Goal: Information Seeking & Learning: Learn about a topic

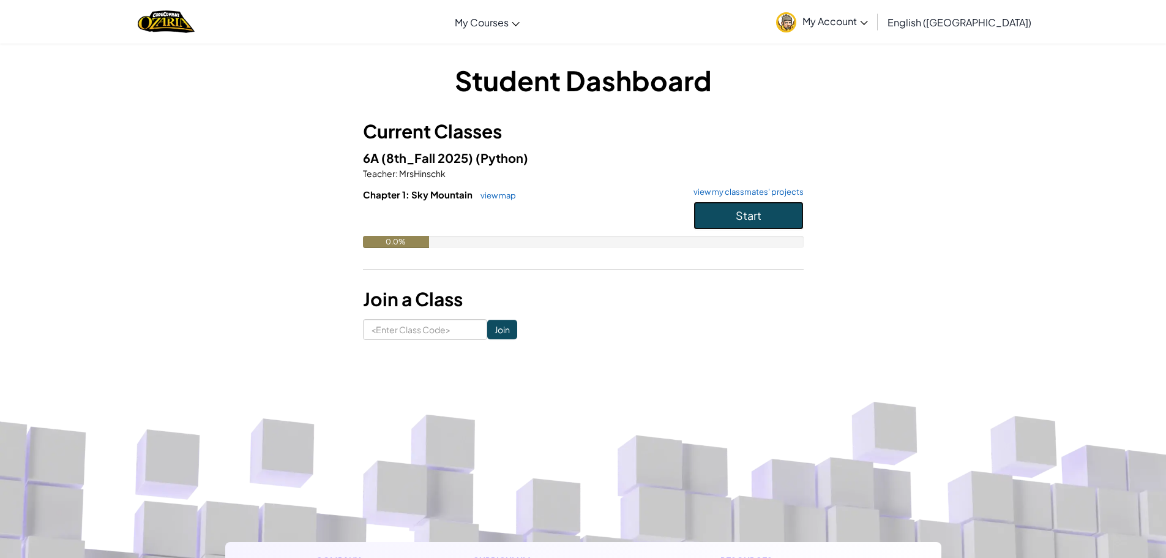
click at [695, 208] on button "Start" at bounding box center [748, 215] width 110 height 28
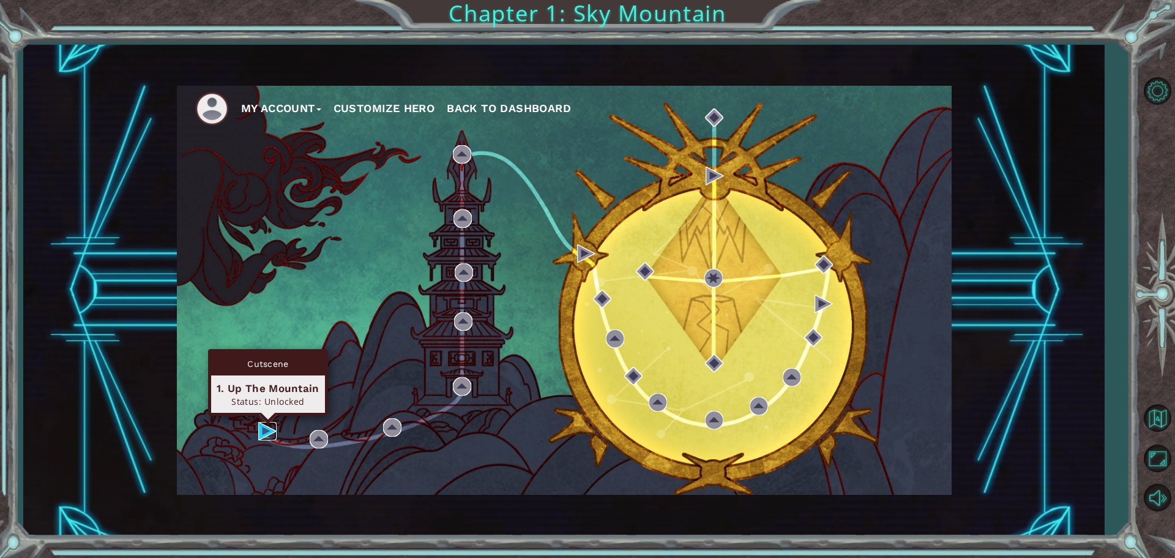
click at [262, 431] on img at bounding box center [267, 431] width 18 height 18
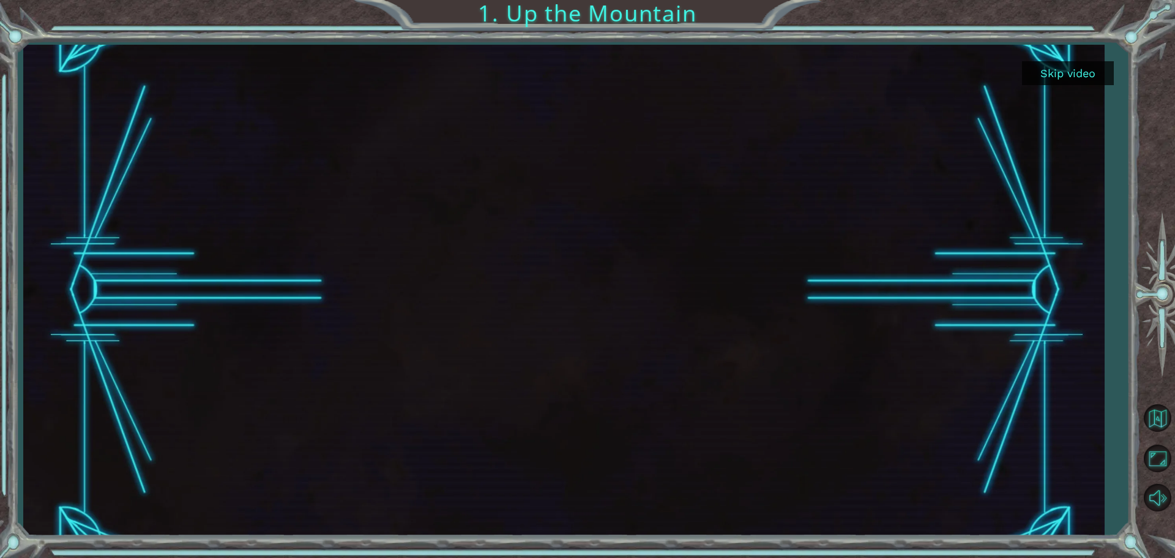
click at [1077, 69] on button "Skip video" at bounding box center [1068, 73] width 92 height 24
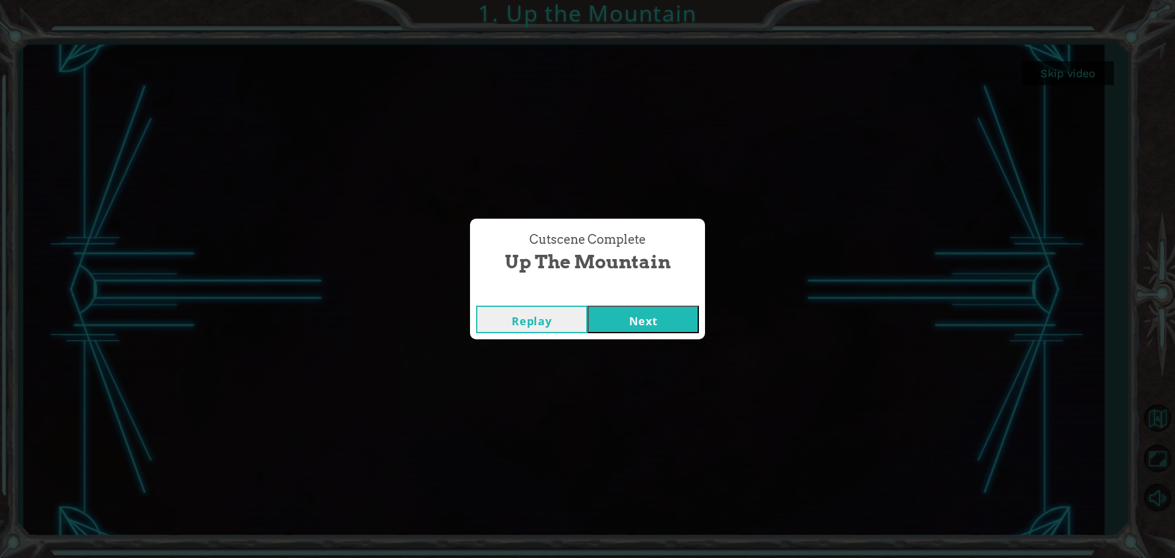
click at [626, 329] on button "Next" at bounding box center [643, 319] width 111 height 28
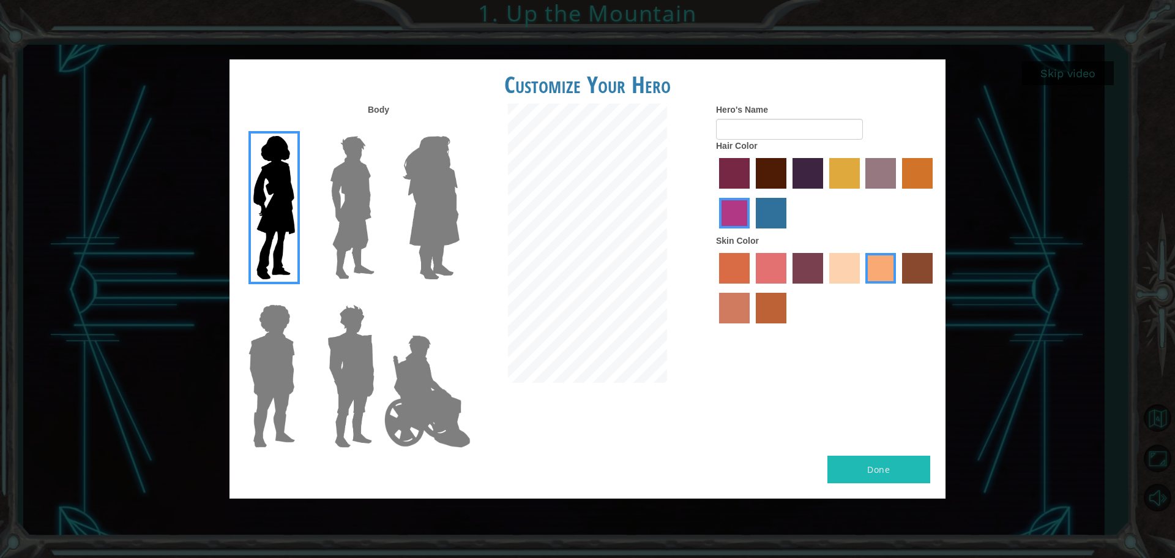
click at [851, 466] on button "Done" at bounding box center [878, 469] width 103 height 28
click at [337, 233] on img at bounding box center [352, 207] width 54 height 153
click at [379, 128] on input "Hero Lars" at bounding box center [379, 128] width 0 height 0
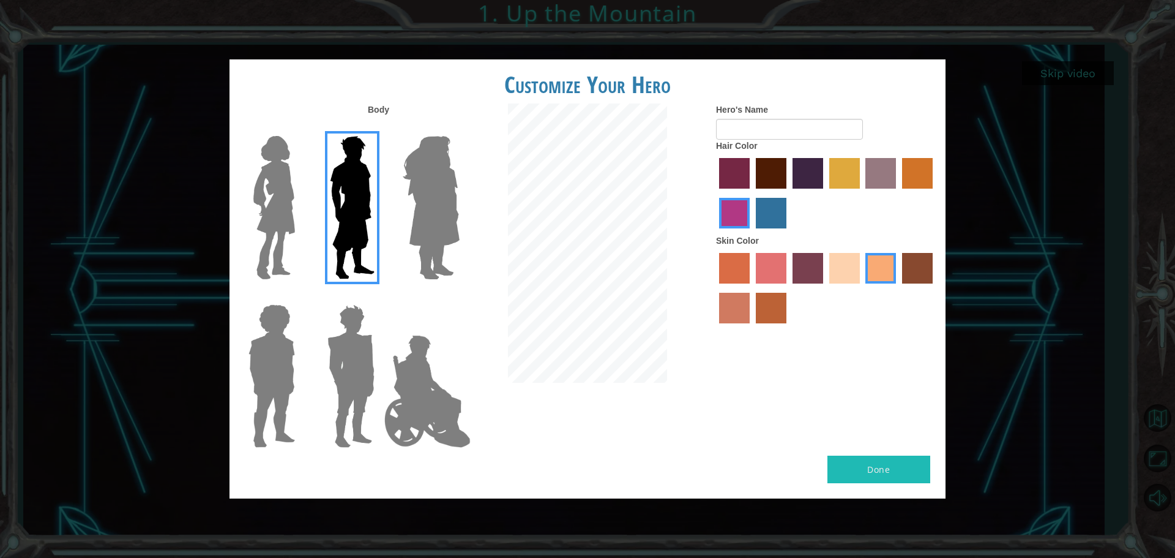
click at [390, 237] on div at bounding box center [429, 203] width 80 height 168
click at [748, 128] on input "Hero's Name" at bounding box center [789, 129] width 147 height 21
type input "[PERSON_NAME]"
click at [865, 466] on button "Done" at bounding box center [878, 469] width 103 height 28
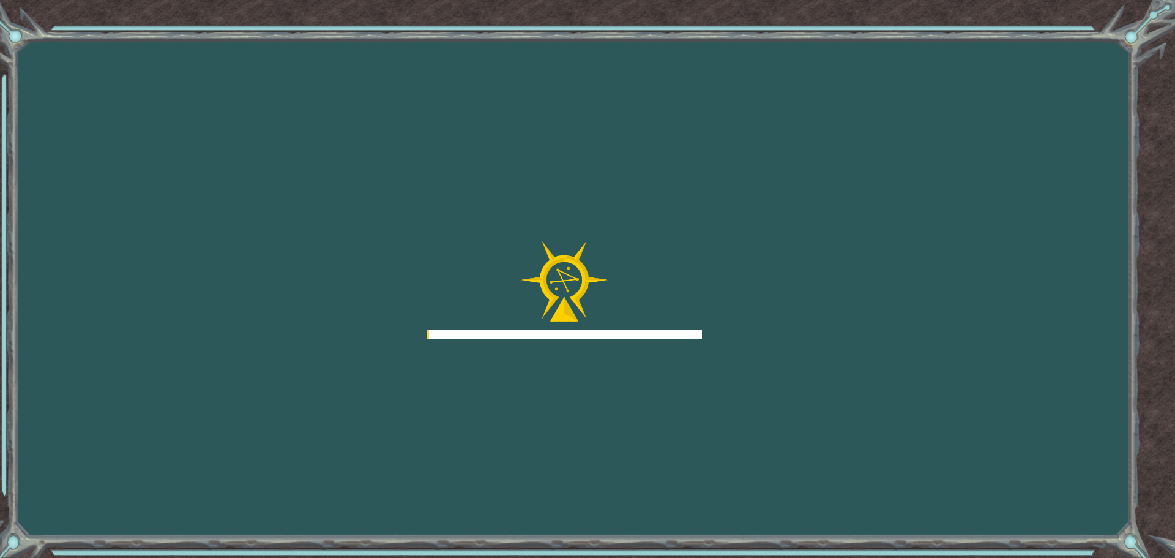
click at [865, 468] on div "Goals Error loading from server. Try refreshing the page. You'll need to join a…" at bounding box center [587, 279] width 1175 height 558
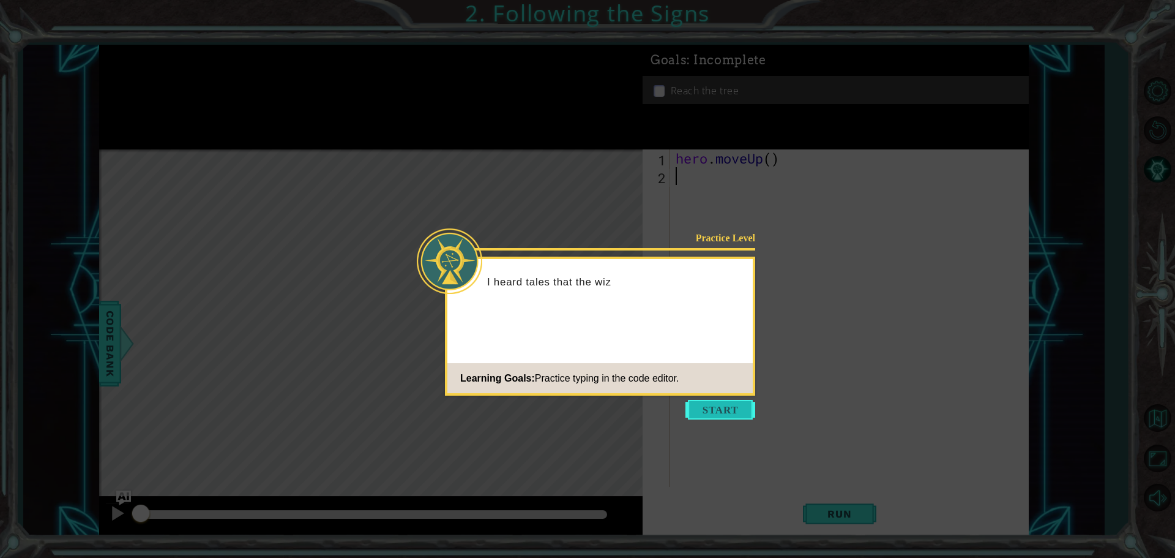
click at [712, 417] on button "Start" at bounding box center [720, 410] width 70 height 20
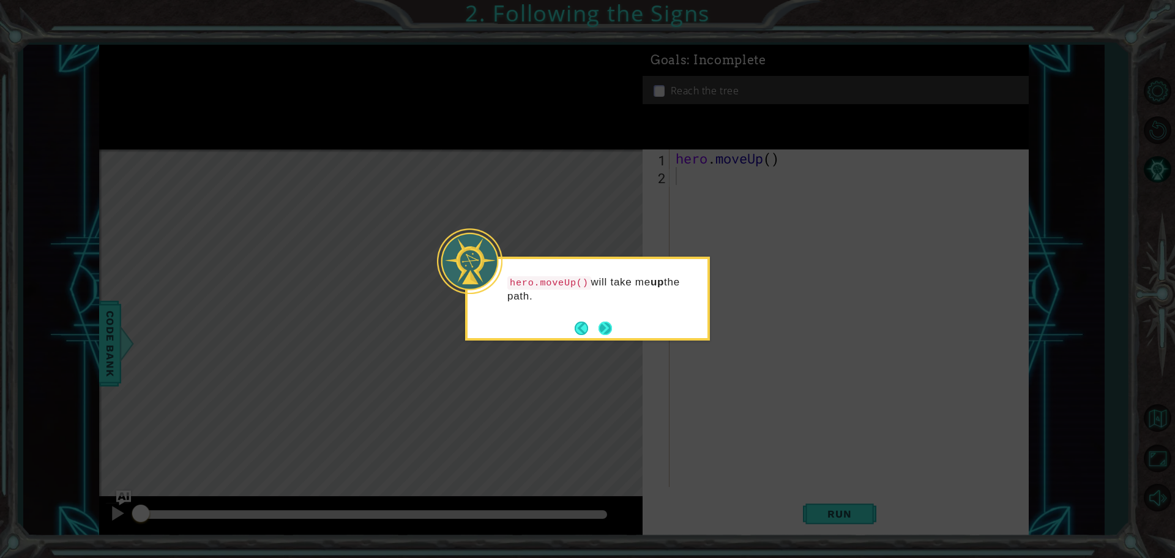
click at [595, 327] on footer at bounding box center [593, 328] width 37 height 18
click at [609, 324] on button "Next" at bounding box center [605, 327] width 13 height 13
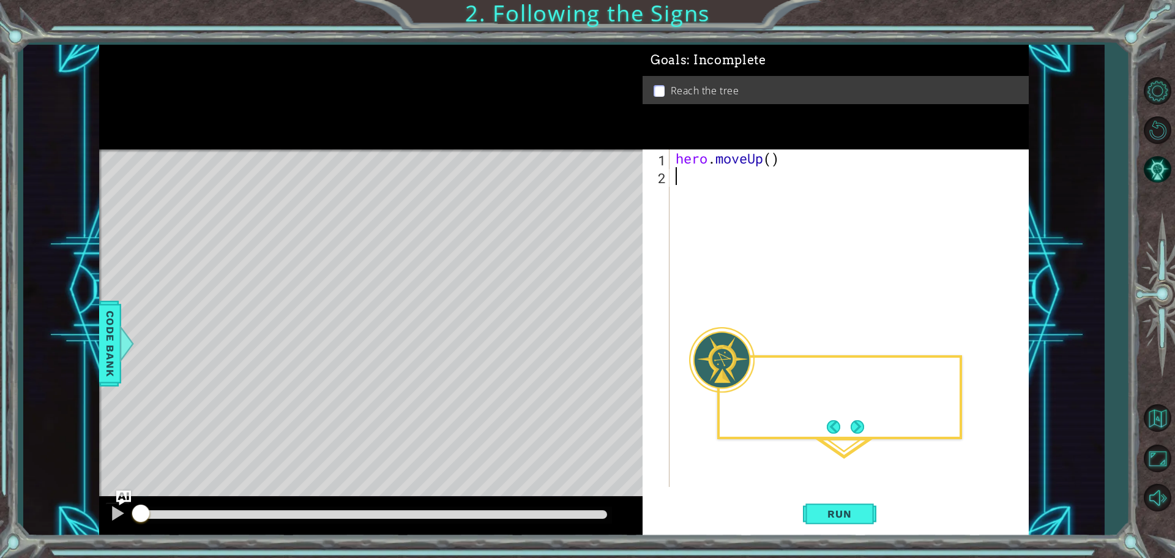
click at [609, 324] on div "Level Map" at bounding box center [381, 329] width 565 height 360
click at [771, 159] on div "hero . moveUp ( )" at bounding box center [852, 335] width 358 height 373
type textarea "hero.moveUp(2)"
click at [853, 504] on button "Run" at bounding box center [839, 513] width 73 height 39
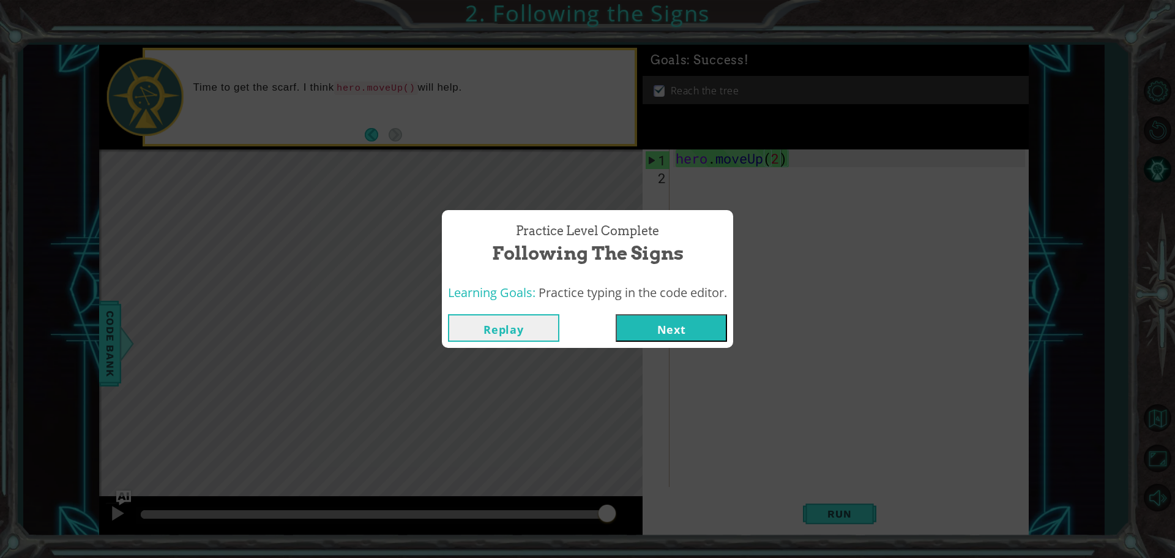
click at [659, 318] on button "Next" at bounding box center [671, 328] width 111 height 28
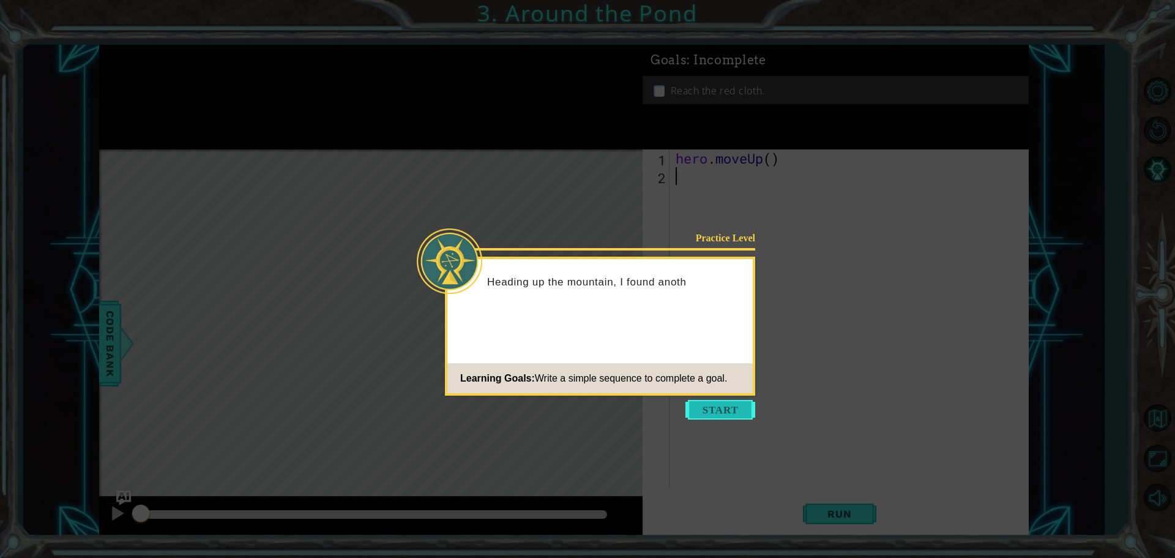
click at [717, 406] on button "Start" at bounding box center [720, 410] width 70 height 20
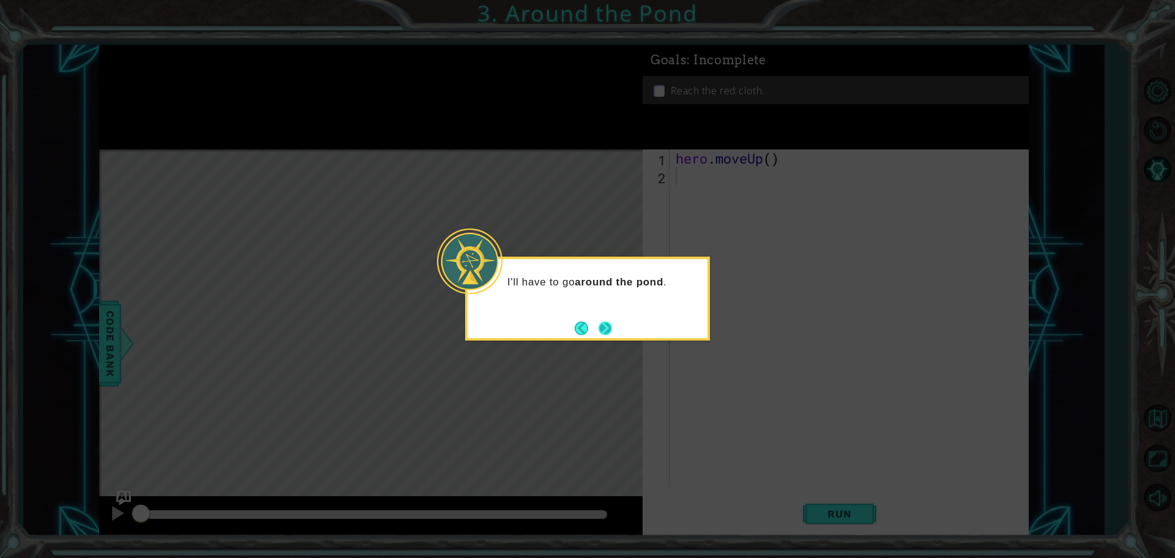
click at [616, 324] on div "I'll have to go around the pond ." at bounding box center [587, 298] width 245 height 84
click at [605, 326] on button "Next" at bounding box center [605, 327] width 13 height 13
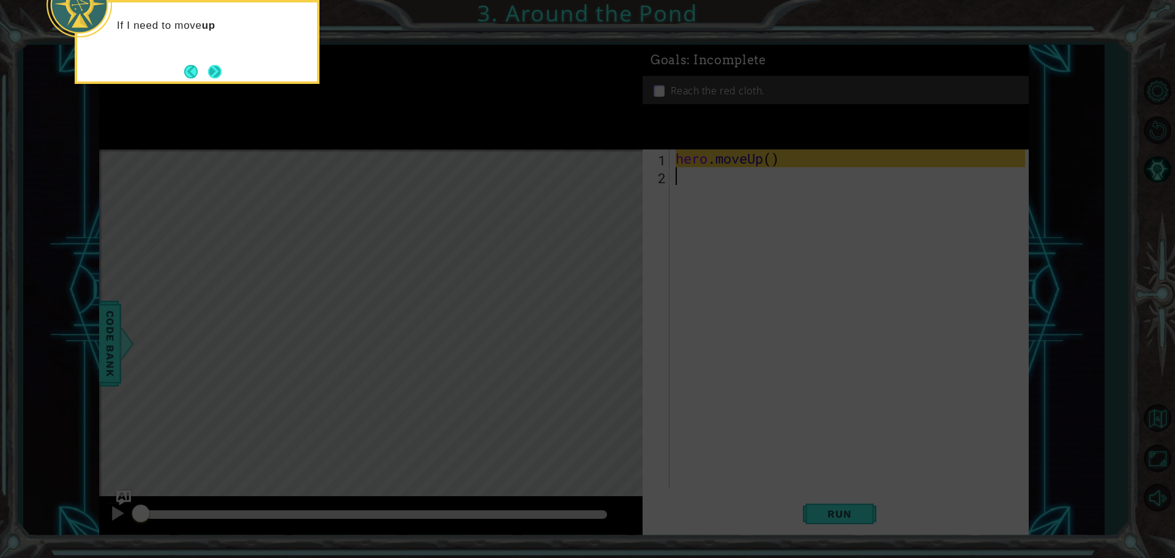
click at [215, 67] on button "Next" at bounding box center [214, 71] width 13 height 13
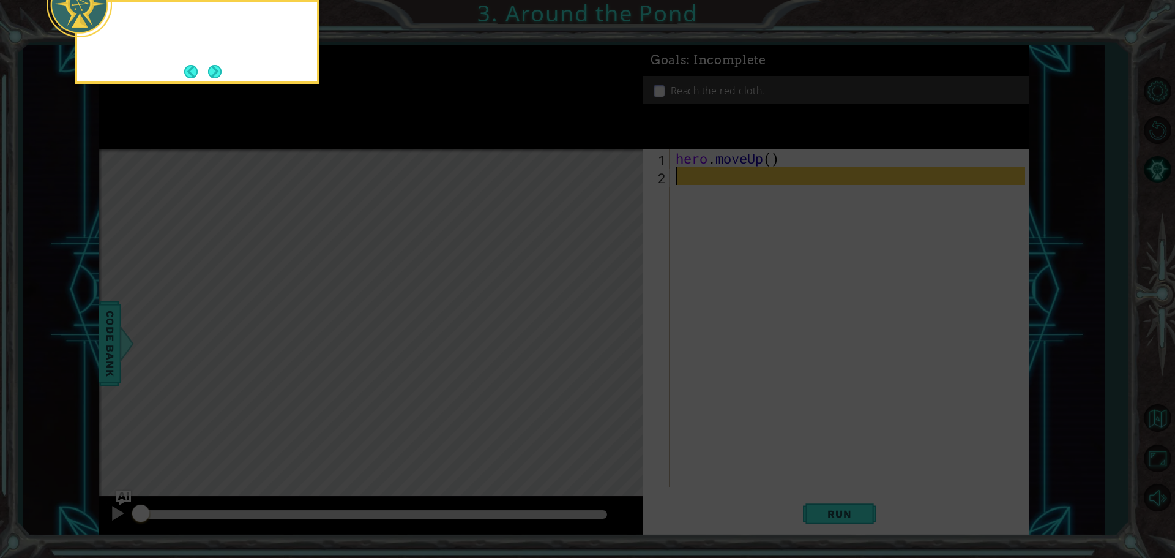
click at [215, 67] on button "Next" at bounding box center [214, 71] width 13 height 13
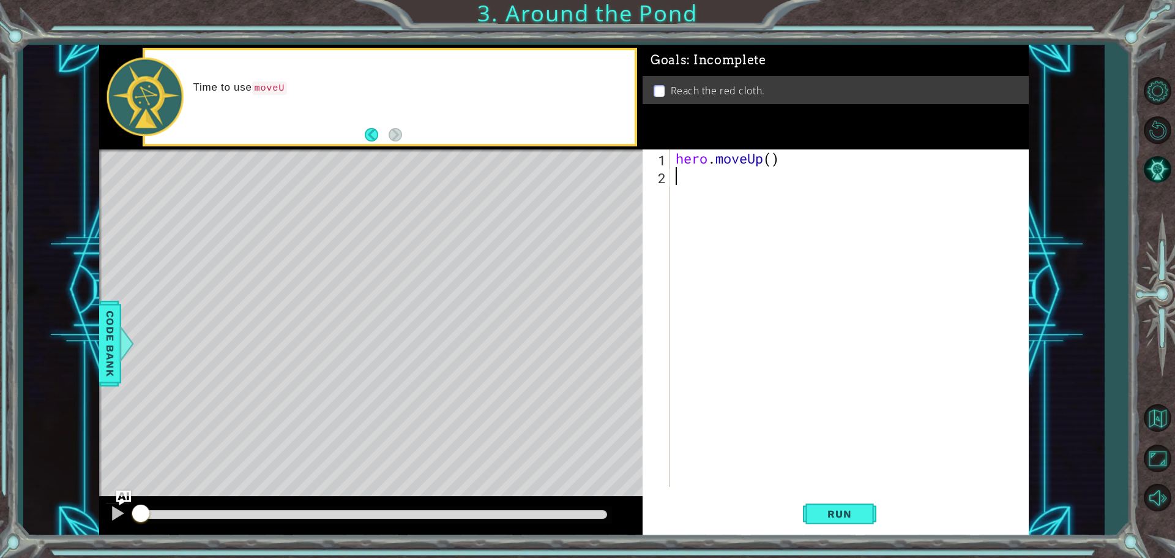
click at [769, 163] on div "hero . moveUp ( )" at bounding box center [852, 335] width 358 height 373
type textarea "hero.moveUp(2)"
click at [763, 177] on div "hero . moveUp ( 2 )" at bounding box center [852, 335] width 358 height 373
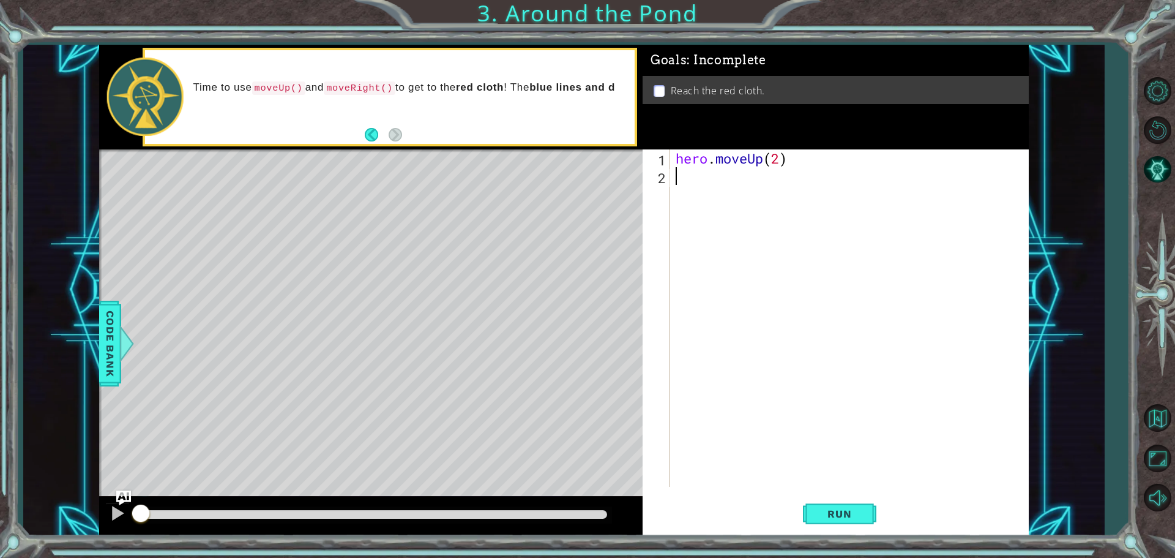
type textarea "h"
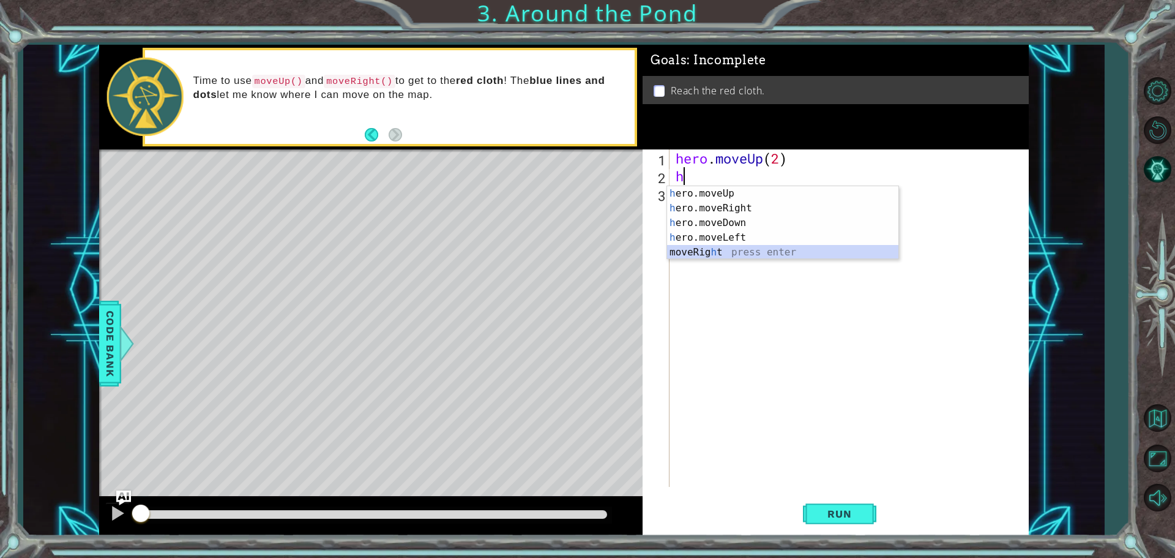
click at [745, 248] on div "h ero.moveUp press enter h ero.moveRight press enter h ero.moveDown press enter…" at bounding box center [782, 237] width 231 height 103
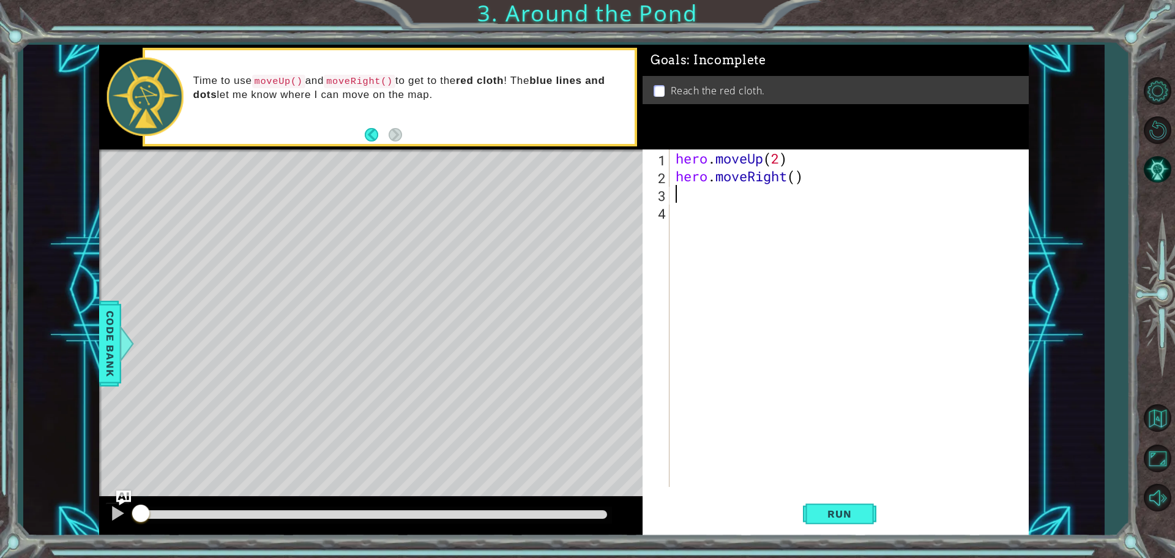
type textarea "j"
type textarea "h"
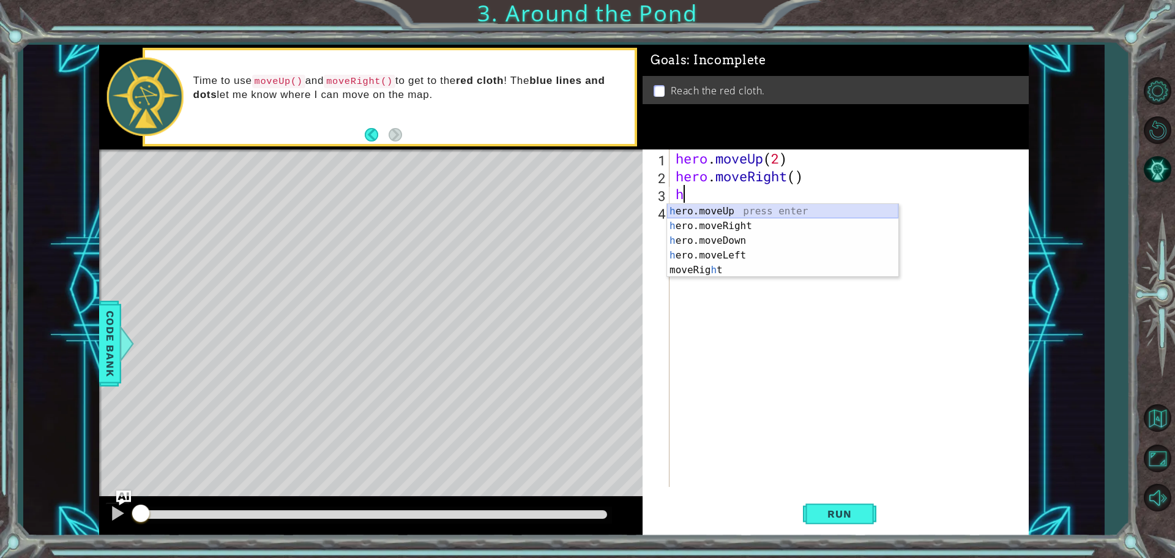
click at [748, 215] on div "h ero.moveUp press enter h ero.moveRight press enter h ero.moveDown press enter…" at bounding box center [782, 255] width 231 height 103
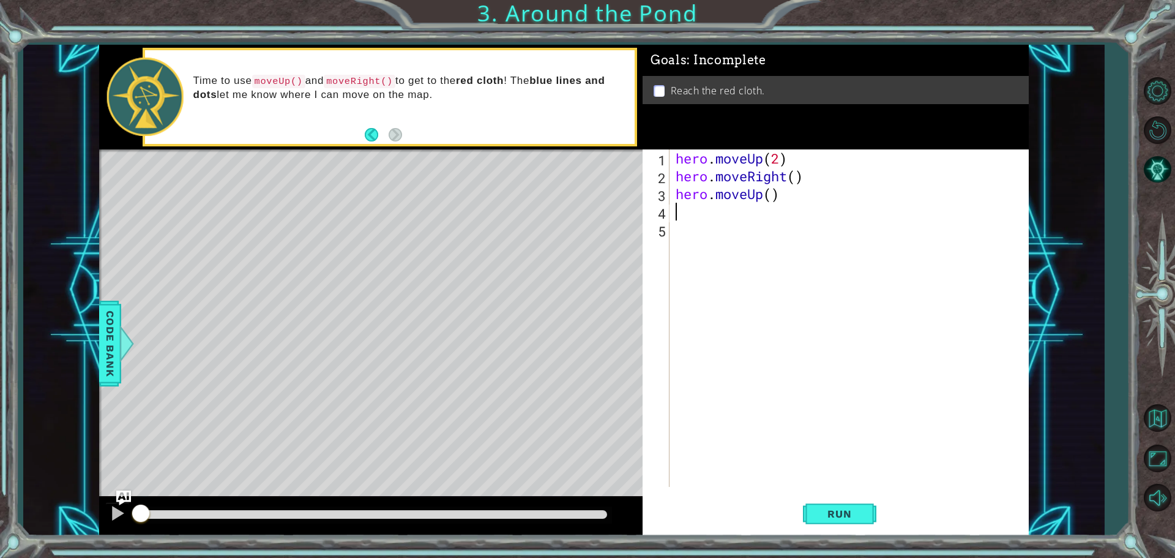
click at [822, 490] on div "1 2 3 4 5 hero . moveUp ( 2 ) hero . moveRight ( ) hero . moveUp ( ) הההההההההה…" at bounding box center [836, 342] width 386 height 386
click at [831, 507] on button "Run" at bounding box center [839, 513] width 73 height 39
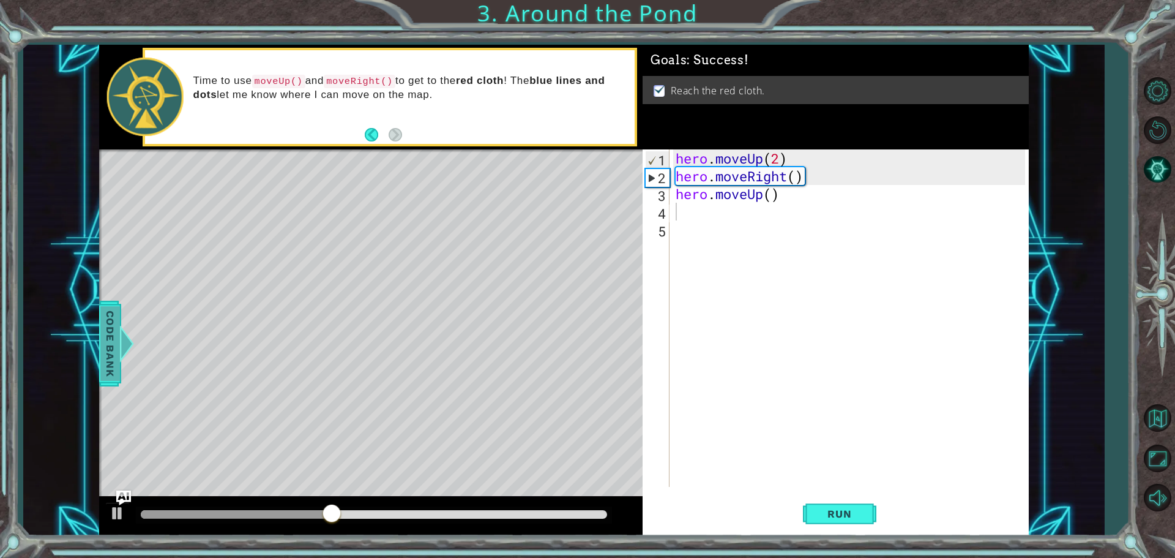
click at [113, 340] on span "Code Bank" at bounding box center [110, 343] width 20 height 75
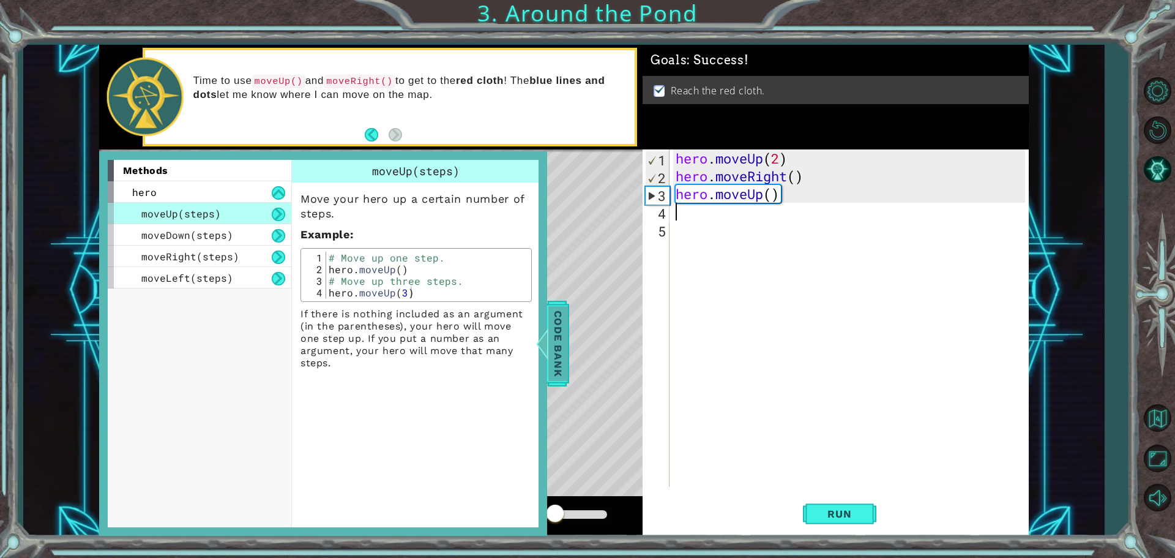
click at [539, 340] on div at bounding box center [541, 343] width 15 height 37
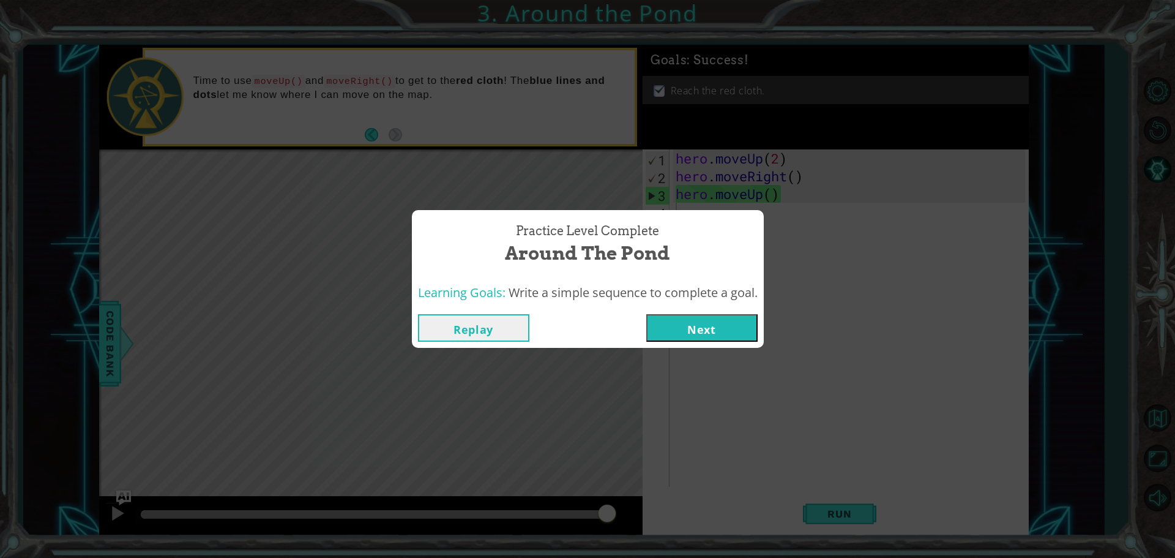
click at [733, 337] on button "Next" at bounding box center [701, 328] width 111 height 28
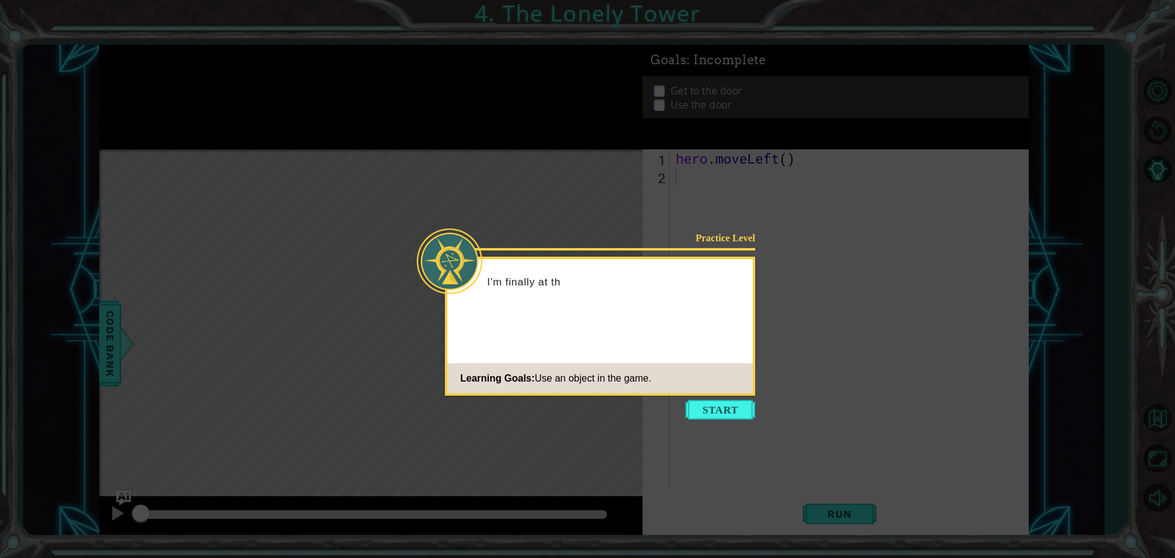
click at [716, 410] on button "Start" at bounding box center [720, 410] width 70 height 20
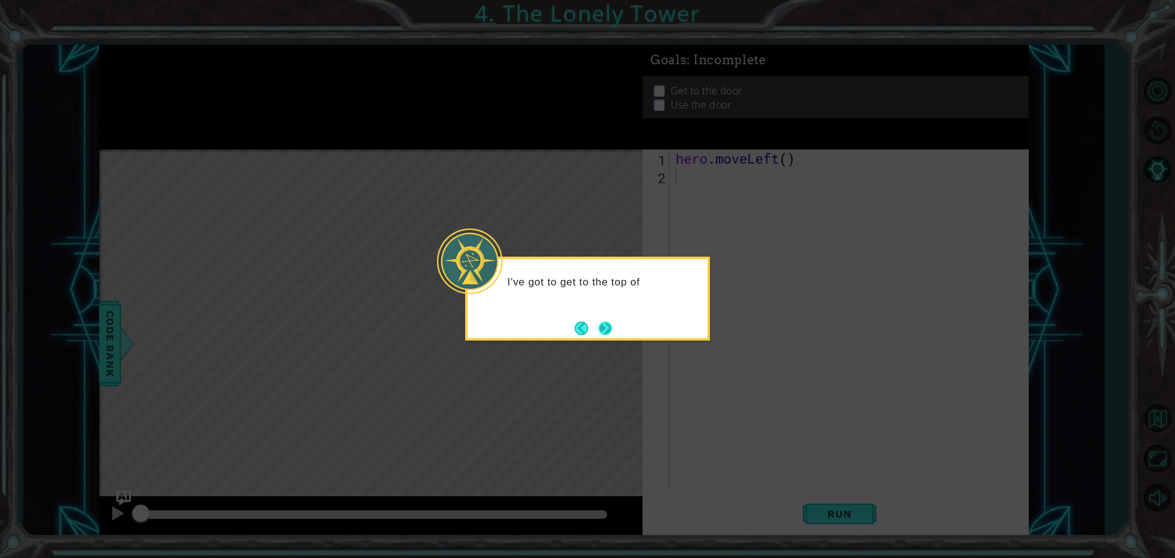
click at [602, 327] on button "Next" at bounding box center [605, 327] width 13 height 13
click at [603, 321] on button "Next" at bounding box center [605, 327] width 13 height 13
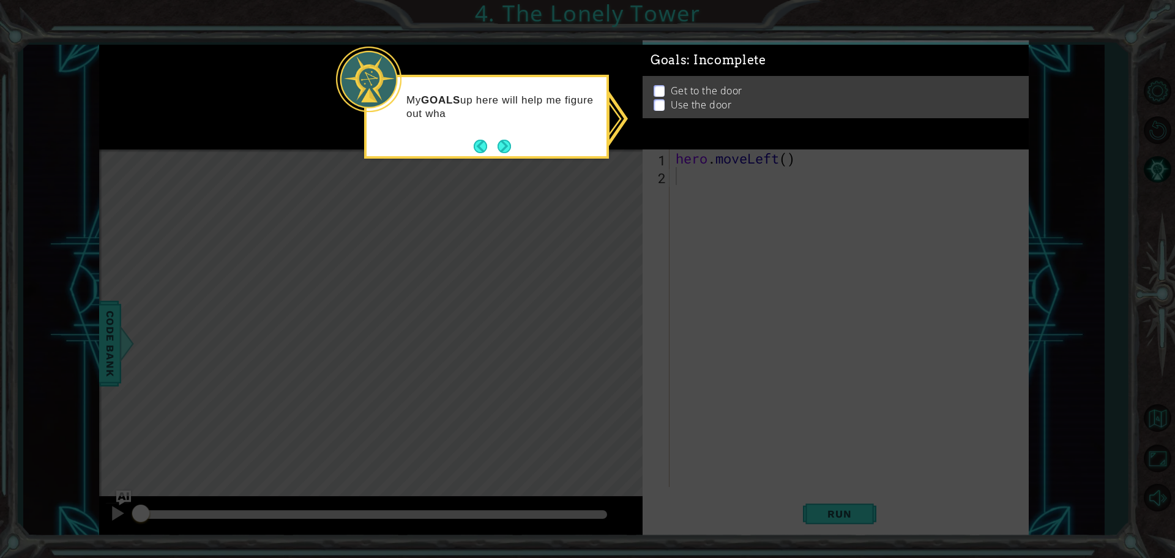
click at [783, 165] on icon at bounding box center [587, 279] width 1175 height 558
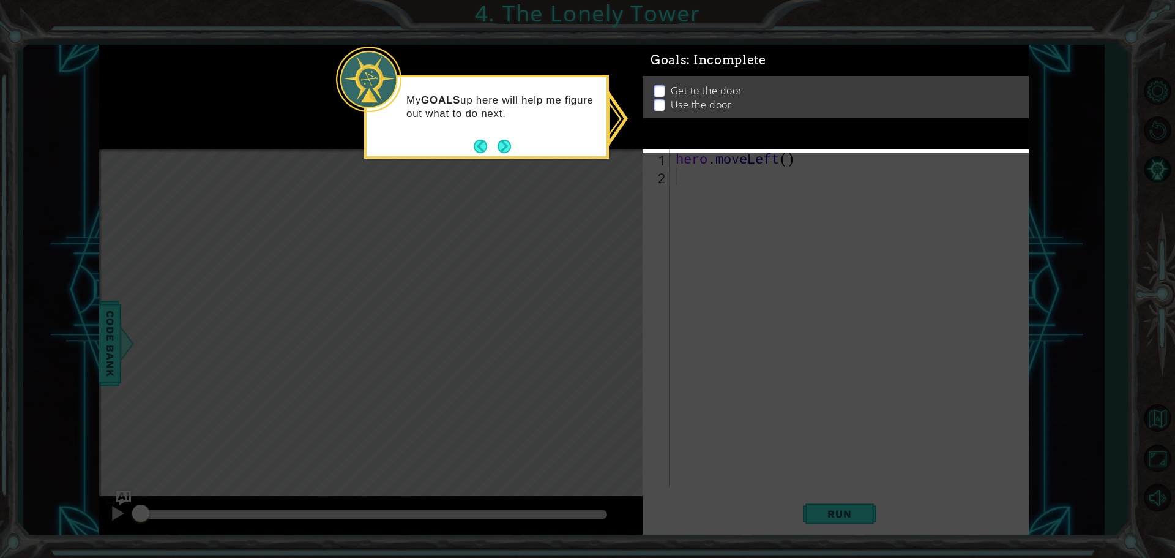
click at [514, 148] on div "My GOALS up here will help me figure out what to do next." at bounding box center [486, 117] width 245 height 84
click at [512, 148] on div "My GOALS up here will help me figure out what to do next." at bounding box center [486, 117] width 245 height 84
click at [511, 148] on button "Next" at bounding box center [504, 146] width 13 height 13
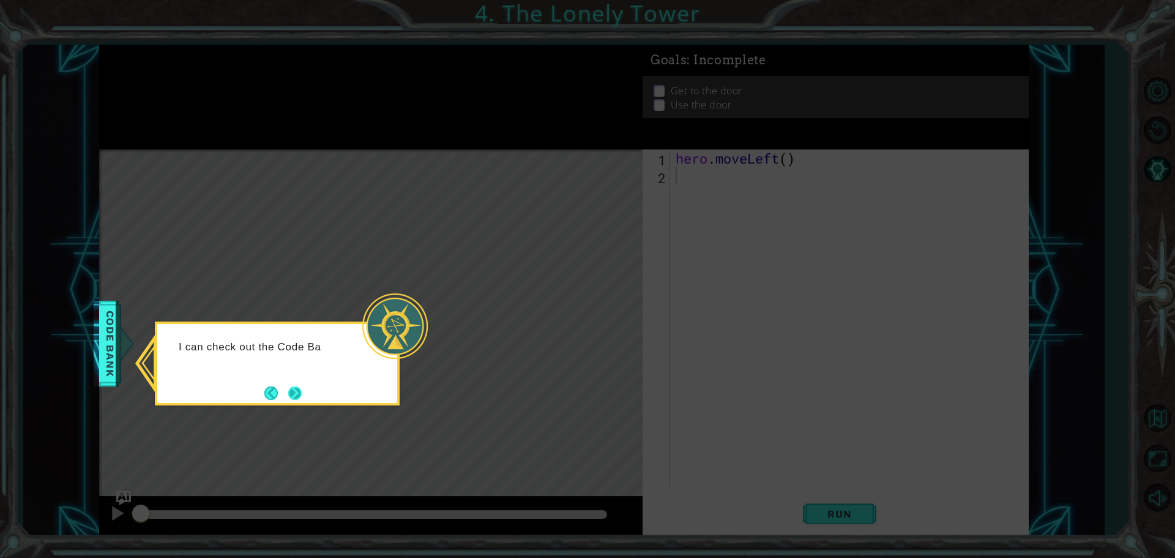
click at [302, 396] on button "Next" at bounding box center [294, 392] width 13 height 13
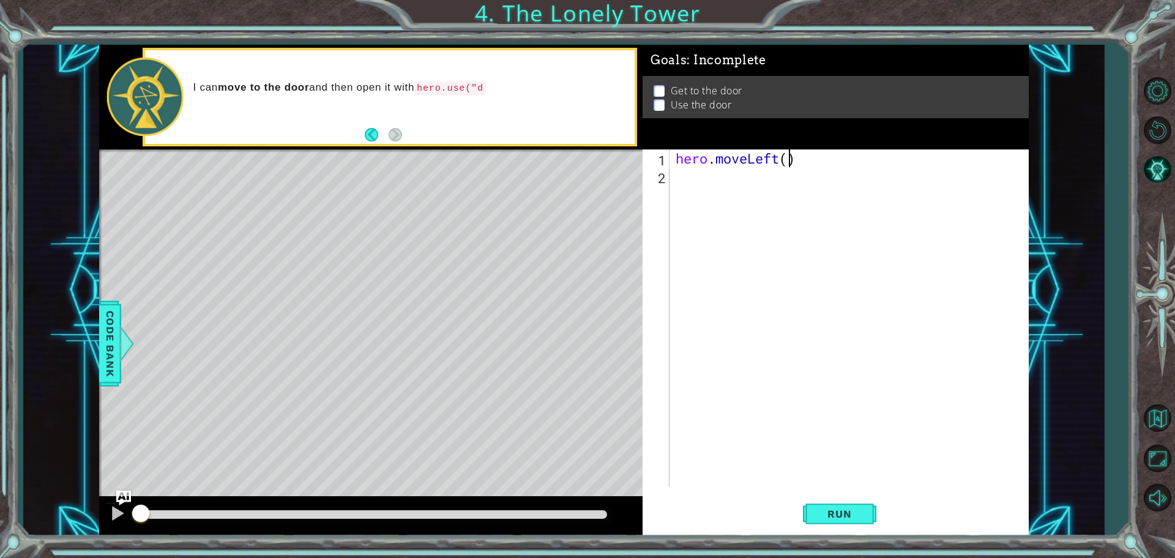
click at [788, 162] on div "hero . moveLeft ( )" at bounding box center [852, 335] width 358 height 373
type textarea "hero.moveLeft(2)"
click at [738, 190] on div "hero . moveLeft ( 2 )" at bounding box center [852, 335] width 358 height 373
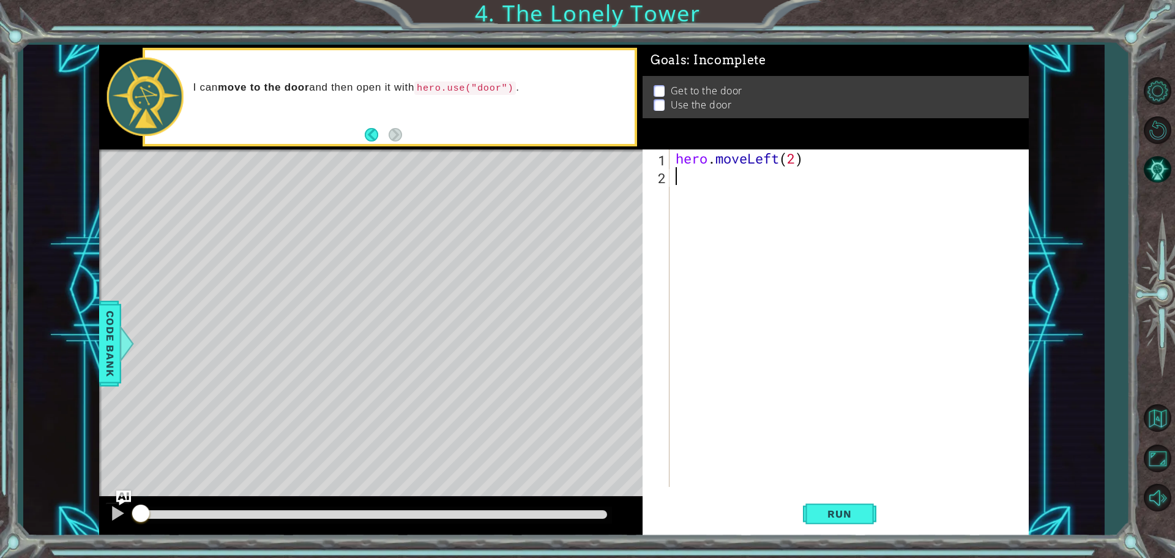
type textarea "h"
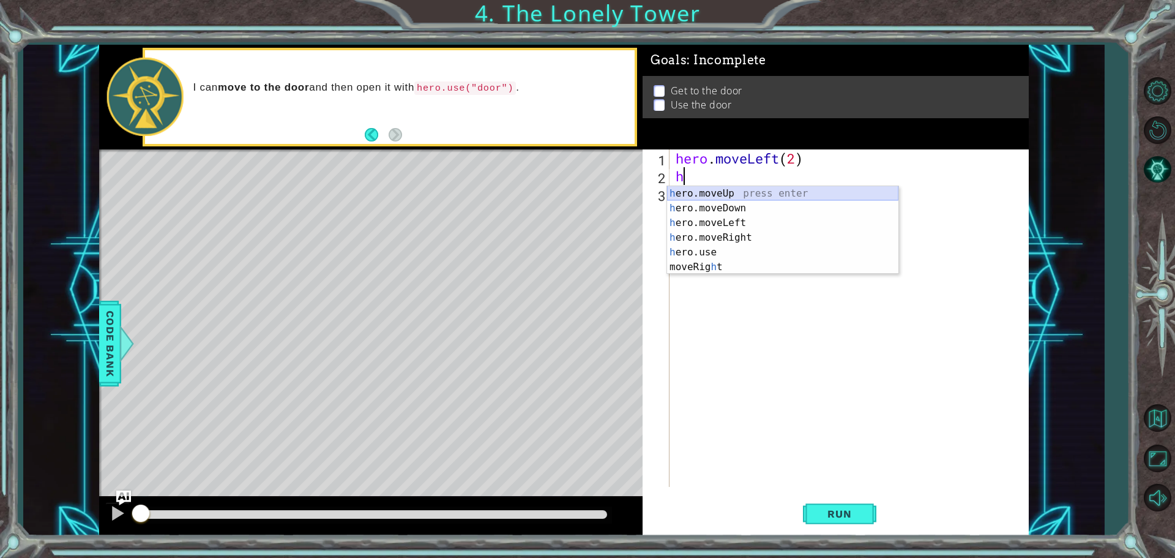
click at [739, 192] on div "h ero.moveUp press enter h ero.moveDown press enter h ero.moveLeft press enter …" at bounding box center [782, 245] width 231 height 118
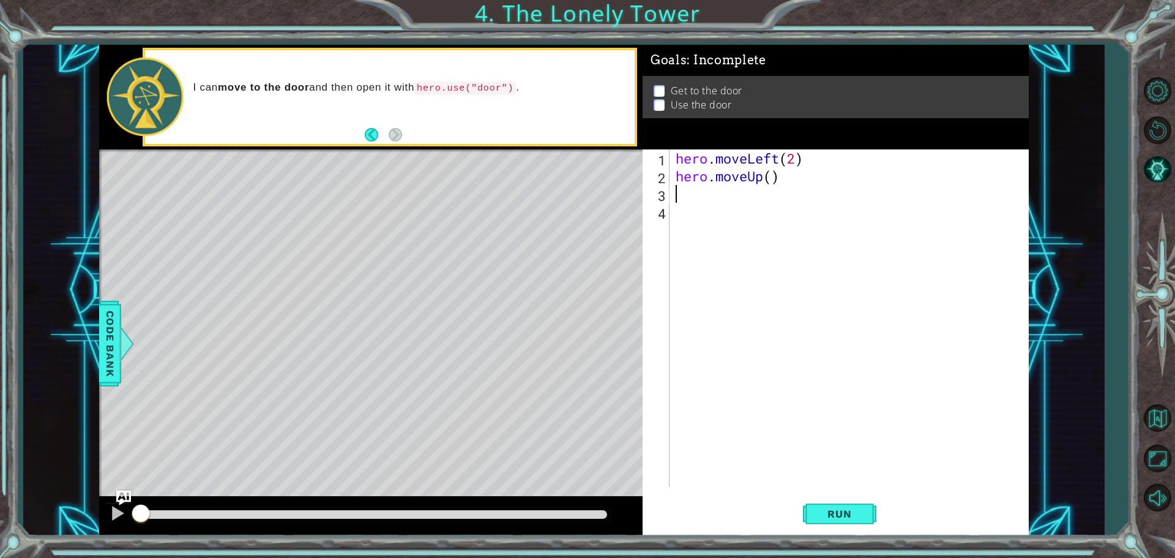
click at [772, 181] on div "hero . moveLeft ( 2 ) hero . moveUp ( )" at bounding box center [852, 335] width 358 height 373
type textarea "hero.moveUp(2)"
click at [701, 201] on div "hero . moveLeft ( 2 ) hero . moveUp ( 2 )" at bounding box center [852, 335] width 358 height 373
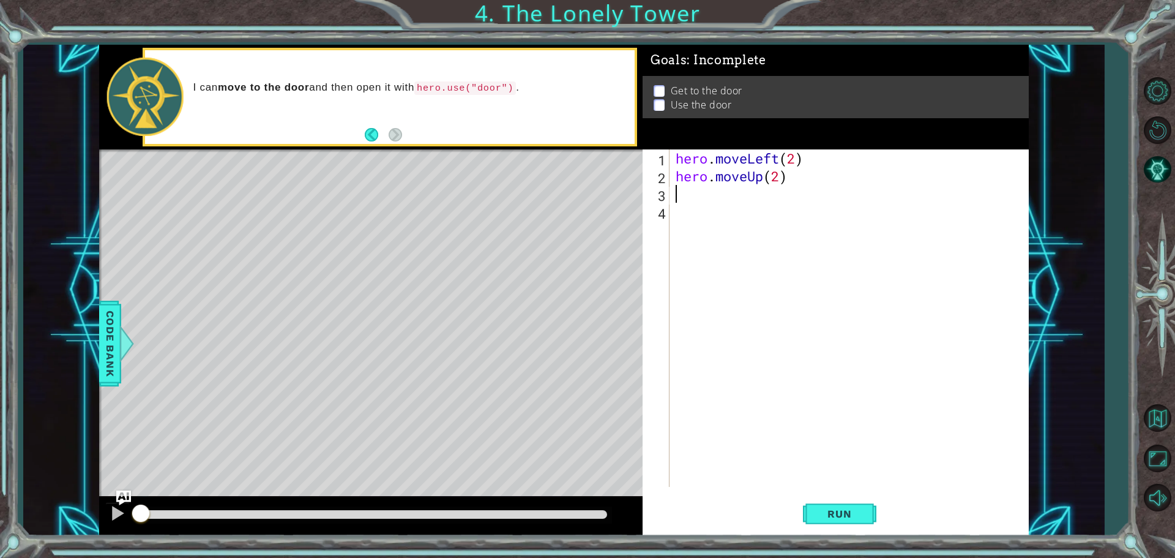
type textarea "g"
click at [695, 210] on div "hero.moveRi g ht press enter" at bounding box center [782, 226] width 231 height 44
click at [796, 198] on div "hero . moveLeft ( 2 ) hero . moveUp ( 2 ) hero . moveRight ( )" at bounding box center [852, 335] width 358 height 373
type textarea "hero.moveRight(2)"
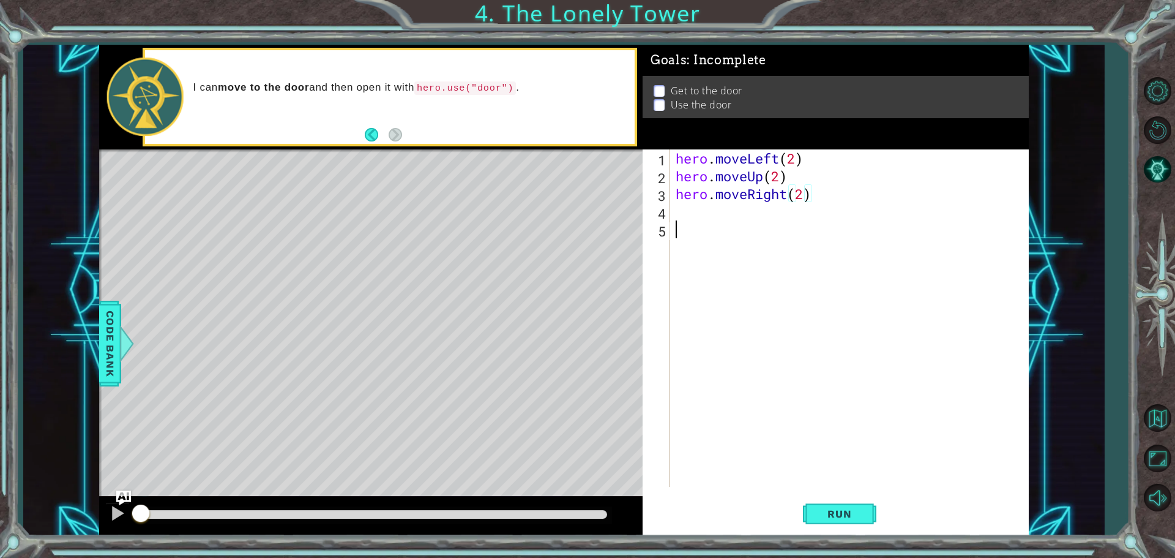
click at [741, 222] on div "hero . moveLeft ( 2 ) hero . moveUp ( 2 ) hero . moveRight ( 2 )" at bounding box center [852, 335] width 358 height 373
click at [736, 206] on div "hero . moveLeft ( 2 ) hero . moveUp ( 2 ) hero . moveRight ( 2 )" at bounding box center [852, 335] width 358 height 373
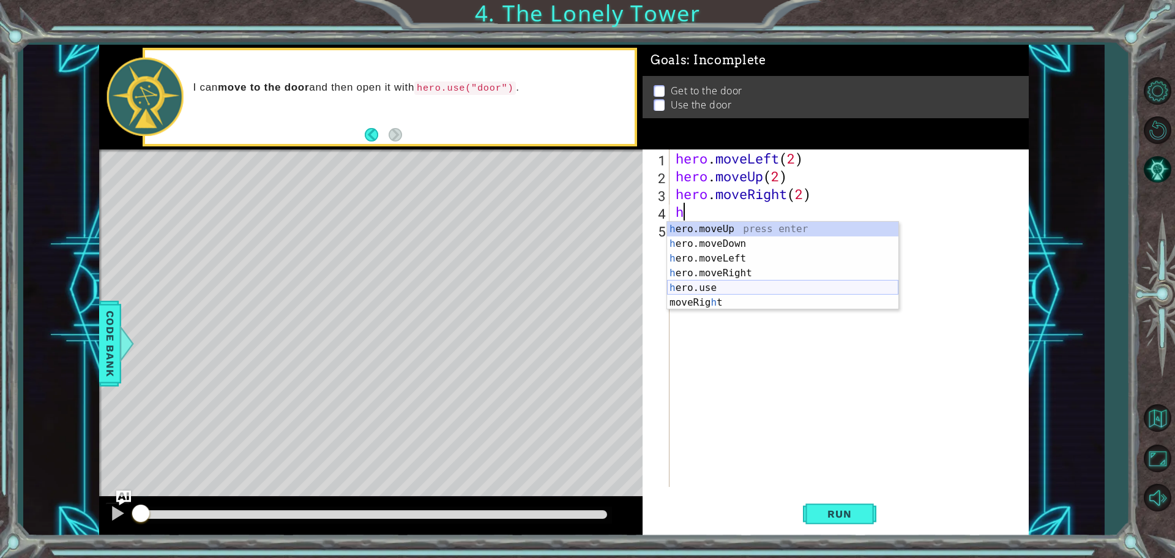
click at [737, 283] on div "h ero.moveUp press enter h ero.moveDown press enter h ero.moveLeft press enter …" at bounding box center [782, 281] width 231 height 118
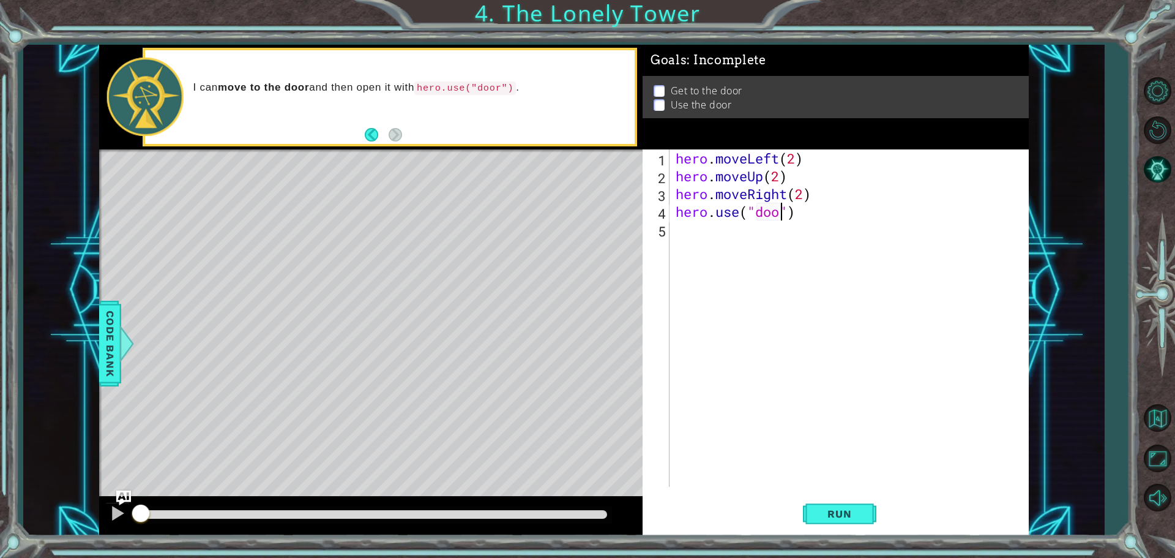
scroll to position [0, 5]
type textarea "hero.use("door")"
click at [829, 509] on span "Run" at bounding box center [839, 513] width 48 height 12
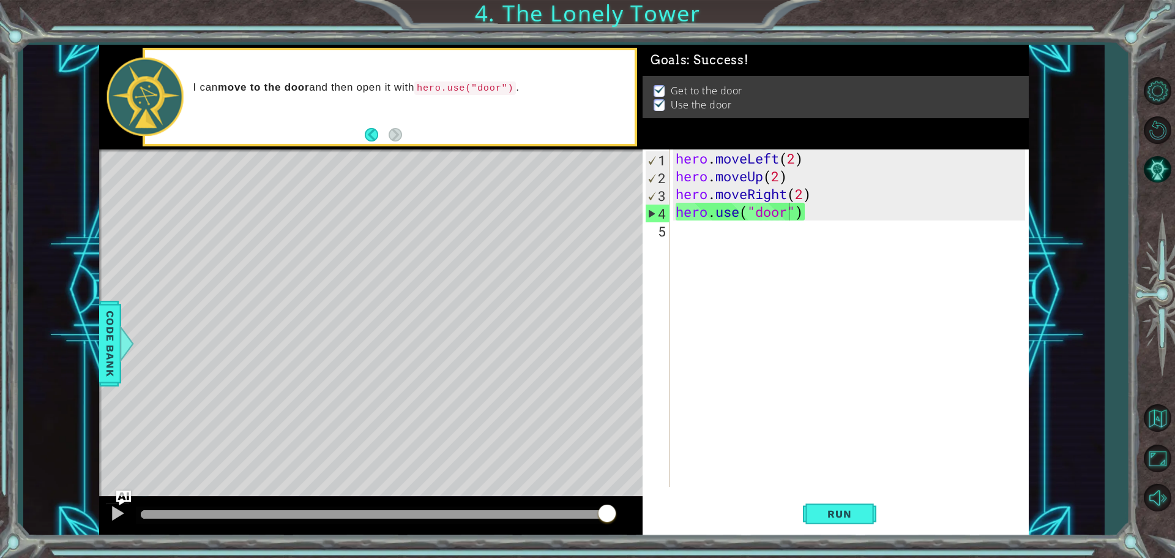
drag, startPoint x: 284, startPoint y: 509, endPoint x: 740, endPoint y: 499, distance: 456.0
click at [740, 499] on body "1 ההההההההההההההההההההההההההההההההההההההההההההההההההההההההההההההההההההההההההההה…" at bounding box center [587, 279] width 1175 height 558
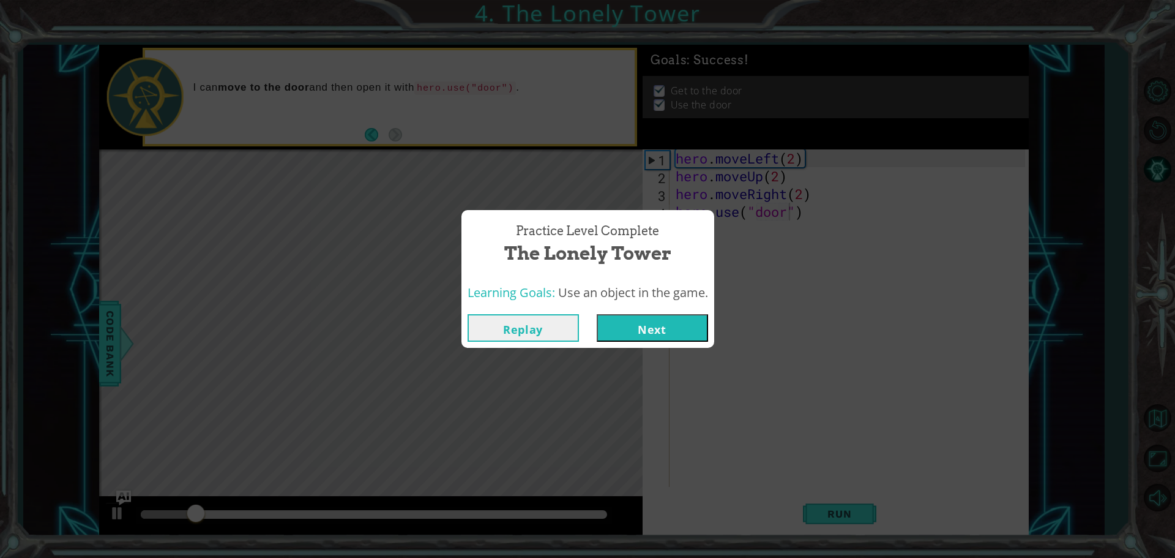
click at [648, 342] on div "Replay Next" at bounding box center [587, 328] width 253 height 40
click at [651, 335] on button "Next" at bounding box center [652, 328] width 111 height 28
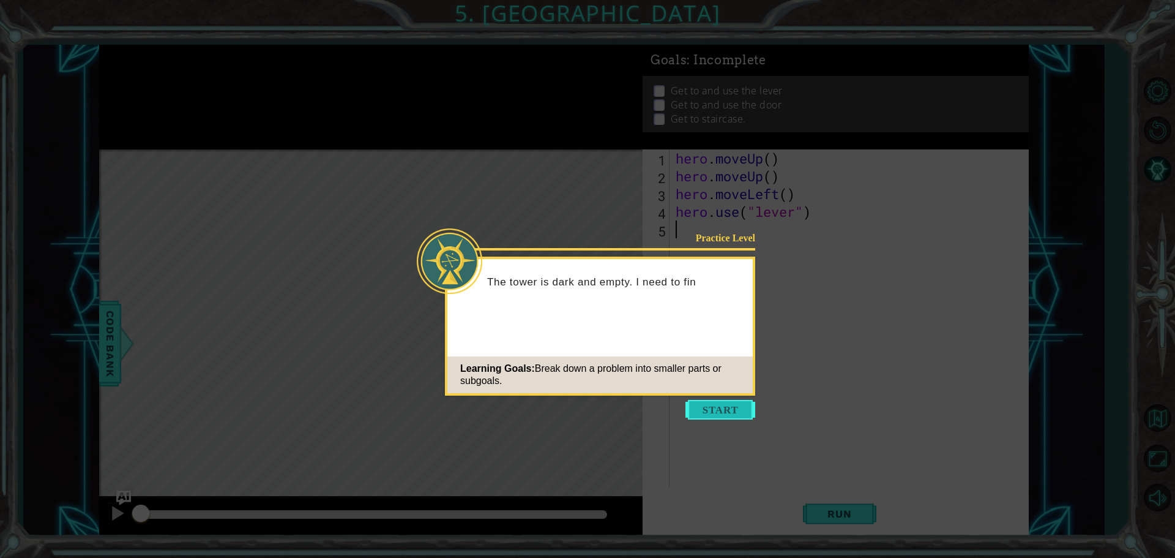
click at [719, 415] on button "Start" at bounding box center [720, 410] width 70 height 20
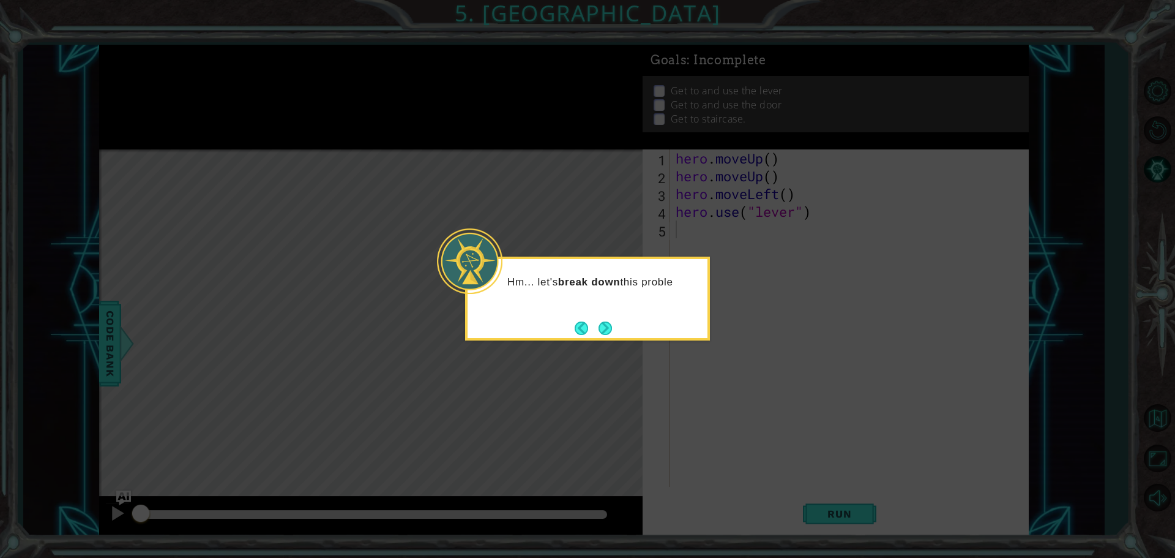
click at [611, 321] on button "Next" at bounding box center [605, 327] width 13 height 13
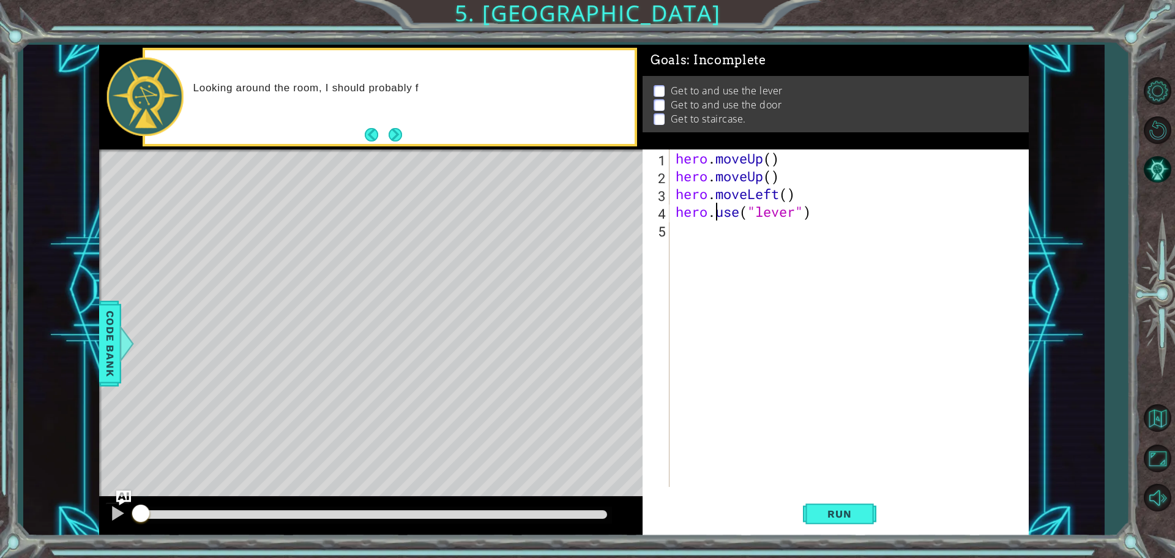
drag, startPoint x: 717, startPoint y: 216, endPoint x: 706, endPoint y: 202, distance: 18.3
click at [717, 204] on div "hero . moveUp ( ) hero . moveUp ( ) hero . moveLeft ( ) hero . use ( "lever" )" at bounding box center [852, 335] width 358 height 373
drag, startPoint x: 774, startPoint y: 172, endPoint x: 764, endPoint y: 172, distance: 9.8
click at [764, 172] on div "hero . moveUp ( ) hero . moveUp ( ) hero . moveLeft ( ) hero . use ( "lever" )" at bounding box center [852, 335] width 358 height 373
type textarea "hero.moveUp()"
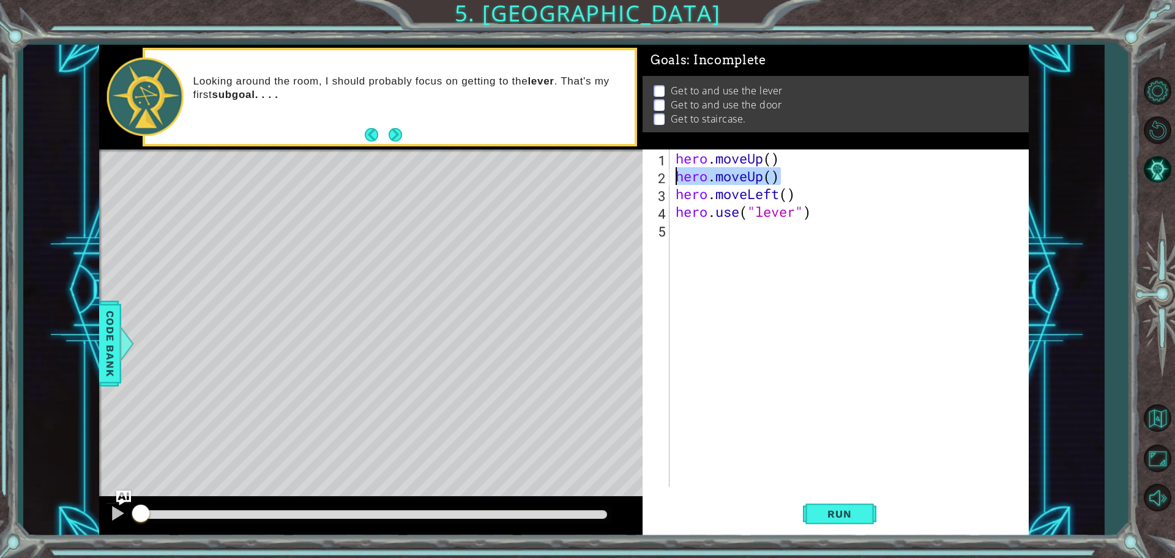
drag, startPoint x: 780, startPoint y: 174, endPoint x: 650, endPoint y: 176, distance: 129.8
click at [650, 176] on div "hero.moveUp() 1 2 3 4 5 hero . moveUp ( ) hero . moveUp ( ) hero . moveLeft ( )…" at bounding box center [834, 317] width 383 height 337
click at [770, 159] on div "hero . moveUp ( ) hero . moveLeft ( ) hero . use ( "lever" )" at bounding box center [852, 335] width 358 height 373
type textarea "hero.moveUp(2)"
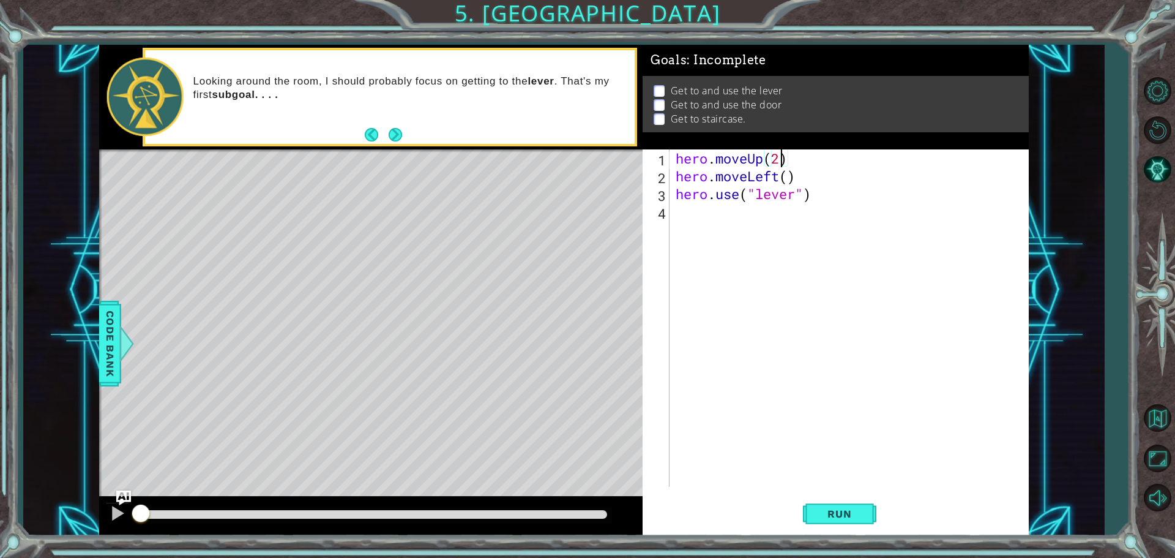
click at [391, 124] on div "Looking around the room, I should probably focus on getting to the lever . That…" at bounding box center [410, 97] width 450 height 57
click at [391, 129] on button "Next" at bounding box center [395, 134] width 13 height 13
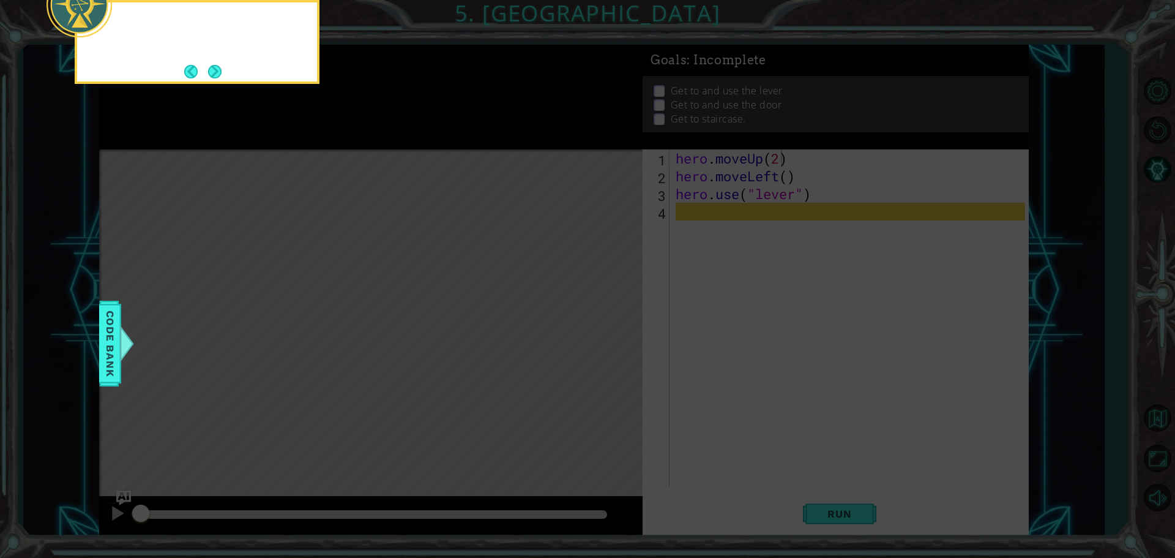
click at [390, 133] on icon at bounding box center [587, 84] width 1175 height 948
click at [214, 73] on button "Next" at bounding box center [214, 71] width 13 height 13
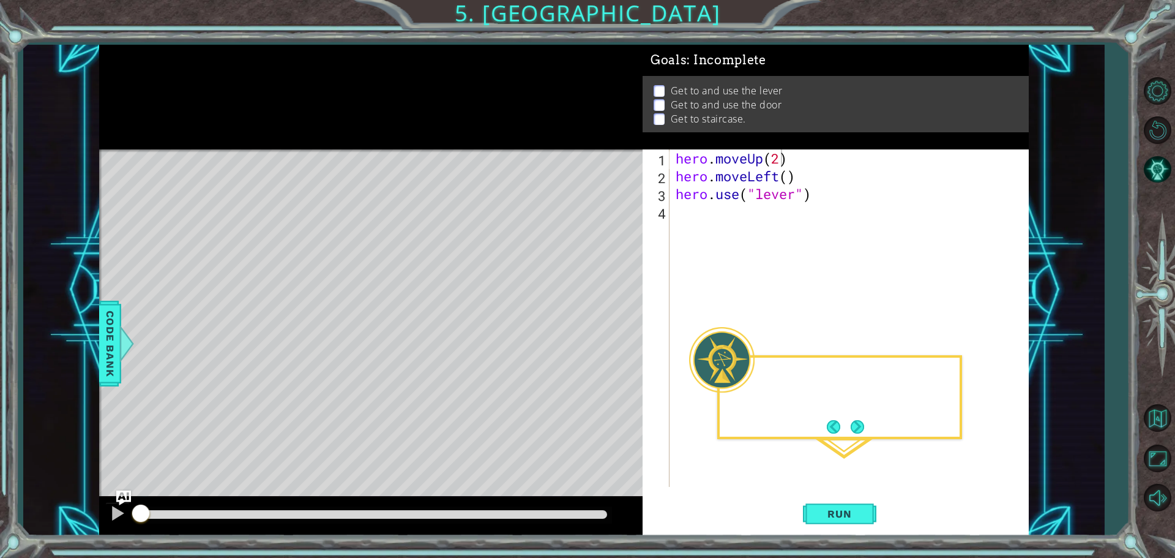
click at [214, 73] on div at bounding box center [370, 97] width 543 height 105
click at [872, 510] on button "Run" at bounding box center [839, 513] width 73 height 39
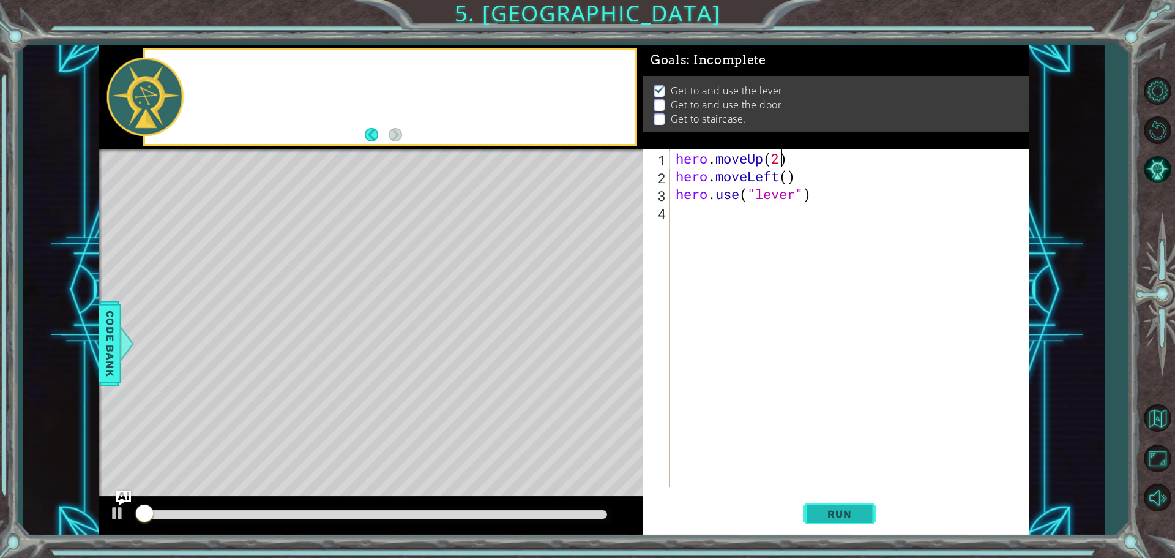
click at [864, 513] on button "Run" at bounding box center [839, 513] width 73 height 39
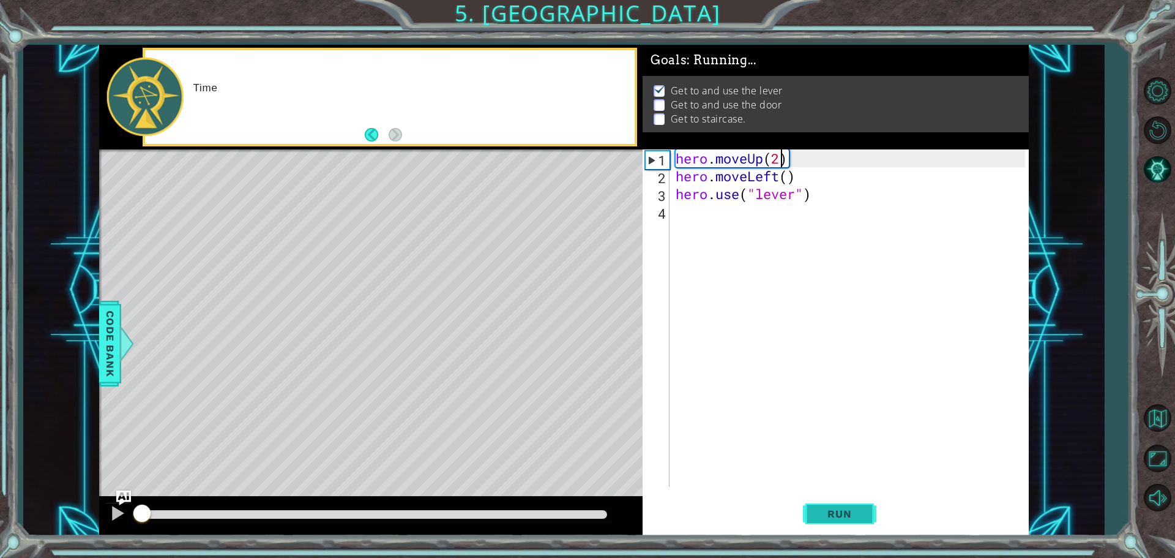
click at [864, 513] on button "Run" at bounding box center [839, 513] width 73 height 39
click at [720, 222] on div "hero . moveUp ( 2 ) hero . moveLeft ( ) hero . use ( "lever" )" at bounding box center [852, 335] width 358 height 373
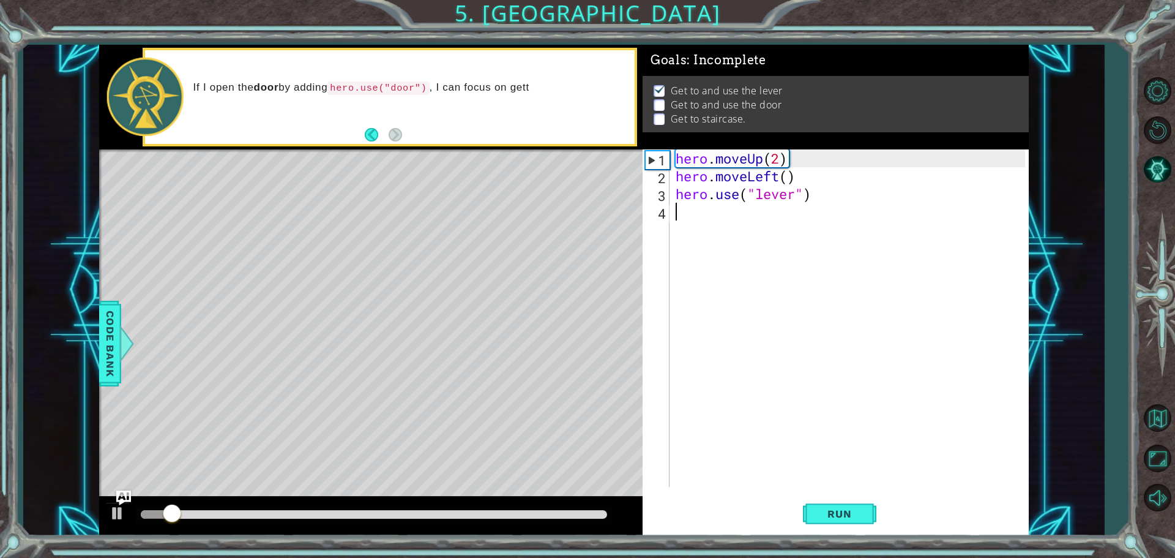
scroll to position [0, 0]
type textarea "h"
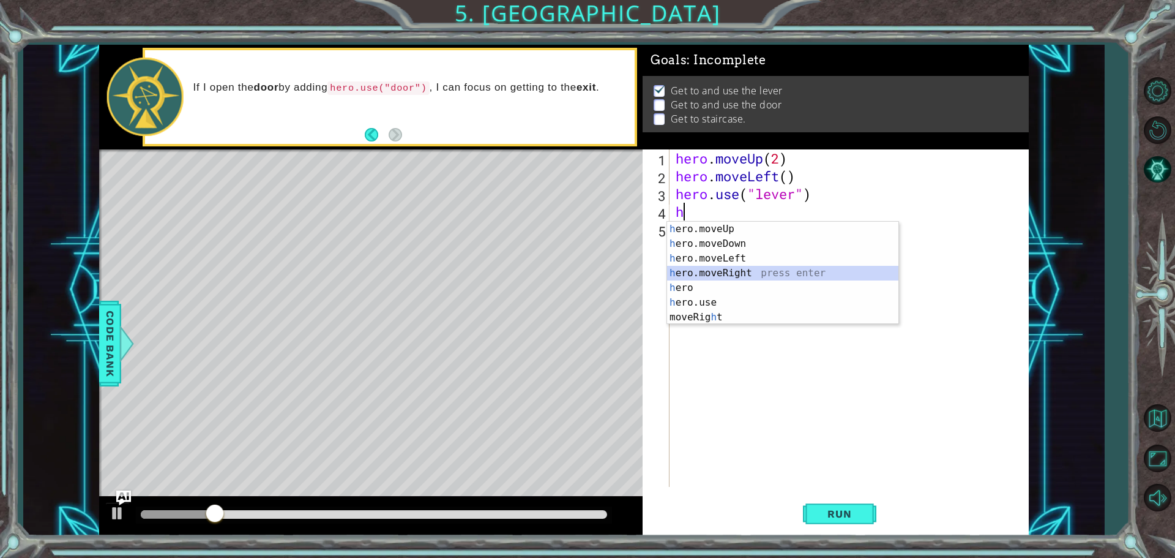
click at [728, 274] on div "h ero.moveUp press enter h ero.moveDown press enter h ero.moveLeft press enter …" at bounding box center [782, 288] width 231 height 132
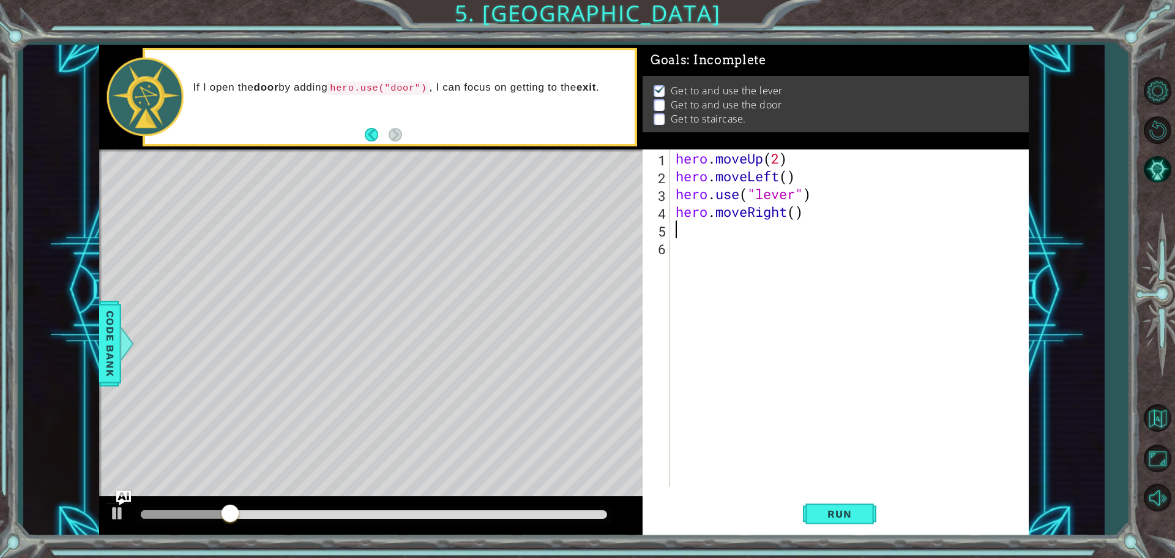
click at [796, 231] on div "hero . moveUp ( 2 ) hero . moveLeft ( ) hero . use ( "lever" ) hero . moveRight…" at bounding box center [852, 335] width 358 height 373
click at [799, 212] on div "hero . moveUp ( 2 ) hero . moveLeft ( ) hero . use ( "lever" ) hero . moveRight…" at bounding box center [852, 335] width 358 height 373
click at [869, 512] on button "Run" at bounding box center [839, 513] width 73 height 39
type textarea "hero.moveRight(3)"
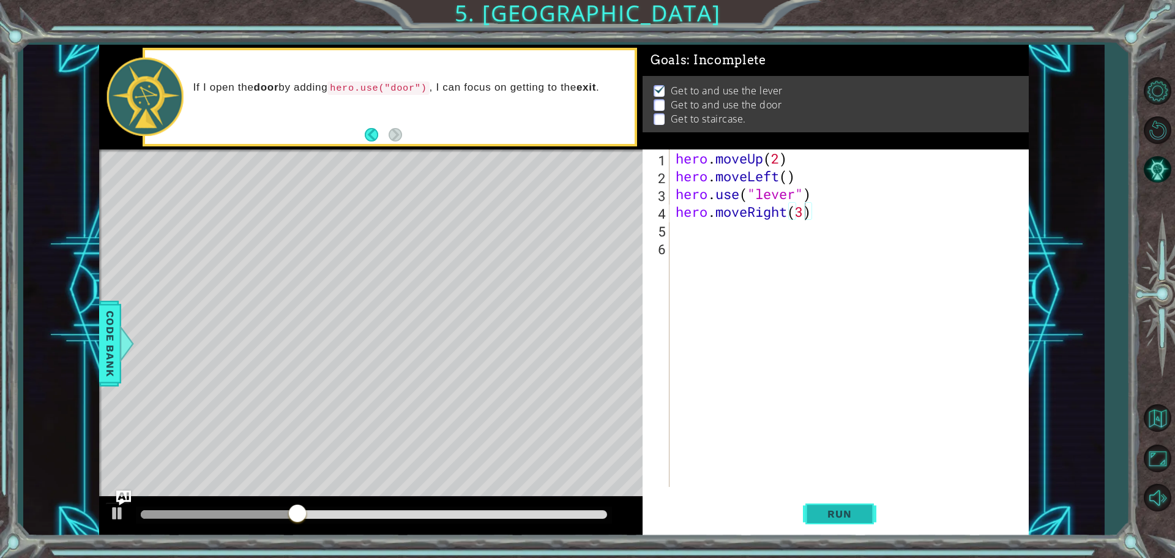
click at [834, 510] on span "Run" at bounding box center [839, 513] width 48 height 12
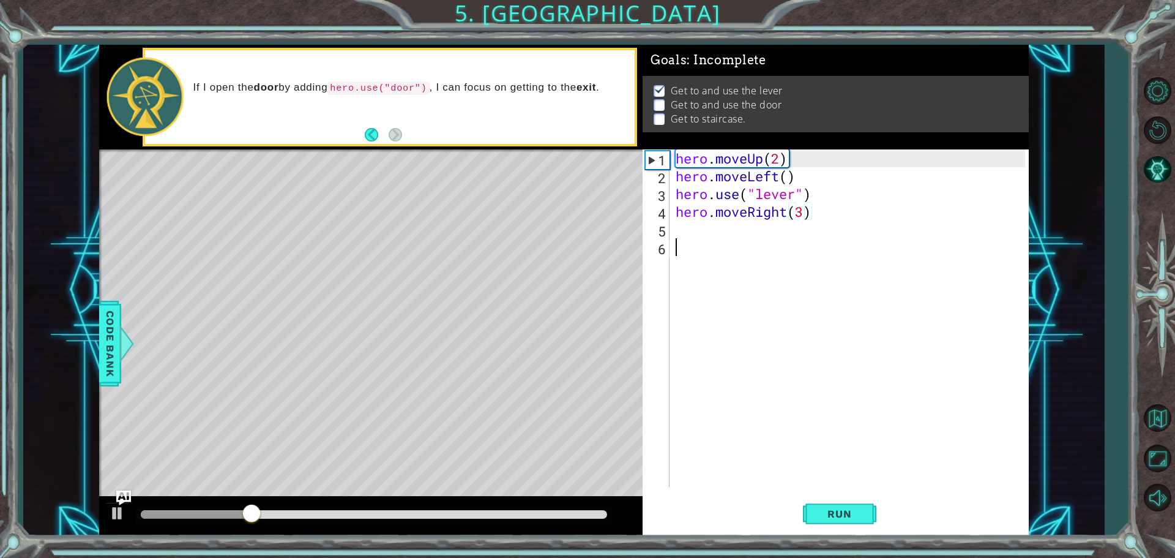
click at [713, 239] on div "hero . moveUp ( 2 ) hero . moveLeft ( ) hero . use ( "lever" ) hero . moveRight…" at bounding box center [852, 335] width 358 height 373
click at [718, 227] on div "hero . moveUp ( 2 ) hero . moveLeft ( ) hero . use ( "lever" ) hero . moveRight…" at bounding box center [852, 335] width 358 height 373
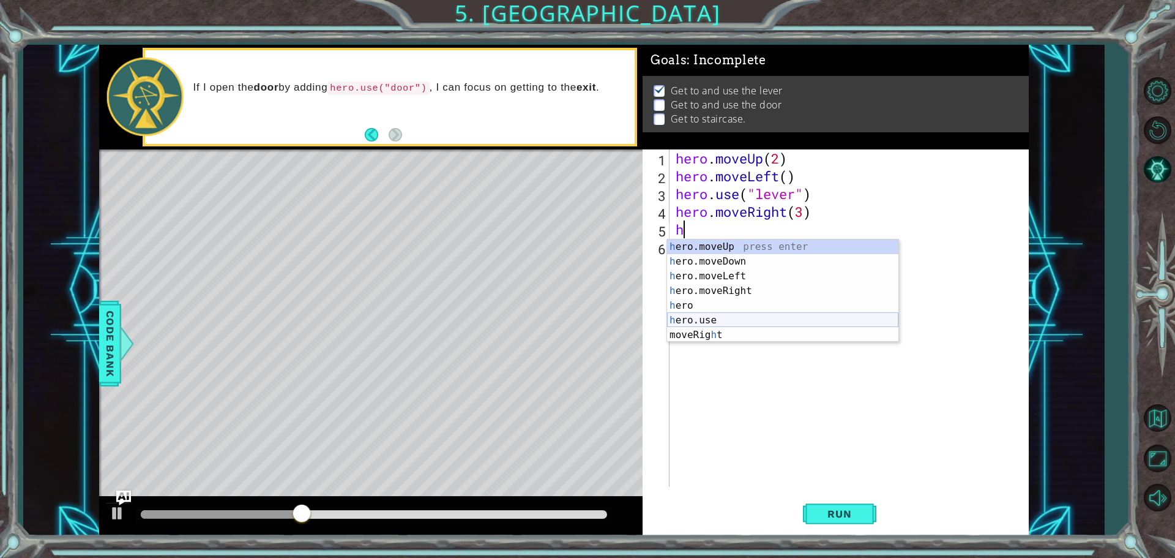
click at [739, 318] on div "h ero.moveUp press enter h ero.moveDown press enter h ero.moveLeft press enter …" at bounding box center [782, 305] width 231 height 132
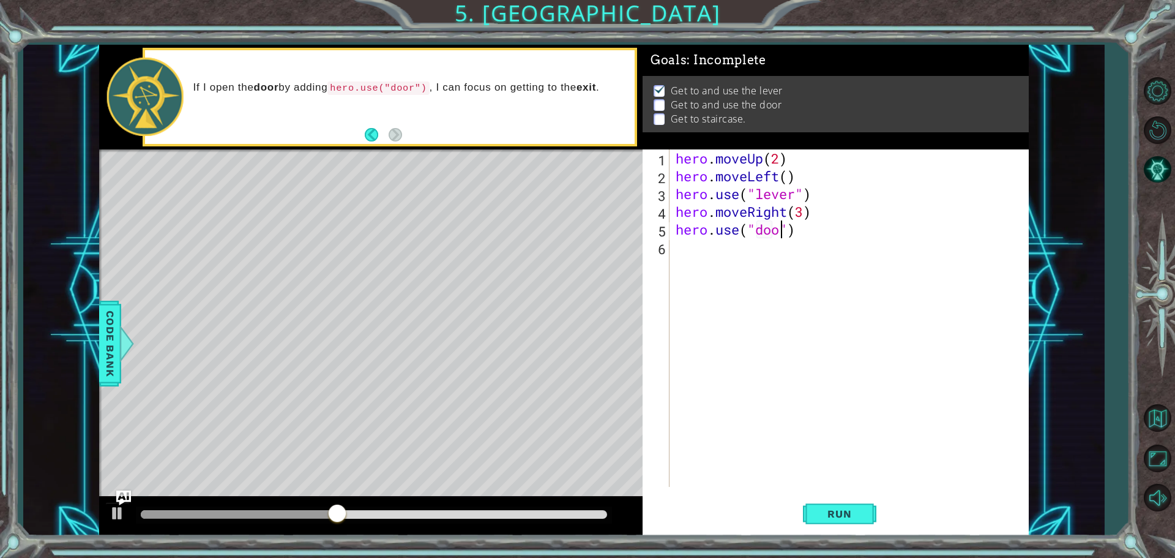
scroll to position [0, 5]
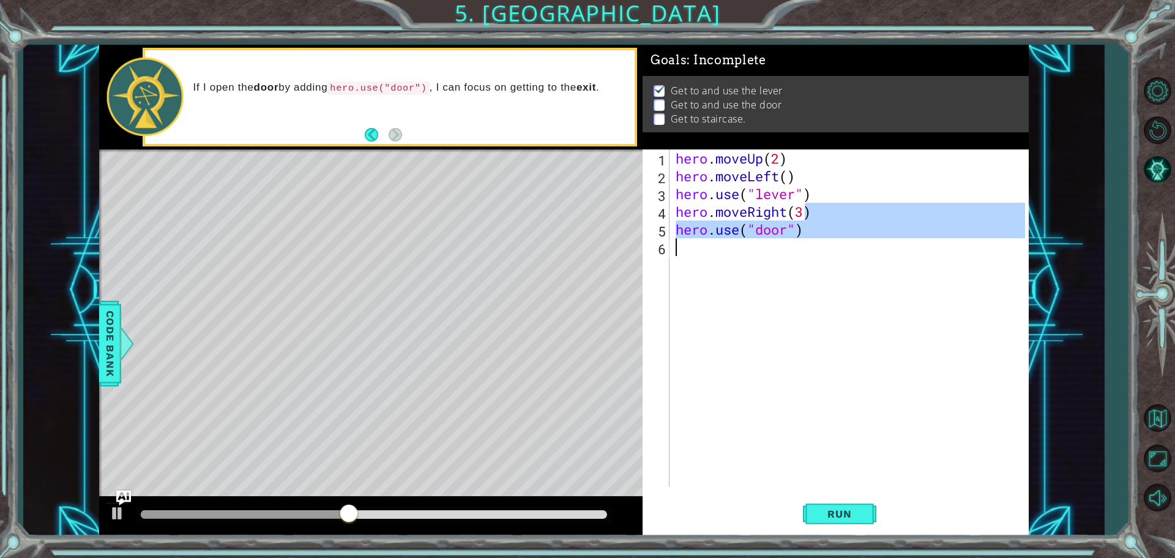
drag, startPoint x: 802, startPoint y: 282, endPoint x: 786, endPoint y: 272, distance: 19.2
click at [802, 281] on div "hero . moveUp ( 2 ) hero . moveLeft ( ) hero . use ( "lever" ) hero . moveRight…" at bounding box center [852, 335] width 358 height 373
type textarea "hero.use("door")"
click at [769, 252] on div "hero . moveUp ( 2 ) hero . moveLeft ( ) hero . use ( "lever" ) hero . moveRight…" at bounding box center [849, 317] width 352 height 337
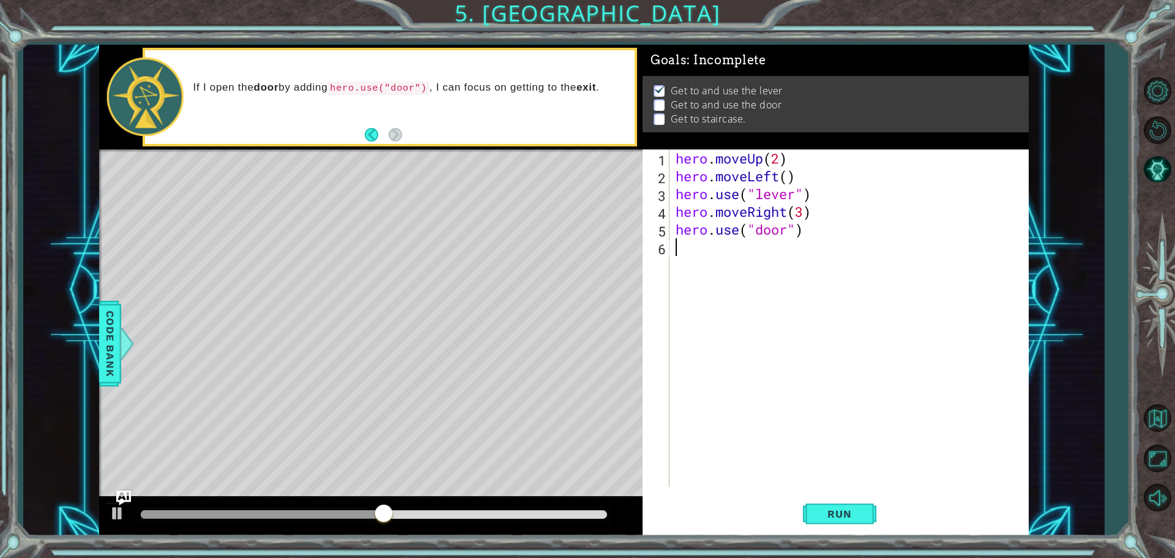
type textarea "h"
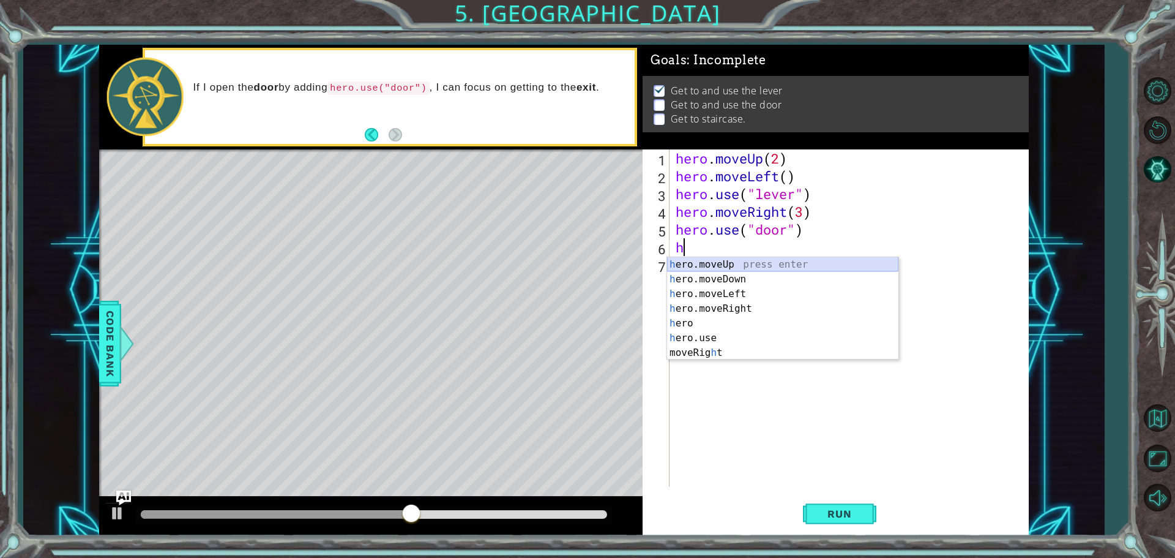
click at [749, 260] on div "h ero.moveUp press enter h ero.moveDown press enter h ero.moveLeft press enter …" at bounding box center [782, 323] width 231 height 132
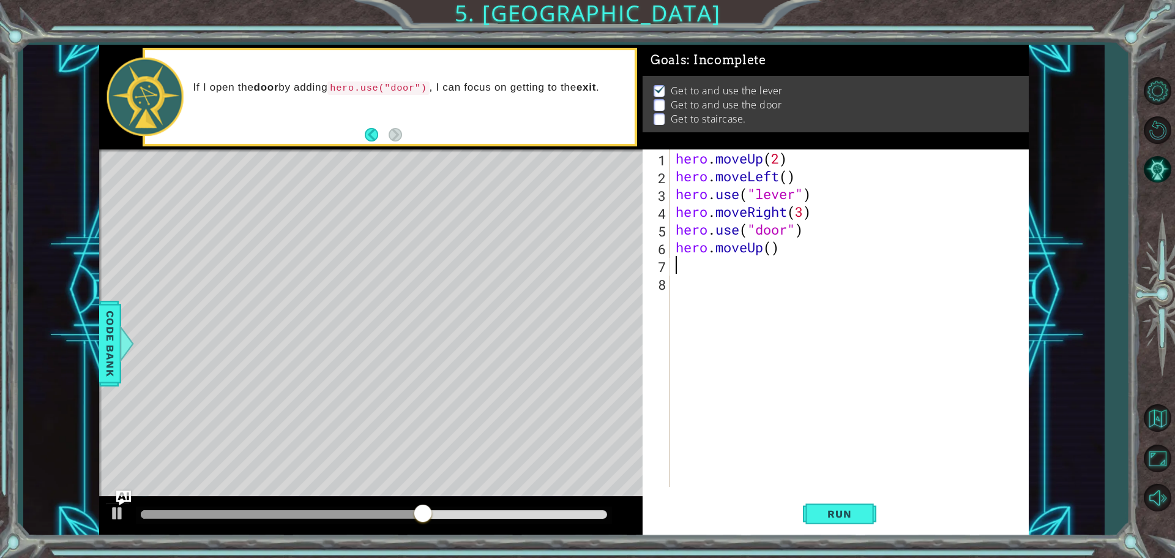
click at [771, 247] on div "hero . moveUp ( 2 ) hero . moveLeft ( ) hero . use ( "lever" ) hero . moveRight…" at bounding box center [852, 335] width 358 height 373
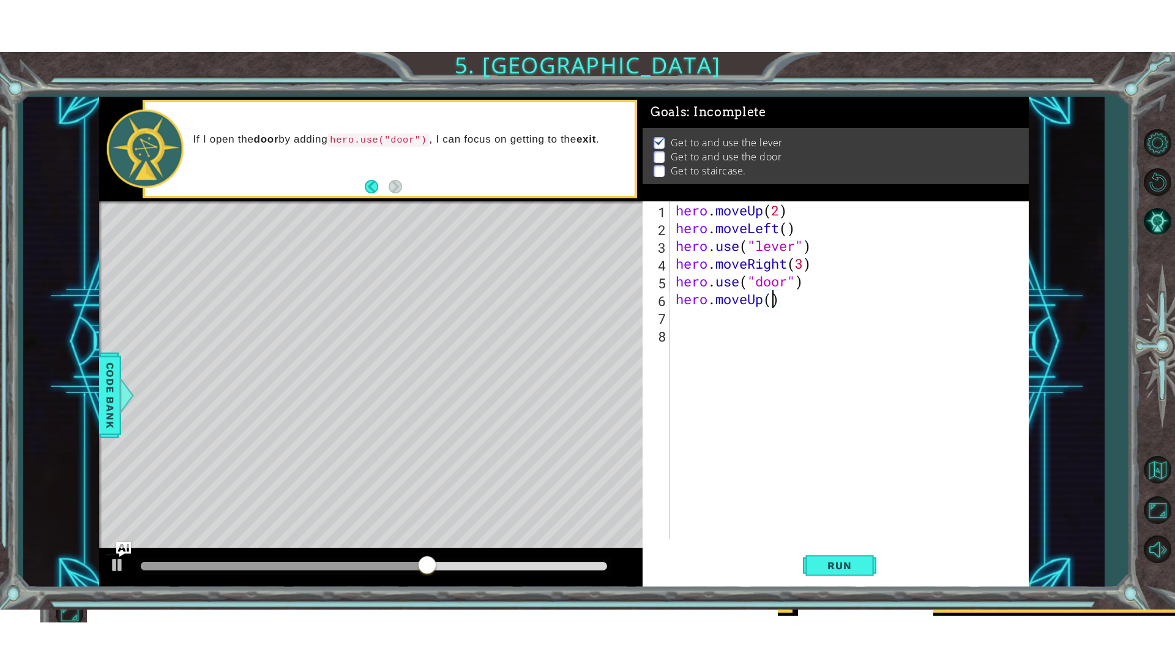
scroll to position [0, 4]
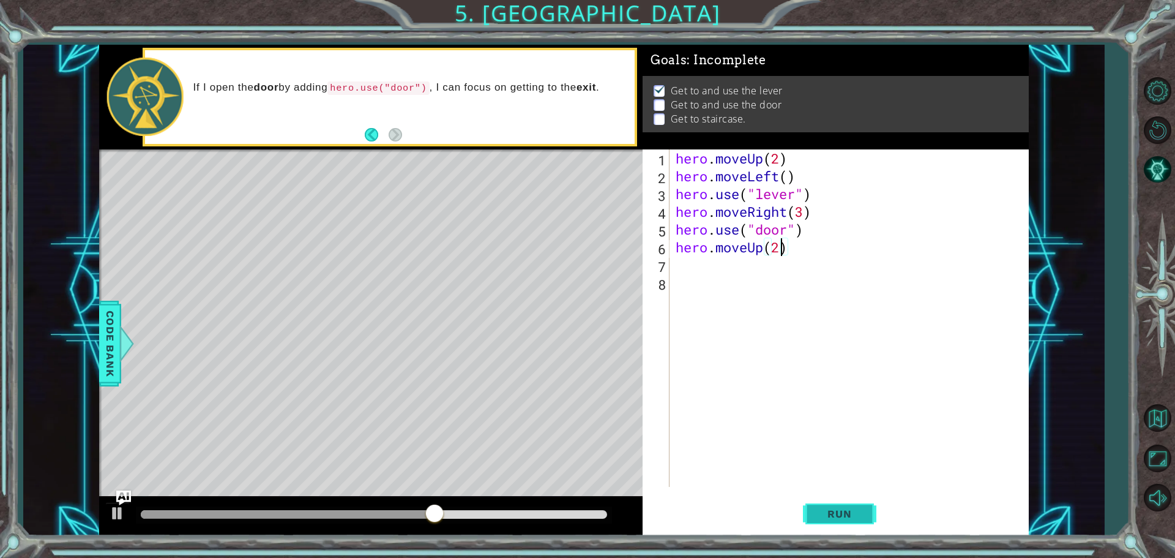
type textarea "hero.moveUp(2)"
click at [827, 511] on span "Run" at bounding box center [839, 513] width 48 height 12
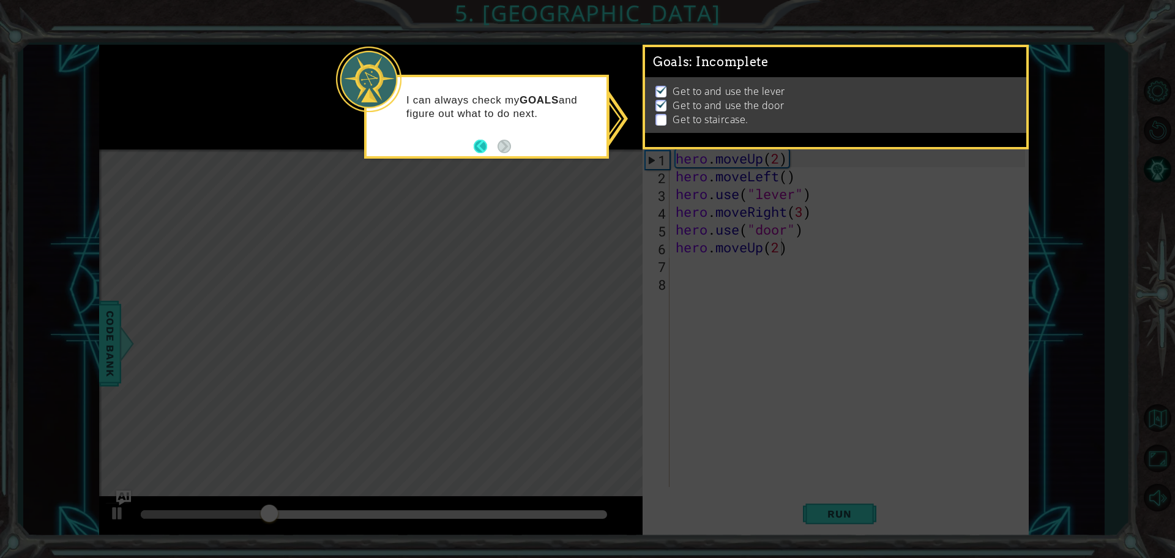
click at [490, 149] on button "Back" at bounding box center [486, 146] width 24 height 13
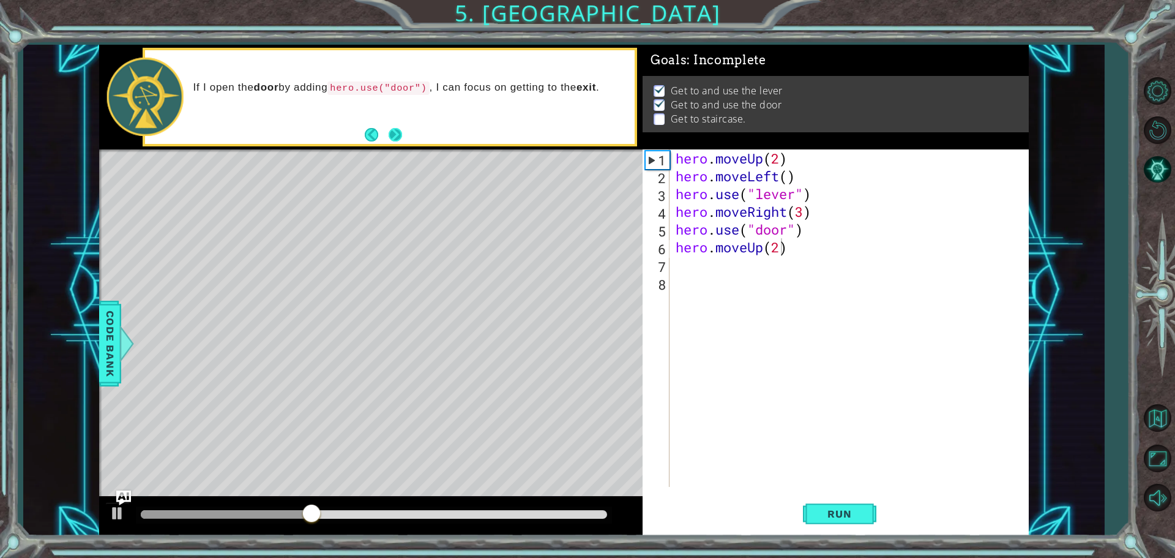
click at [397, 140] on button "Next" at bounding box center [395, 134] width 13 height 13
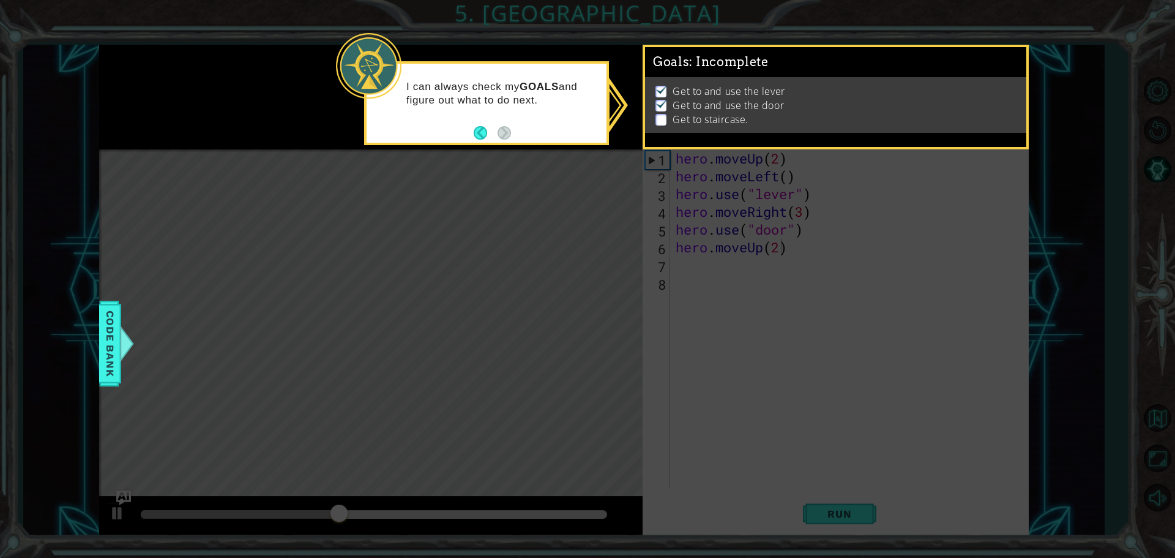
drag, startPoint x: 429, startPoint y: 334, endPoint x: 412, endPoint y: 343, distance: 19.2
click at [430, 334] on icon at bounding box center [587, 279] width 1175 height 558
click at [693, 247] on icon at bounding box center [587, 279] width 1175 height 558
click at [711, 294] on icon at bounding box center [587, 279] width 1175 height 558
click at [476, 137] on button "Back" at bounding box center [486, 132] width 24 height 13
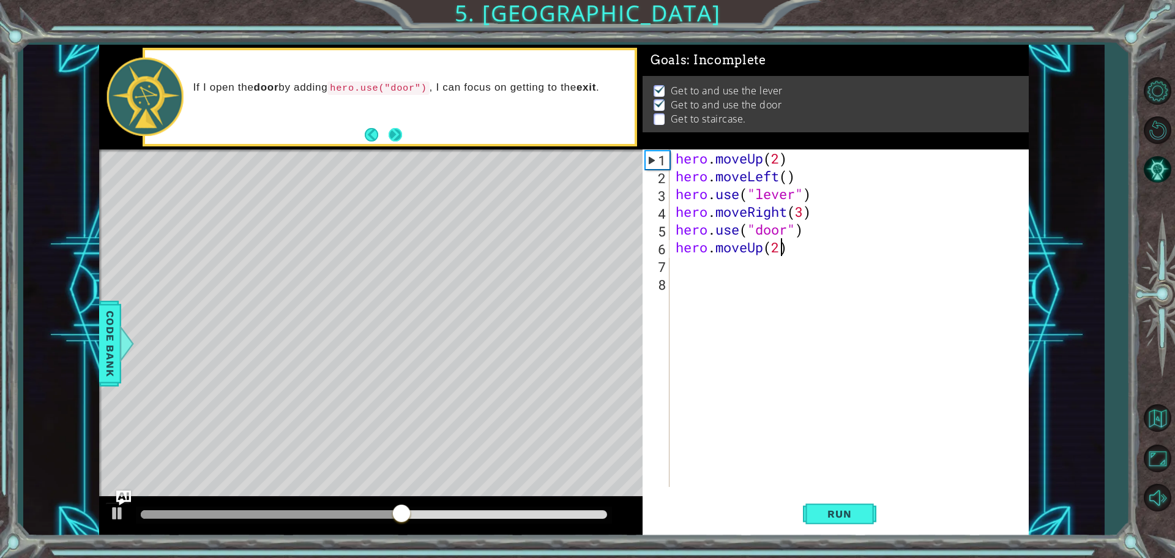
click at [401, 136] on button "Next" at bounding box center [395, 134] width 13 height 13
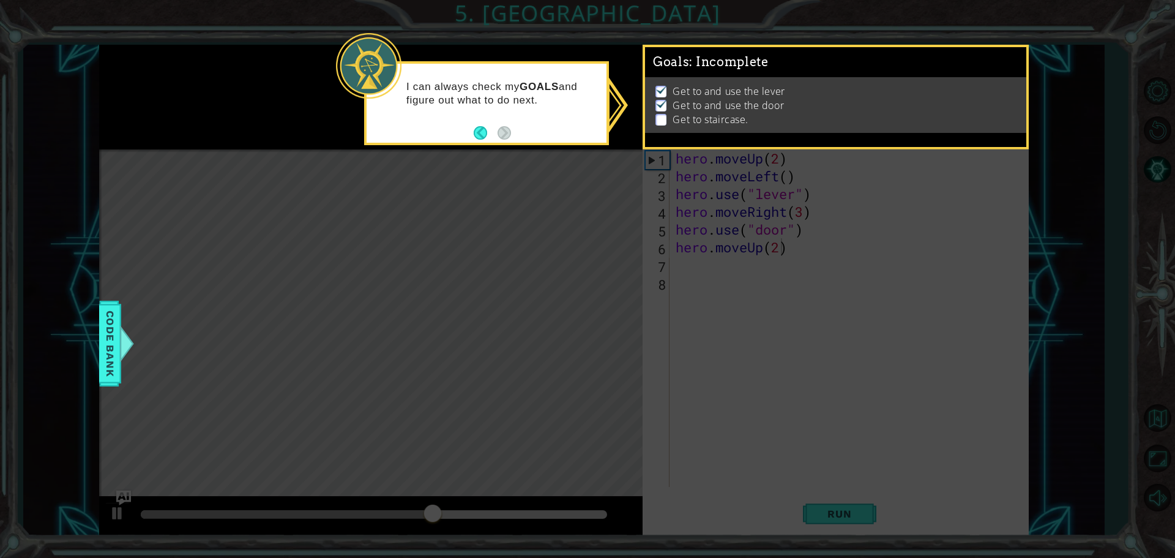
drag, startPoint x: 506, startPoint y: 75, endPoint x: 569, endPoint y: 86, distance: 63.3
click at [504, 76] on div "I can always check my GOALS and figure out what to do next." at bounding box center [487, 100] width 240 height 62
drag, startPoint x: 731, startPoint y: 279, endPoint x: 733, endPoint y: 263, distance: 16.0
click at [735, 275] on icon at bounding box center [587, 279] width 1175 height 558
click at [706, 277] on icon at bounding box center [587, 279] width 1175 height 558
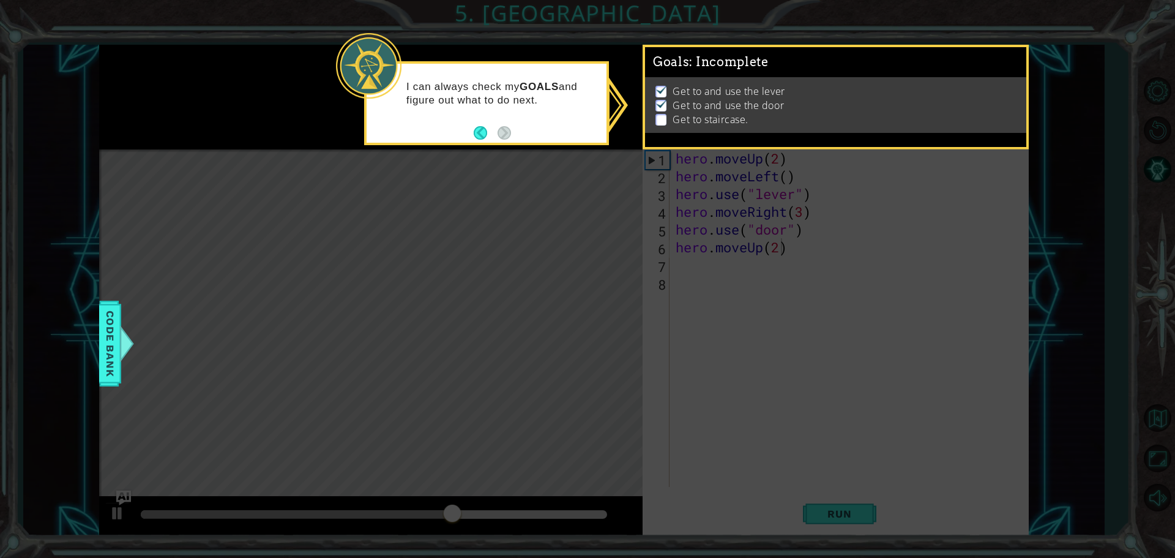
click at [706, 269] on icon at bounding box center [587, 279] width 1175 height 558
click at [453, 69] on div "I can always check my GOALS and figure out what to do next." at bounding box center [487, 100] width 240 height 62
click at [653, 111] on ul "Get to and use the lever Get to and use the door Get to staircase." at bounding box center [835, 105] width 366 height 42
click at [663, 121] on ul "Get to and use the lever Get to and use the door Get to staircase." at bounding box center [835, 105] width 366 height 42
click at [801, 446] on icon at bounding box center [587, 279] width 1175 height 558
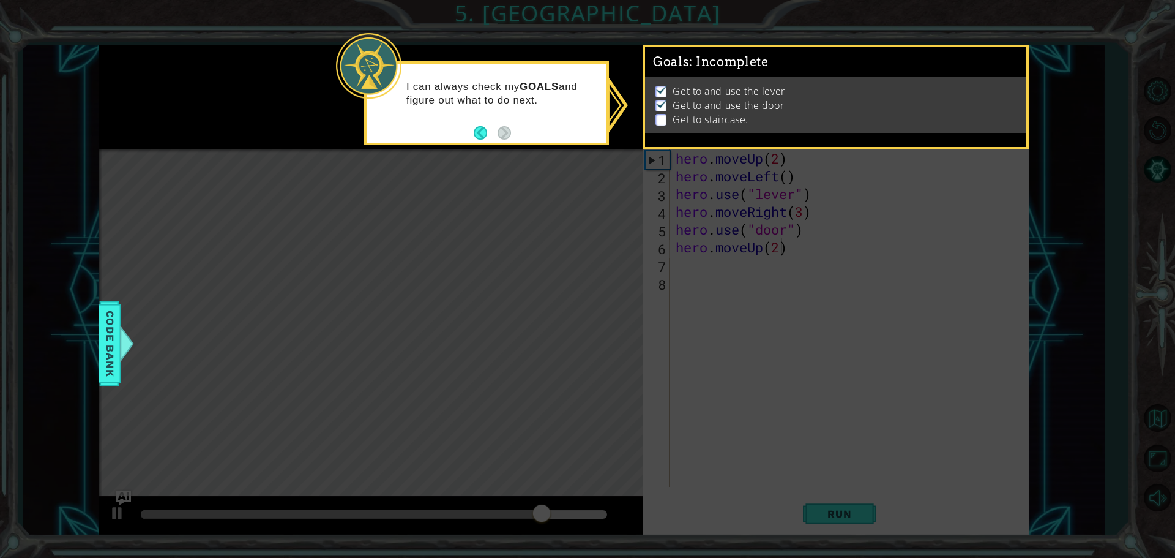
drag, startPoint x: 537, startPoint y: 510, endPoint x: 663, endPoint y: 513, distance: 126.7
click at [663, 513] on icon at bounding box center [587, 279] width 1175 height 558
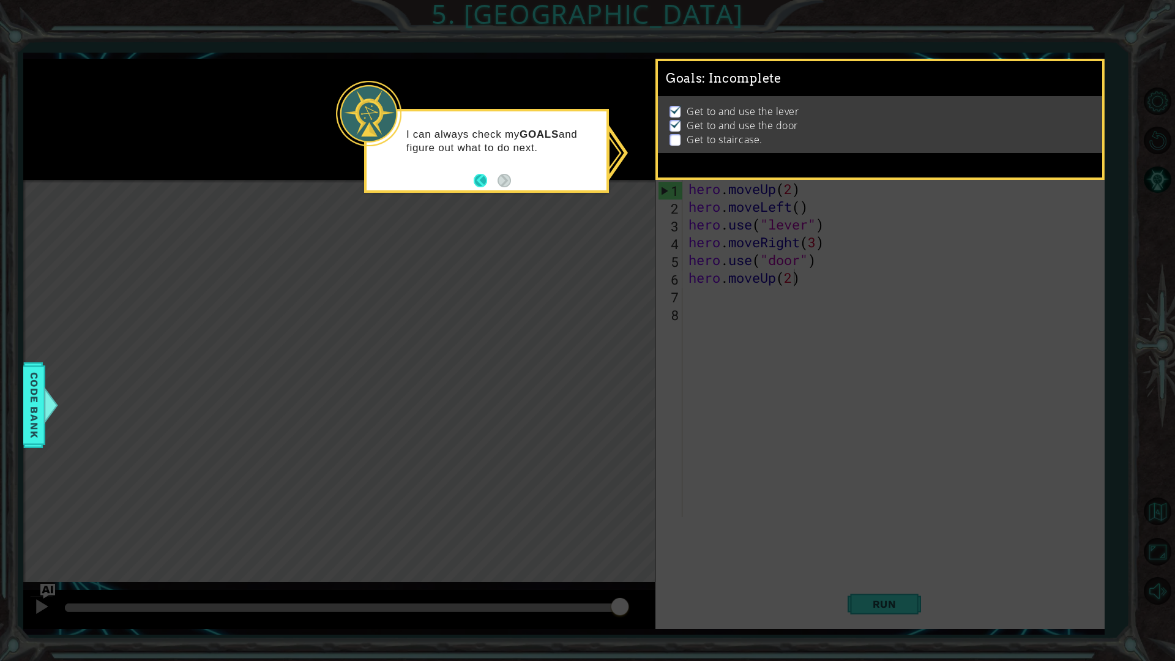
click at [483, 179] on button "Back" at bounding box center [486, 180] width 24 height 13
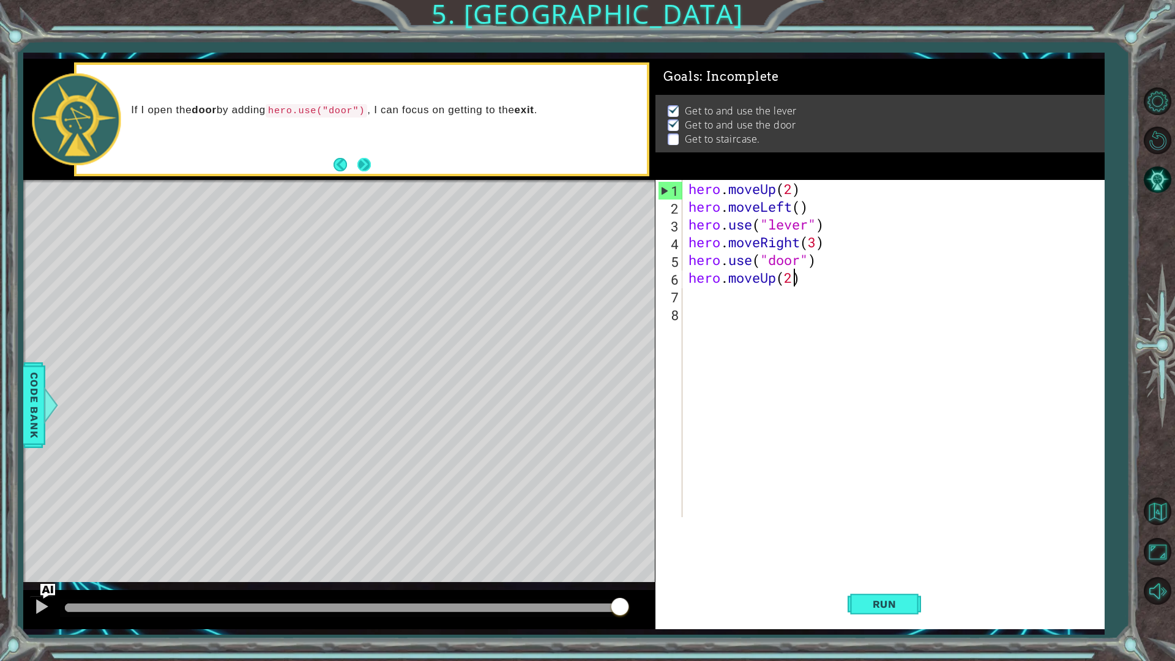
click at [366, 158] on button "Next" at bounding box center [363, 164] width 13 height 13
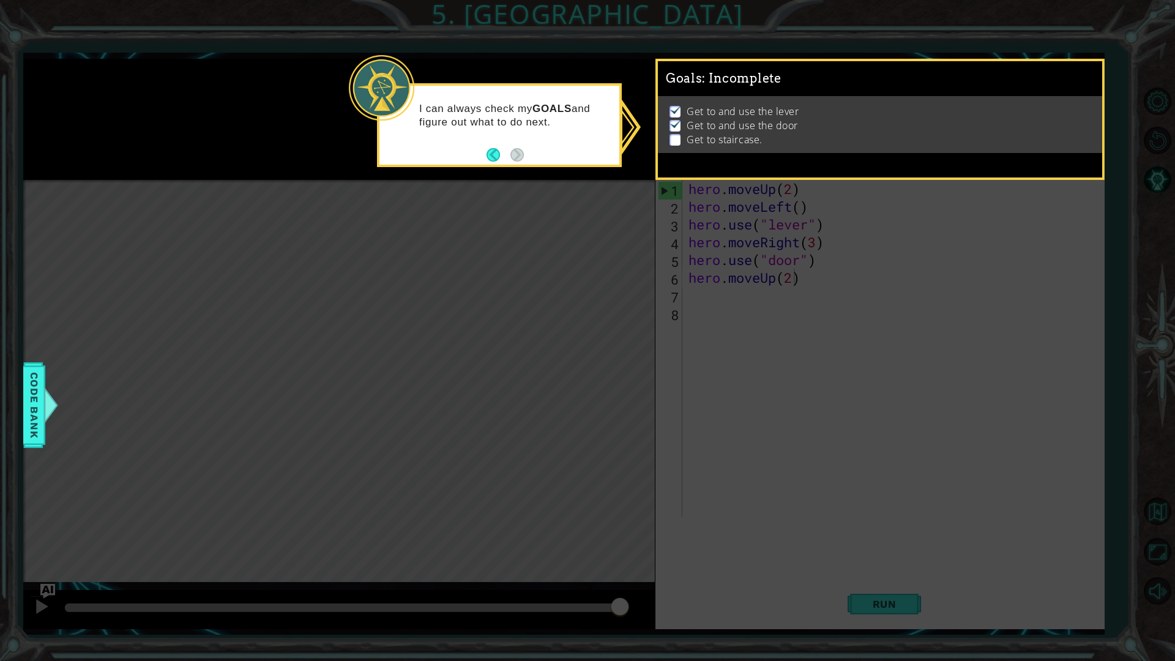
drag, startPoint x: 744, startPoint y: 345, endPoint x: 748, endPoint y: 327, distance: 18.3
click at [747, 337] on icon at bounding box center [587, 330] width 1175 height 661
click at [736, 293] on icon at bounding box center [587, 330] width 1175 height 661
click at [500, 155] on button "Back" at bounding box center [499, 154] width 24 height 13
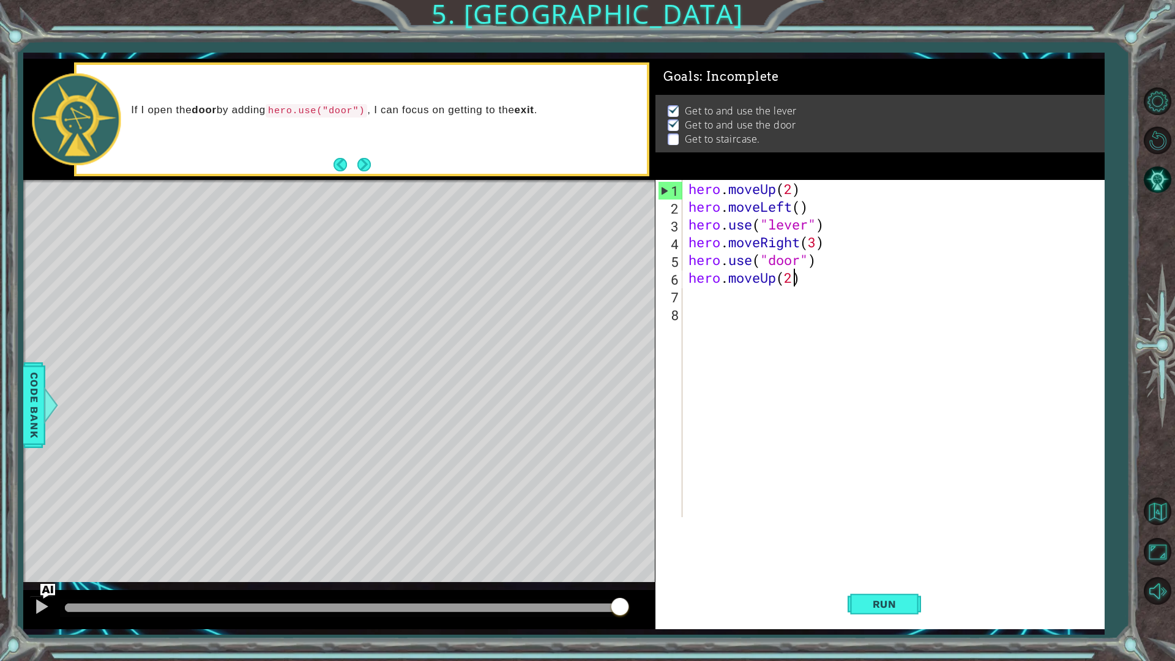
click at [704, 329] on div "hero . moveUp ( 2 ) hero . moveLeft ( ) hero . use ( "lever" ) hero . moveRight…" at bounding box center [896, 366] width 420 height 373
click at [706, 299] on div "hero . moveUp ( 2 ) hero . moveLeft ( ) hero . use ( "lever" ) hero . moveRight…" at bounding box center [896, 366] width 420 height 373
type textarea "h"
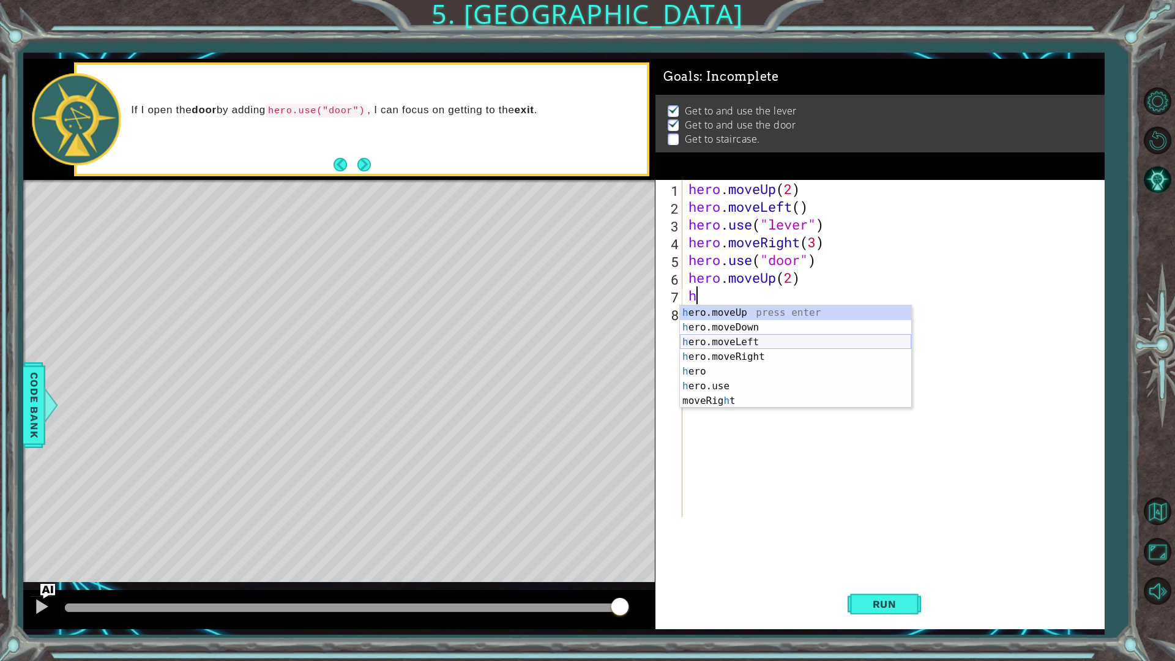
click at [706, 345] on div "h ero.moveUp press enter h ero.moveDown press enter h ero.moveLeft press enter …" at bounding box center [795, 371] width 231 height 132
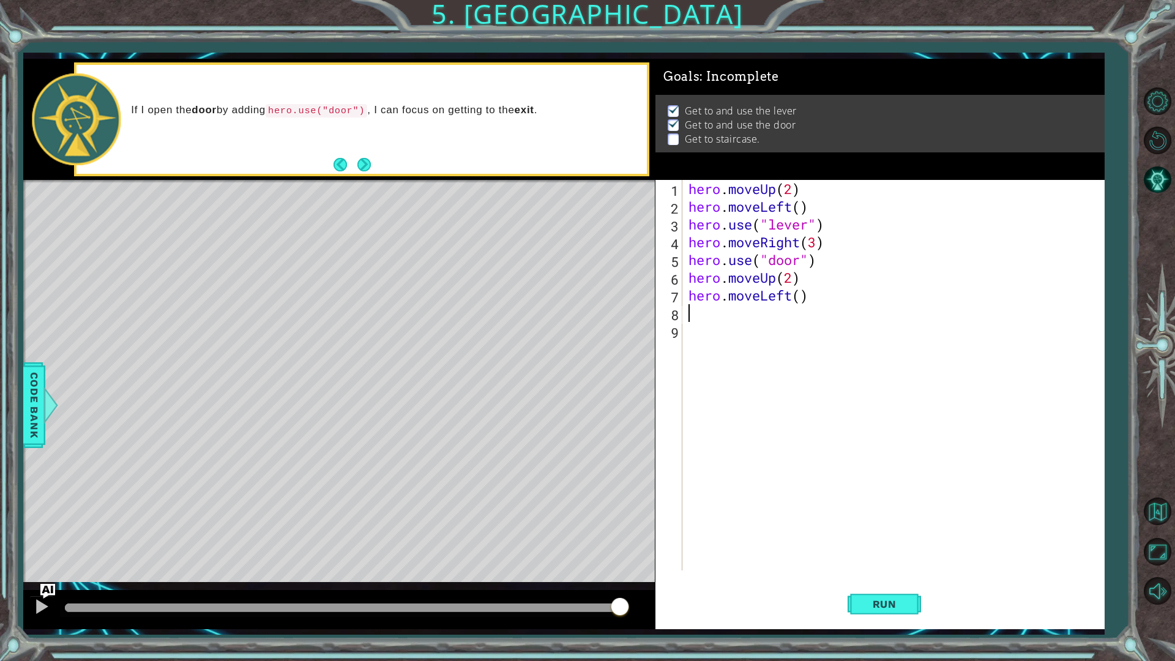
click at [801, 299] on div "hero . moveUp ( 2 ) hero . moveLeft ( ) hero . use ( "lever" ) hero . moveRight…" at bounding box center [896, 393] width 420 height 426
type textarea "hero.moveLeft(4)"
click at [906, 557] on span "Run" at bounding box center [884, 604] width 48 height 12
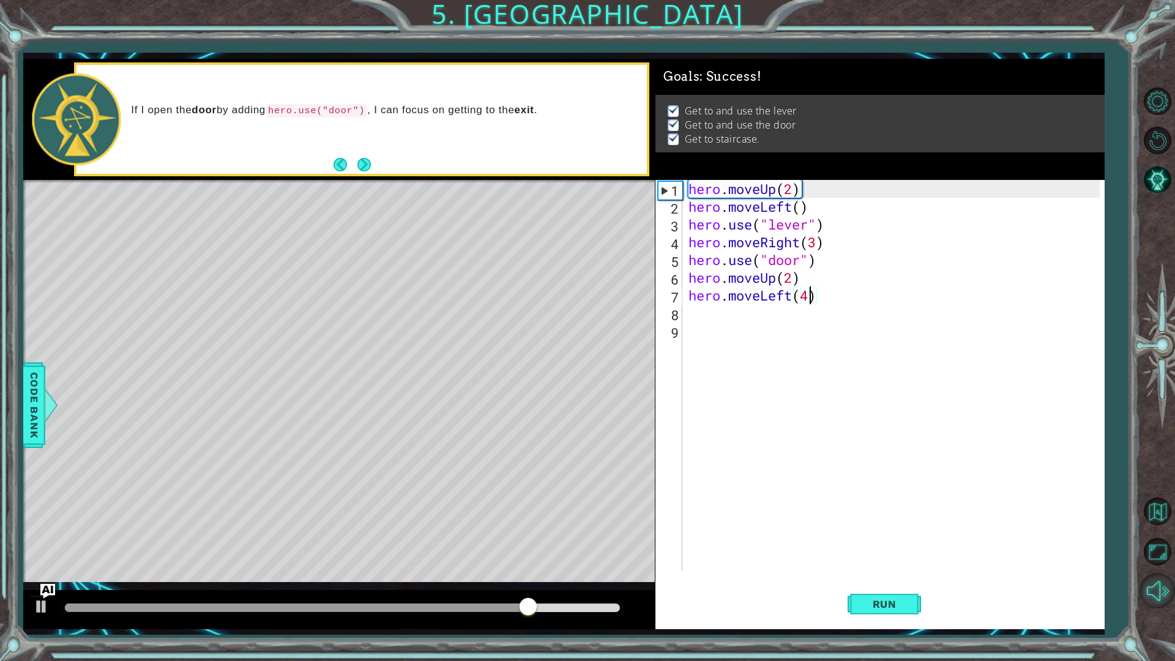
drag, startPoint x: 519, startPoint y: 605, endPoint x: 1174, endPoint y: 605, distance: 655.5
click at [1165, 557] on div "1 ההההההההההההההההההההההההההההההההההההההההההההההההההההההההההההההההההההההההההההה…" at bounding box center [587, 330] width 1175 height 661
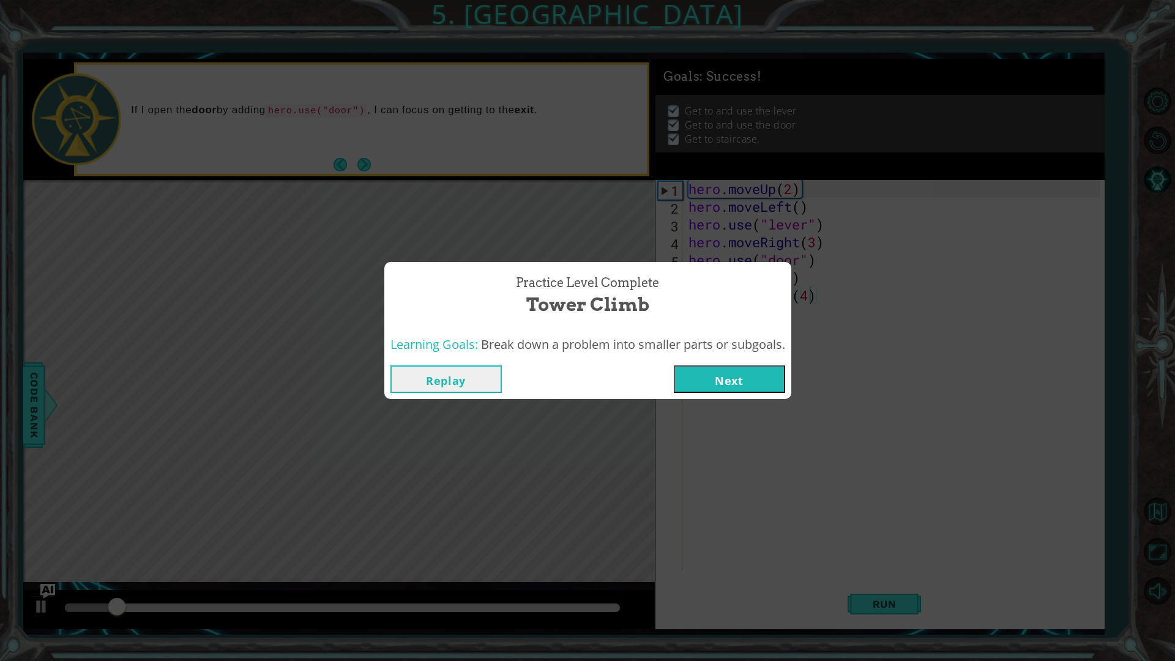
click at [736, 386] on button "Next" at bounding box center [729, 379] width 111 height 28
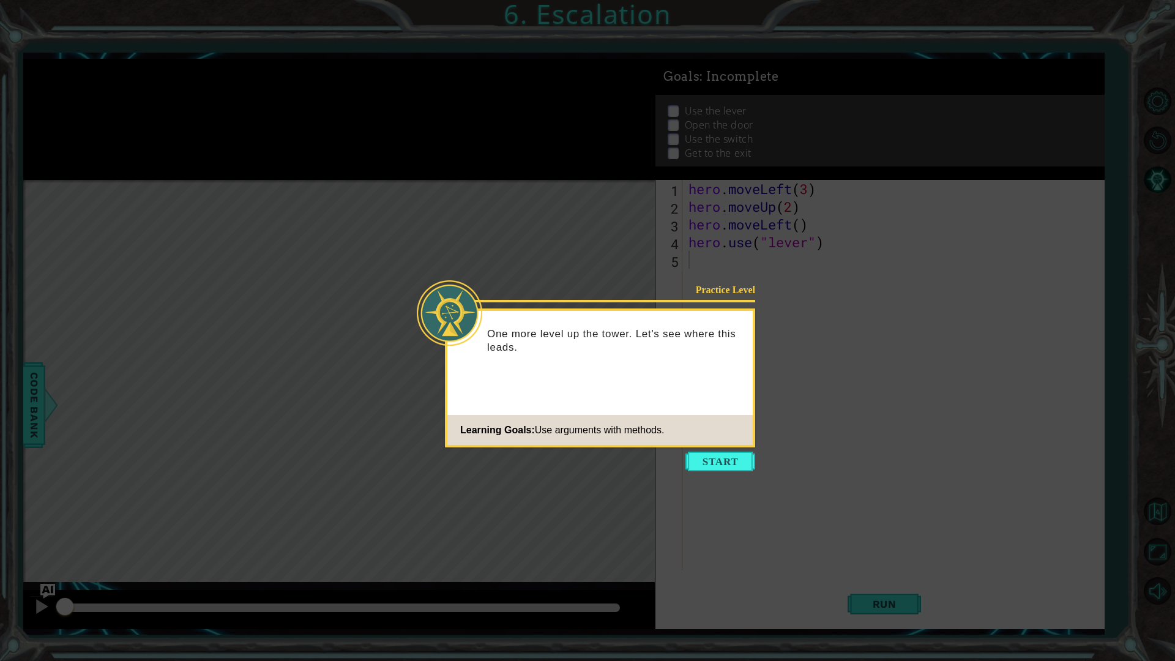
click at [718, 447] on icon at bounding box center [587, 330] width 1175 height 661
click at [722, 457] on button "Start" at bounding box center [720, 462] width 70 height 20
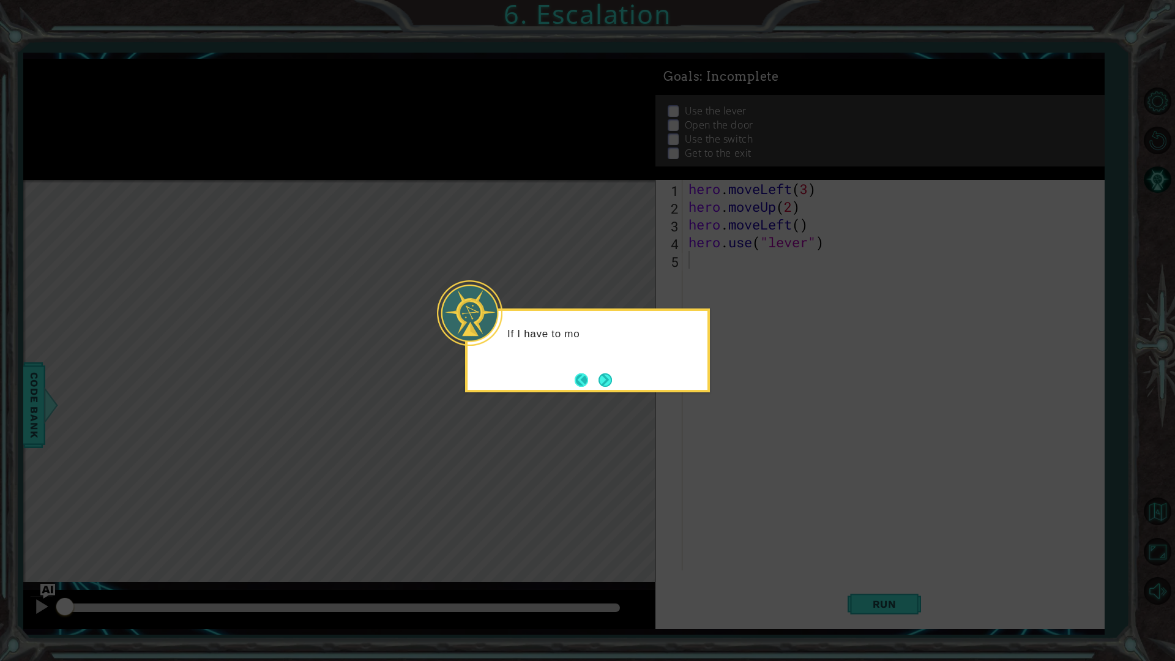
click at [591, 384] on button "Back" at bounding box center [587, 379] width 24 height 13
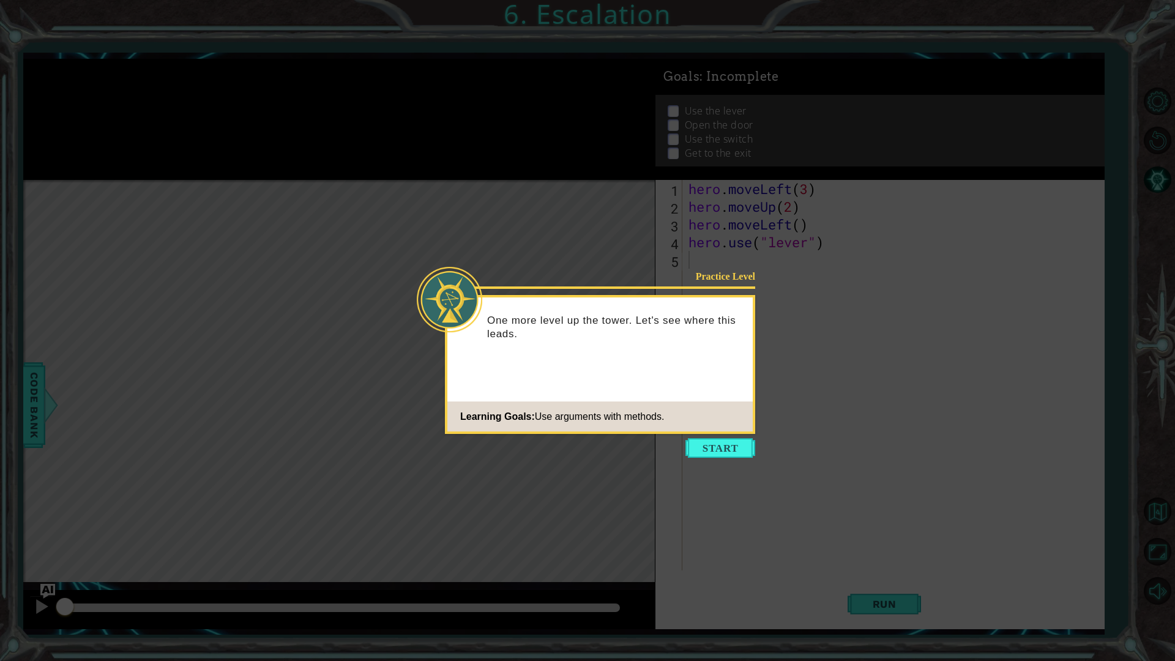
click at [605, 378] on div "Practice Level One more level up the tower. Let's see where this leads. Learnin…" at bounding box center [600, 364] width 310 height 139
click at [730, 442] on button "Start" at bounding box center [720, 448] width 70 height 20
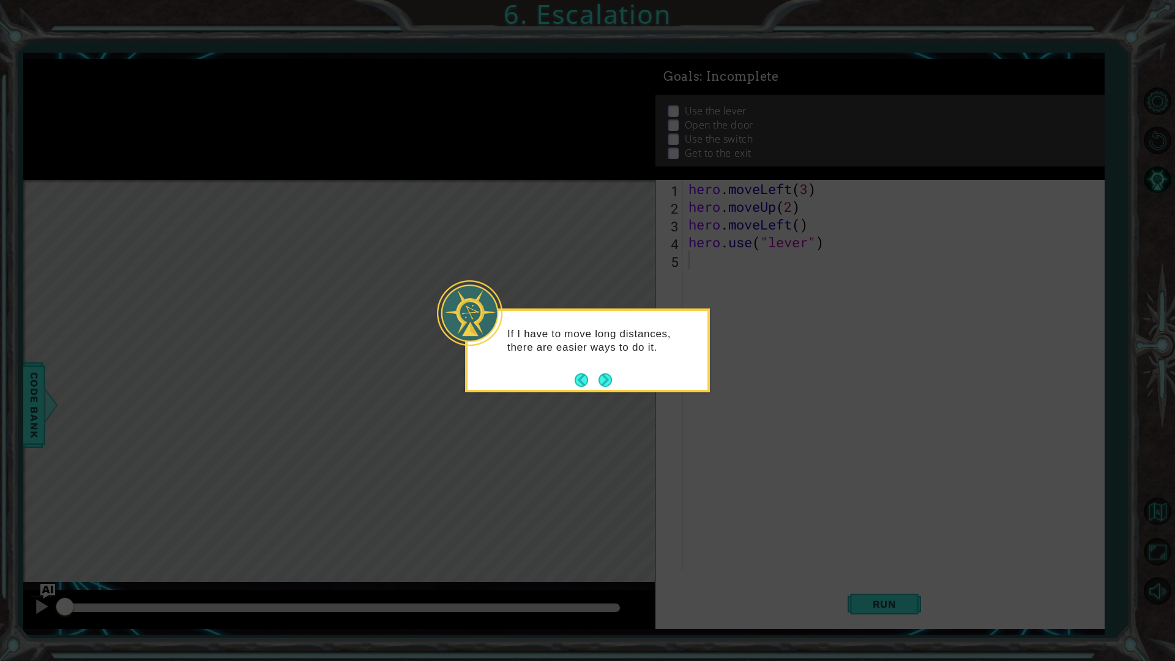
drag, startPoint x: 600, startPoint y: 383, endPoint x: 605, endPoint y: 388, distance: 6.5
click at [601, 387] on button "Next" at bounding box center [605, 379] width 13 height 13
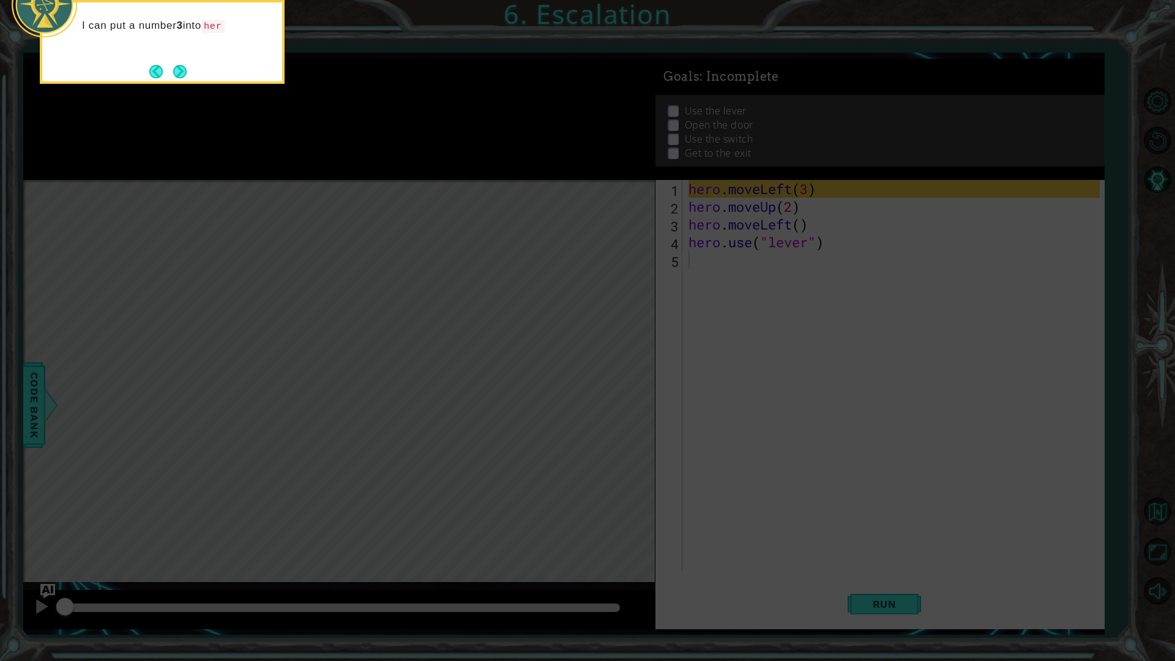
click at [181, 59] on div "I can put a number 3 into her" at bounding box center [162, 42] width 245 height 84
drag, startPoint x: 196, startPoint y: 70, endPoint x: 177, endPoint y: 71, distance: 19.6
click at [183, 71] on div "I can put a number 3 into hero.moveL" at bounding box center [162, 42] width 245 height 84
click at [177, 71] on button "Next" at bounding box center [179, 71] width 13 height 13
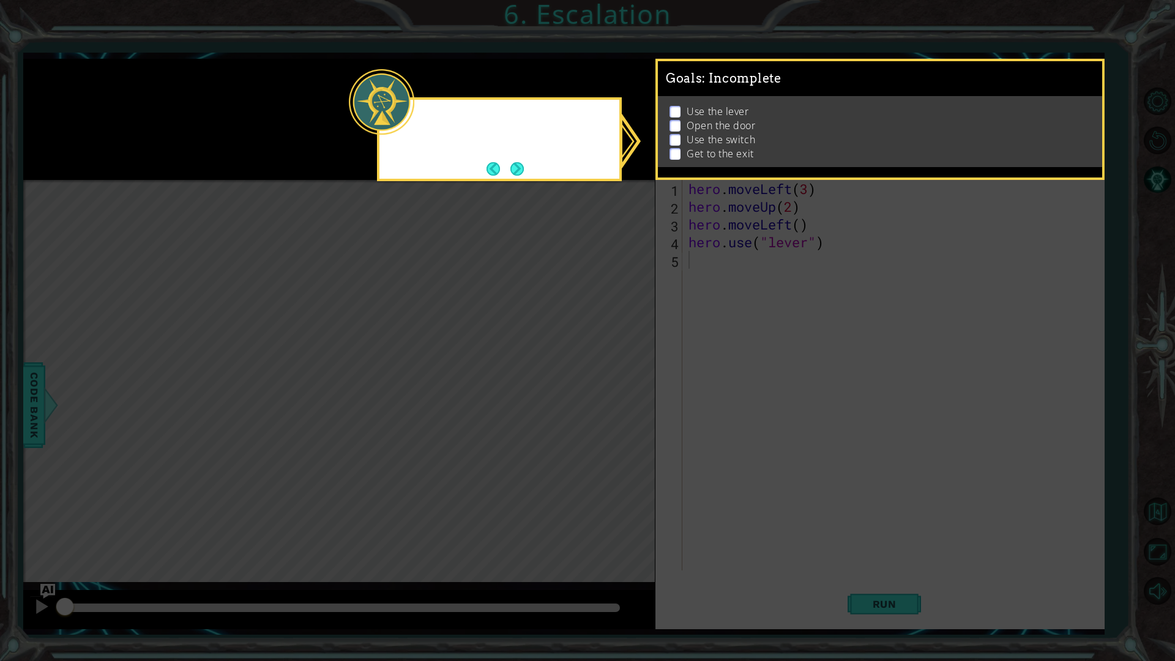
drag, startPoint x: 179, startPoint y: 71, endPoint x: 401, endPoint y: 110, distance: 225.5
click at [181, 72] on icon at bounding box center [587, 330] width 1175 height 661
click at [513, 175] on button "Next" at bounding box center [516, 168] width 13 height 13
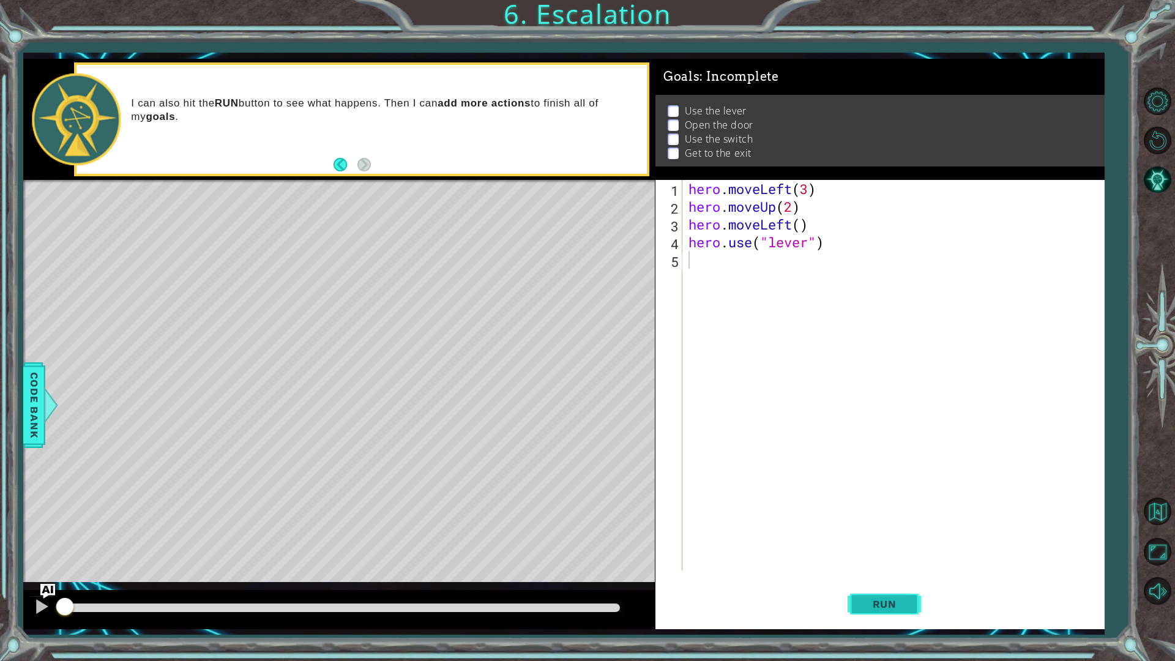
click at [897, 557] on button "Run" at bounding box center [884, 603] width 73 height 45
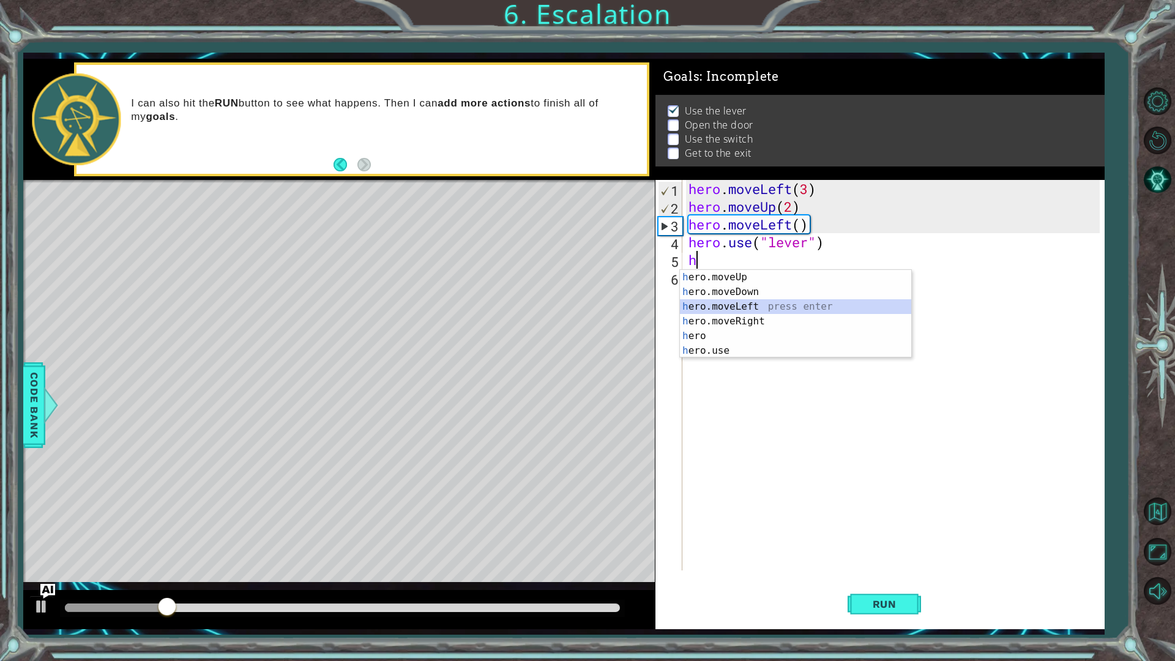
click at [755, 304] on div "h ero.moveUp press enter h ero.moveDown press enter h ero.moveLeft press enter …" at bounding box center [795, 329] width 231 height 118
type textarea "hero.moveLeft(1)"
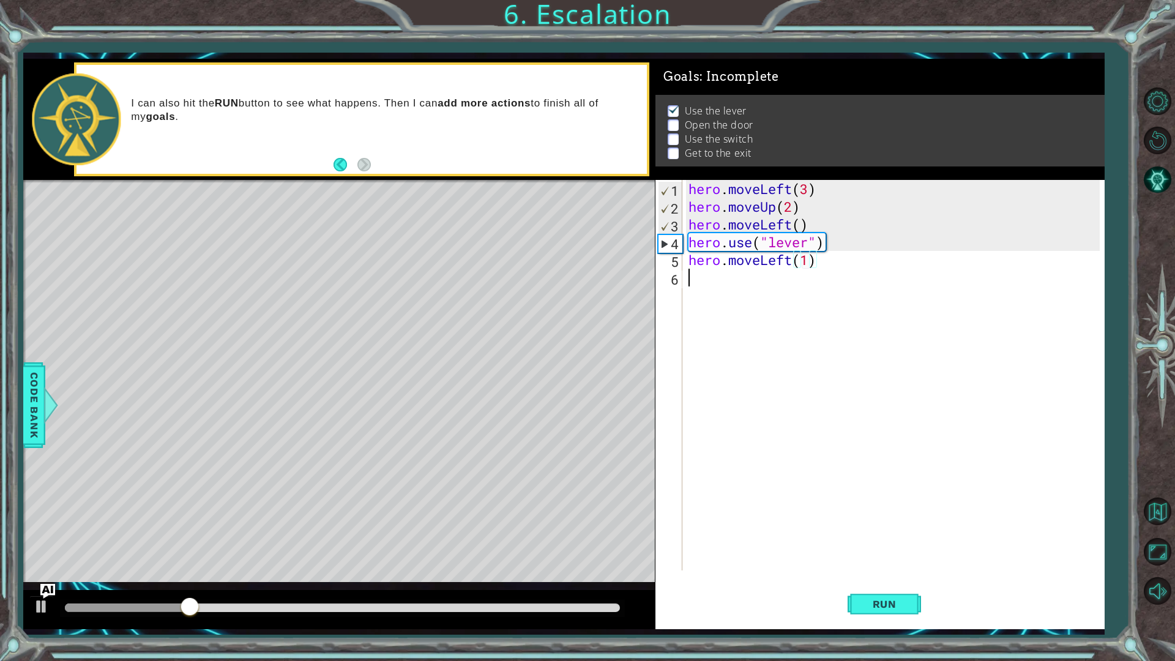
click at [755, 287] on div "hero . moveLeft ( 3 ) hero . moveUp ( 2 ) hero . moveLeft ( ) hero . use ( "lev…" at bounding box center [896, 393] width 420 height 426
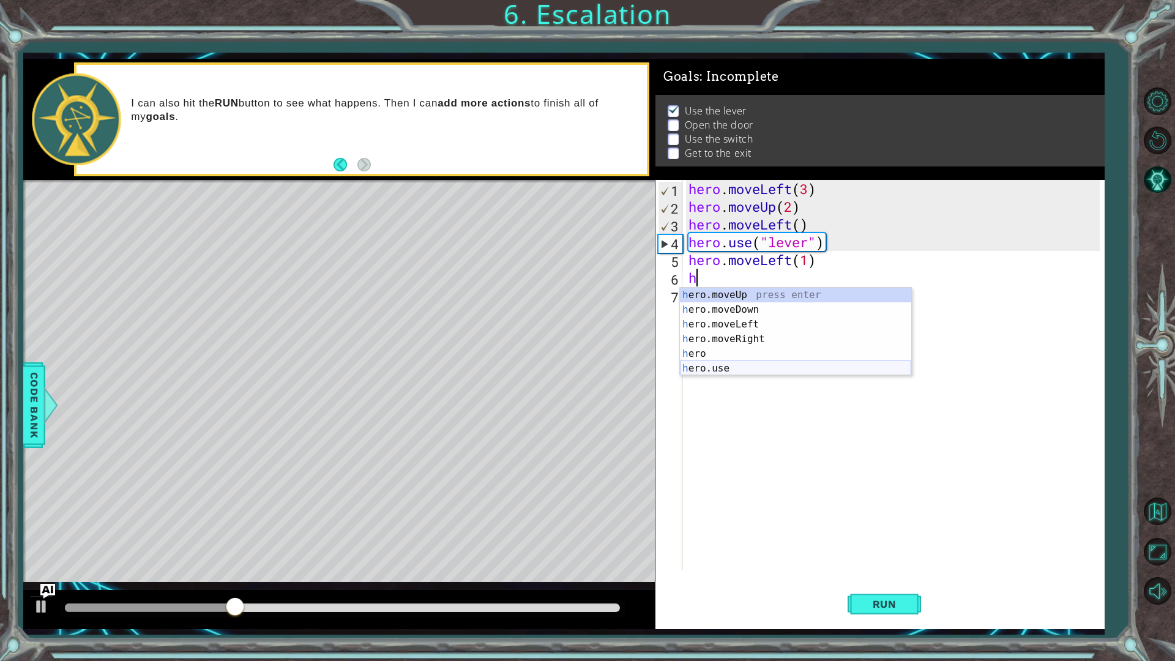
click at [751, 371] on div "h ero.moveUp press enter h ero.moveDown press enter h ero.moveLeft press enter …" at bounding box center [795, 347] width 231 height 118
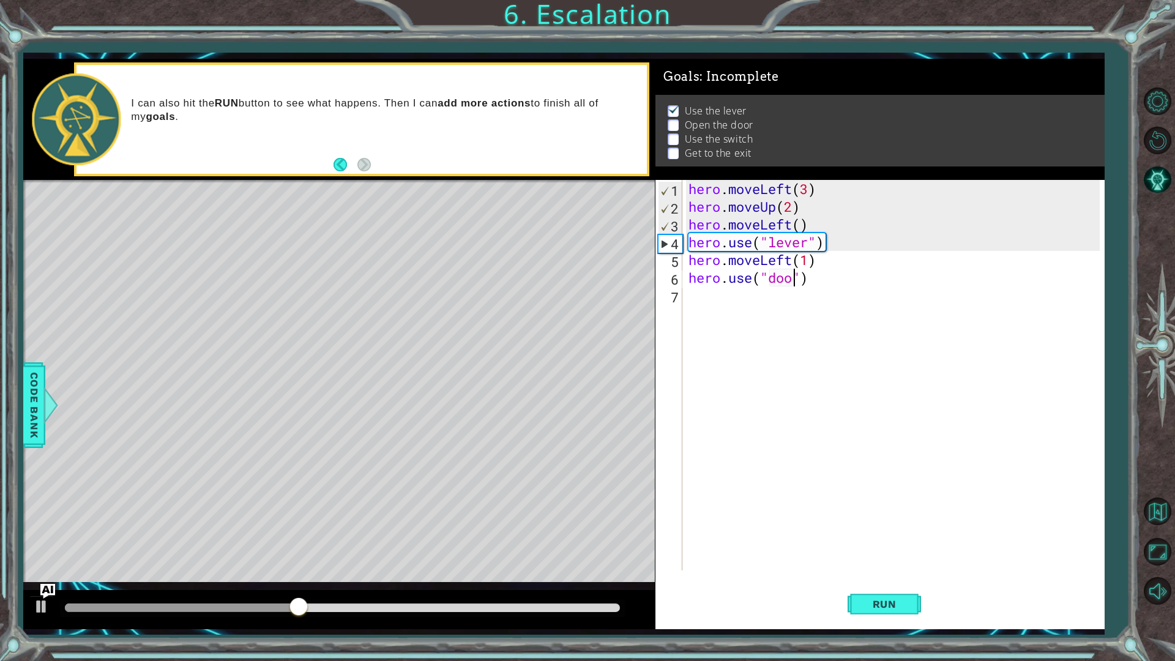
scroll to position [0, 5]
drag, startPoint x: 864, startPoint y: 608, endPoint x: 865, endPoint y: 587, distance: 20.8
click at [865, 557] on span "Run" at bounding box center [884, 604] width 48 height 12
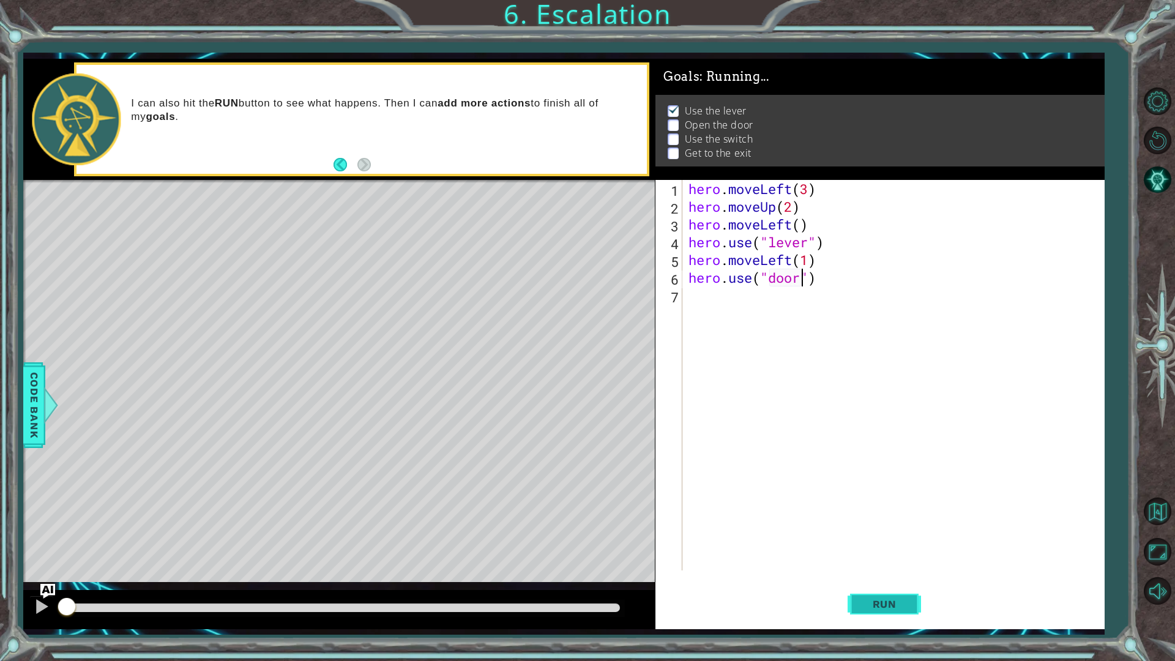
click at [865, 557] on button "Run" at bounding box center [884, 603] width 73 height 45
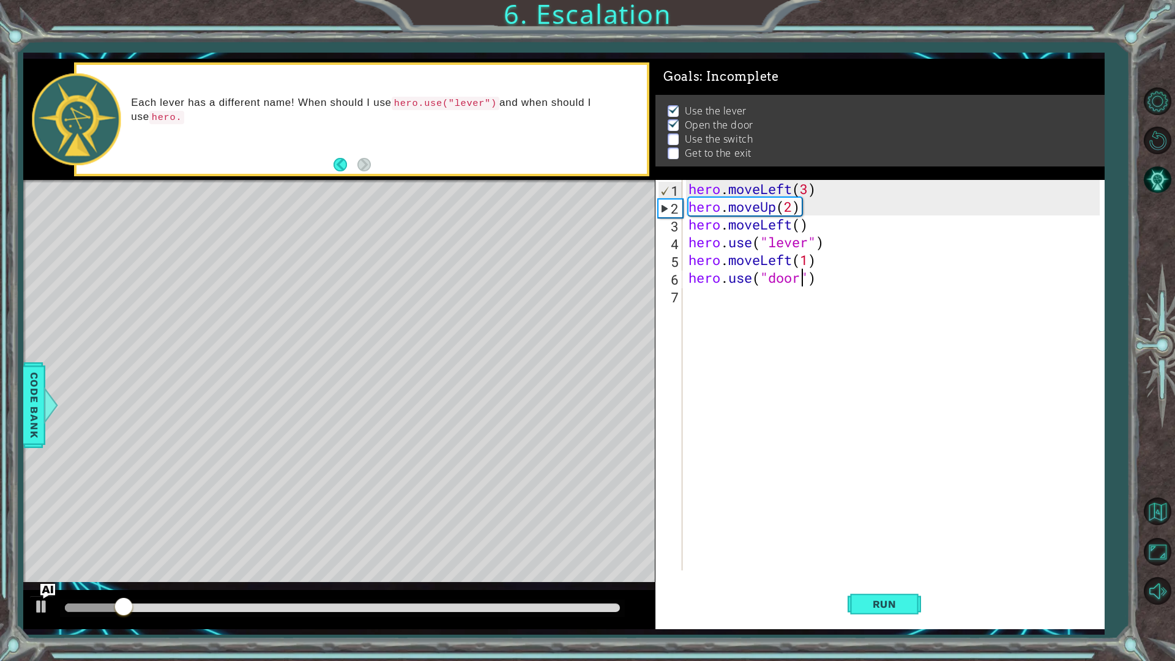
scroll to position [0, 6]
type textarea "hero.use("door")"
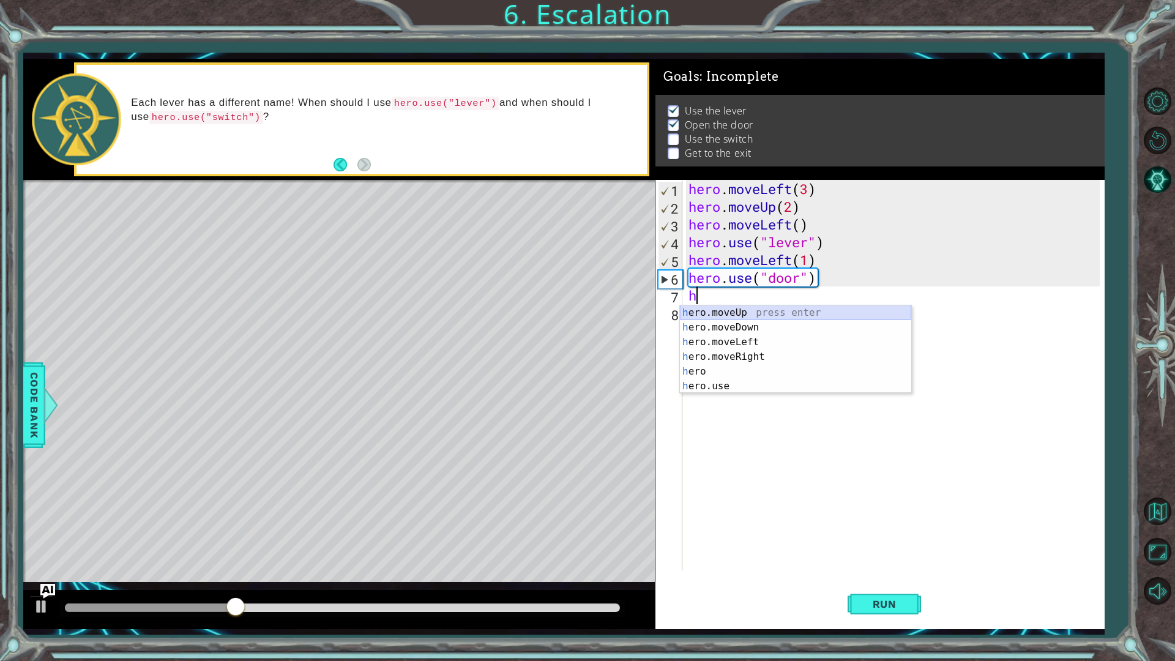
click at [747, 316] on div "h ero.moveUp press enter h ero.moveDown press enter h ero.moveLeft press enter …" at bounding box center [795, 364] width 231 height 118
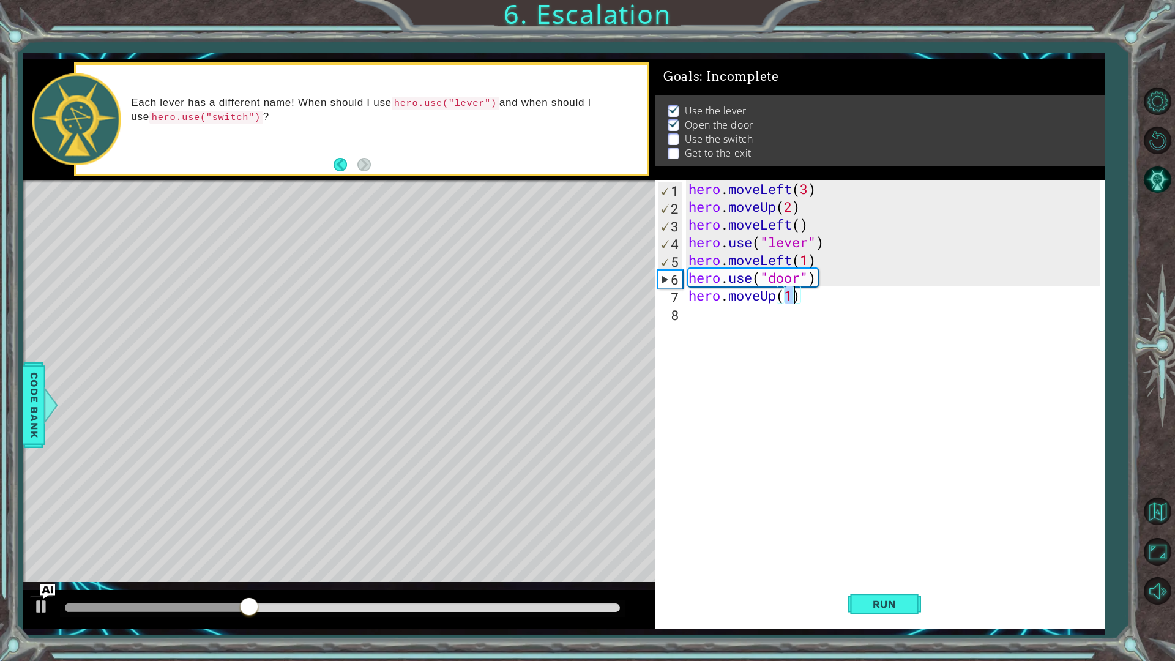
type textarea "hero.moveUp(2)"
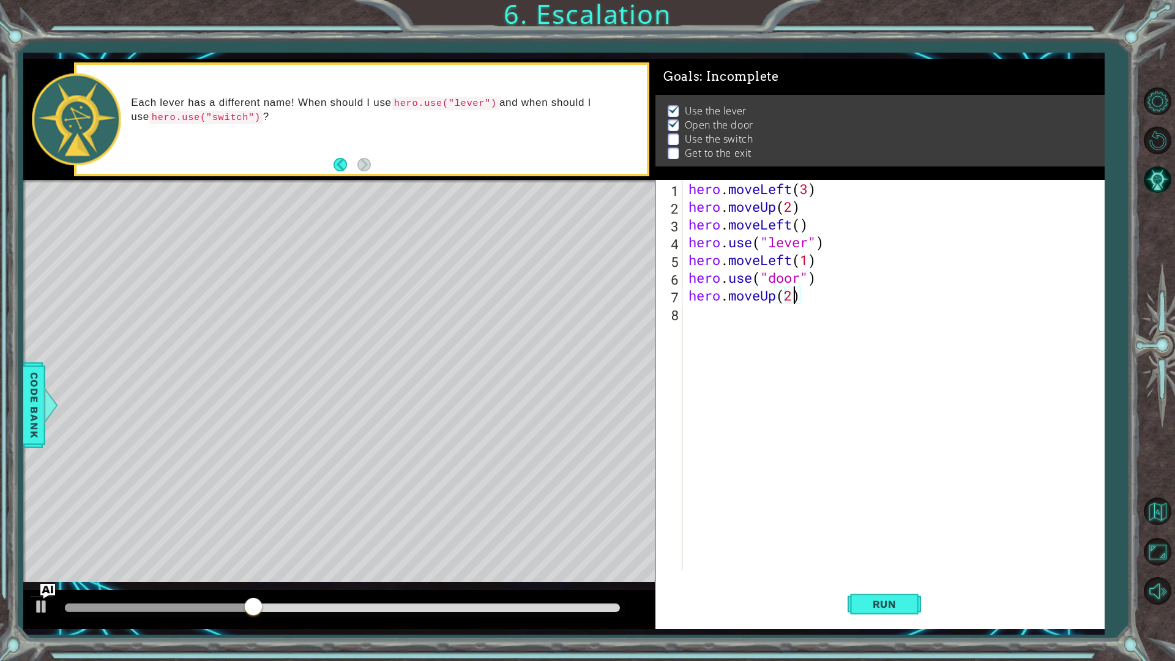
scroll to position [0, 4]
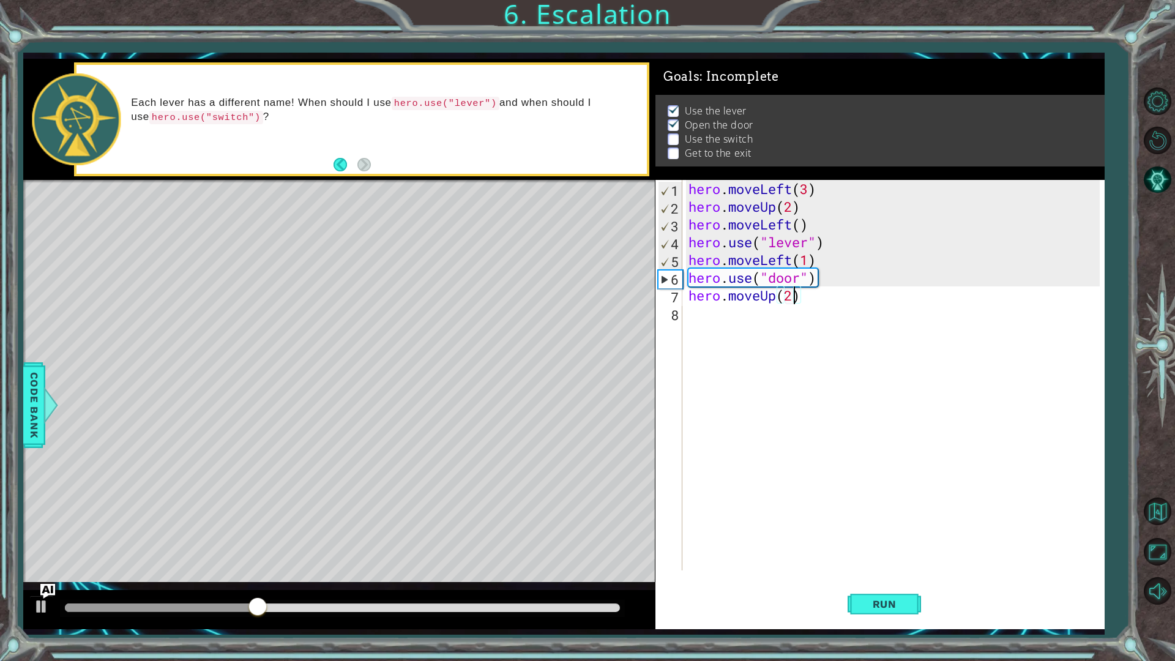
click at [775, 304] on div "hero . moveLeft ( 3 ) hero . moveUp ( 2 ) hero . moveLeft ( ) hero . use ( "lev…" at bounding box center [896, 393] width 420 height 426
click at [766, 310] on div "hero . moveLeft ( 3 ) hero . moveUp ( 2 ) hero . moveLeft ( ) hero . use ( "lev…" at bounding box center [896, 393] width 420 height 426
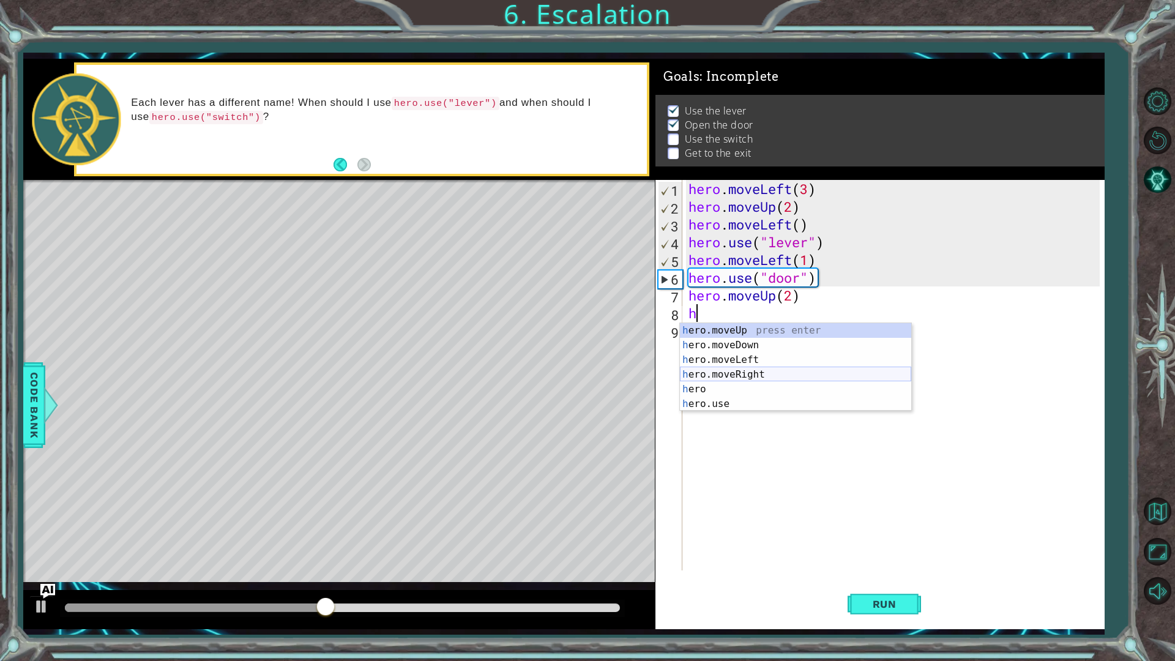
click at [743, 372] on div "h ero.moveUp press enter h ero.moveDown press enter h ero.moveLeft press enter …" at bounding box center [795, 382] width 231 height 118
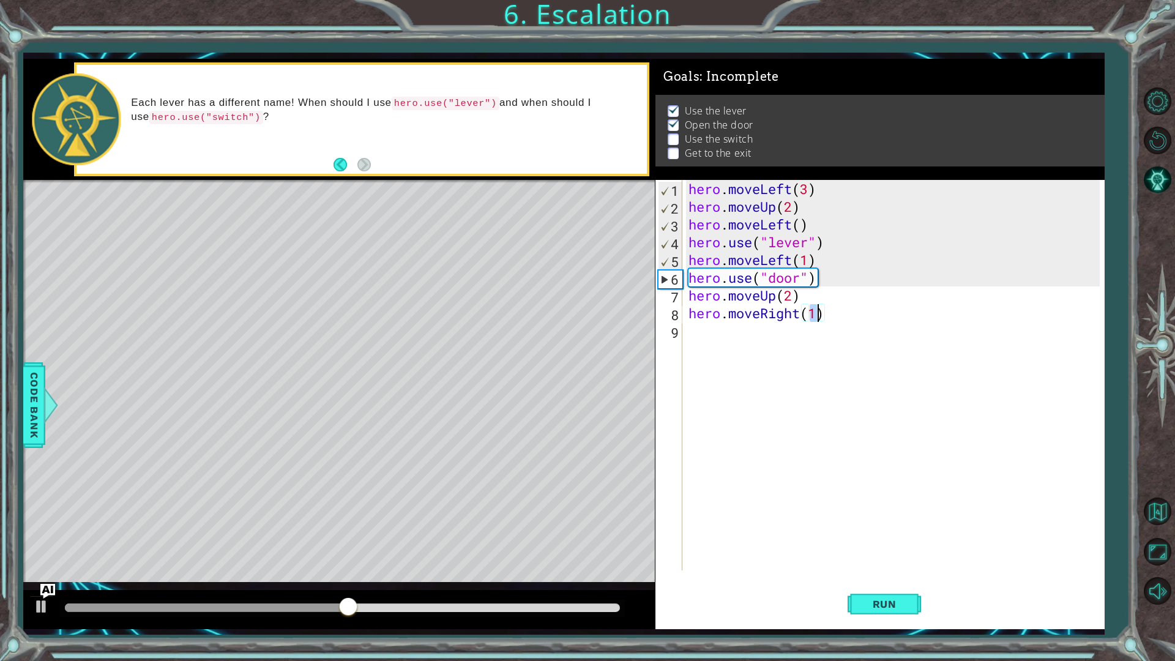
type textarea "hero.moveRight(4)"
click at [775, 337] on div "hero . moveLeft ( 3 ) hero . moveUp ( 2 ) hero . moveLeft ( ) hero . use ( "lev…" at bounding box center [896, 393] width 420 height 426
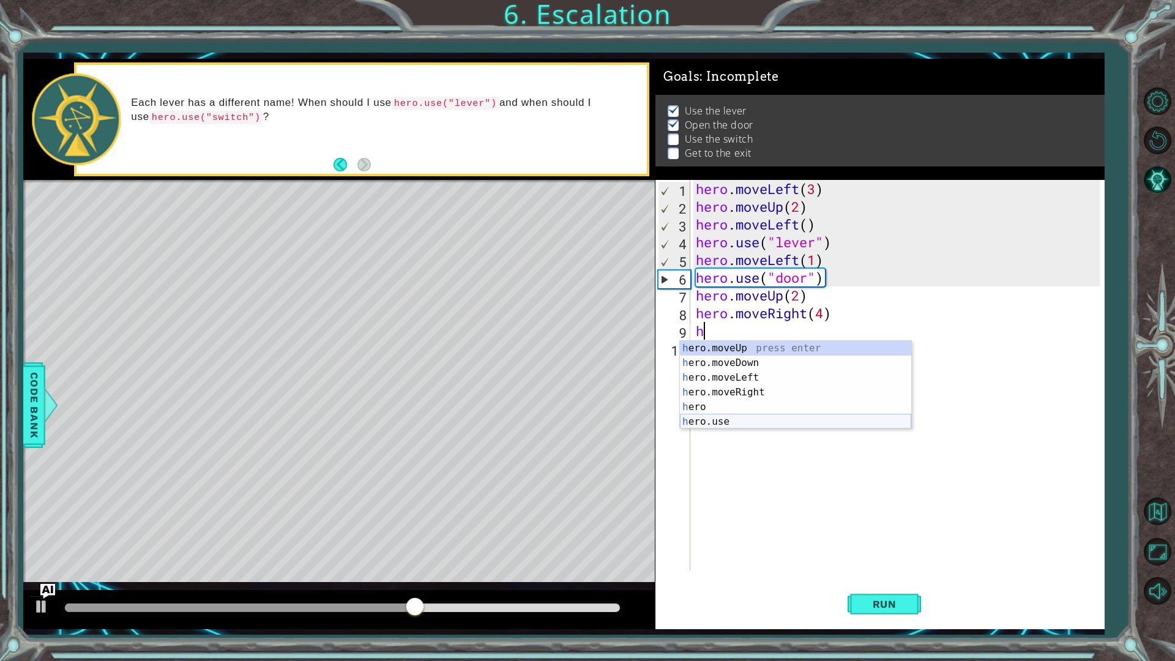
click at [754, 417] on div "h ero.moveUp press enter h ero.moveDown press enter h ero.moveLeft press enter …" at bounding box center [795, 400] width 231 height 118
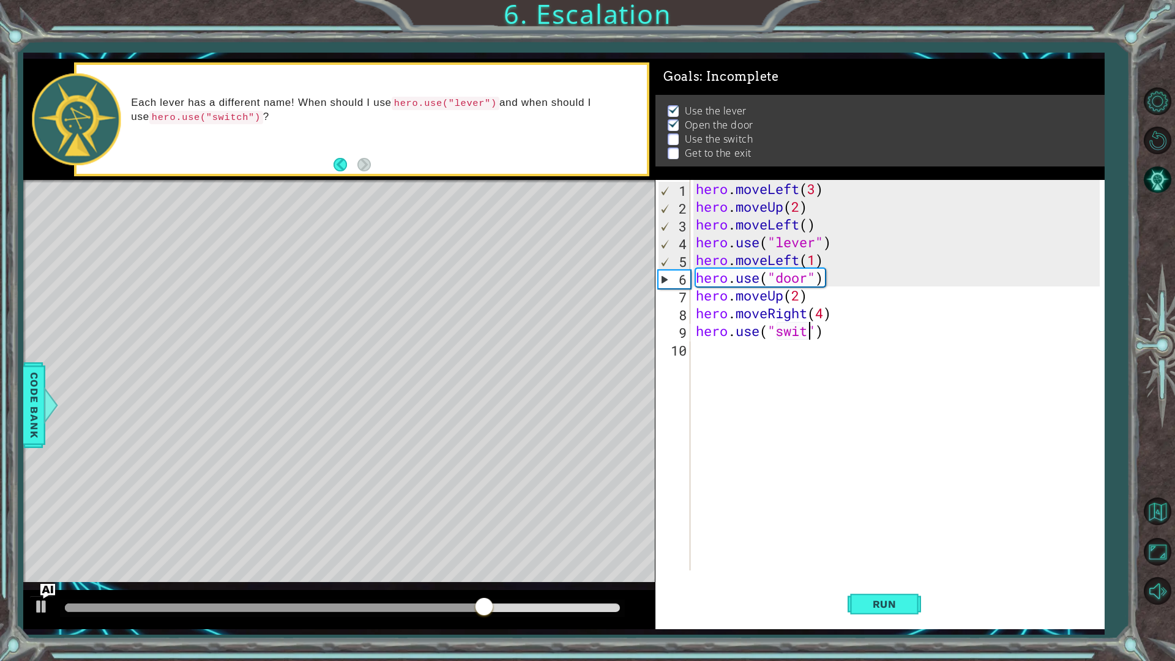
scroll to position [0, 6]
click at [827, 312] on div "hero . moveLeft ( 3 ) hero . moveUp ( 2 ) hero . moveLeft ( ) hero . use ( "lev…" at bounding box center [899, 393] width 413 height 426
type textarea "hero.use("switch")"
type textarea "g"
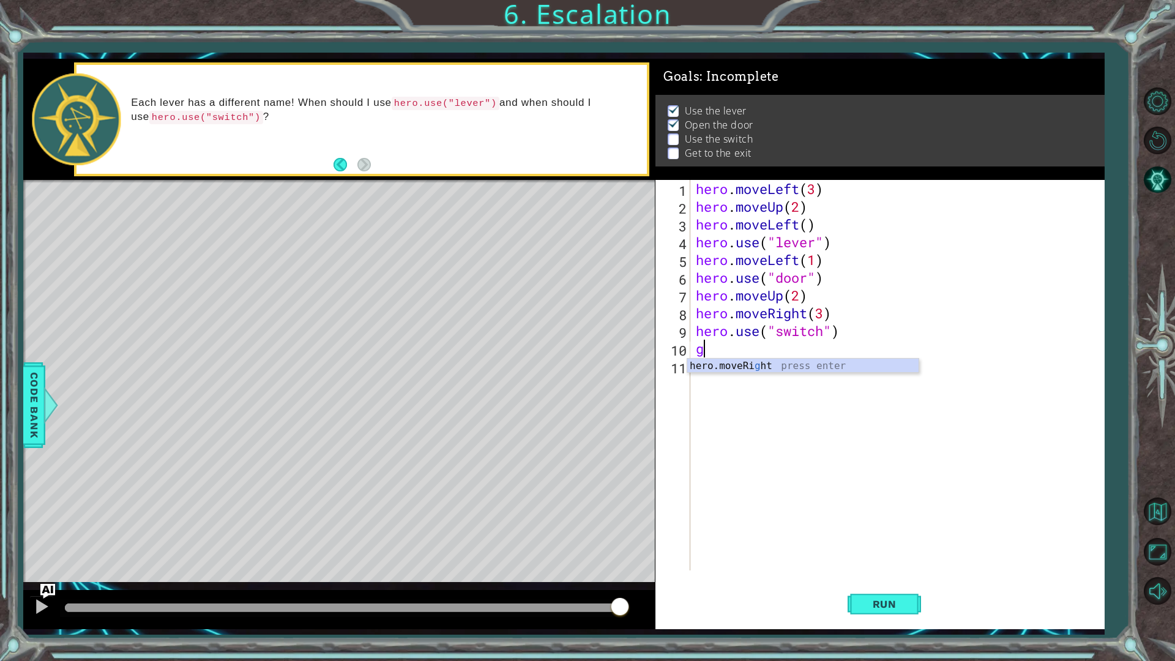
type textarea "f"
click at [855, 557] on div "hero.moveRight(1) 1 2 3 4 5 6 7 8 9 10 11 hero . moveLeft ( 3 ) hero . moveUp (…" at bounding box center [879, 404] width 449 height 449
click at [857, 557] on button "Run" at bounding box center [884, 603] width 73 height 45
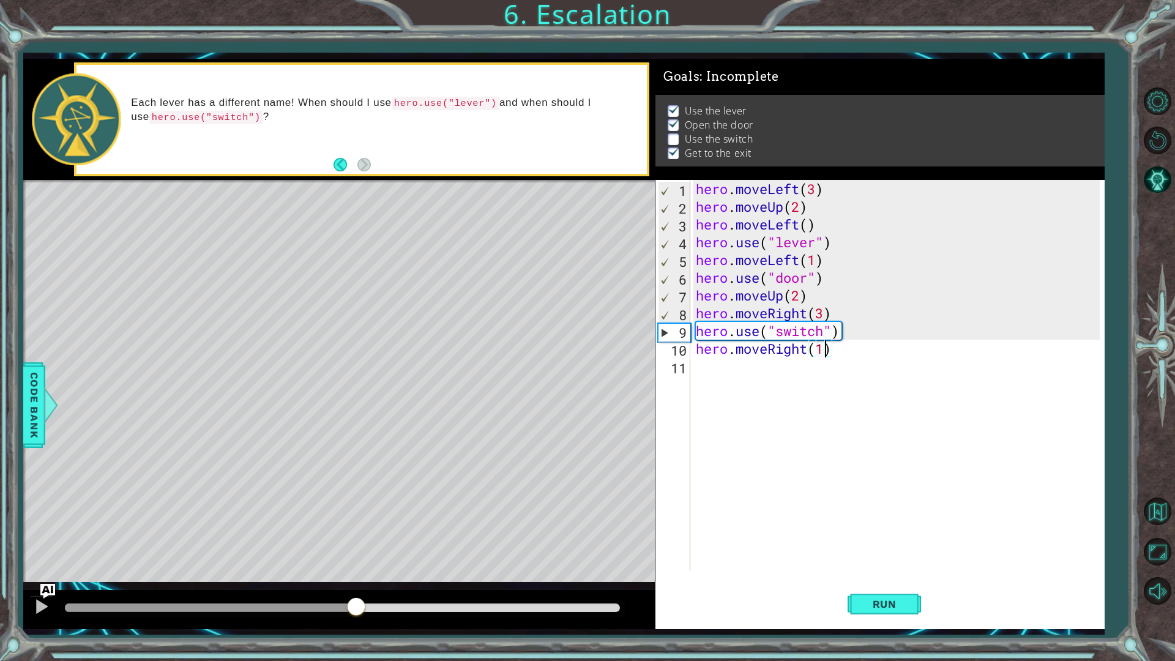
drag, startPoint x: 114, startPoint y: 611, endPoint x: 357, endPoint y: 596, distance: 242.8
click at [357, 557] on div at bounding box center [356, 608] width 22 height 22
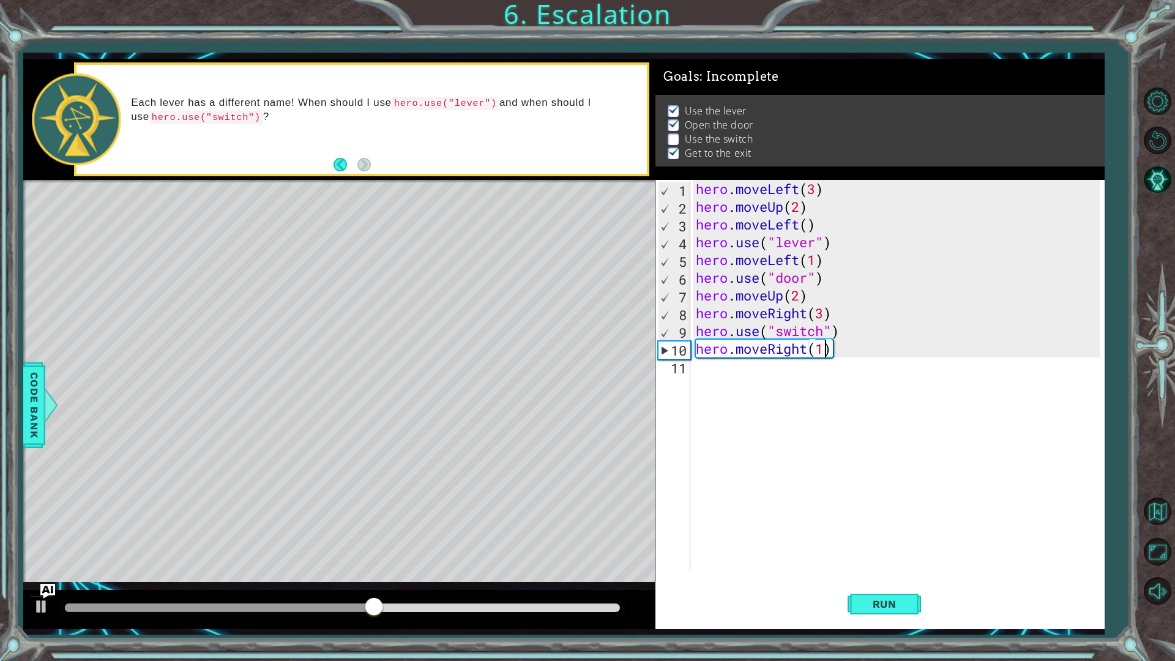
click at [824, 310] on div "hero . moveLeft ( 3 ) hero . moveUp ( 2 ) hero . moveLeft ( ) hero . use ( "lev…" at bounding box center [899, 393] width 413 height 426
type textarea "hero.moveRight(2)"
click at [871, 557] on span "Run" at bounding box center [884, 604] width 48 height 12
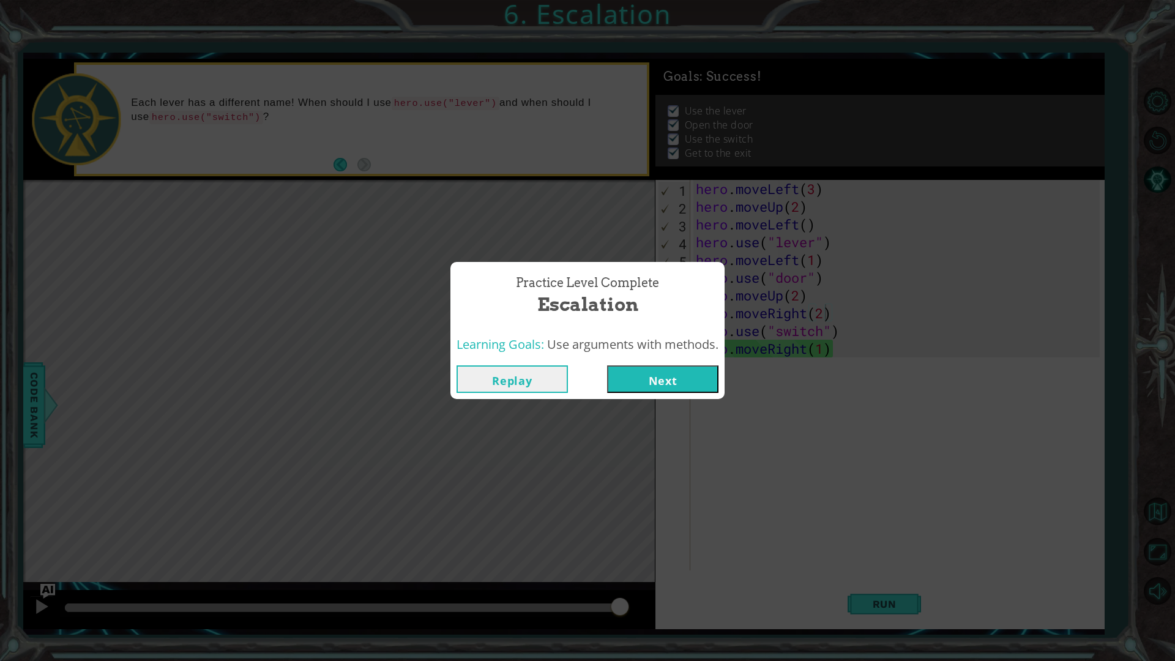
drag, startPoint x: 148, startPoint y: 613, endPoint x: 829, endPoint y: 620, distance: 681.2
click at [829, 557] on body "1 ההההההההההההההההההההההההההההההההההההההההההההההההההההההההההההההההההההההההההההה…" at bounding box center [587, 330] width 1175 height 661
click at [679, 389] on button "Next" at bounding box center [662, 379] width 111 height 28
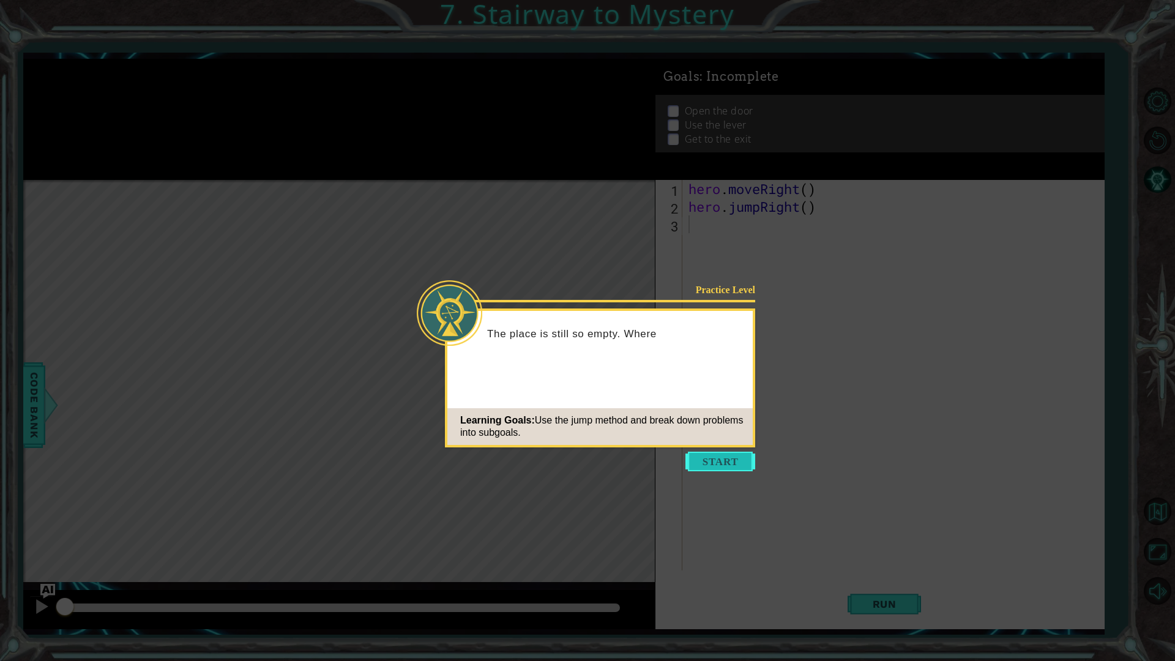
click at [703, 455] on button "Start" at bounding box center [720, 462] width 70 height 20
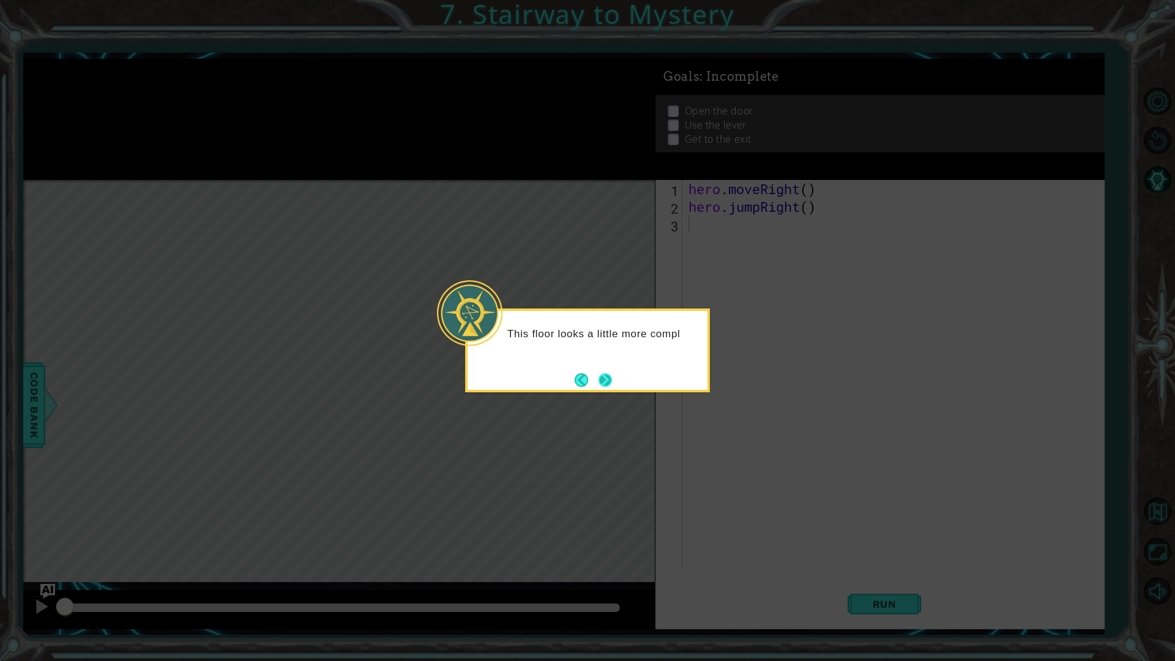
click at [607, 384] on button "Next" at bounding box center [605, 379] width 13 height 13
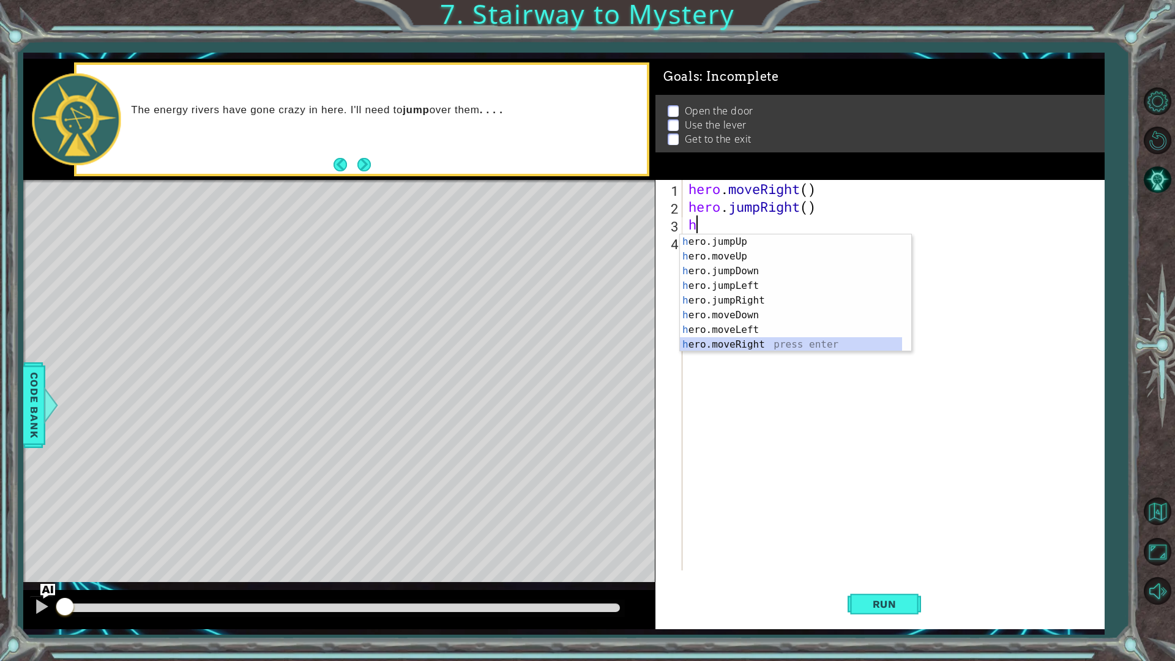
click at [760, 338] on div "h ero.jumpUp press enter h ero.moveUp press enter h ero.jumpDown press enter h …" at bounding box center [791, 307] width 222 height 147
type textarea "hero.moveRight(1)"
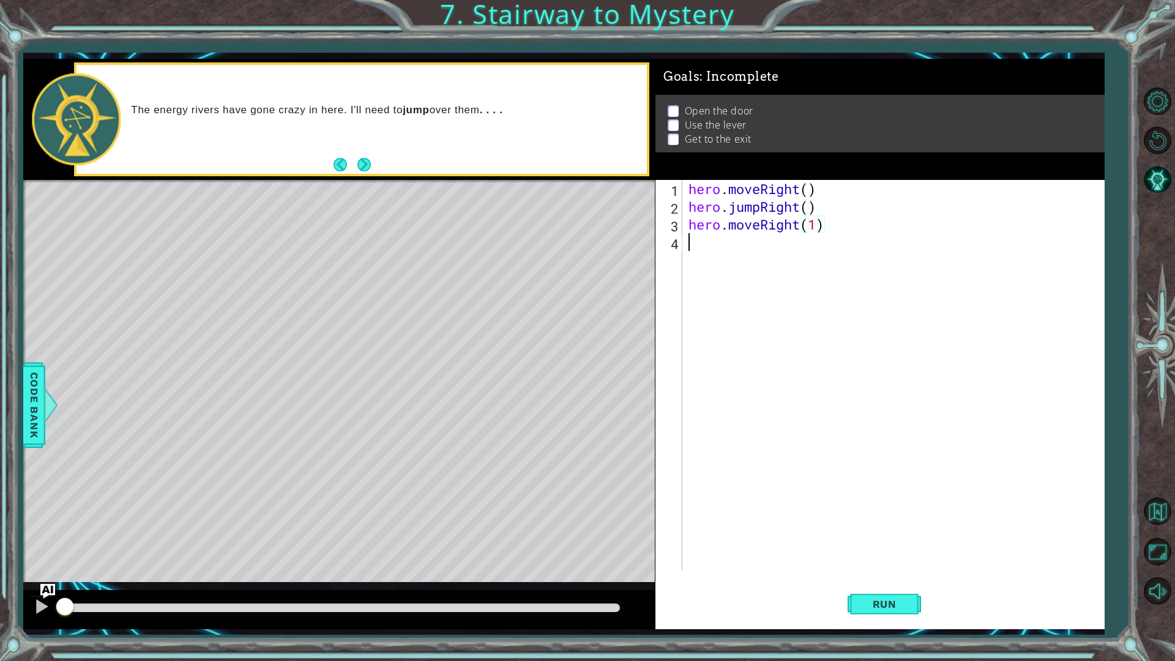
click at [729, 269] on div "hero . moveRight ( ) hero . jumpRight ( ) hero . moveRight ( 1 )" at bounding box center [896, 393] width 420 height 426
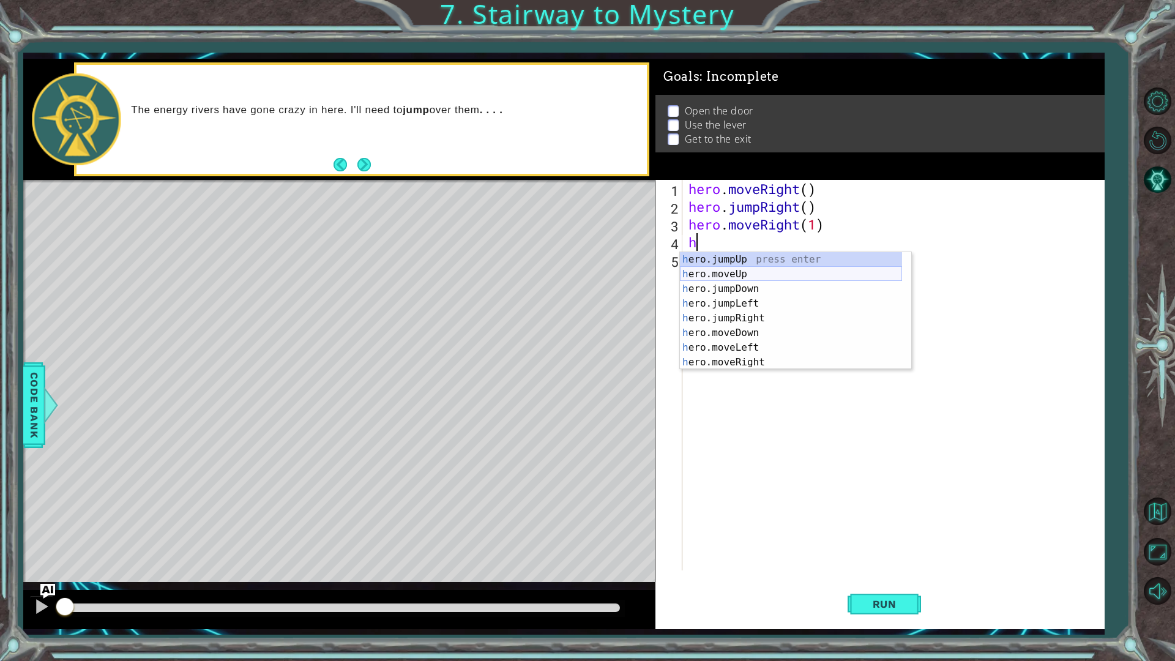
click at [756, 274] on div "h ero.jumpUp press enter h ero.moveUp press enter h ero.jumpDown press enter h …" at bounding box center [791, 325] width 222 height 147
type textarea "hero.moveUp(1)"
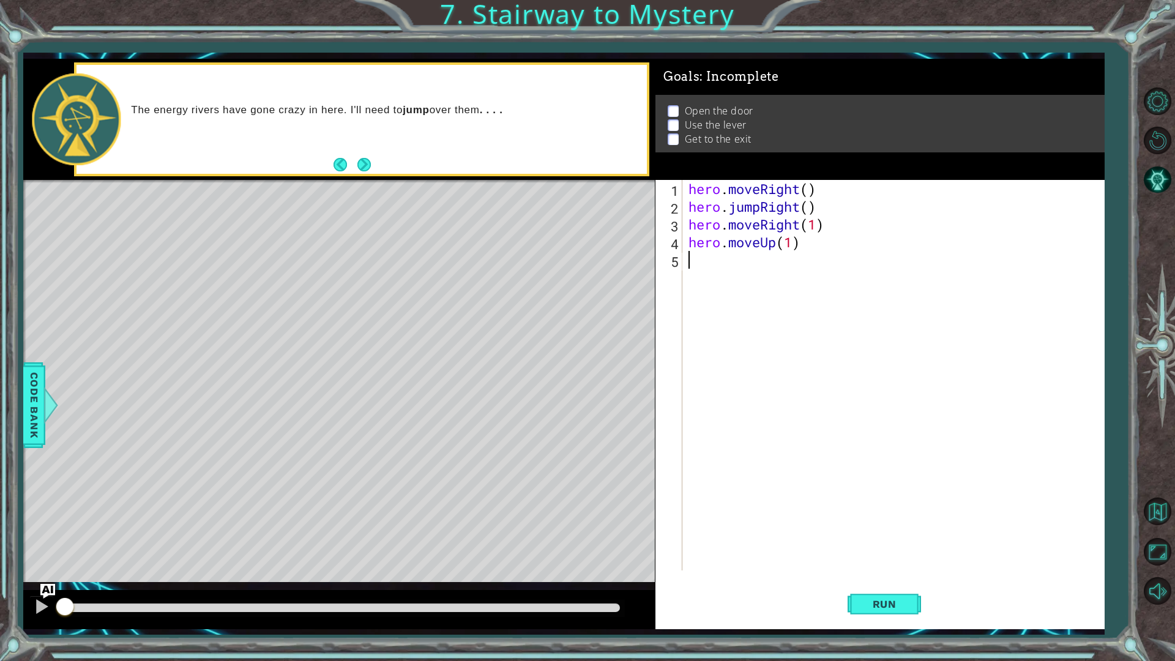
click at [724, 270] on div "hero . moveRight ( ) hero . jumpRight ( ) hero . moveRight ( 1 ) hero . moveUp …" at bounding box center [896, 393] width 420 height 426
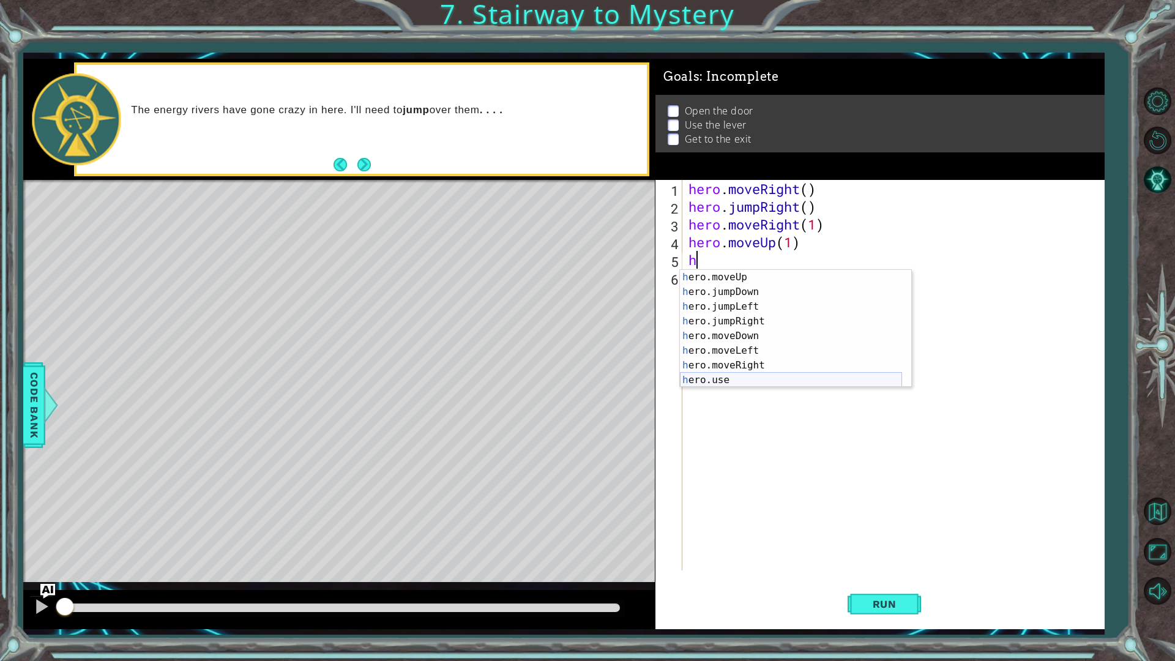
click at [758, 386] on div "h ero.moveUp press enter h ero.jumpDown press enter h ero.jumpLeft press enter …" at bounding box center [791, 343] width 222 height 147
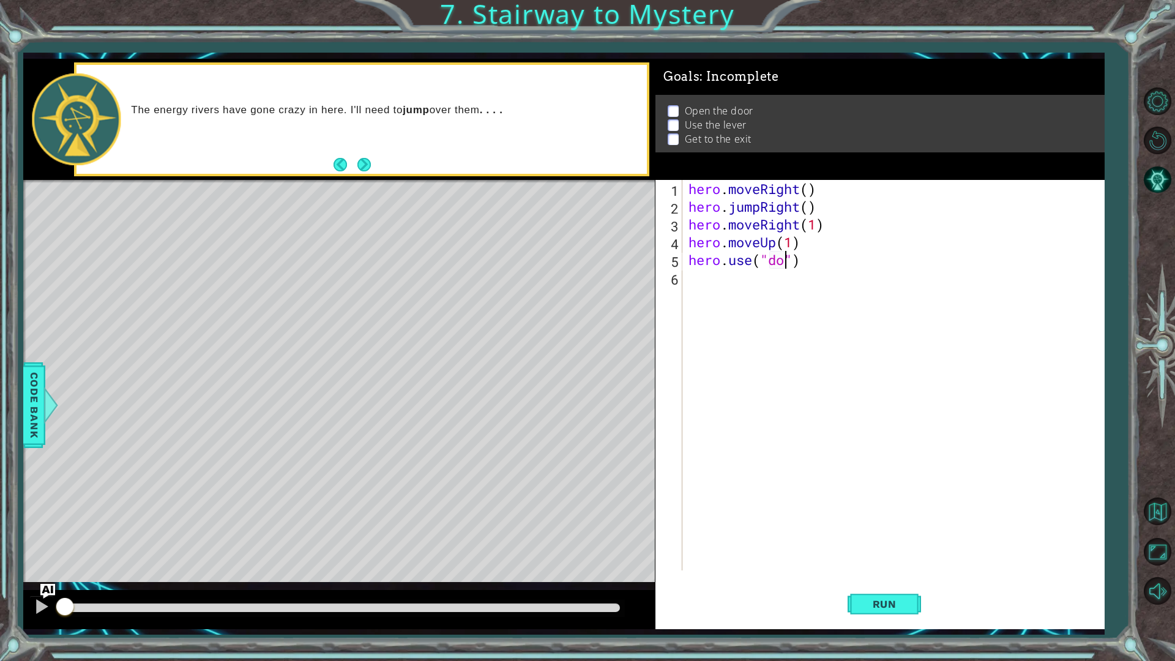
scroll to position [0, 4]
type textarea "hero.use("door")"
click at [766, 272] on div "hero . moveRight ( ) hero . jumpRight ( ) hero . moveRight ( 1 ) hero . moveUp …" at bounding box center [896, 393] width 420 height 426
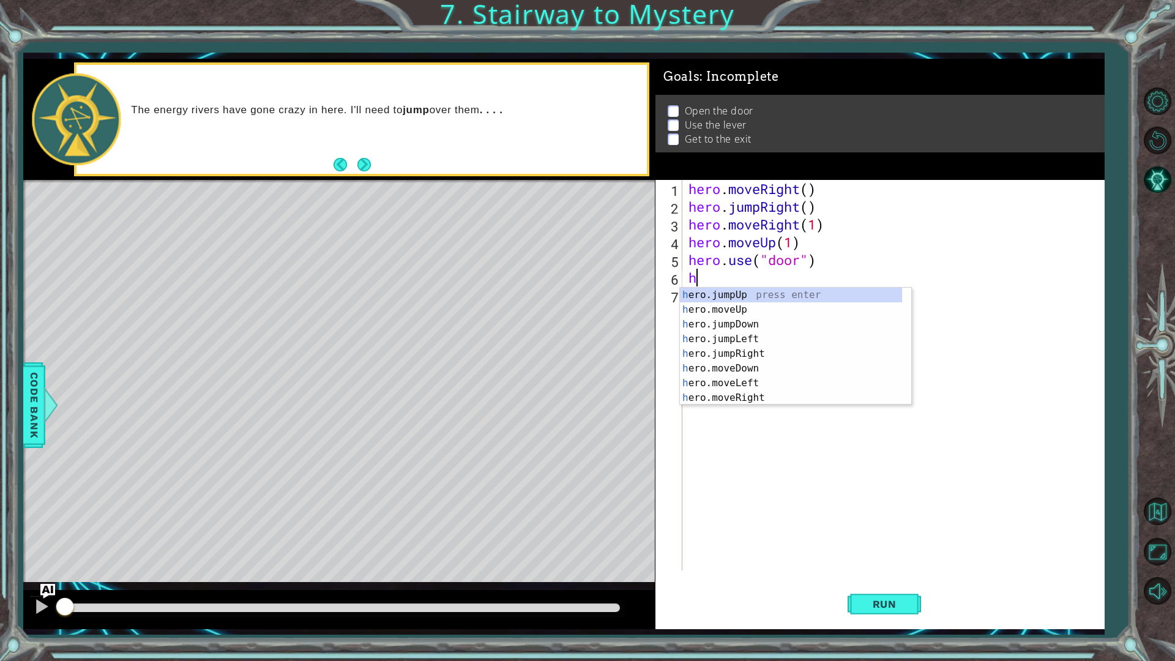
scroll to position [0, 0]
click at [749, 308] on div "h ero.jumpUp press enter h ero.moveUp press enter h ero.jumpDown press enter h …" at bounding box center [791, 361] width 222 height 147
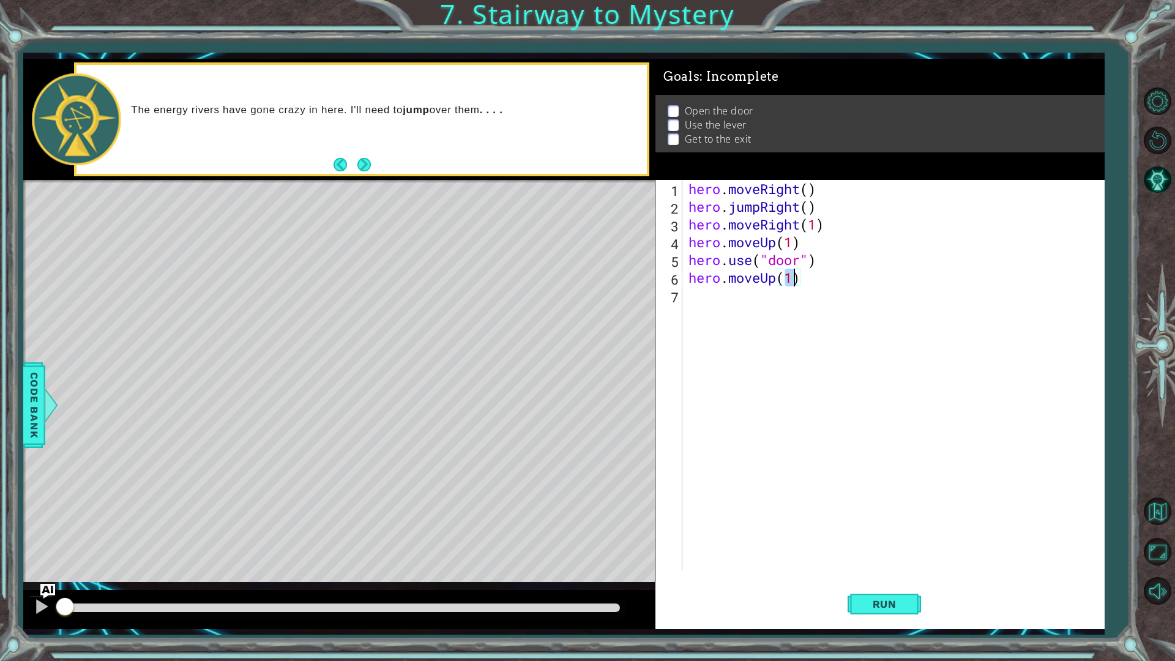
scroll to position [0, 4]
click at [755, 301] on div "hero . moveRight ( ) hero . jumpRight ( ) hero . moveRight ( 1 ) hero . moveUp …" at bounding box center [896, 393] width 420 height 426
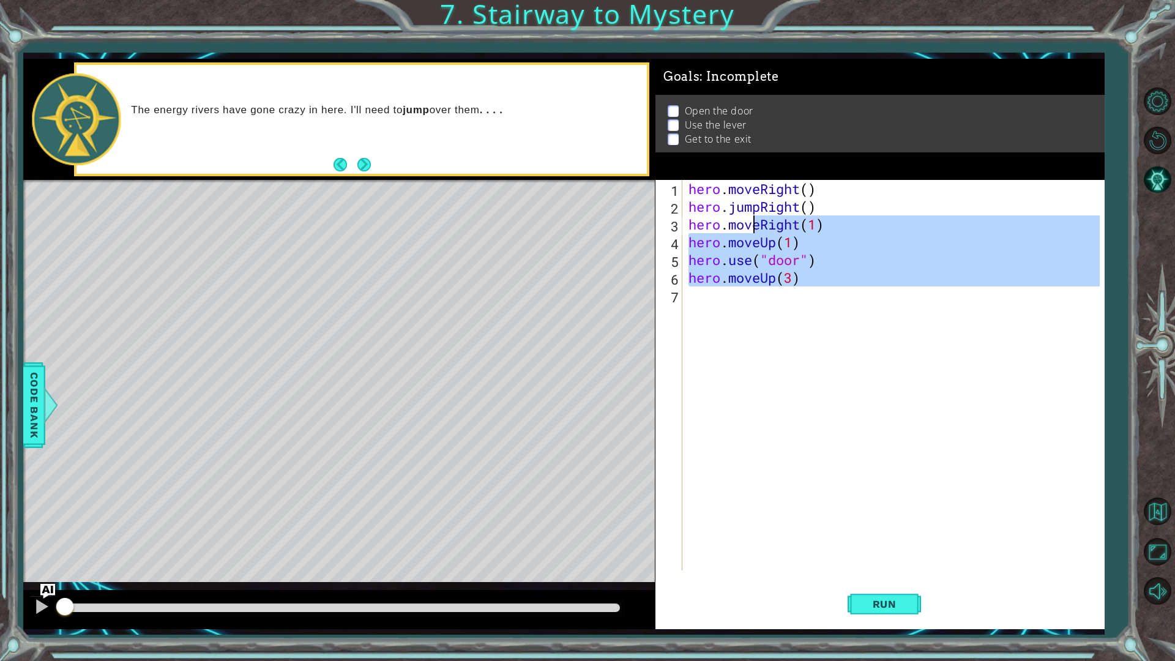
click at [789, 282] on div "hero . moveRight ( ) hero . jumpRight ( ) hero . moveRight ( 1 ) hero . moveUp …" at bounding box center [893, 375] width 414 height 390
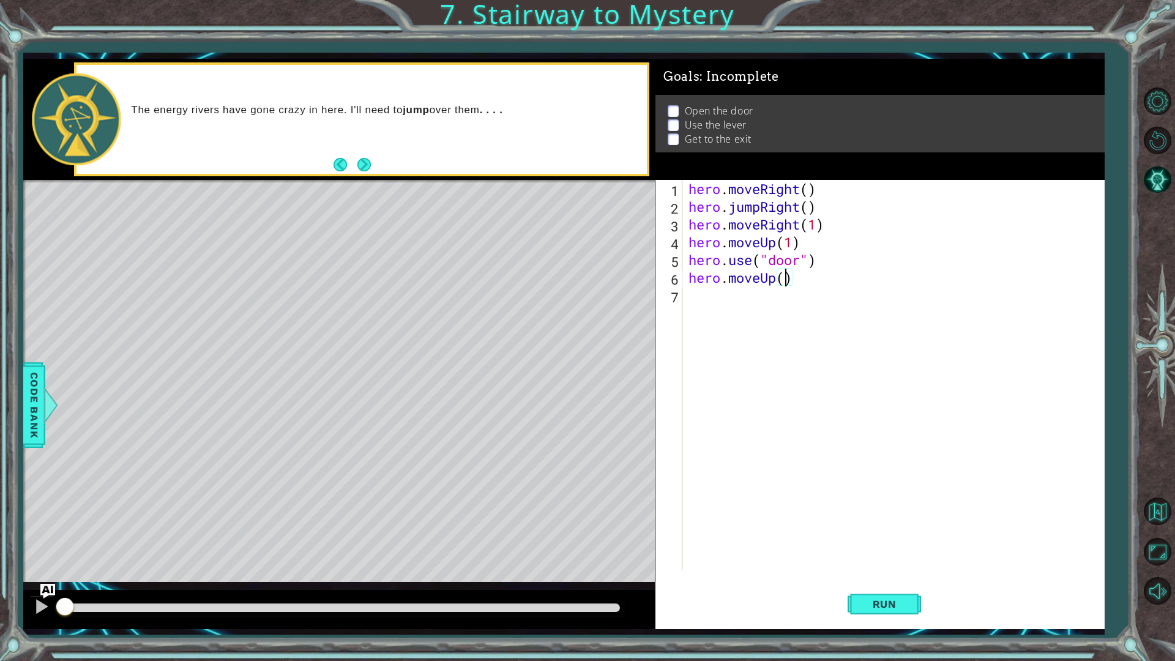
type textarea "hero.moveUp(2)"
click at [732, 304] on div "hero . moveRight ( ) hero . jumpRight ( ) hero . moveRight ( 1 ) hero . moveUp …" at bounding box center [896, 393] width 420 height 426
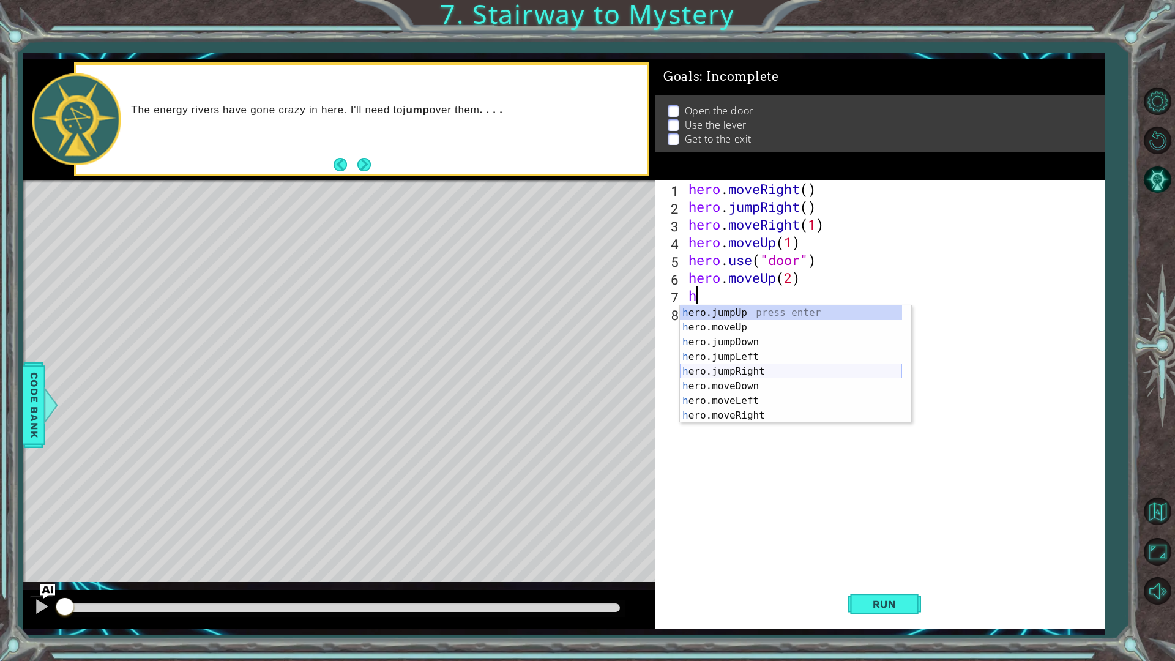
scroll to position [15, 0]
click at [753, 385] on div "h ero.moveUp press enter h ero.jumpDown press enter h ero.jumpLeft press enter …" at bounding box center [791, 378] width 222 height 147
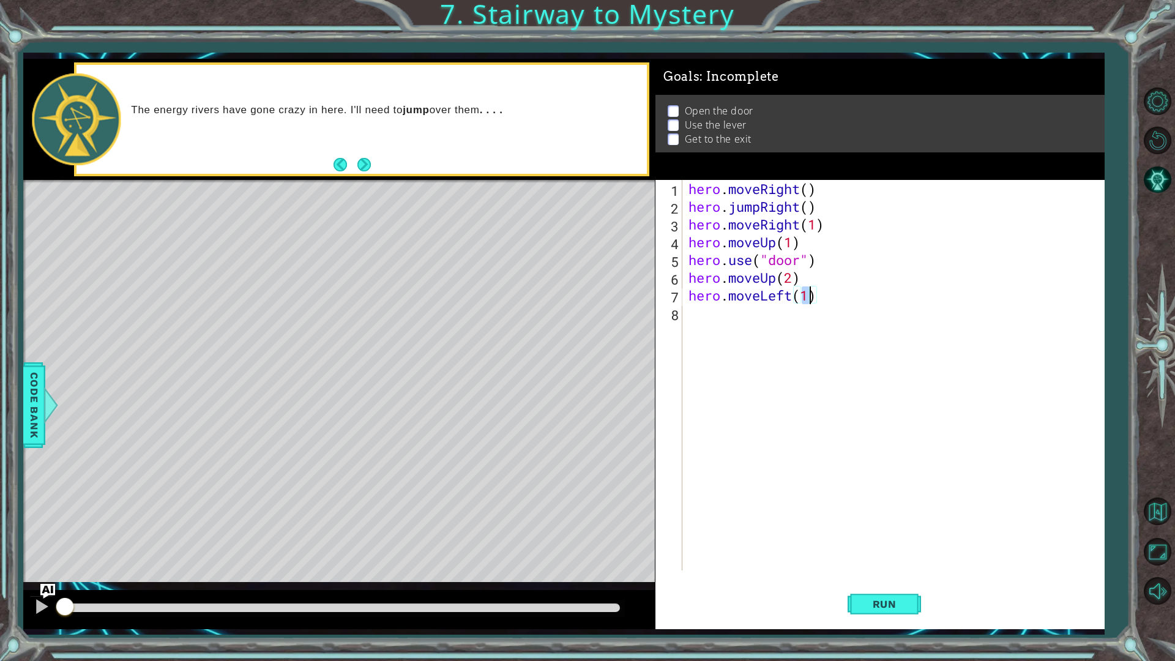
click at [724, 310] on div "hero . moveRight ( ) hero . jumpRight ( ) hero . moveRight ( 1 ) hero . moveUp …" at bounding box center [896, 393] width 420 height 426
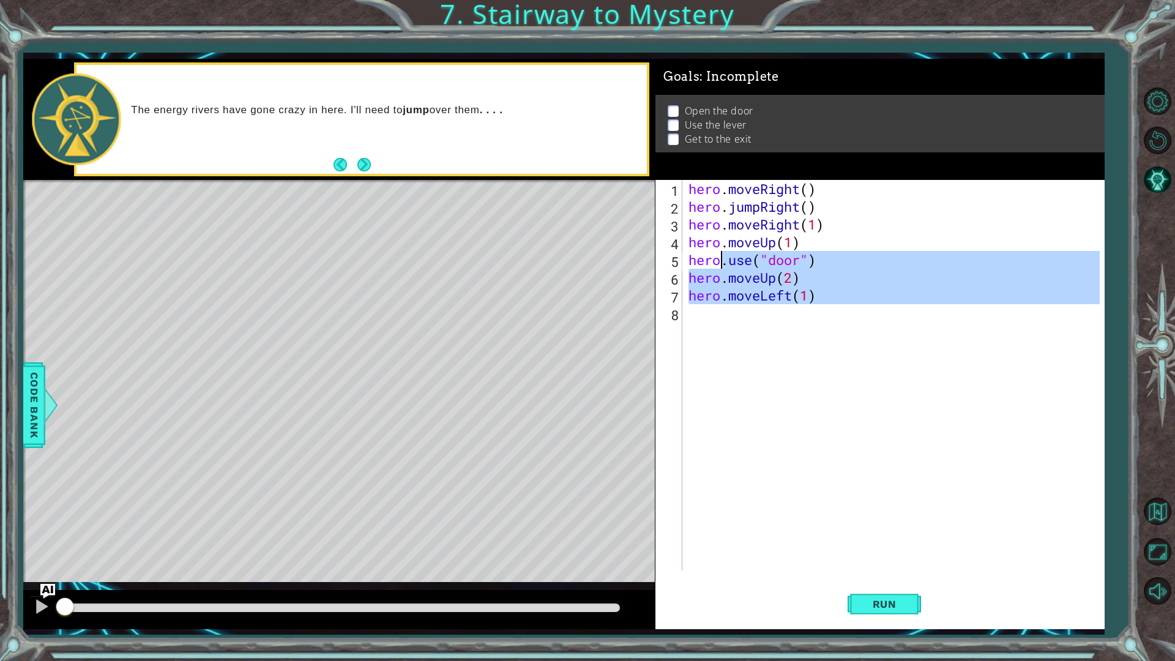
type textarea "hero.use("door") hero.moveUp(2)"
click at [718, 321] on div "hero . moveRight ( ) hero . jumpRight ( ) hero . moveRight ( 1 ) hero . moveUp …" at bounding box center [893, 375] width 414 height 390
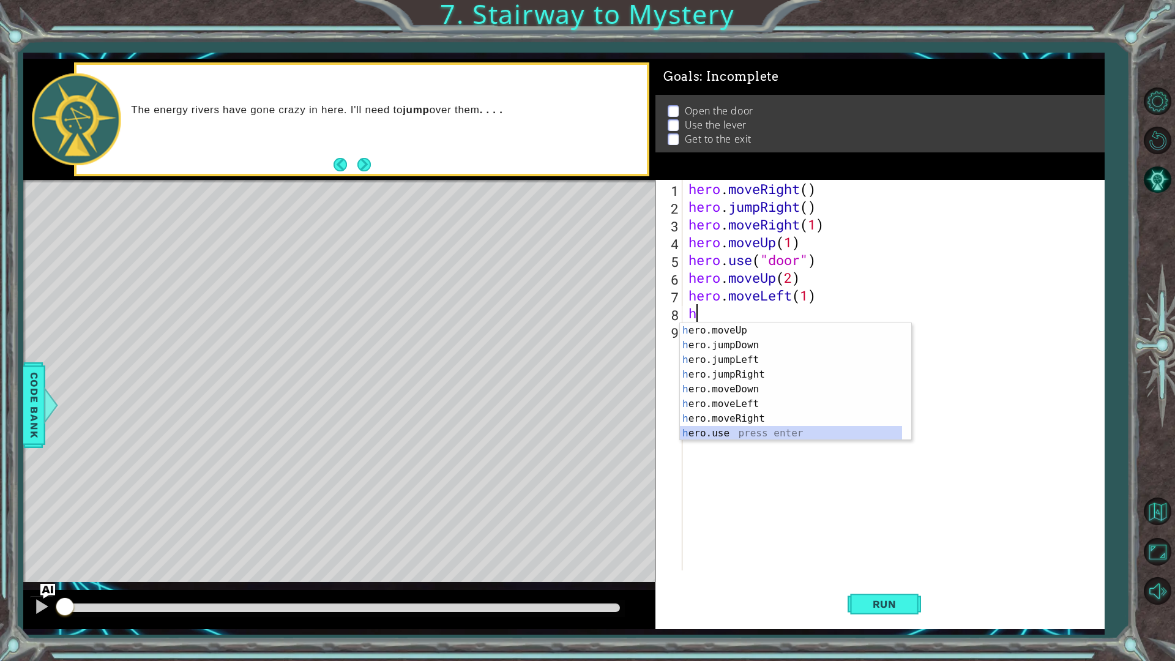
click at [752, 430] on div "h ero.moveUp press enter h ero.jumpDown press enter h ero.jumpLeft press enter …" at bounding box center [791, 396] width 222 height 147
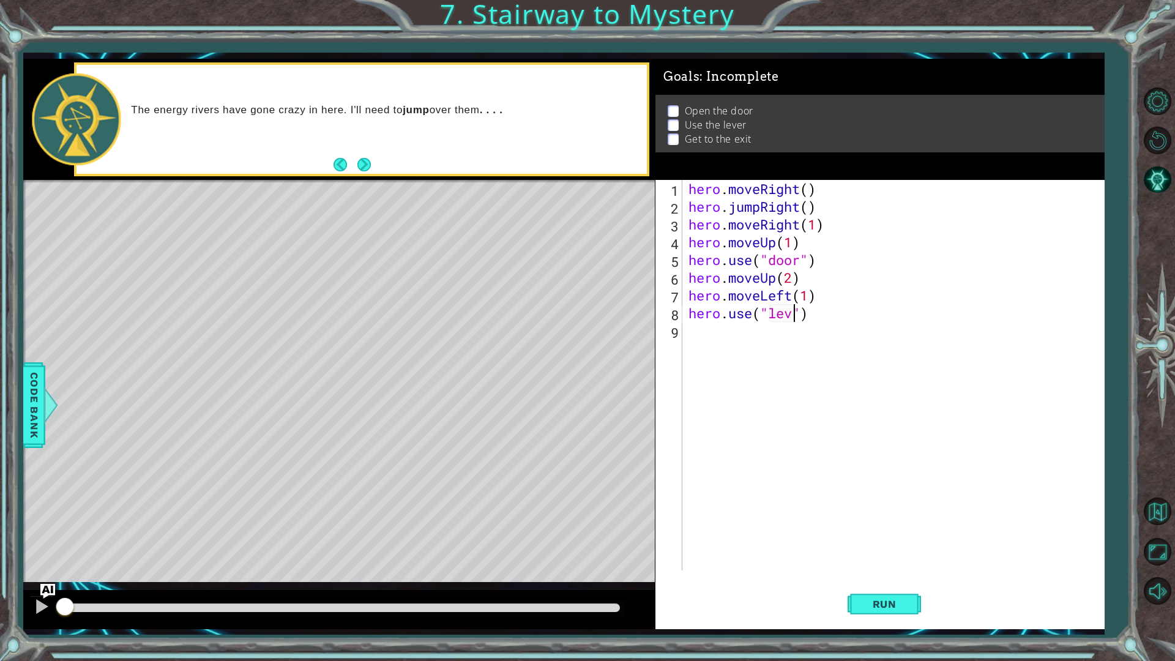
scroll to position [0, 6]
type textarea "hero.use("lever")"
click at [852, 557] on button "Run" at bounding box center [884, 603] width 73 height 45
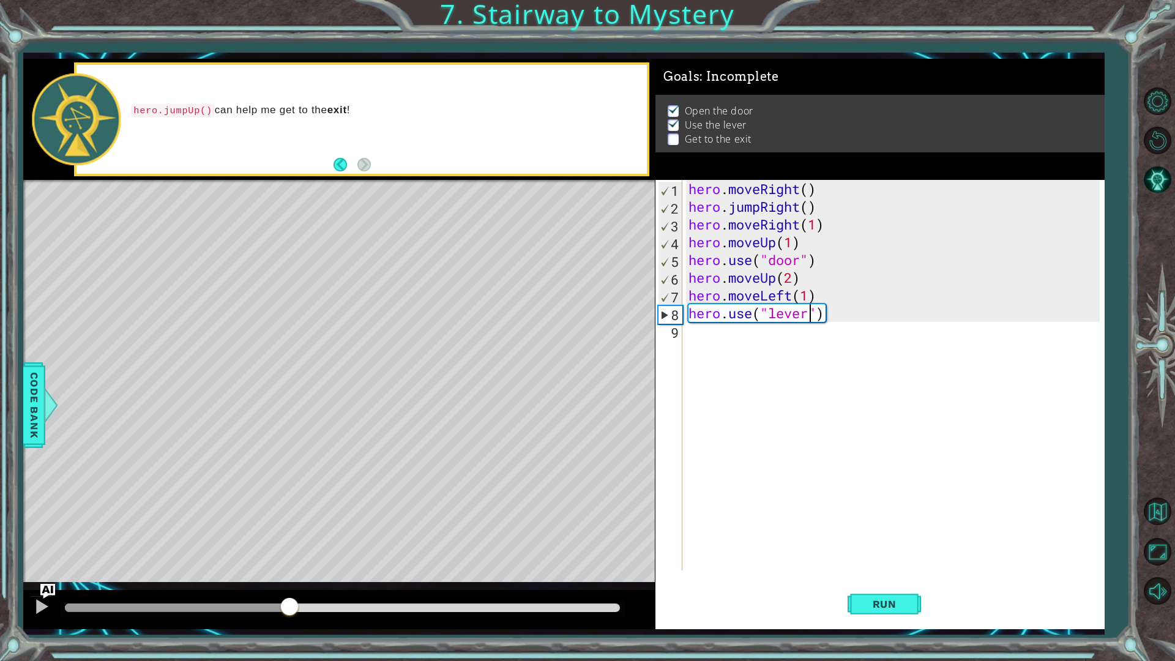
drag, startPoint x: 135, startPoint y: 603, endPoint x: 291, endPoint y: 613, distance: 155.8
click at [291, 557] on div at bounding box center [289, 608] width 22 height 22
click at [753, 381] on div "hero . moveRight ( ) hero . jumpRight ( ) hero . moveRight ( 1 ) hero . moveUp …" at bounding box center [896, 393] width 420 height 426
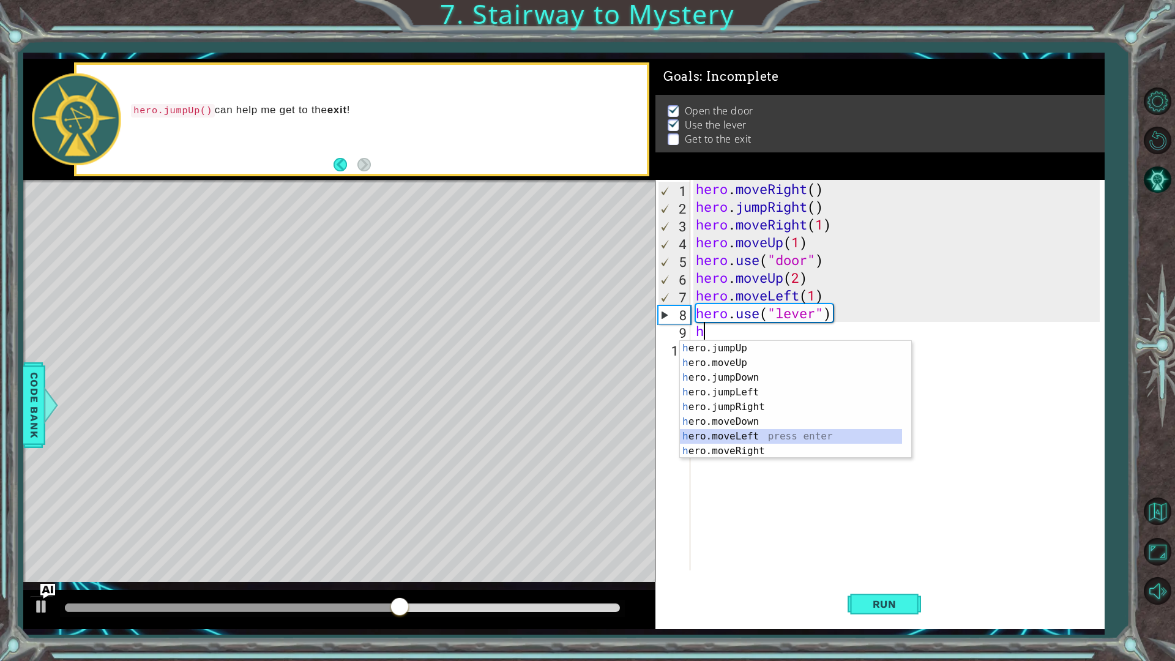
click at [755, 437] on div "h ero.jumpUp press enter h ero.moveUp press enter h ero.jumpDown press enter h …" at bounding box center [791, 414] width 222 height 147
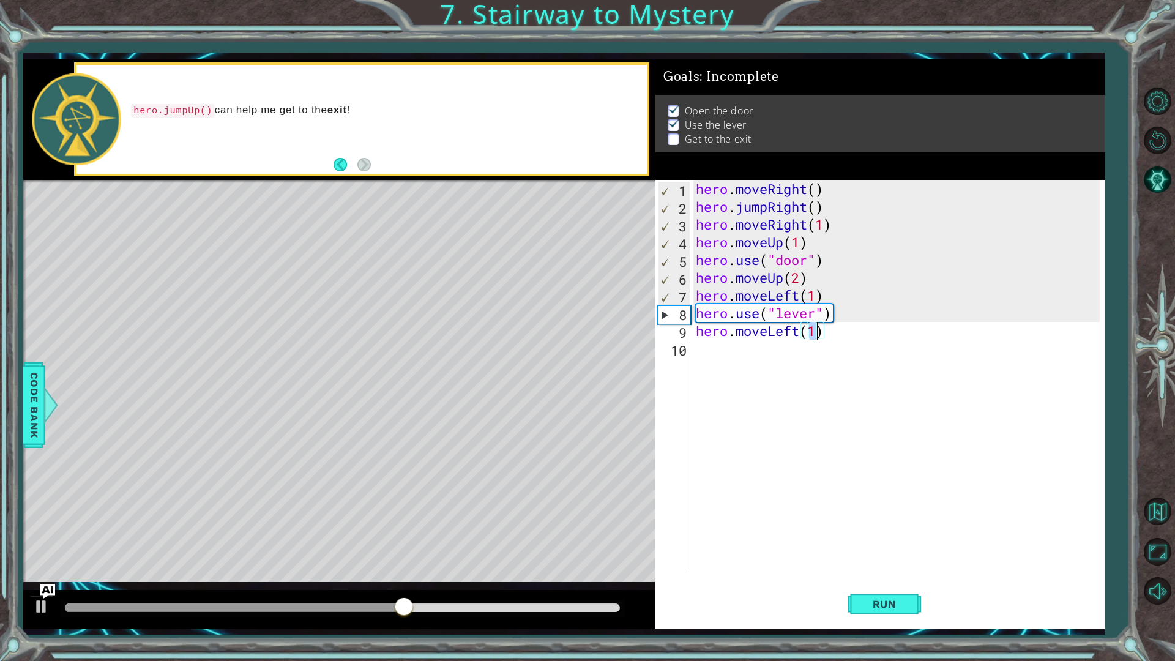
type textarea "hero.moveLeft(2)"
click at [741, 347] on div "hero . moveRight ( ) hero . jumpRight ( ) hero . moveRight ( 1 ) hero . moveUp …" at bounding box center [899, 393] width 413 height 426
type textarea "h"
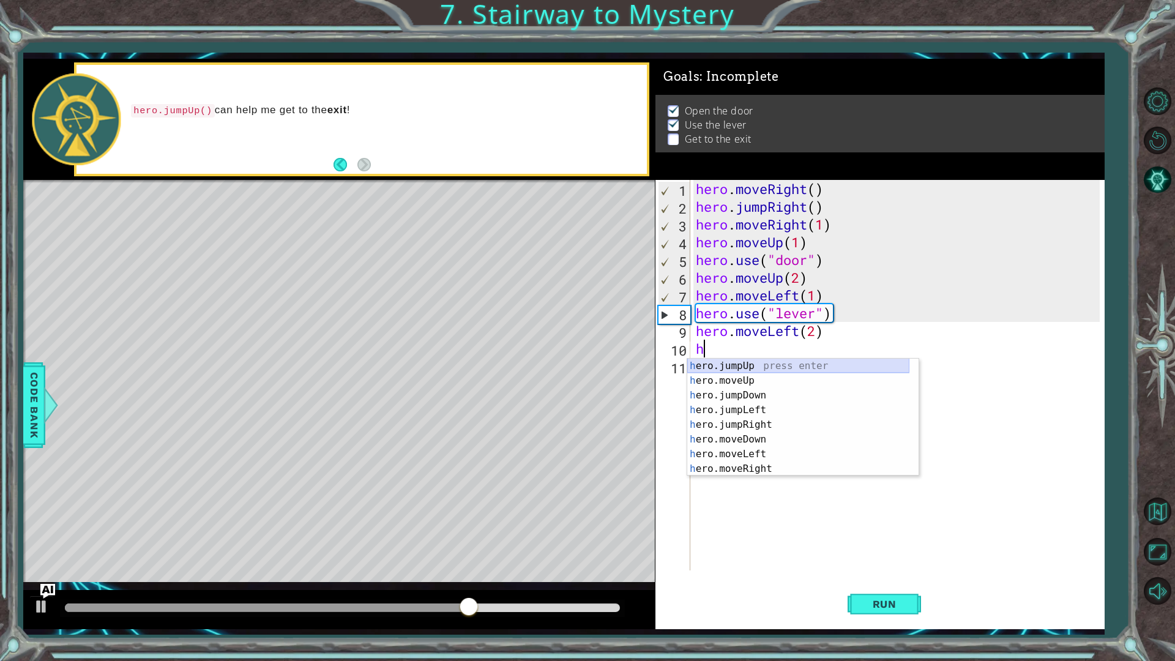
click at [766, 373] on div "h ero.jumpUp press enter h ero.moveUp press enter h ero.jumpDown press enter h …" at bounding box center [798, 432] width 222 height 147
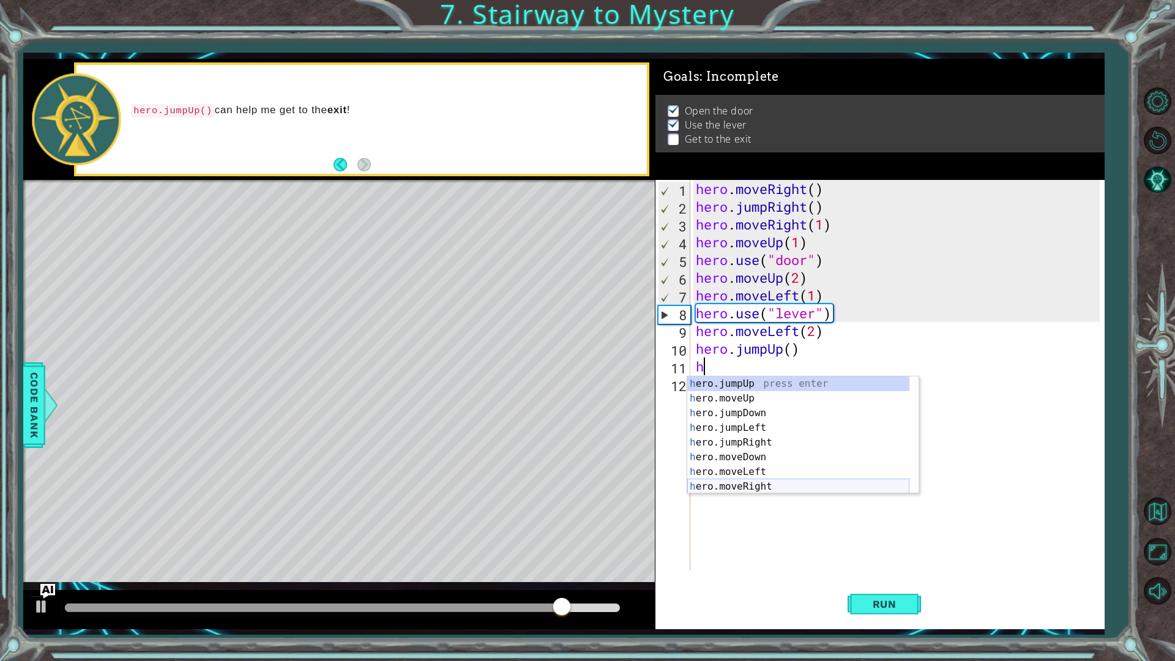
click at [802, 483] on div "h ero.jumpUp press enter h ero.moveUp press enter h ero.jumpDown press enter h …" at bounding box center [798, 449] width 222 height 147
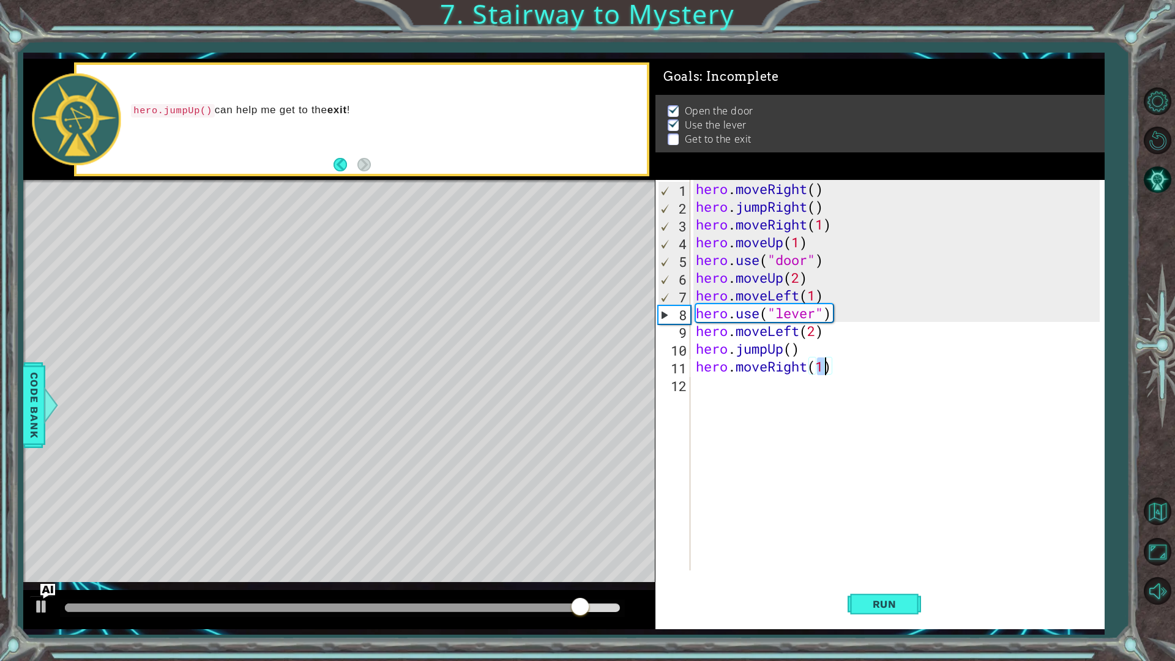
scroll to position [0, 6]
type textarea "hero.moveRight(2)"
click at [901, 557] on div "1 ההההההההההההההההההההההההההההההההההההההההההההההההההההההההההההההההההההההההההההה…" at bounding box center [563, 343] width 1081 height 581
click at [898, 557] on span "Run" at bounding box center [884, 604] width 48 height 12
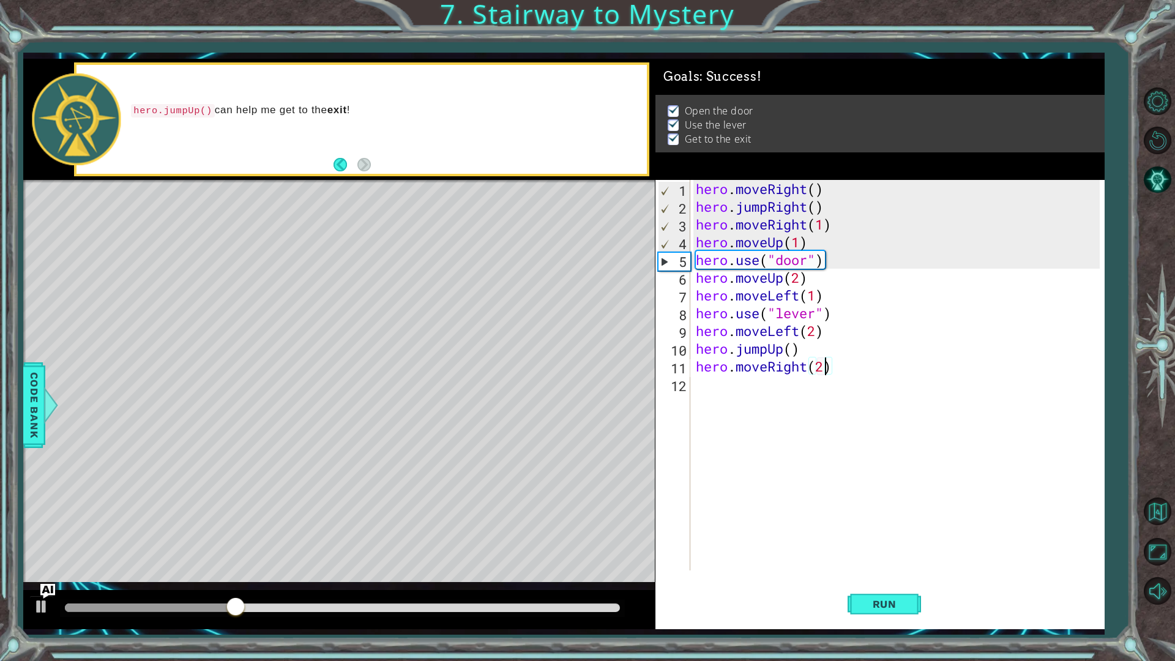
drag, startPoint x: 619, startPoint y: 600, endPoint x: 613, endPoint y: 606, distance: 8.2
click at [616, 557] on div at bounding box center [342, 608] width 564 height 17
click at [611, 557] on div at bounding box center [342, 607] width 554 height 9
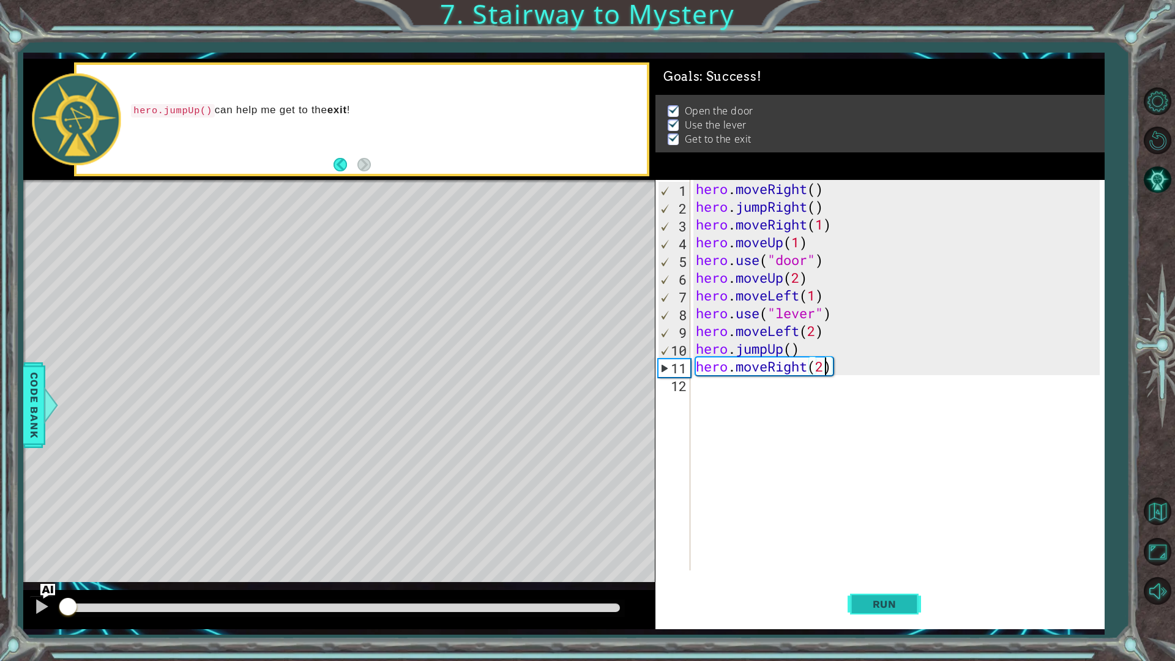
click at [898, 557] on button "Run" at bounding box center [884, 603] width 73 height 45
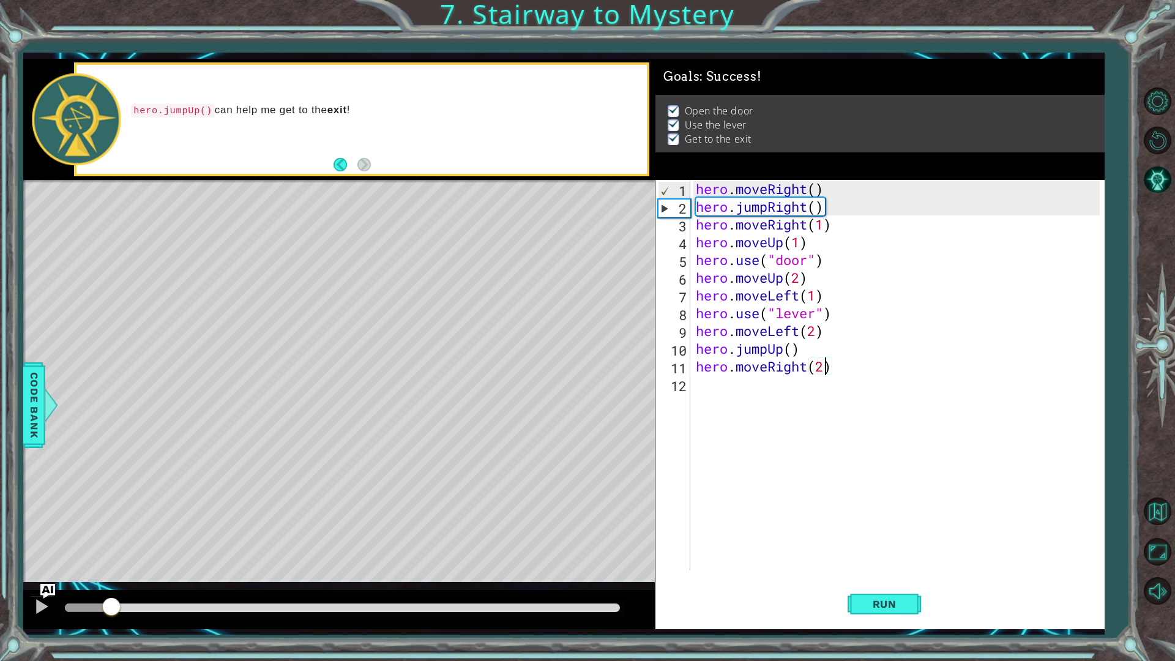
drag, startPoint x: 113, startPoint y: 608, endPoint x: 1174, endPoint y: 660, distance: 1063.1
click at [1165, 557] on div "1 ההההההההההההההההההההההההההההההההההההההההההההההההההההההההההההההההההההההההההההה…" at bounding box center [587, 330] width 1175 height 661
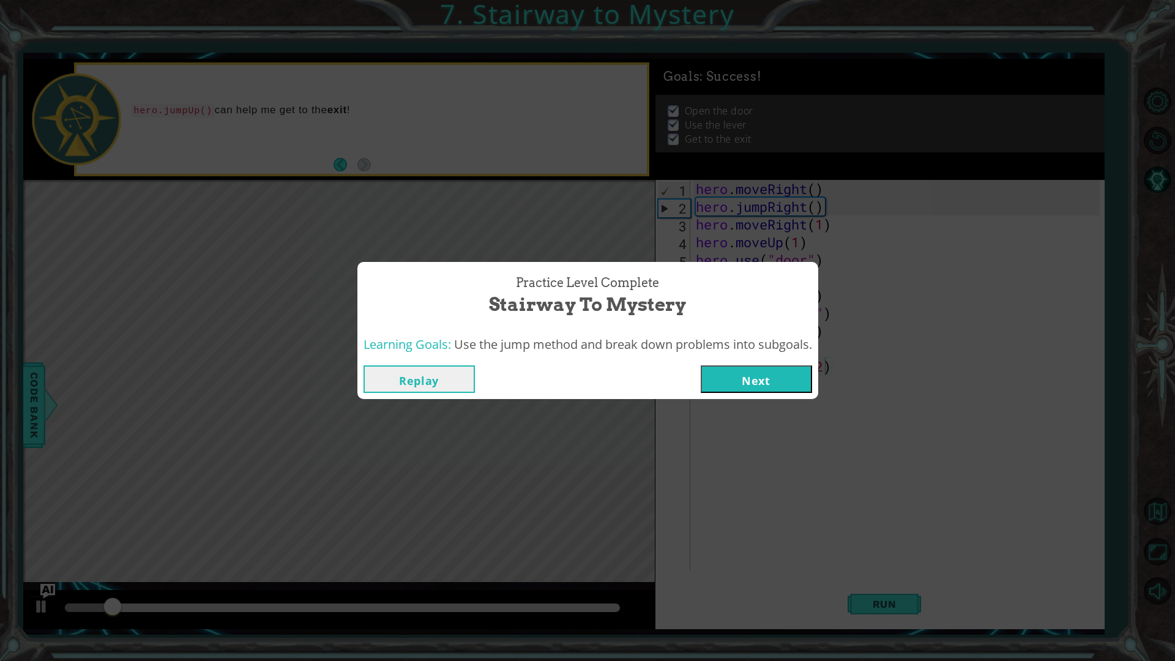
click at [762, 384] on button "Next" at bounding box center [756, 379] width 111 height 28
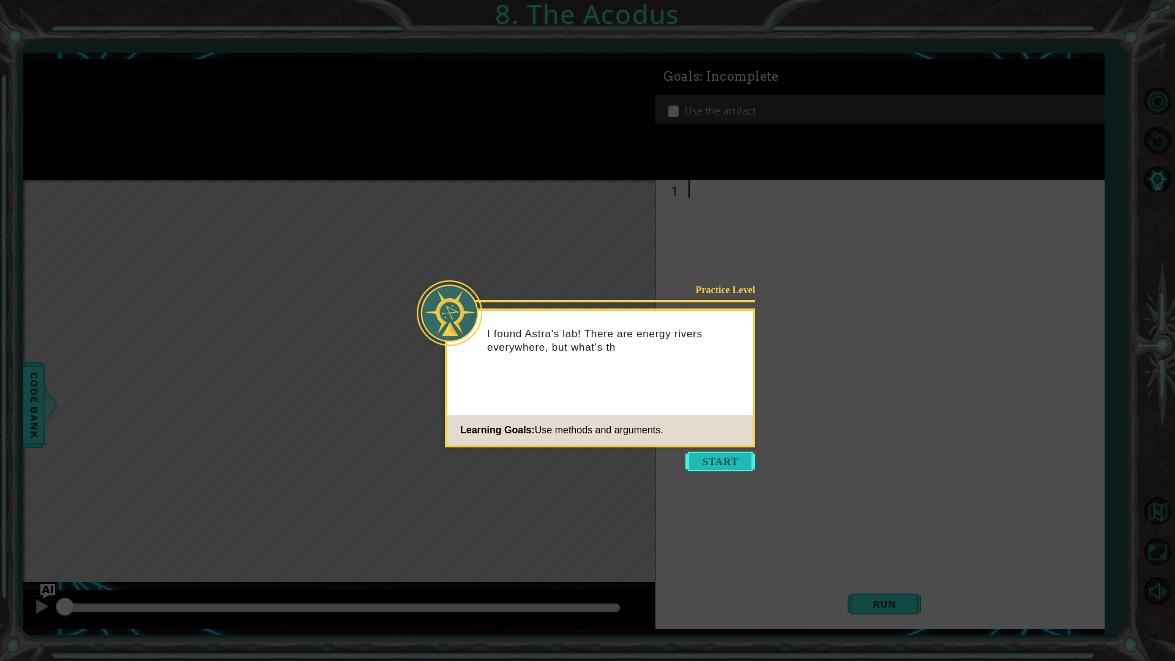
click at [725, 458] on button "Start" at bounding box center [720, 462] width 70 height 20
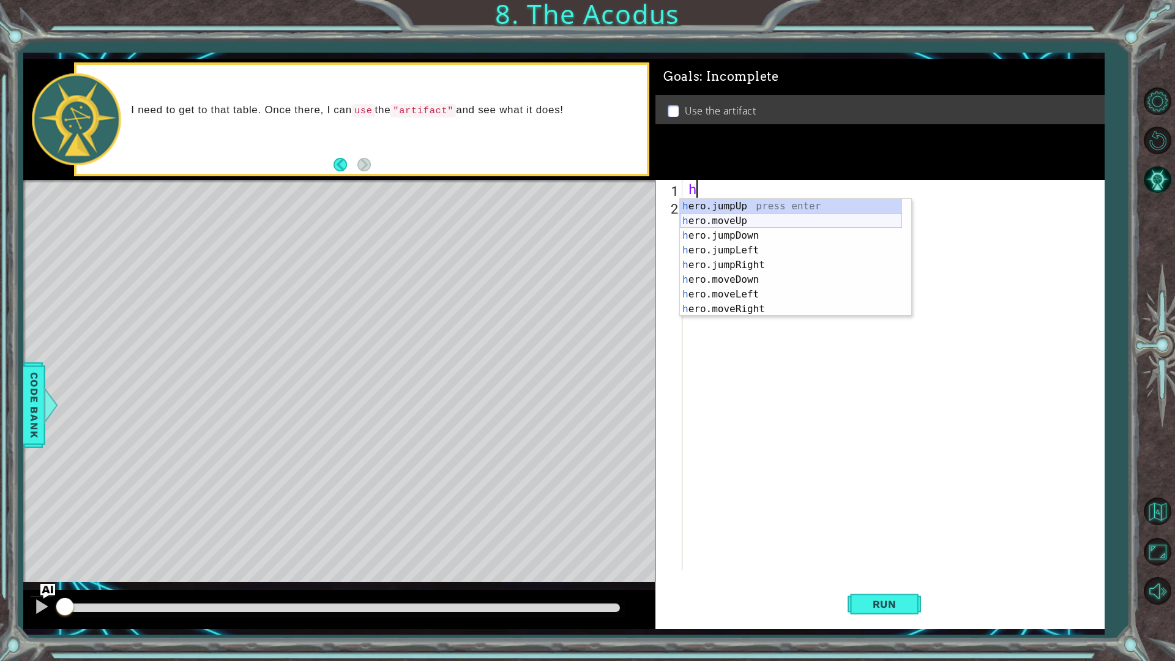
click at [753, 217] on div "h ero.jumpUp press enter h ero.moveUp press enter h ero.jumpDown press enter h …" at bounding box center [791, 272] width 222 height 147
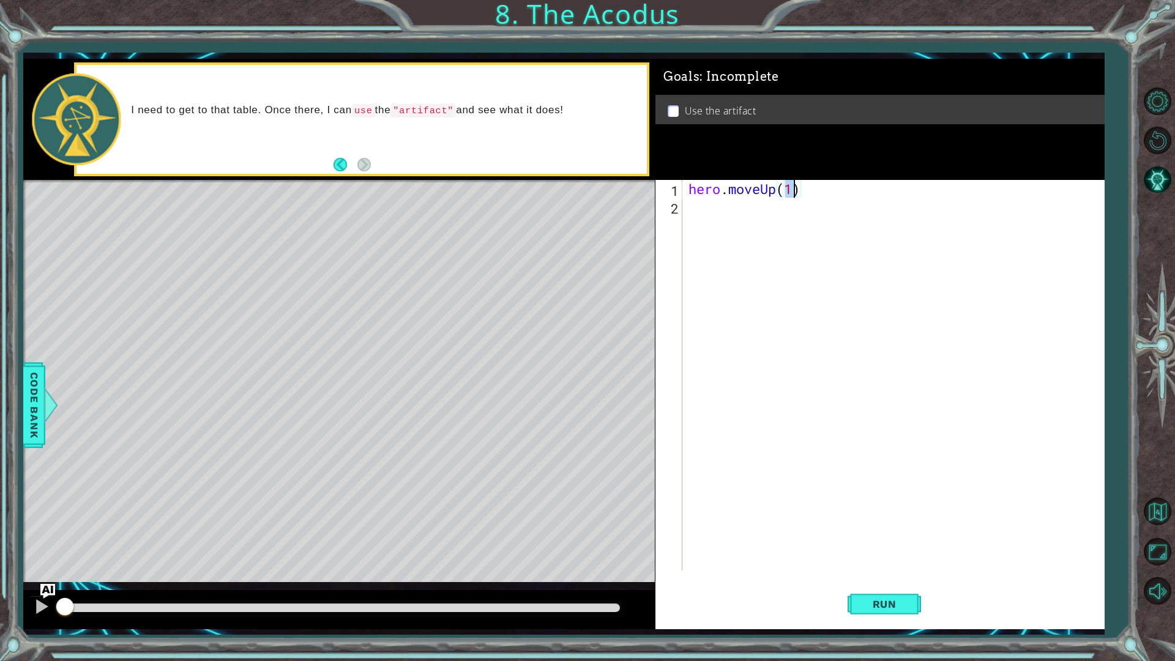
type textarea "hero.moveUp(2)"
click at [748, 218] on div "hero . moveUp ( 2 )" at bounding box center [896, 393] width 420 height 426
type textarea "g"
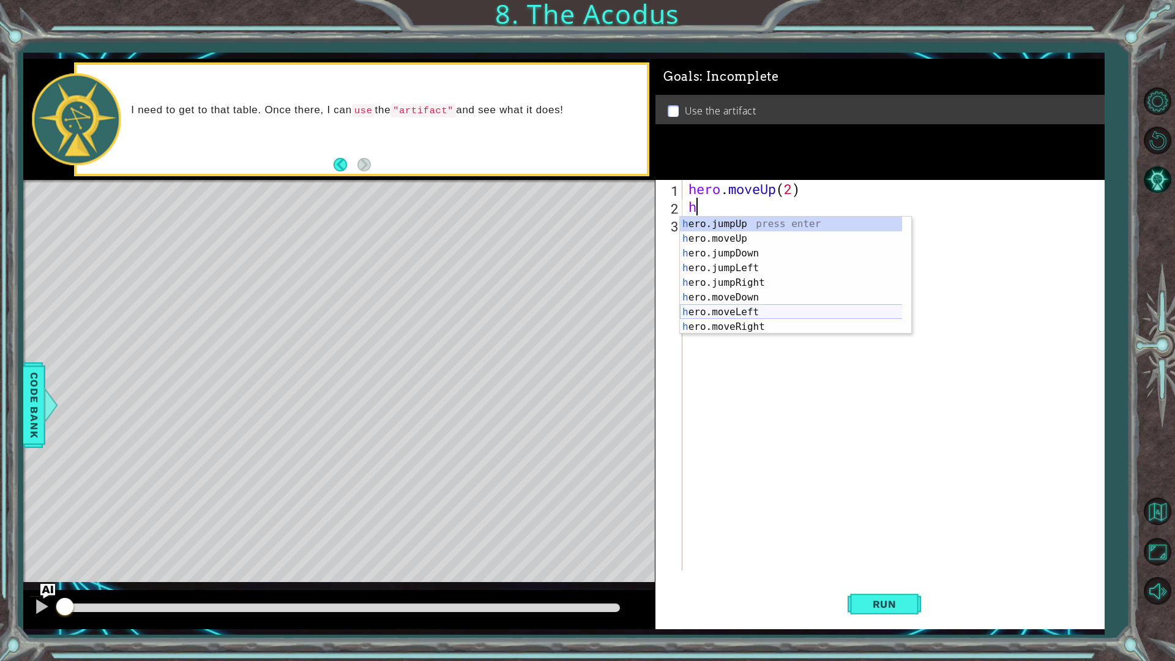
click at [752, 311] on div "h ero.jumpUp press enter h ero.moveUp press enter h ero.jumpDown press enter h …" at bounding box center [795, 290] width 231 height 147
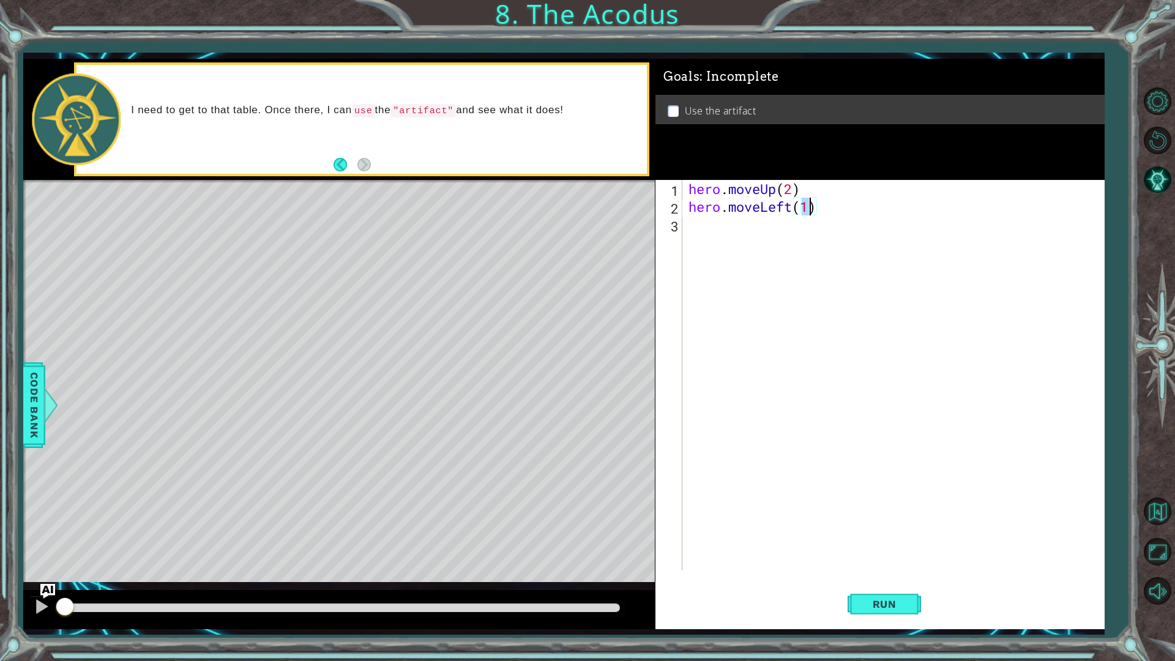
scroll to position [0, 5]
click at [796, 185] on div "hero . moveUp ( 2 ) hero . moveLeft ( 1 )" at bounding box center [896, 393] width 420 height 426
type textarea "hero.moveUp(2)"
click at [767, 230] on div "hero . moveUp ( 2 ) hero . moveLeft ( 1 )" at bounding box center [896, 393] width 420 height 426
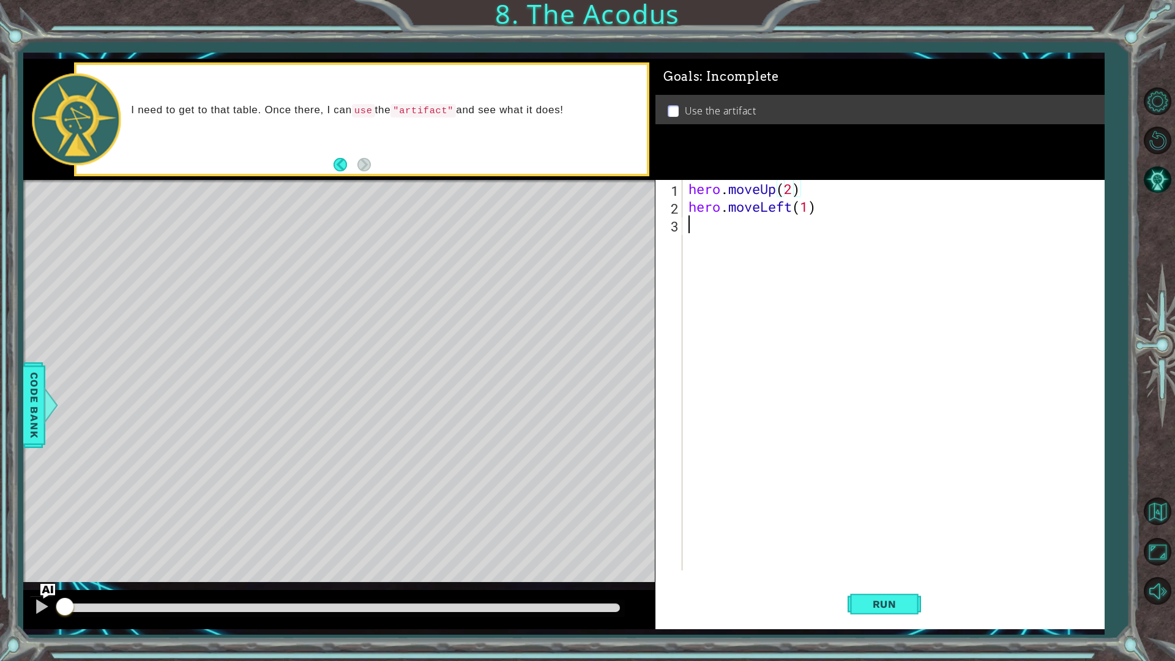
scroll to position [0, 0]
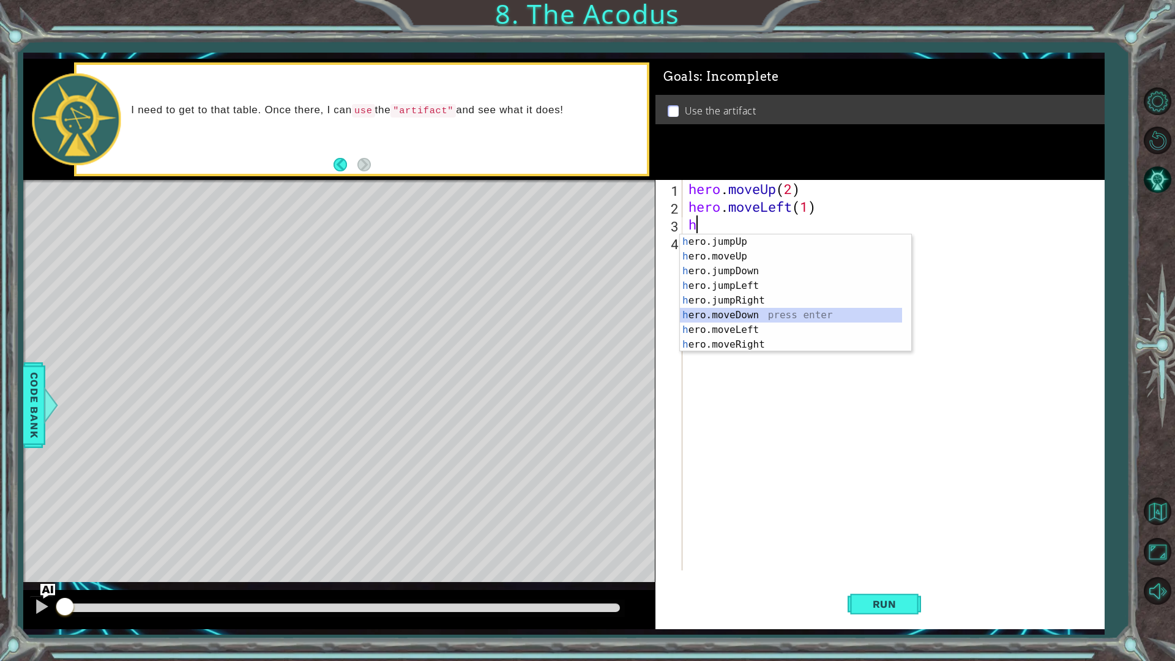
click at [766, 320] on div "h ero.jumpUp press enter h ero.moveUp press enter h ero.jumpDown press enter h …" at bounding box center [791, 307] width 222 height 147
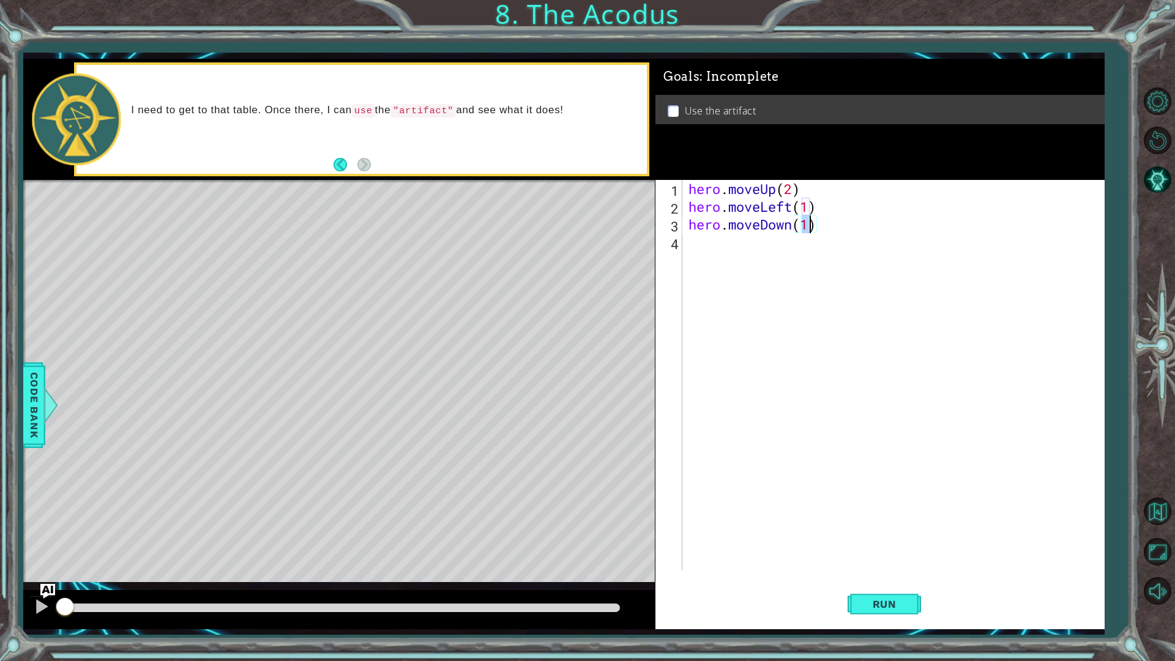
type textarea "hero.moveDown(2)"
click at [753, 244] on div "hero . moveUp ( 2 ) hero . moveLeft ( 1 ) hero . moveDown ( 2 )" at bounding box center [896, 393] width 420 height 426
type textarea "g"
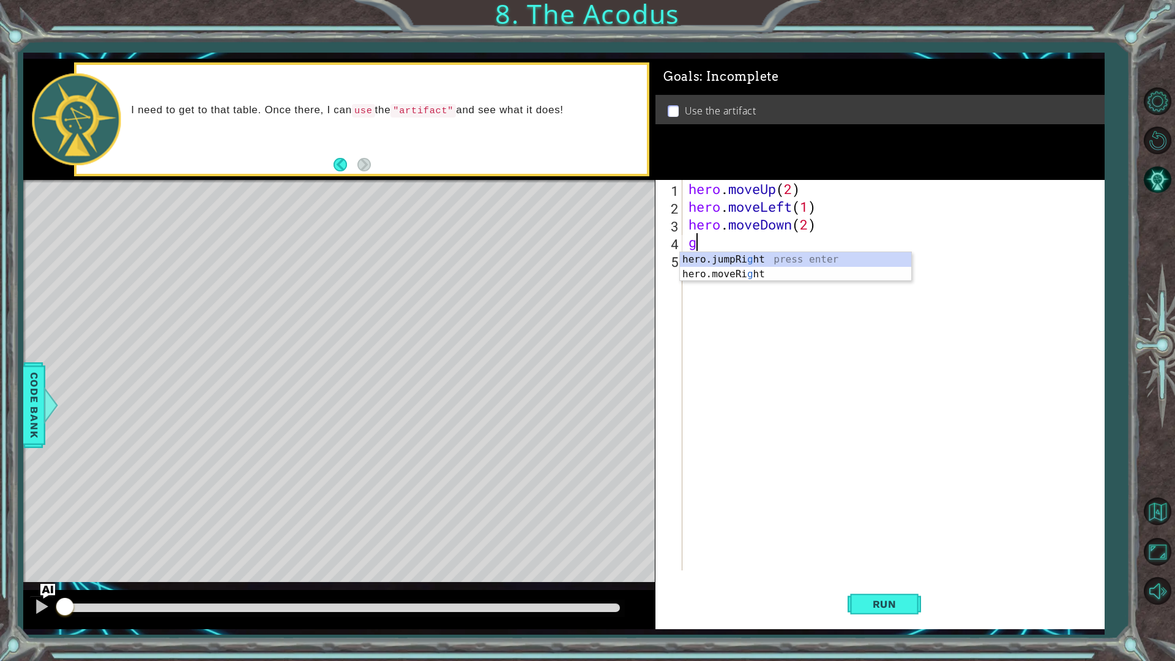
type textarea "="
type textarea "h"
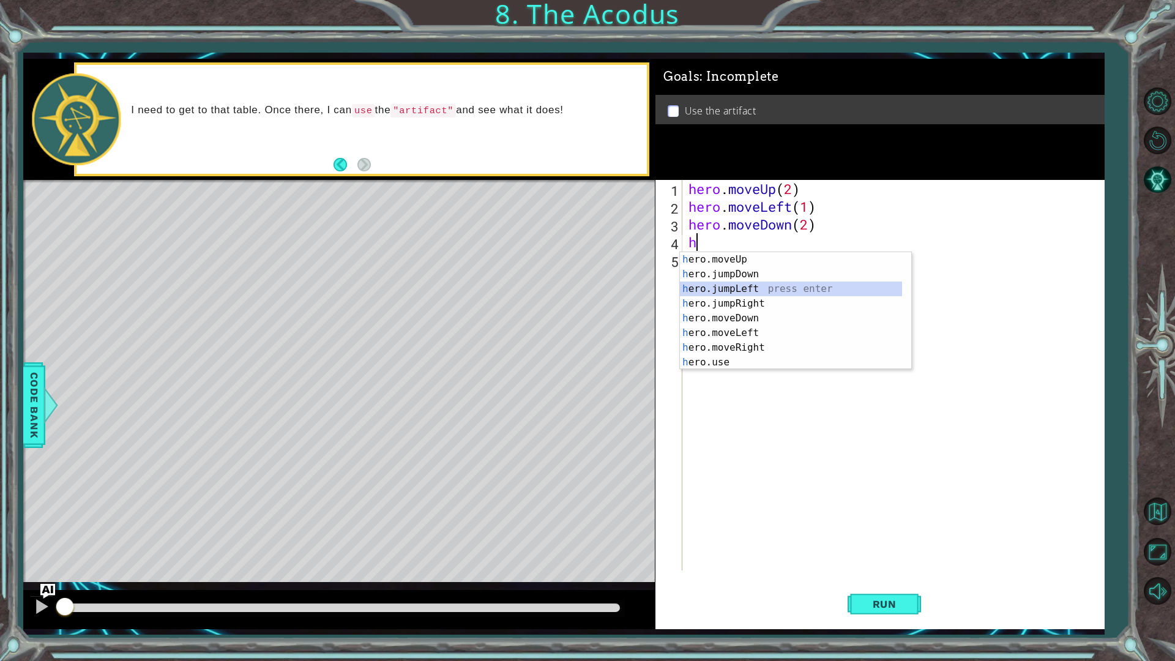
click at [776, 284] on div "h ero.moveUp press enter h ero.jumpDown press enter h ero.jumpLeft press enter …" at bounding box center [791, 325] width 222 height 147
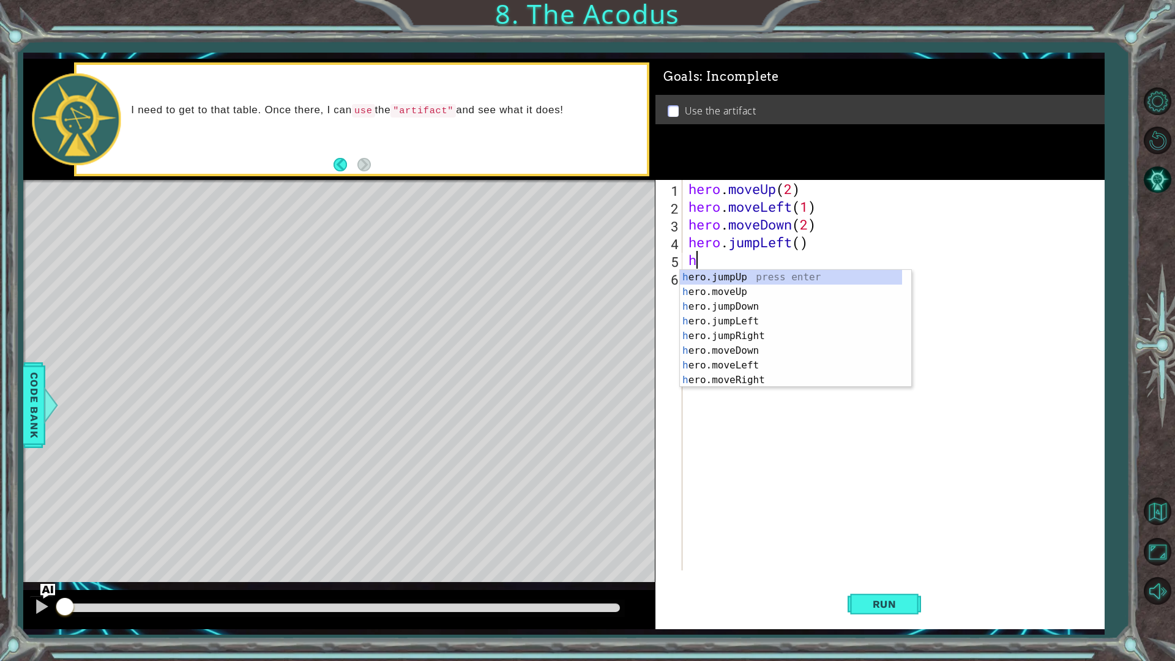
scroll to position [0, 0]
click at [748, 288] on div "h ero.jumpUp press enter h ero.moveUp press enter h ero.jumpDown press enter h …" at bounding box center [791, 343] width 222 height 147
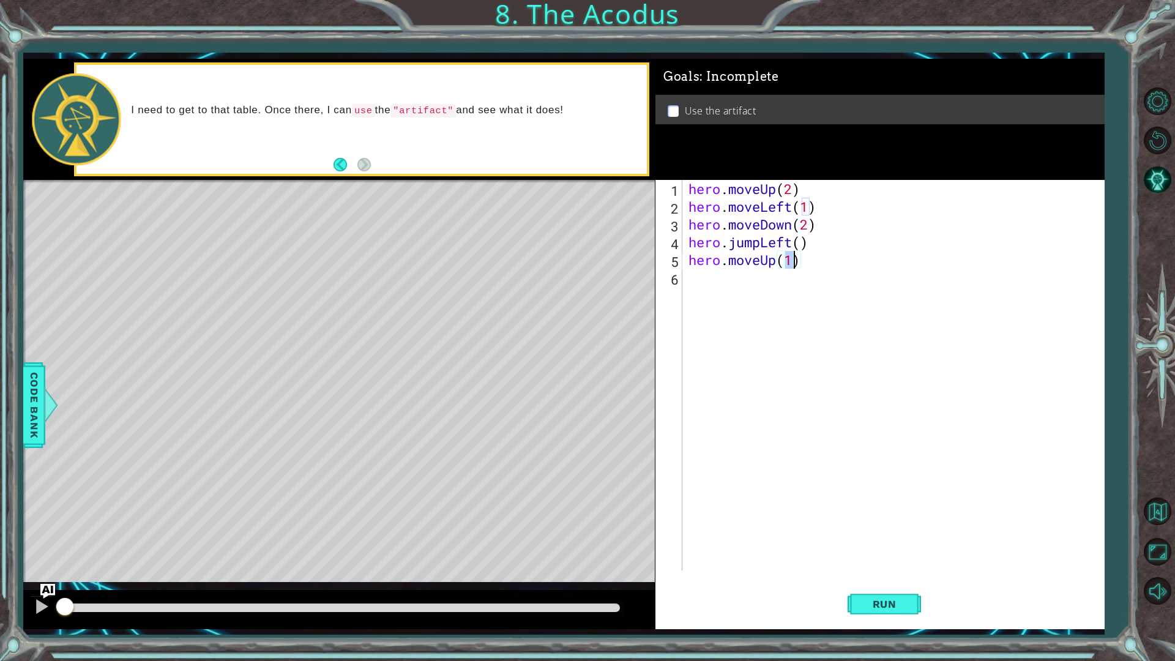
type textarea "hero.moveUp(2)"
click at [746, 278] on div "hero . moveUp ( 2 ) hero . moveLeft ( 1 ) hero . moveDown ( 2 ) hero . jumpLeft…" at bounding box center [896, 393] width 420 height 426
type textarea "g"
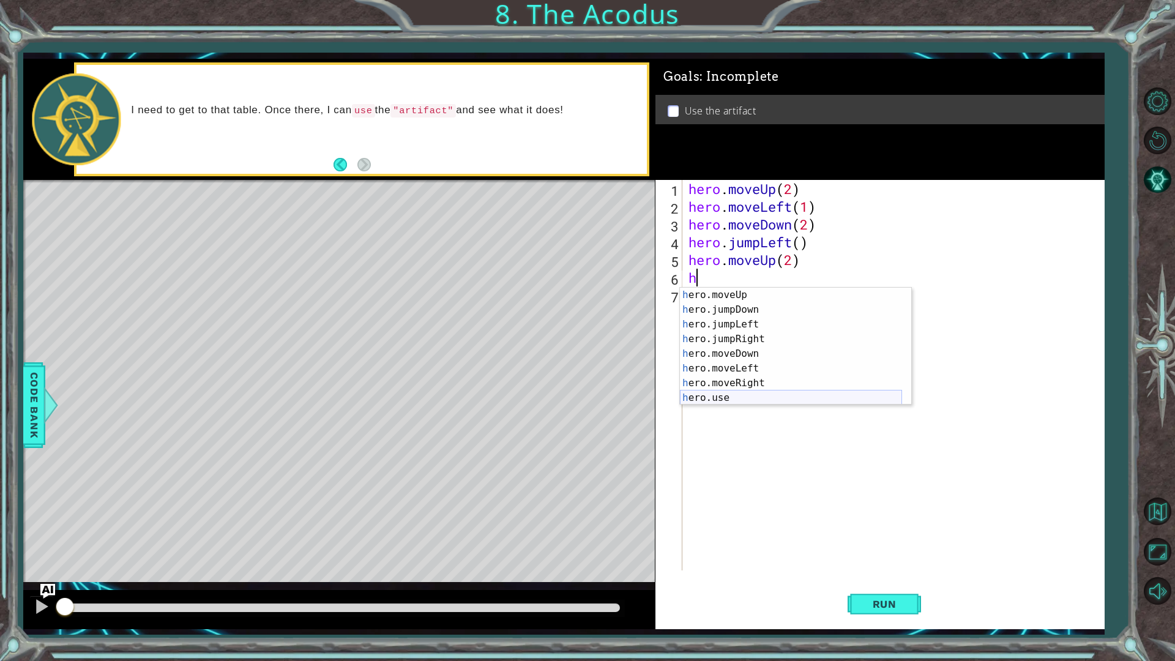
scroll to position [15, 0]
click at [766, 384] on div "h ero.moveUp press enter h ero.jumpDown press enter h ero.jumpLeft press enter …" at bounding box center [791, 361] width 222 height 147
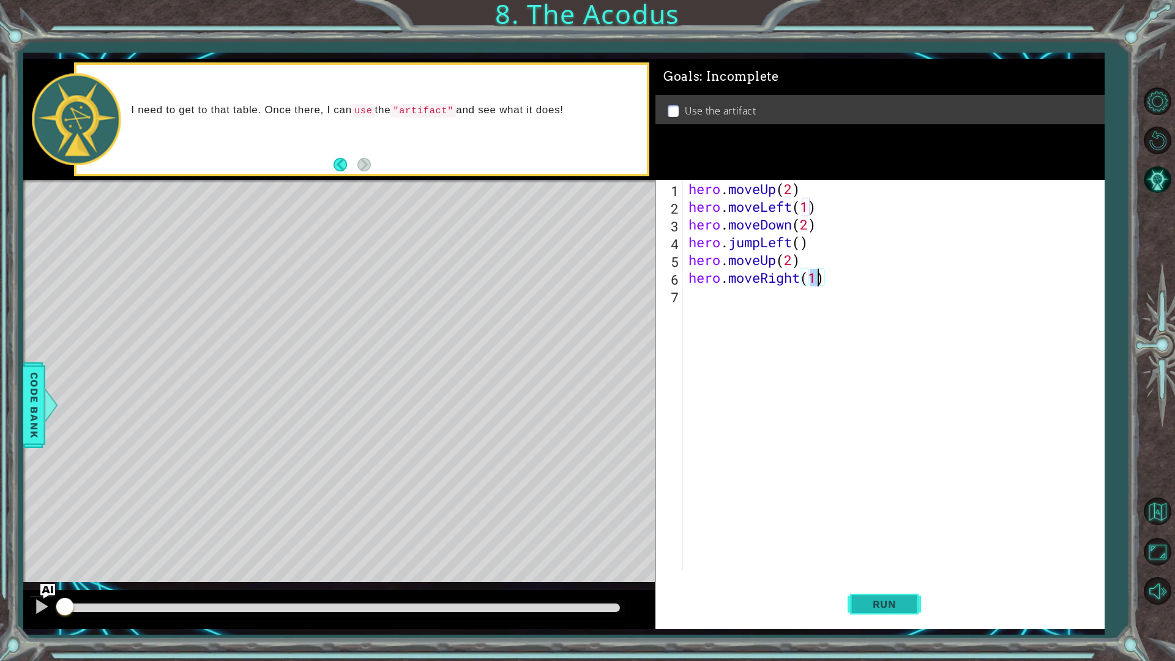
type textarea "hero.moveRight(1)"
click at [881, 557] on button "Run" at bounding box center [884, 603] width 73 height 45
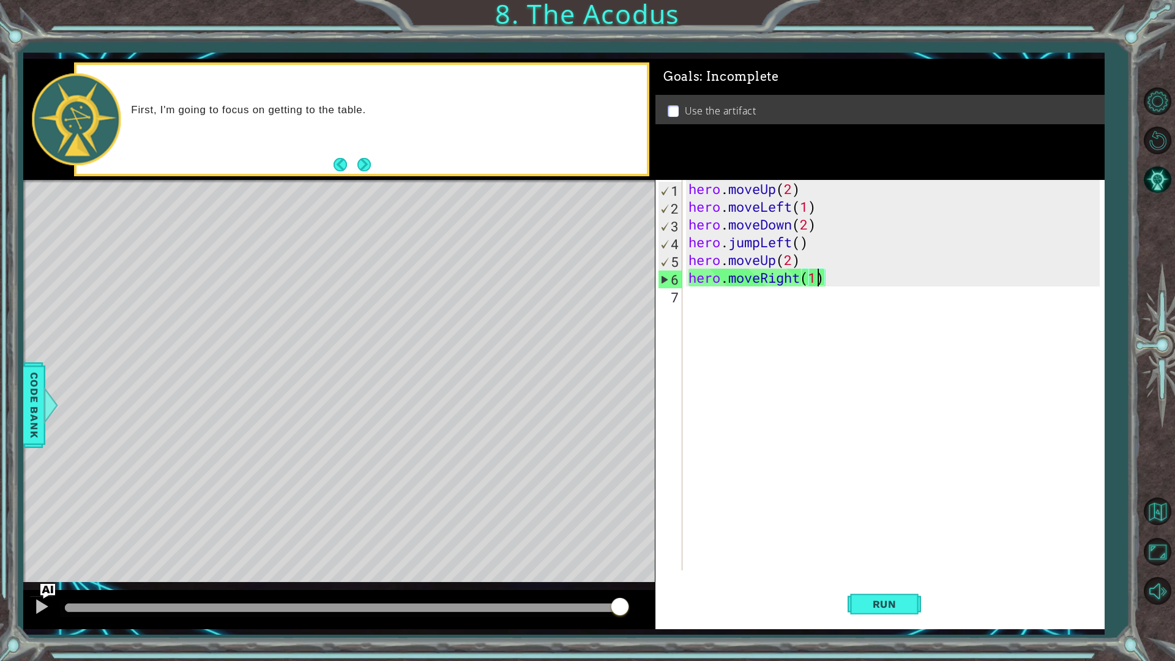
drag, startPoint x: 241, startPoint y: 608, endPoint x: 693, endPoint y: 599, distance: 452.4
click at [682, 557] on div "1 ההההההההההההההההההההההההההההההההההההההההההההההההההההההההההההההההההההההההההההה…" at bounding box center [563, 344] width 1081 height 570
drag, startPoint x: 211, startPoint y: 613, endPoint x: 386, endPoint y: 589, distance: 177.3
click at [386, 557] on div at bounding box center [339, 609] width 632 height 39
click at [704, 394] on div "hero . moveUp ( 2 ) hero . moveLeft ( 1 ) hero . moveDown ( 2 ) hero . jumpLeft…" at bounding box center [896, 393] width 420 height 426
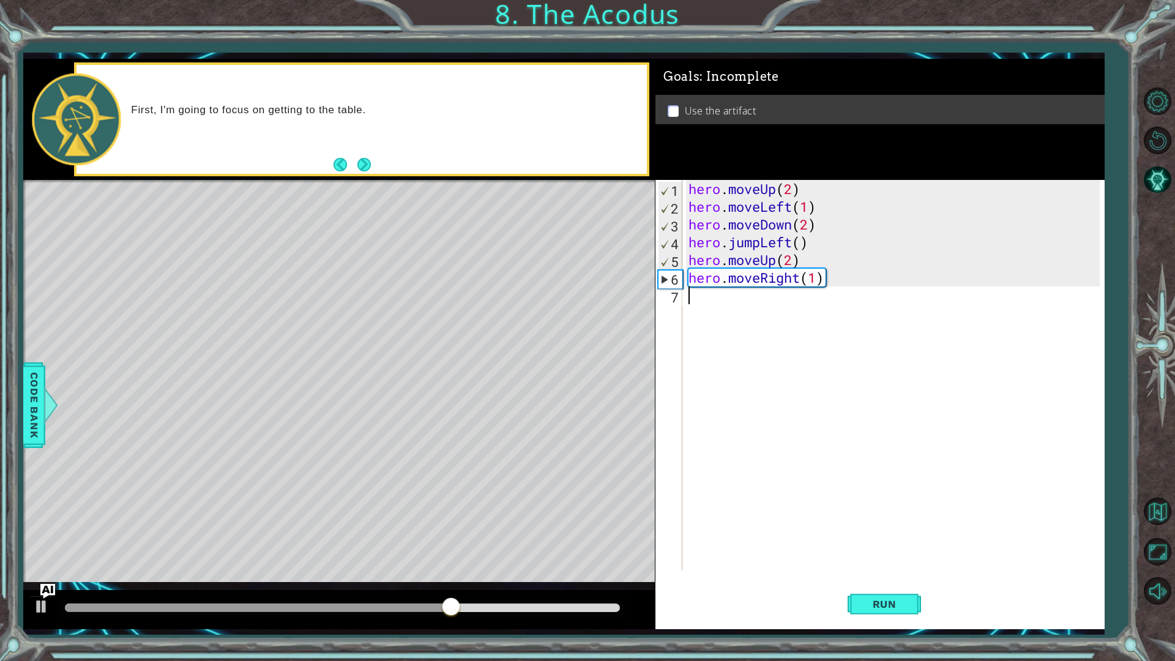
click at [704, 371] on div "hero . moveUp ( 2 ) hero . moveLeft ( 1 ) hero . moveDown ( 2 ) hero . jumpLeft…" at bounding box center [896, 393] width 420 height 426
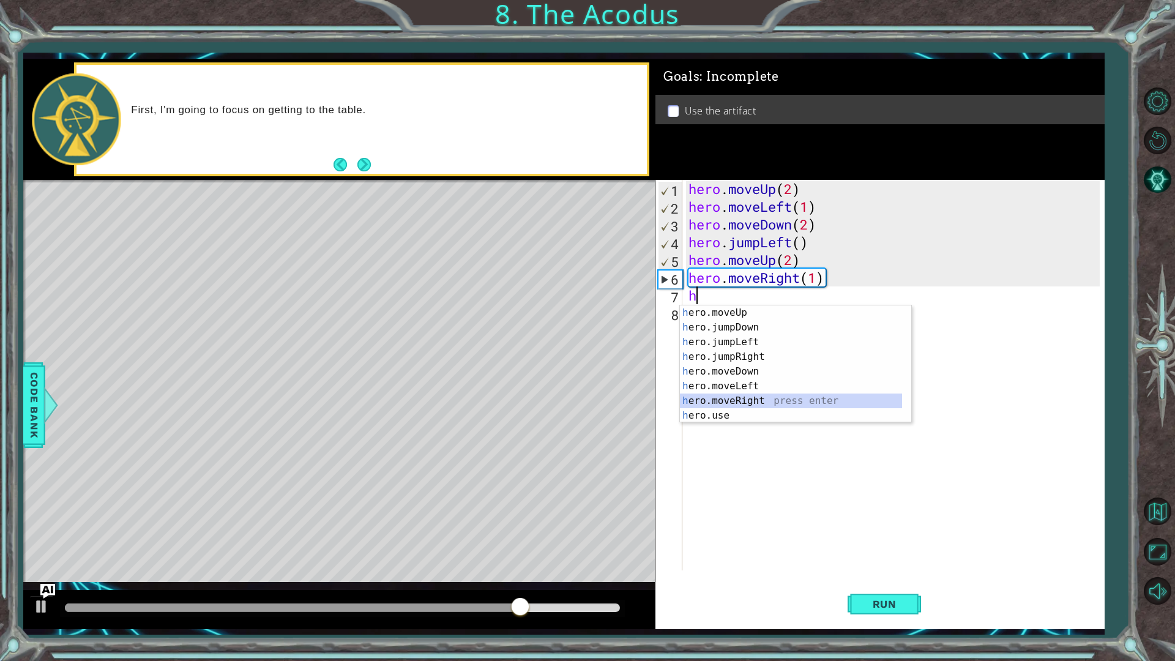
click at [710, 408] on div "h ero.moveUp press enter h ero.jumpDown press enter h ero.jumpLeft press enter …" at bounding box center [791, 378] width 222 height 147
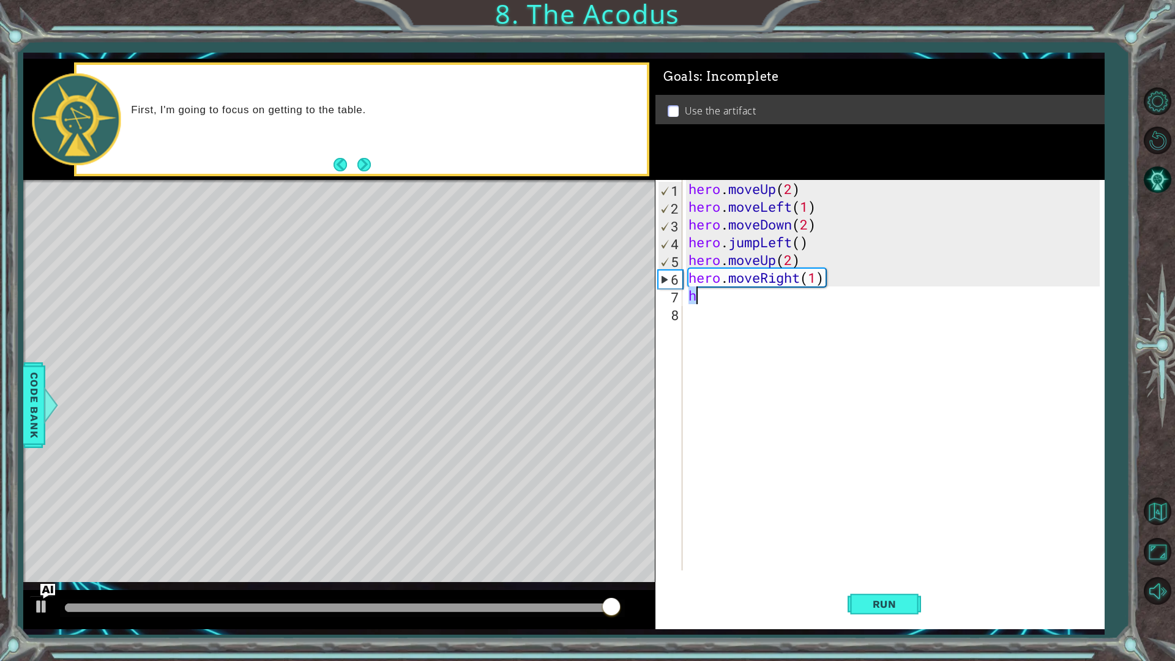
click at [721, 300] on div "hero . moveUp ( 2 ) hero . moveLeft ( 1 ) hero . moveDown ( 2 ) hero . jumpLeft…" at bounding box center [893, 375] width 414 height 390
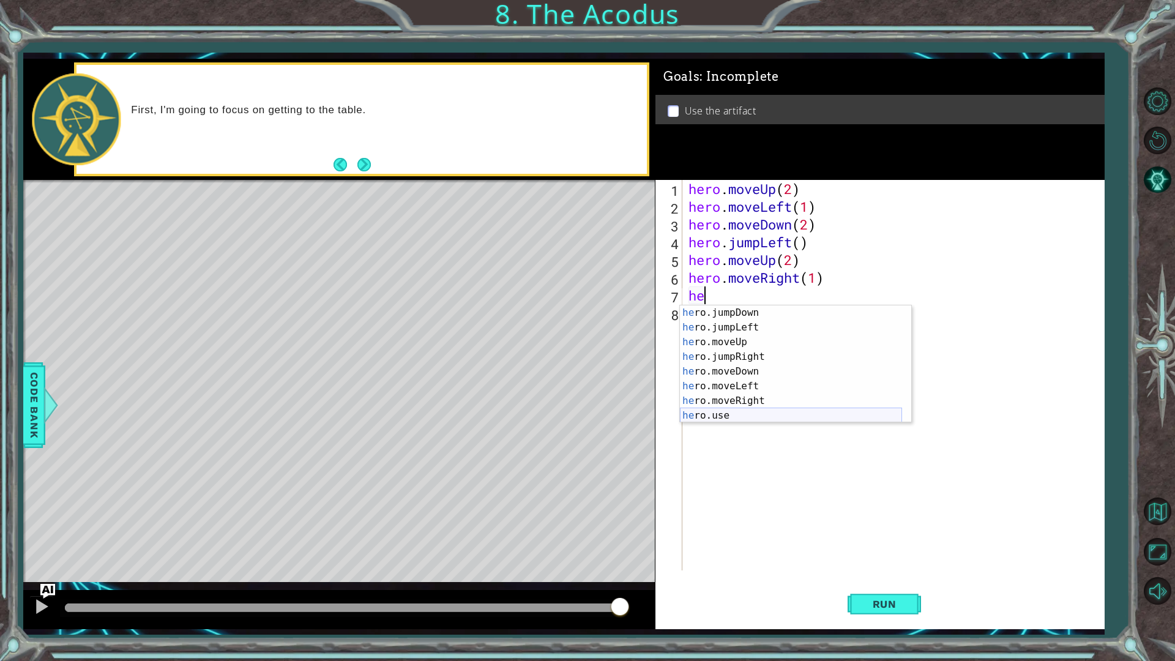
click at [744, 419] on div "he ro.jumpDown press enter he ro.jumpLeft press enter he ro.moveUp press enter …" at bounding box center [791, 378] width 222 height 147
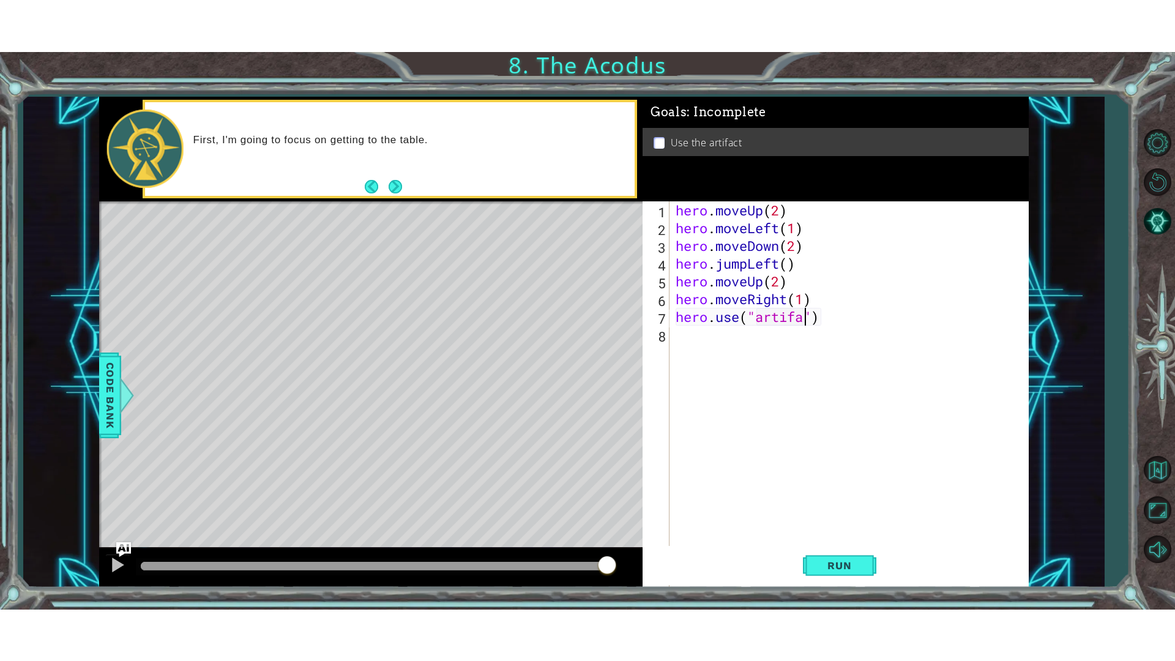
scroll to position [0, 6]
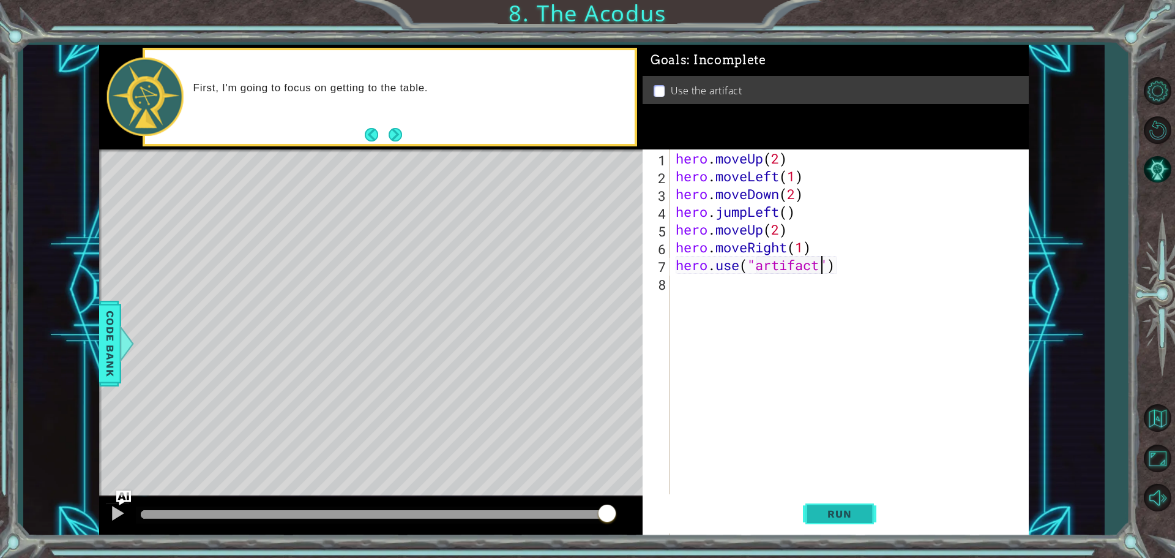
type textarea "hero.use("artifact")"
click at [835, 501] on button "Run" at bounding box center [839, 513] width 73 height 39
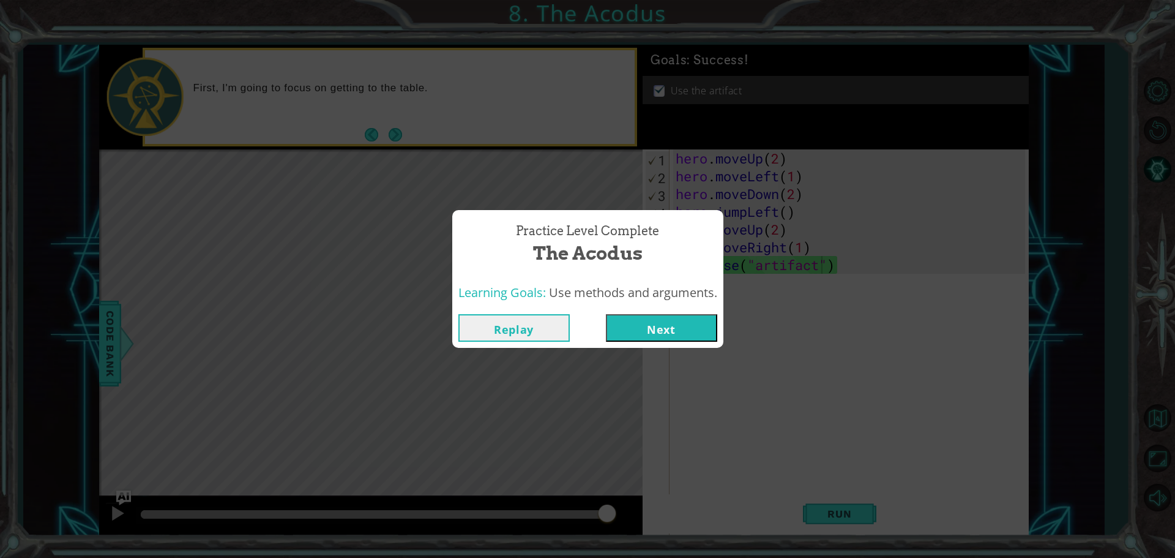
drag, startPoint x: 207, startPoint y: 509, endPoint x: 956, endPoint y: 531, distance: 748.8
click at [956, 531] on body "1 ההההההההההההההההההההההההההההההההההההההההההההההההההההההההההההההההההההההההההההה…" at bounding box center [587, 279] width 1175 height 558
click at [636, 346] on div "Replay Next" at bounding box center [587, 328] width 271 height 40
click at [638, 343] on div "Replay Next" at bounding box center [587, 328] width 271 height 40
click at [641, 335] on button "Next" at bounding box center [661, 328] width 111 height 28
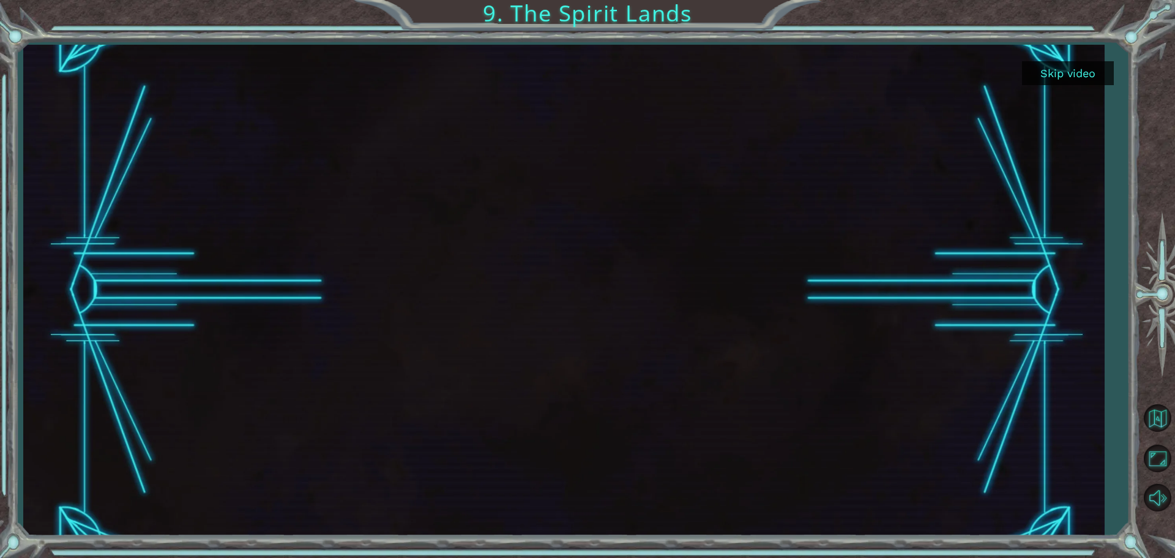
click at [1065, 62] on button "Skip video" at bounding box center [1068, 73] width 92 height 24
click at [1057, 74] on button "Skip video" at bounding box center [1068, 73] width 92 height 24
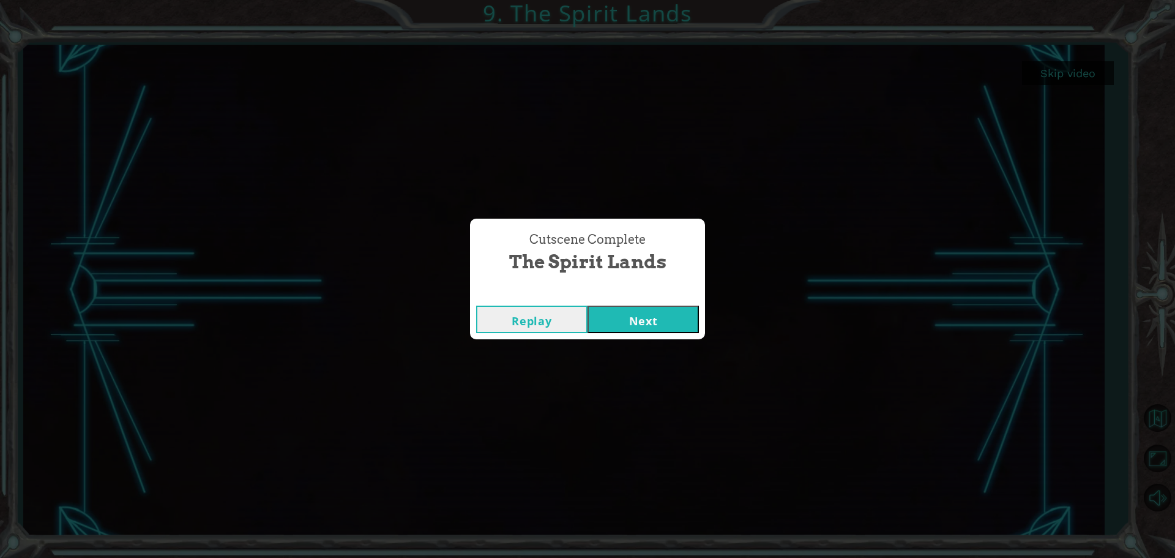
click at [620, 315] on button "Next" at bounding box center [643, 319] width 111 height 28
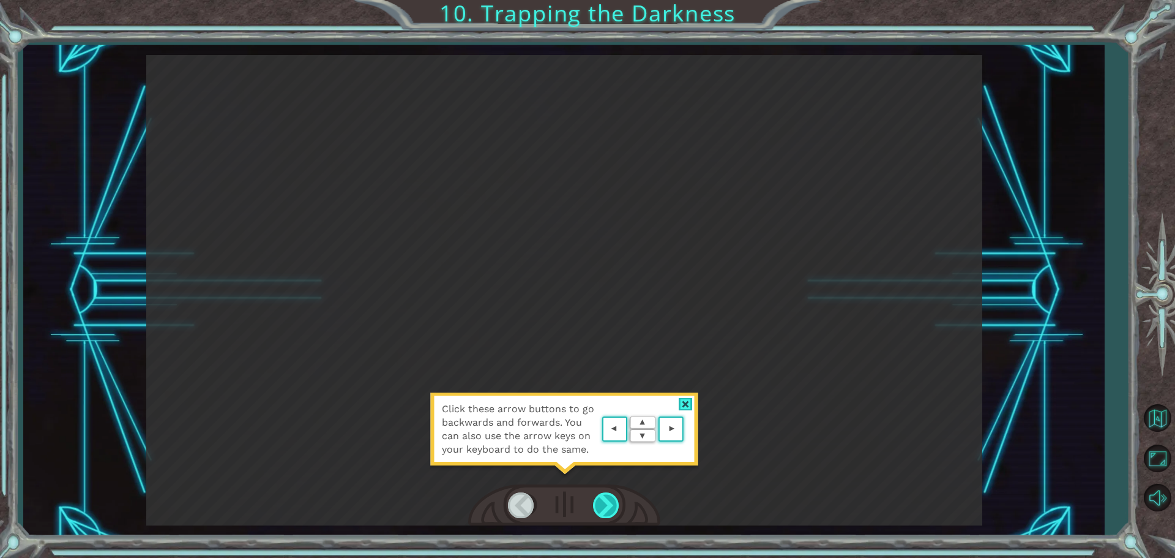
click at [600, 500] on div at bounding box center [607, 504] width 28 height 25
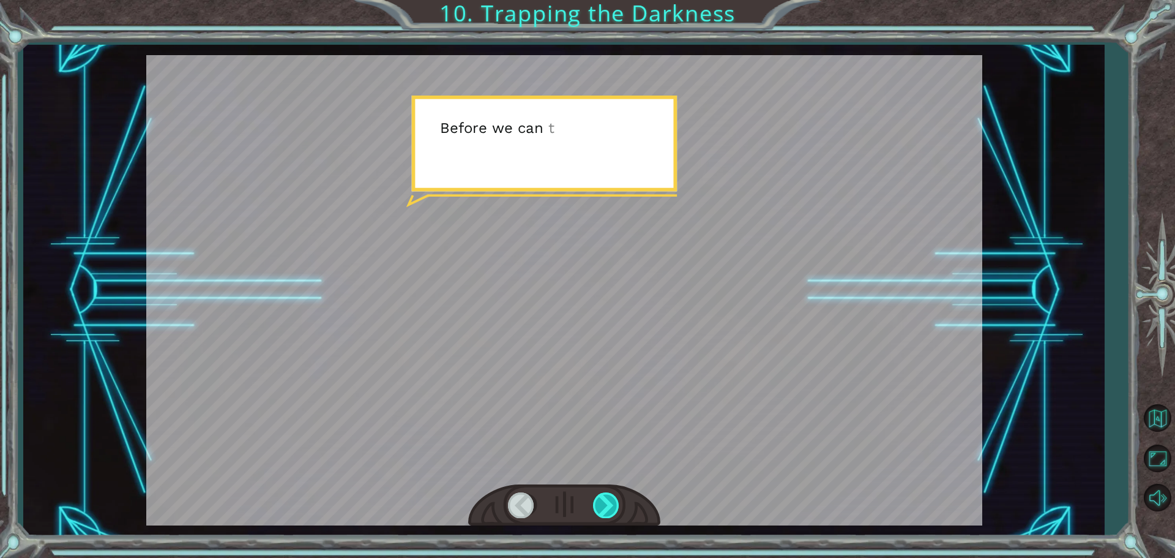
click at [606, 495] on div at bounding box center [607, 504] width 28 height 25
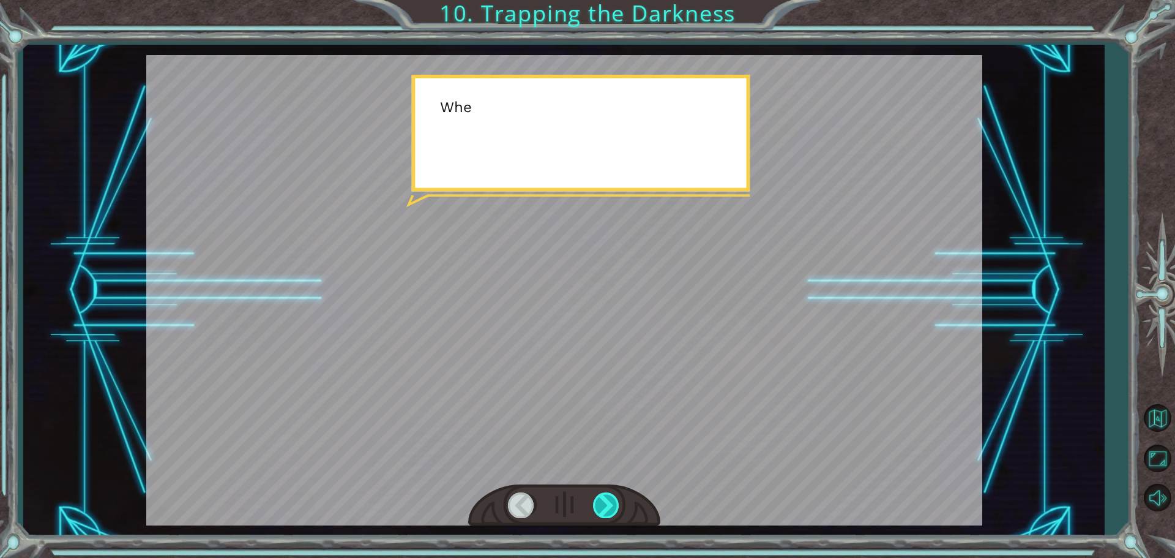
click at [606, 495] on div at bounding box center [607, 504] width 28 height 25
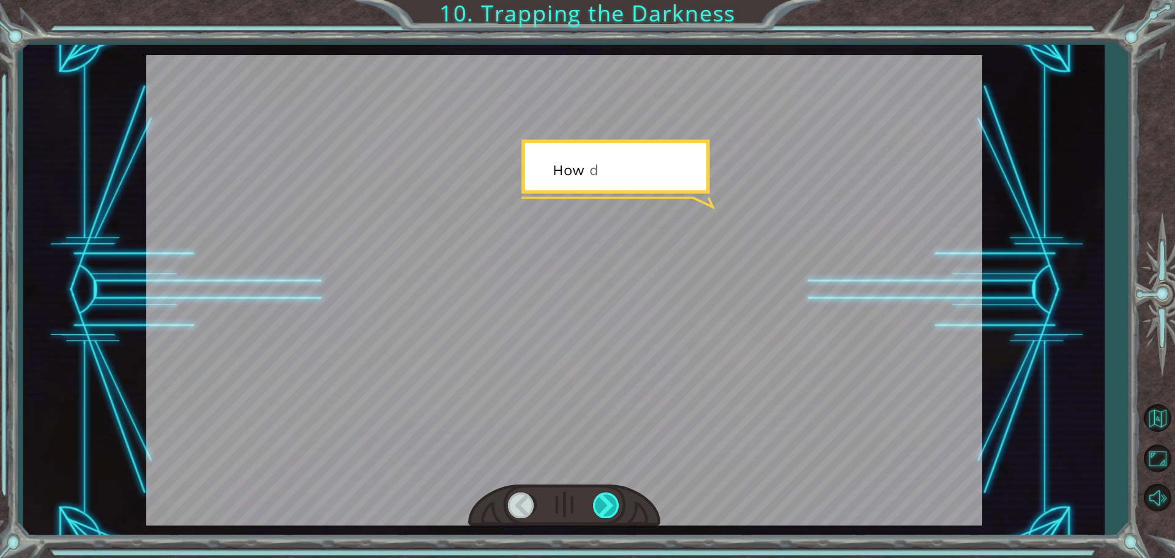
click at [606, 495] on div at bounding box center [607, 504] width 28 height 25
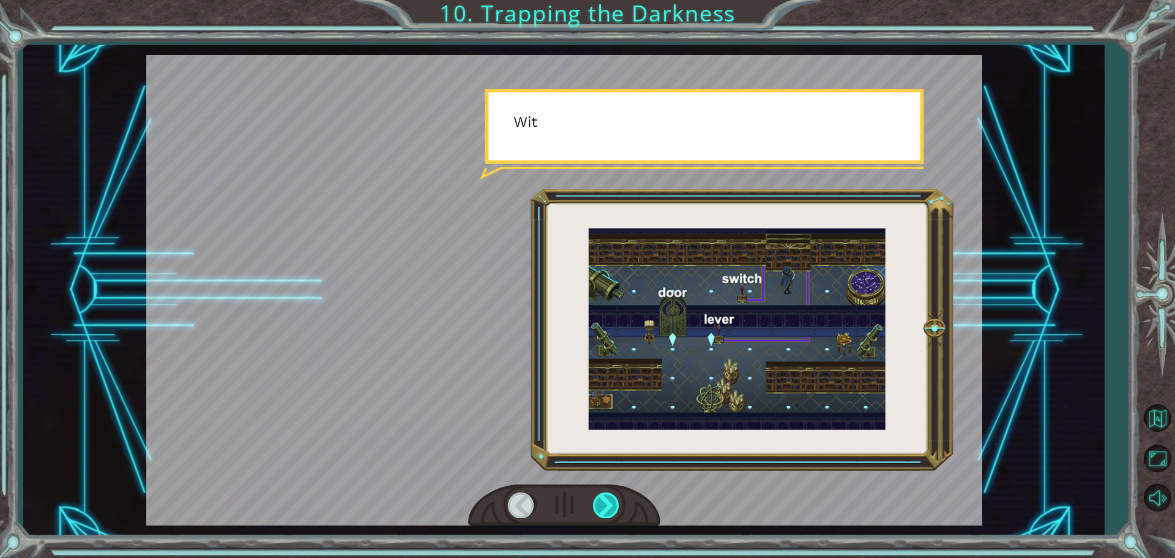
click at [606, 495] on div at bounding box center [607, 504] width 28 height 25
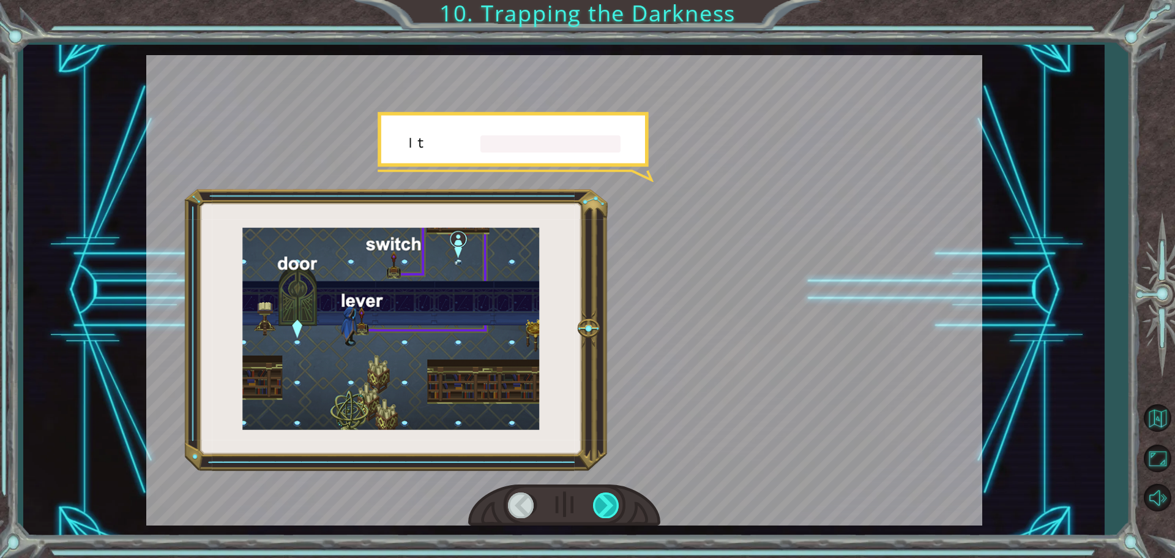
click at [606, 495] on div at bounding box center [607, 504] width 28 height 25
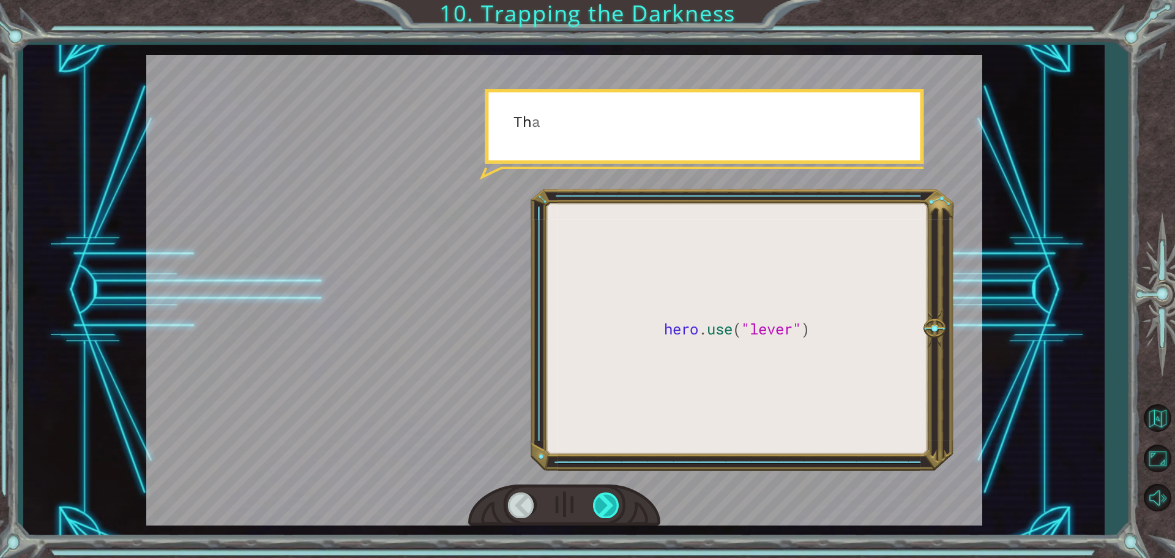
click at [606, 495] on div at bounding box center [607, 504] width 28 height 25
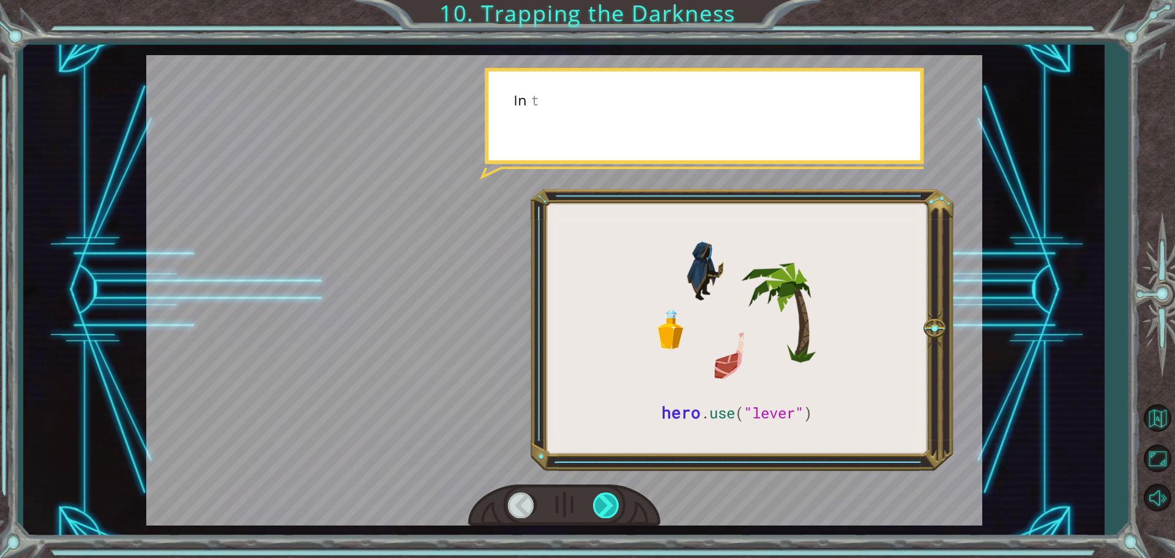
click at [606, 495] on div at bounding box center [607, 504] width 28 height 25
click at [611, 495] on div at bounding box center [607, 504] width 28 height 25
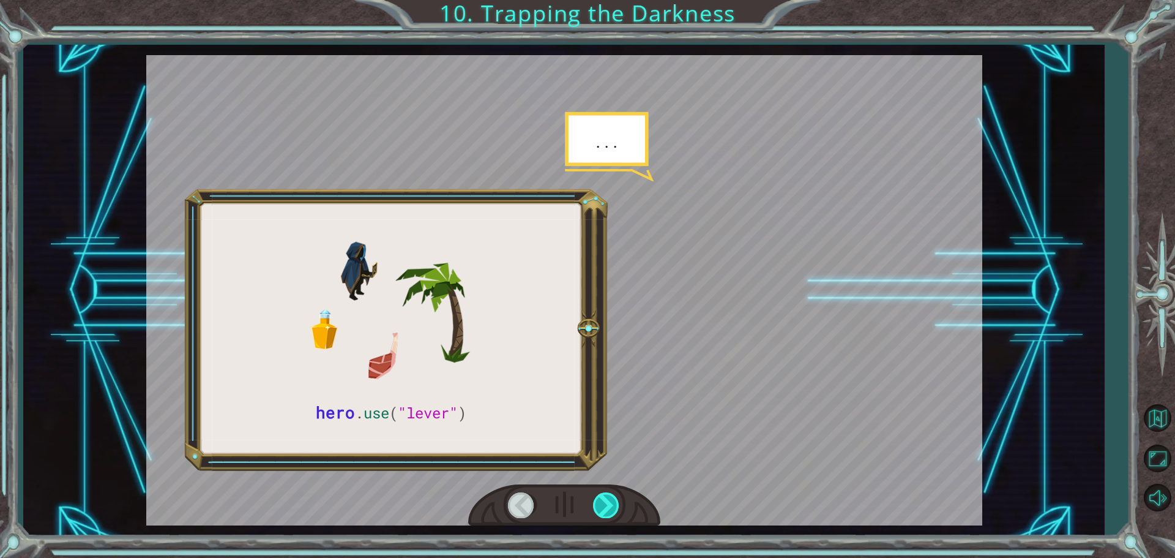
click at [611, 495] on div at bounding box center [607, 504] width 28 height 25
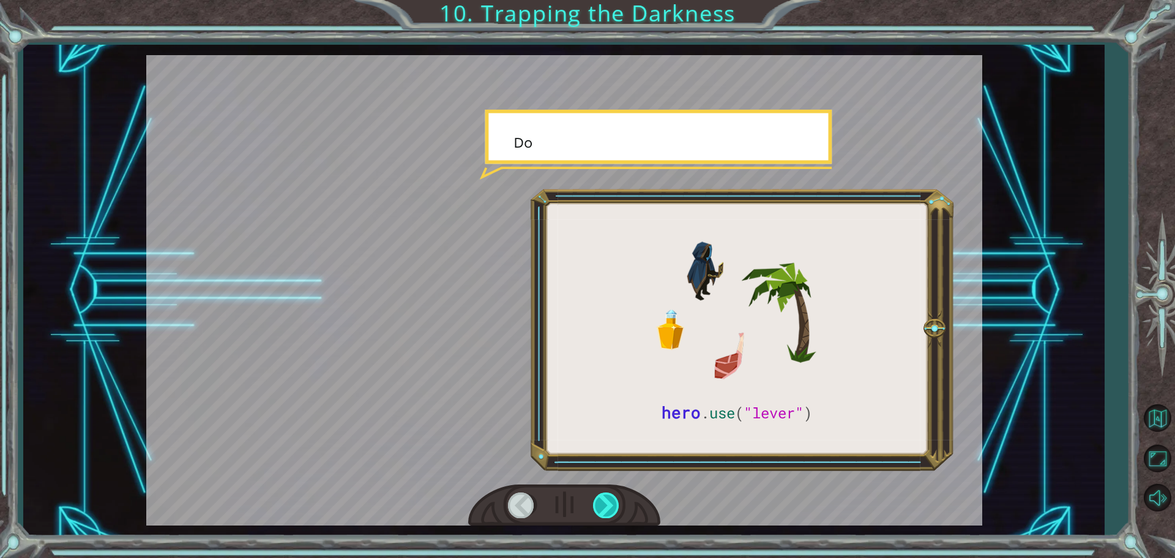
click at [611, 495] on div at bounding box center [607, 504] width 28 height 25
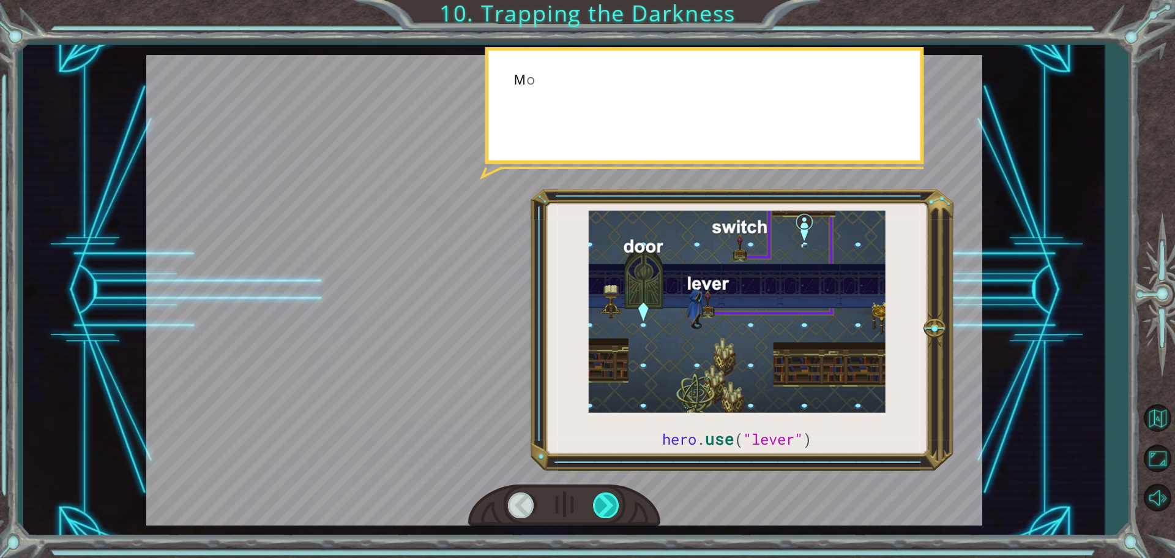
click at [611, 495] on div at bounding box center [607, 504] width 28 height 25
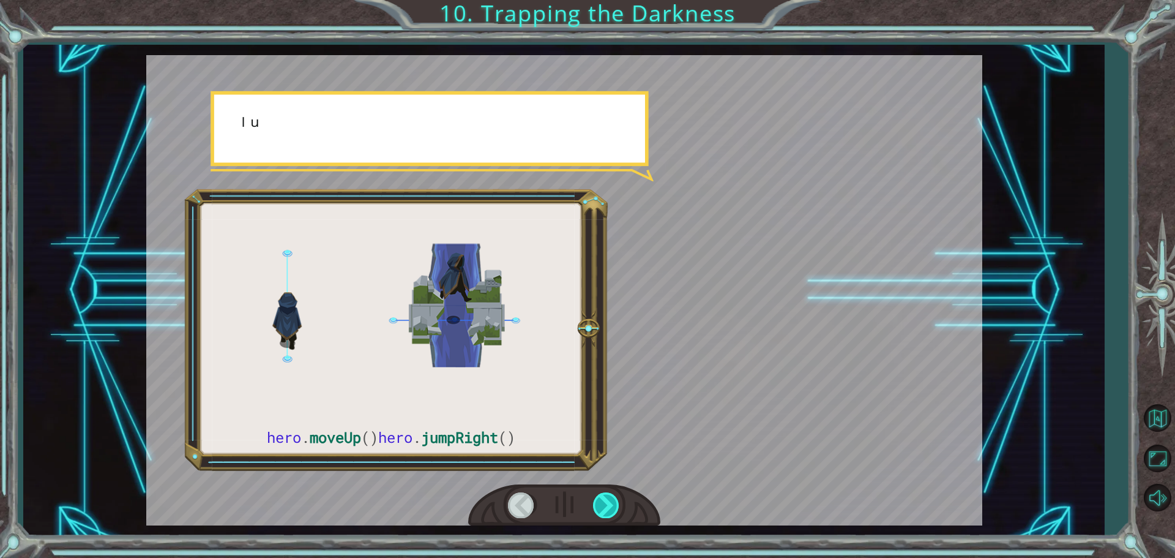
click at [611, 495] on div at bounding box center [607, 504] width 28 height 25
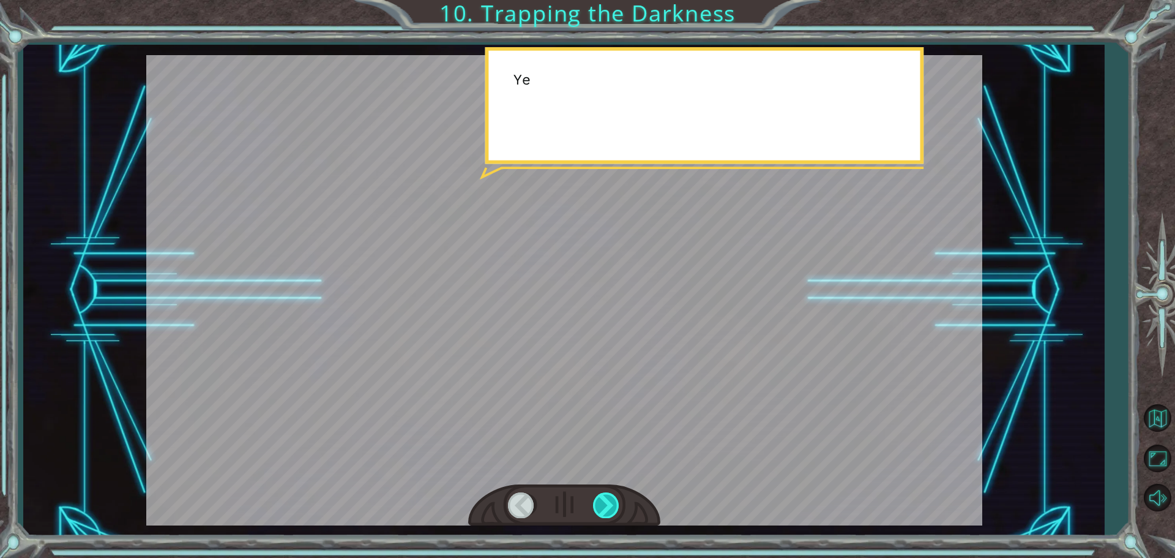
click at [611, 495] on div at bounding box center [607, 504] width 28 height 25
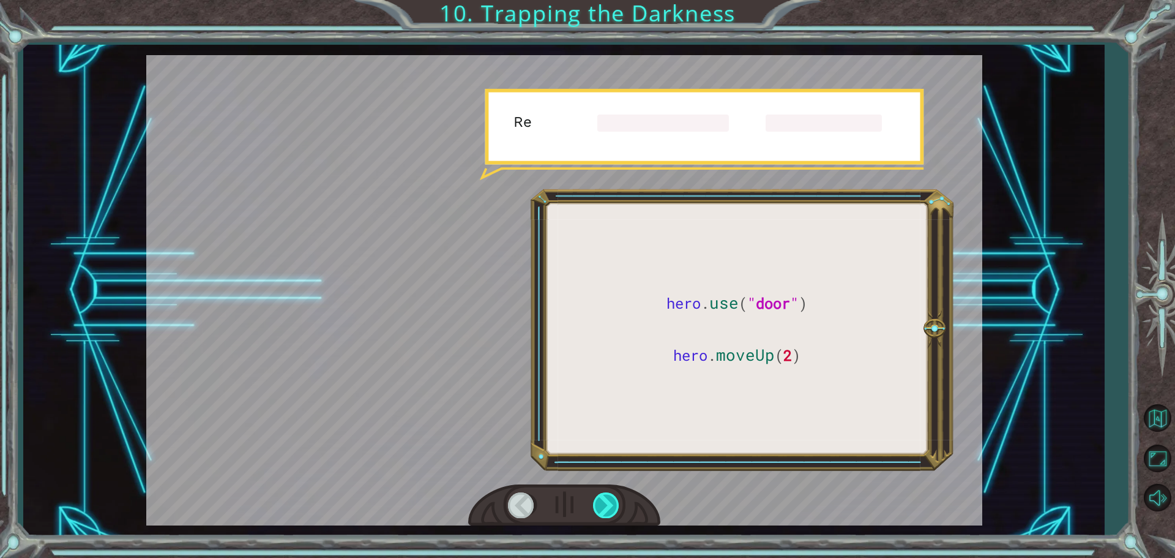
click at [611, 495] on div at bounding box center [607, 504] width 28 height 25
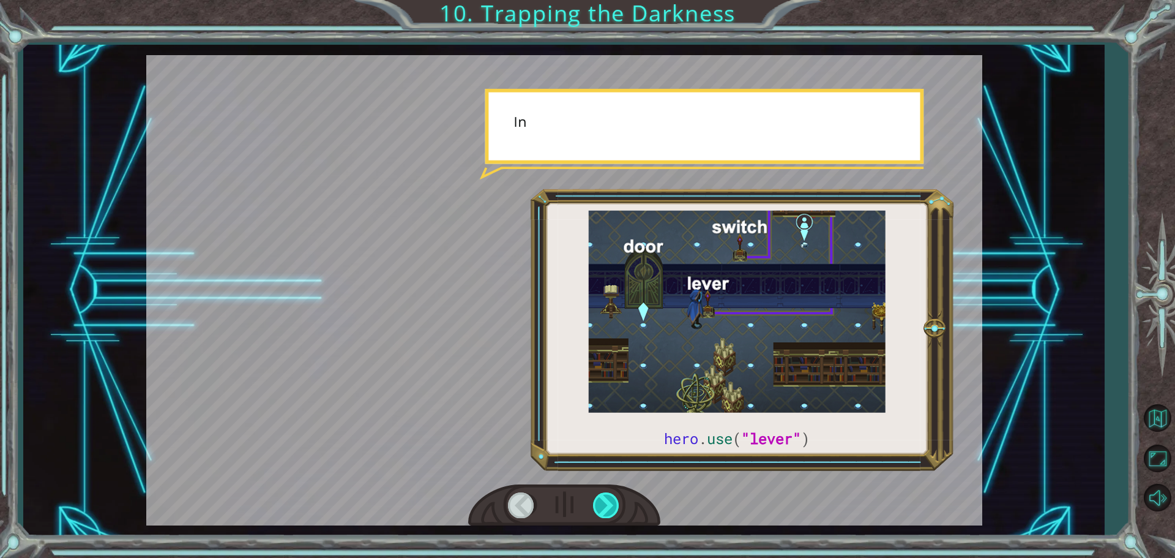
click at [611, 495] on div at bounding box center [607, 504] width 28 height 25
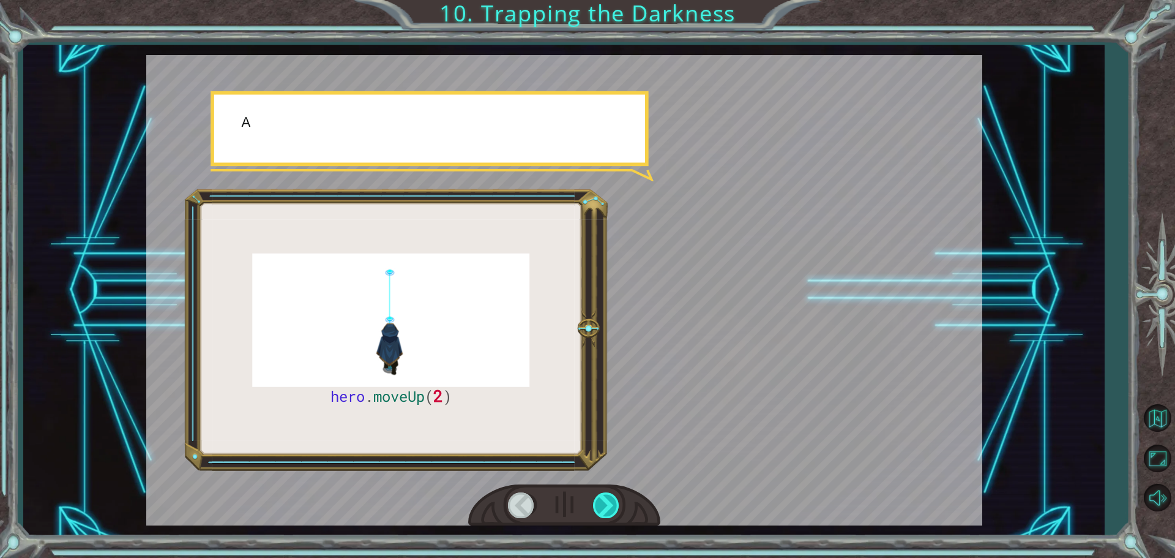
click at [611, 495] on div at bounding box center [607, 504] width 28 height 25
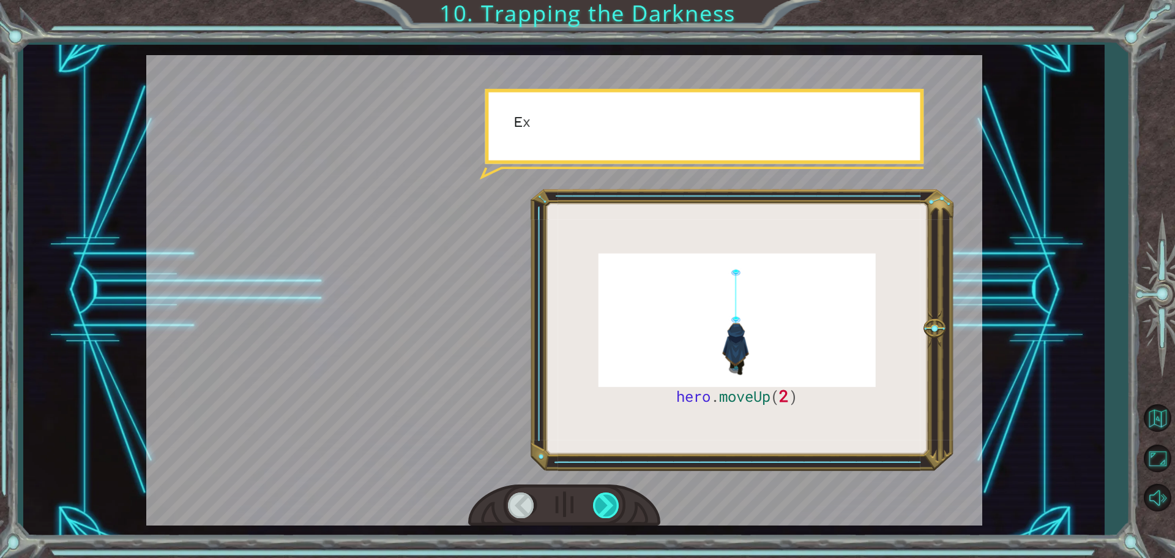
click at [611, 495] on div at bounding box center [607, 504] width 28 height 25
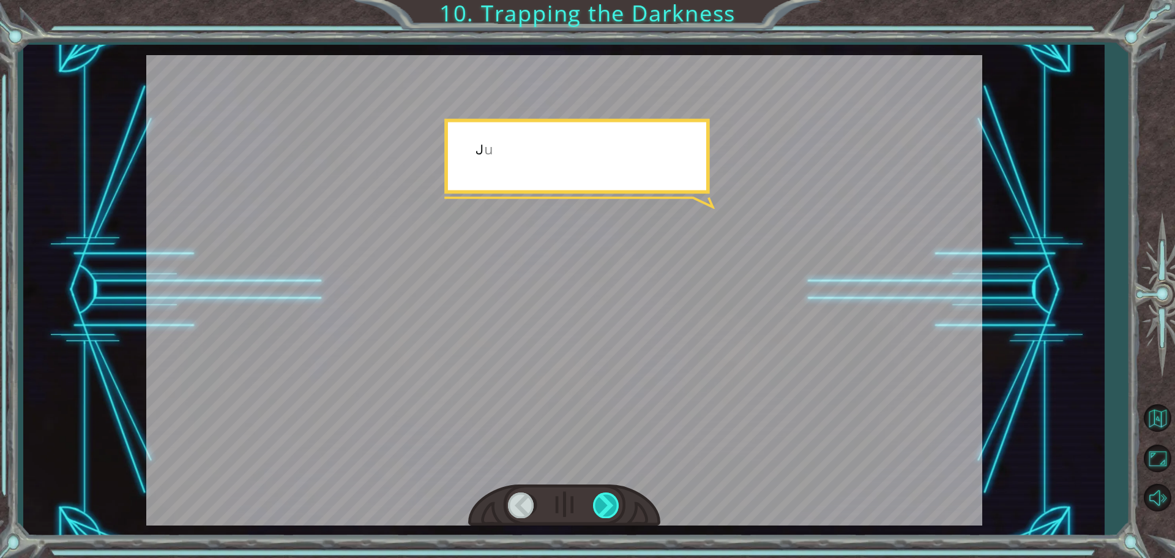
click at [611, 495] on div at bounding box center [607, 504] width 28 height 25
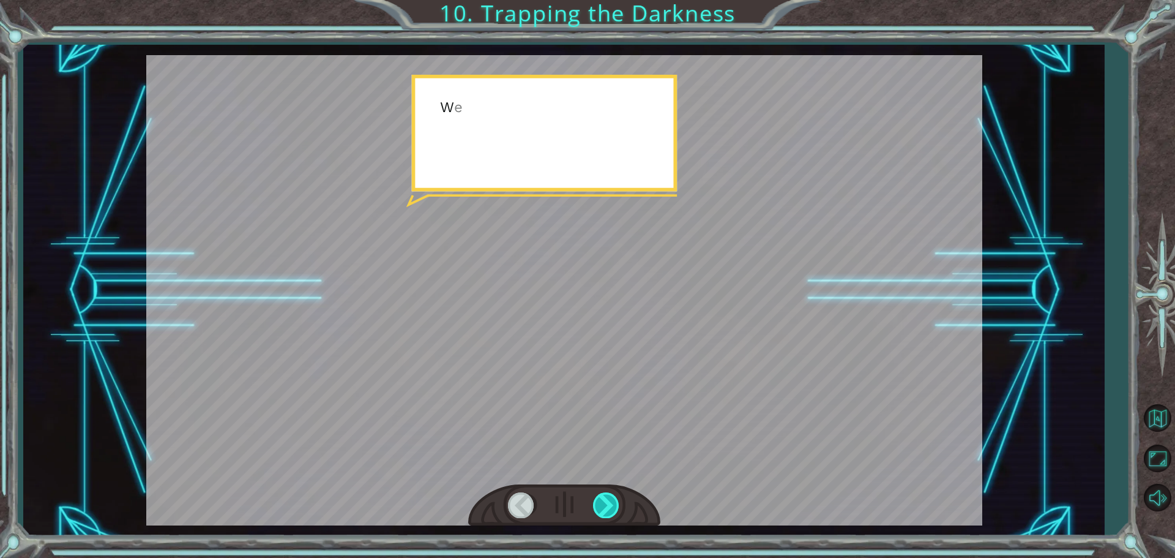
click at [611, 495] on div at bounding box center [607, 504] width 28 height 25
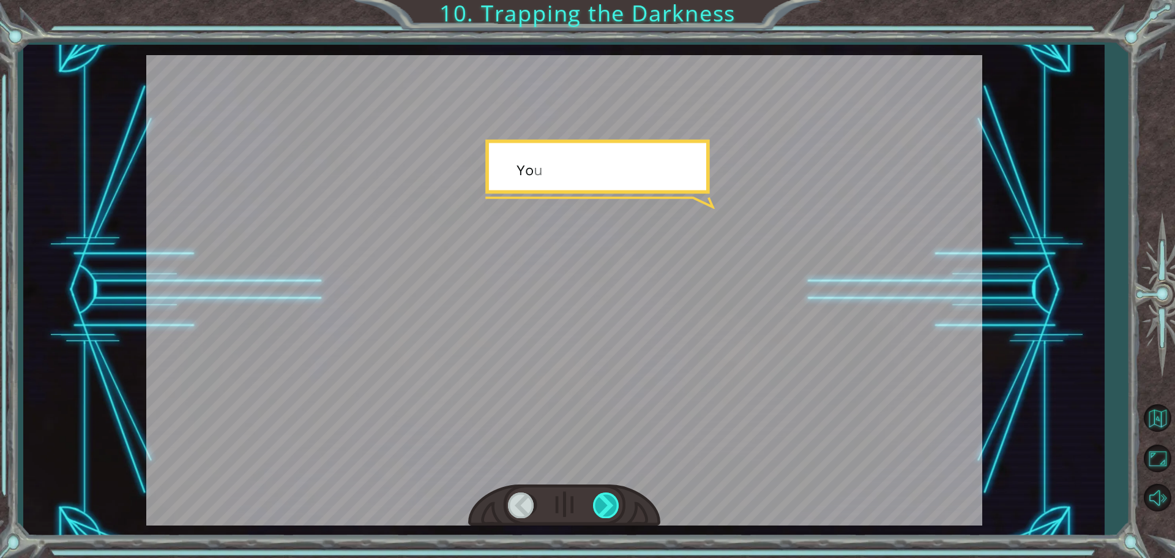
click at [611, 495] on div at bounding box center [607, 504] width 28 height 25
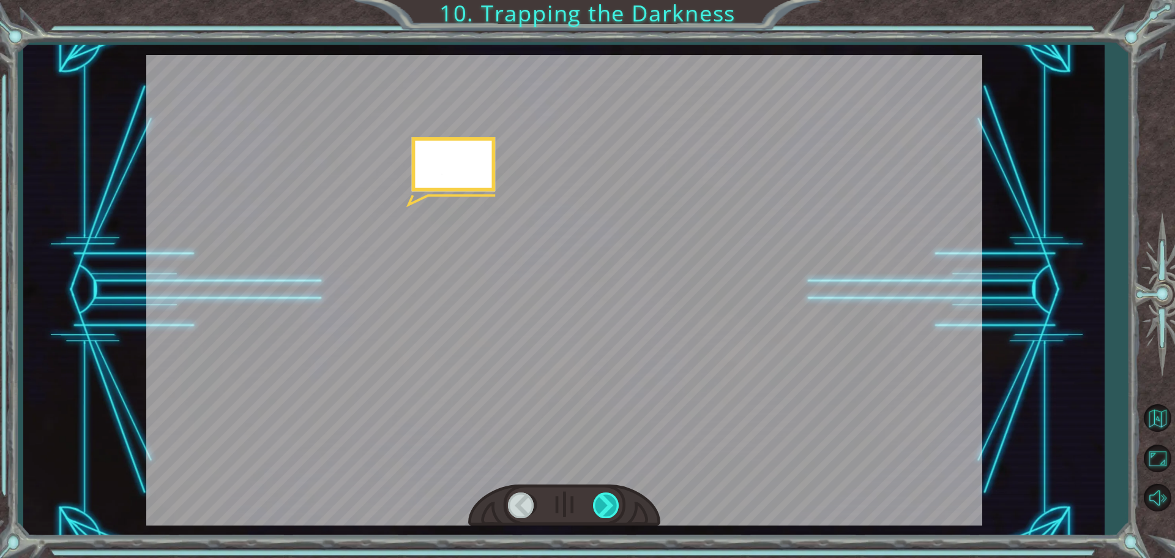
click at [611, 495] on div at bounding box center [607, 504] width 28 height 25
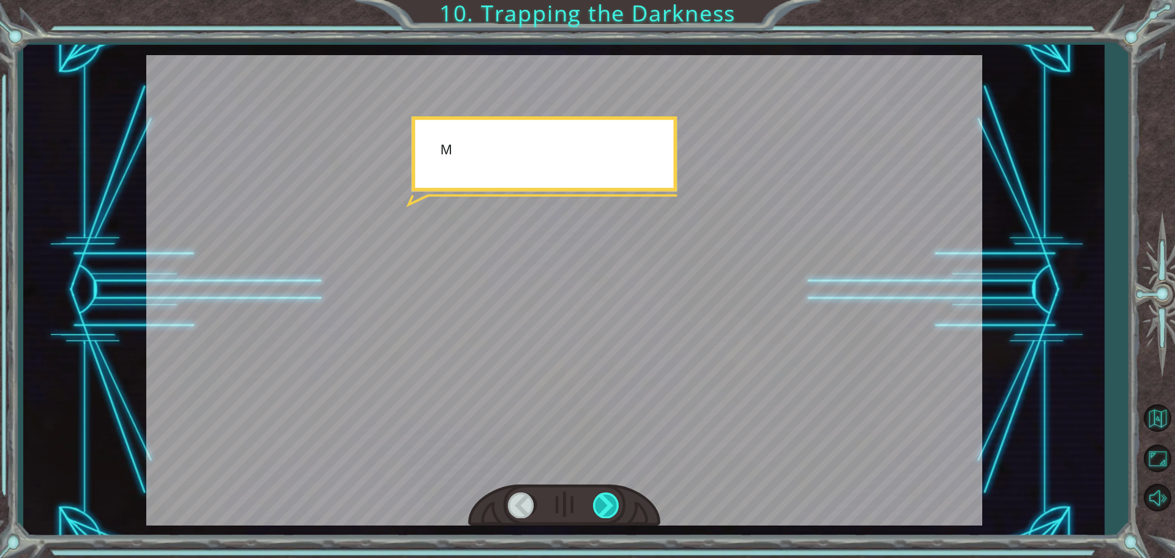
click at [611, 495] on div at bounding box center [607, 504] width 28 height 25
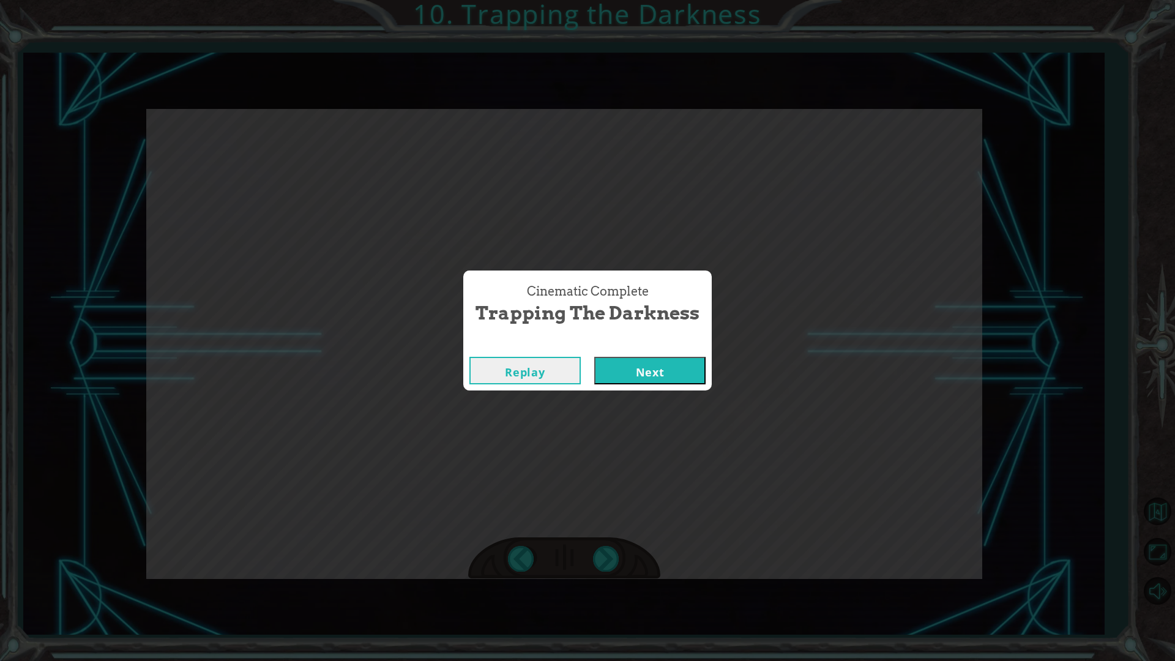
click at [676, 365] on button "Next" at bounding box center [649, 371] width 111 height 28
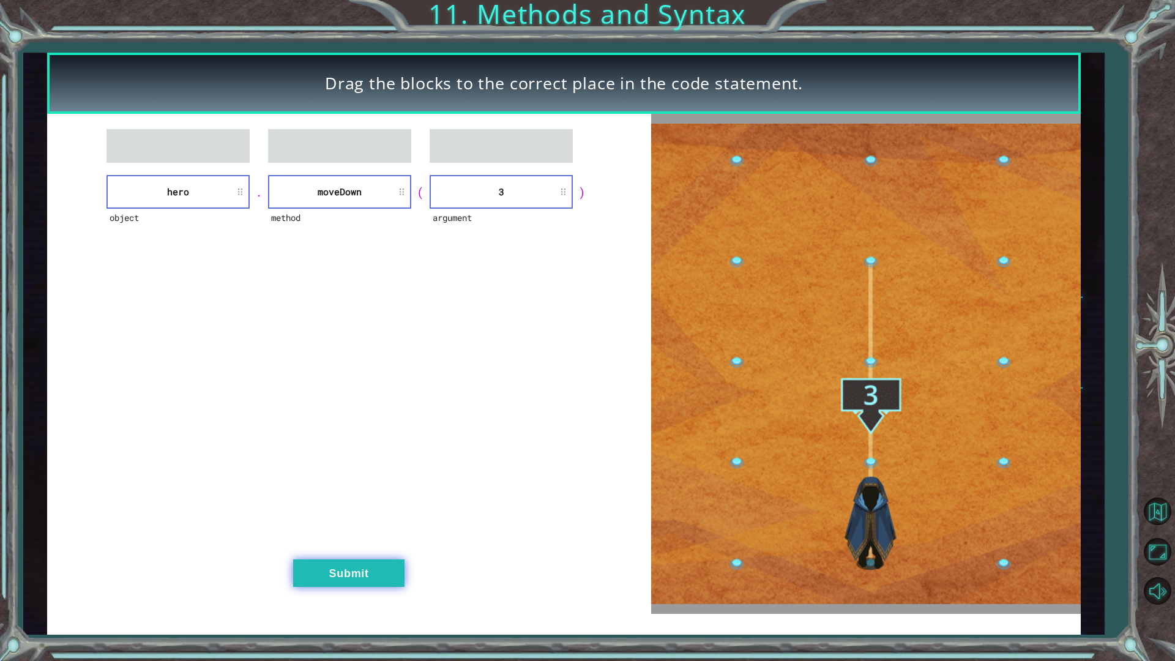
click at [329, 557] on button "Submit" at bounding box center [348, 573] width 111 height 28
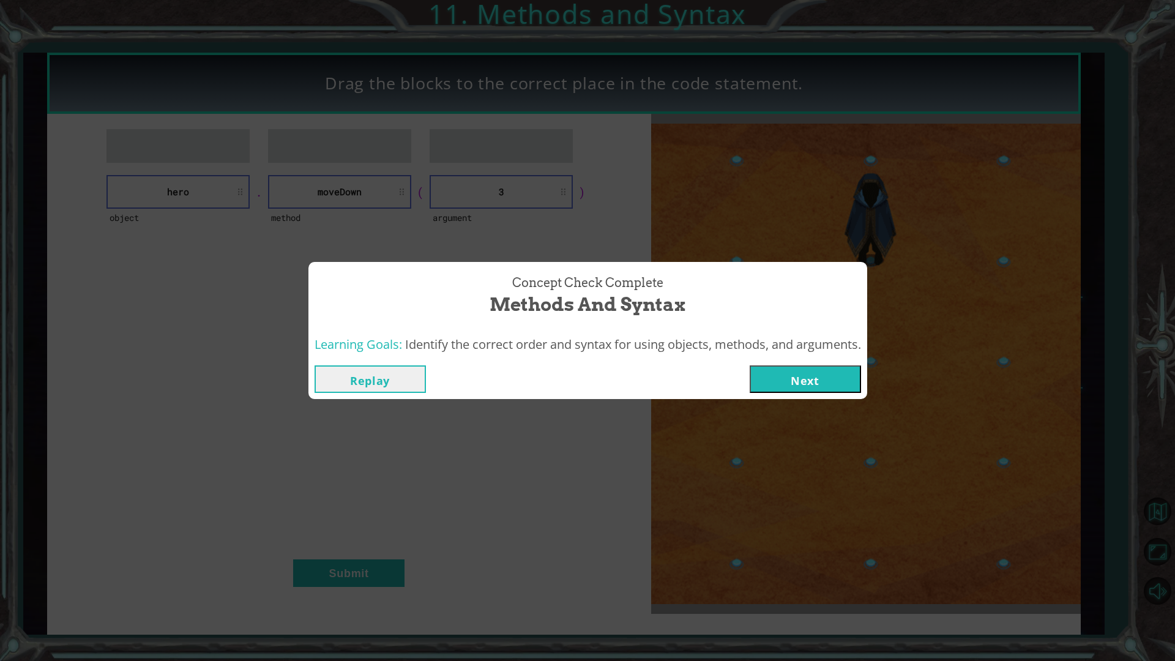
click at [802, 375] on button "Next" at bounding box center [805, 379] width 111 height 28
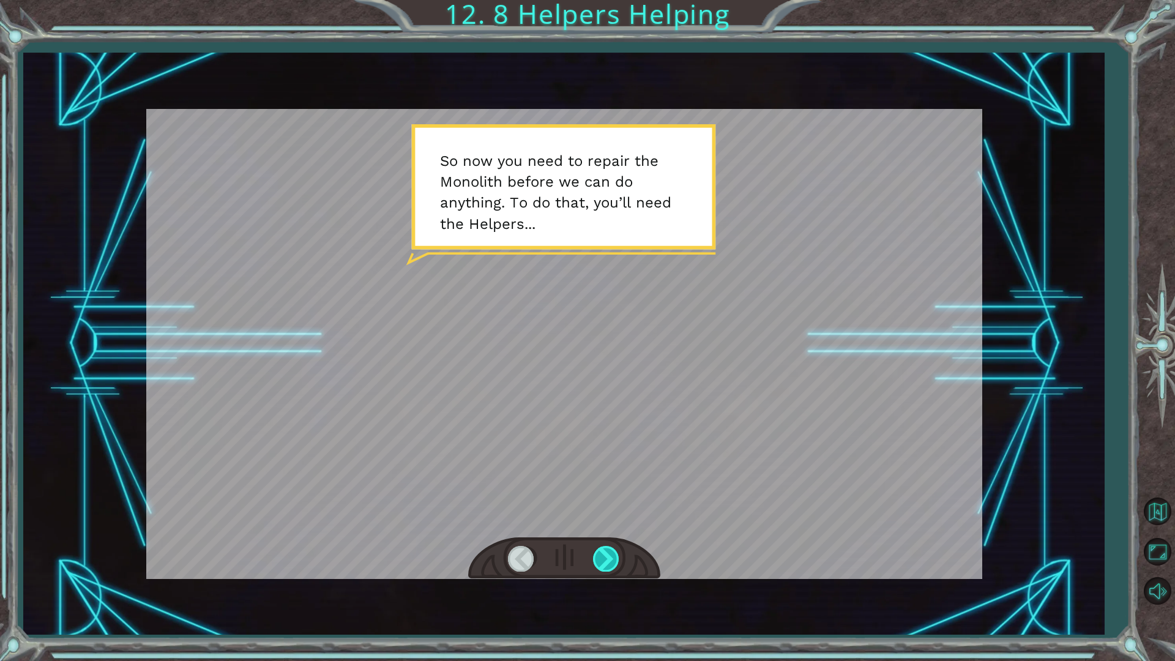
click at [607, 557] on div at bounding box center [607, 558] width 28 height 25
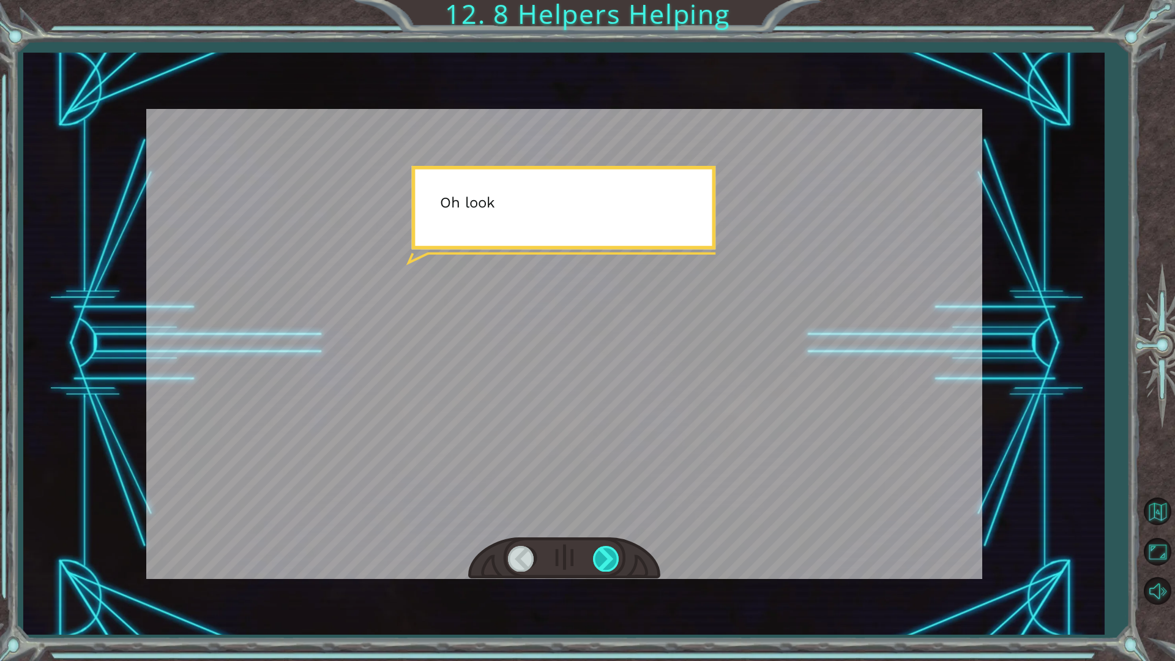
click at [607, 557] on div at bounding box center [607, 558] width 28 height 25
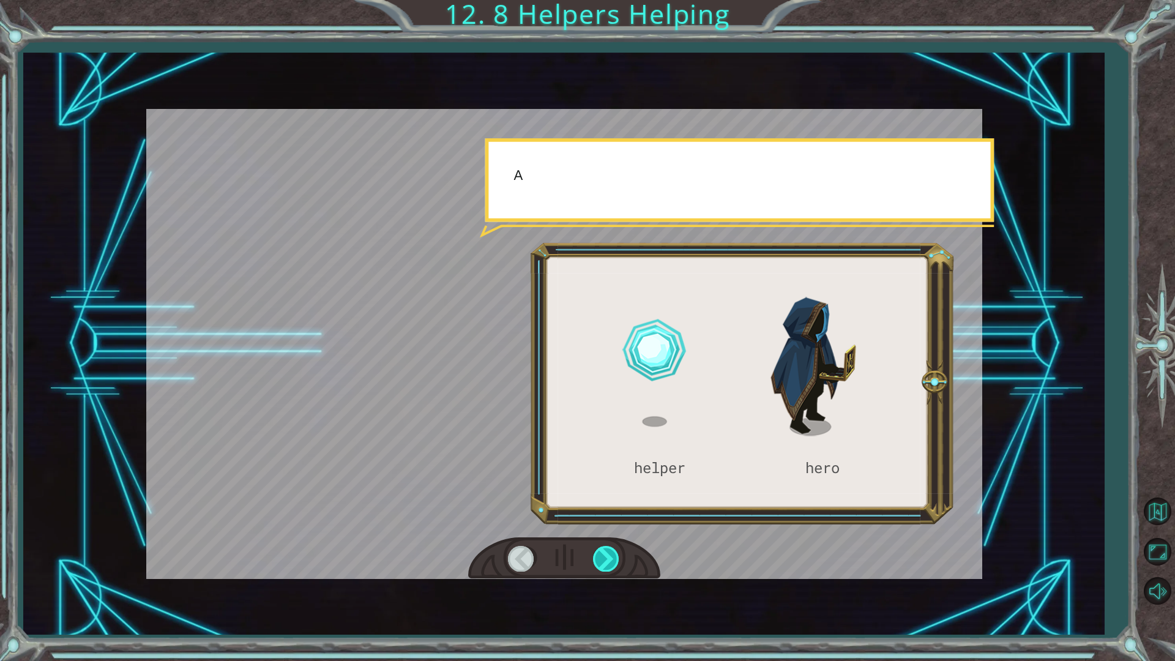
click at [607, 557] on div at bounding box center [607, 558] width 28 height 25
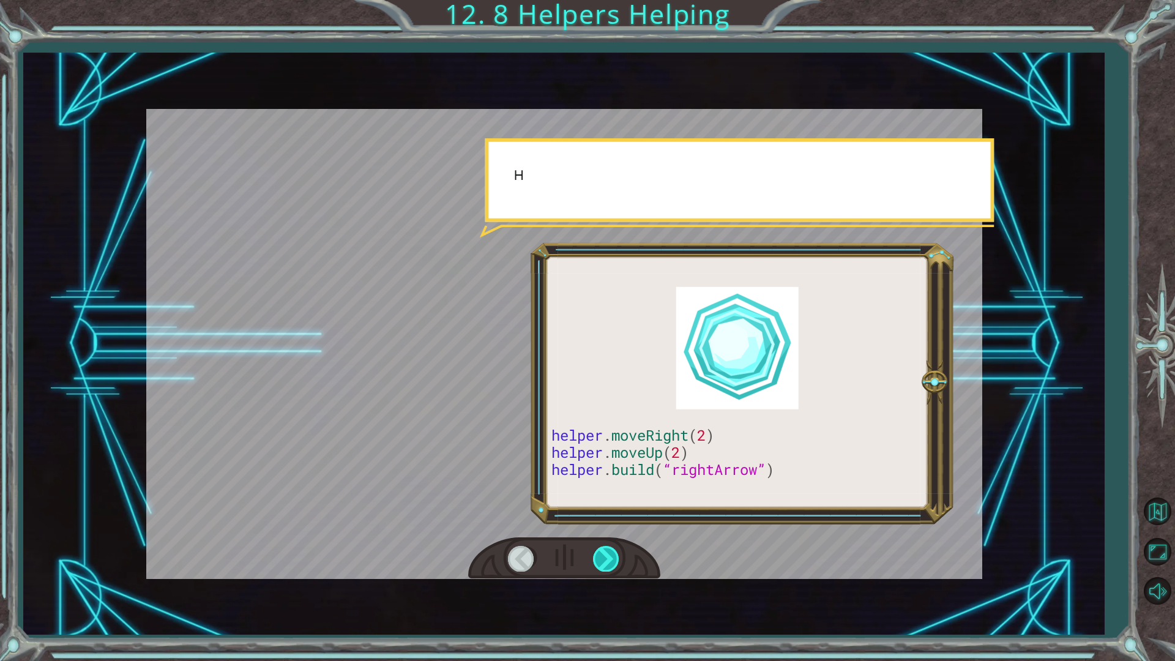
click at [607, 557] on div at bounding box center [607, 558] width 28 height 25
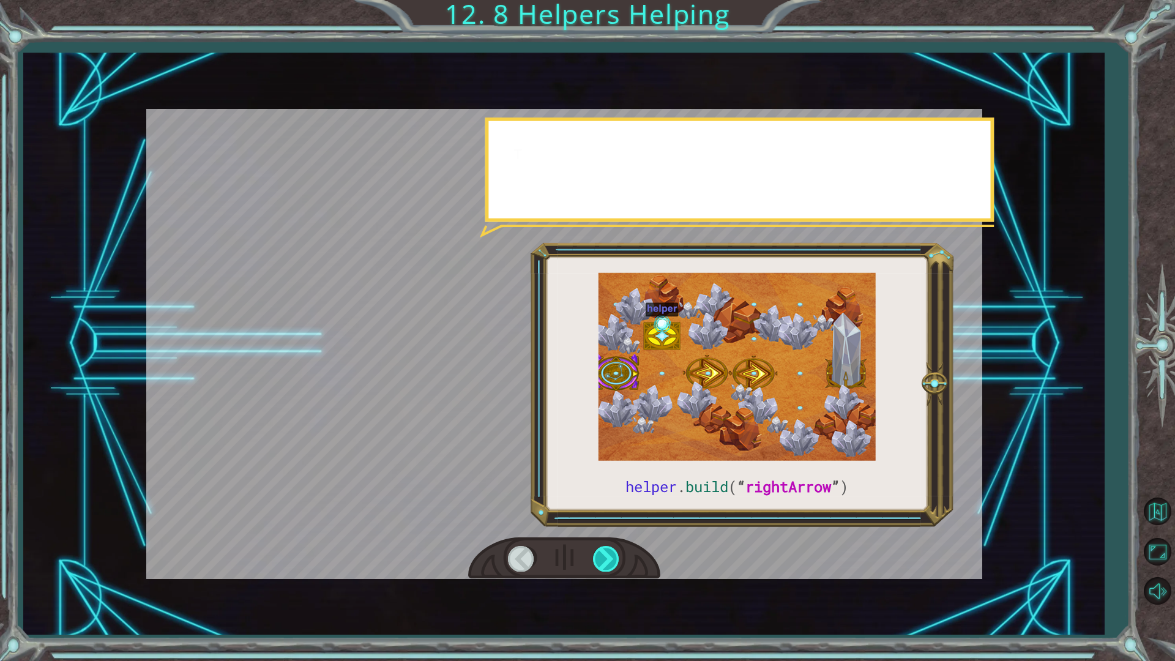
click at [608, 557] on div at bounding box center [607, 558] width 28 height 25
click at [610, 557] on div at bounding box center [607, 558] width 28 height 25
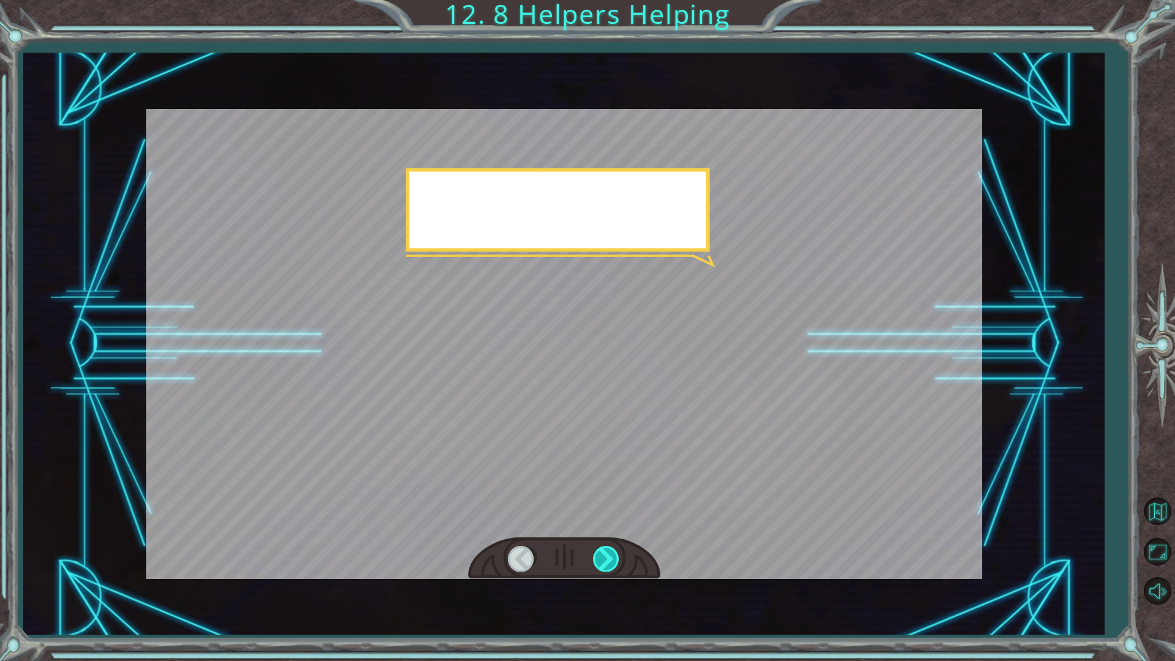
click at [615, 557] on div at bounding box center [607, 558] width 28 height 25
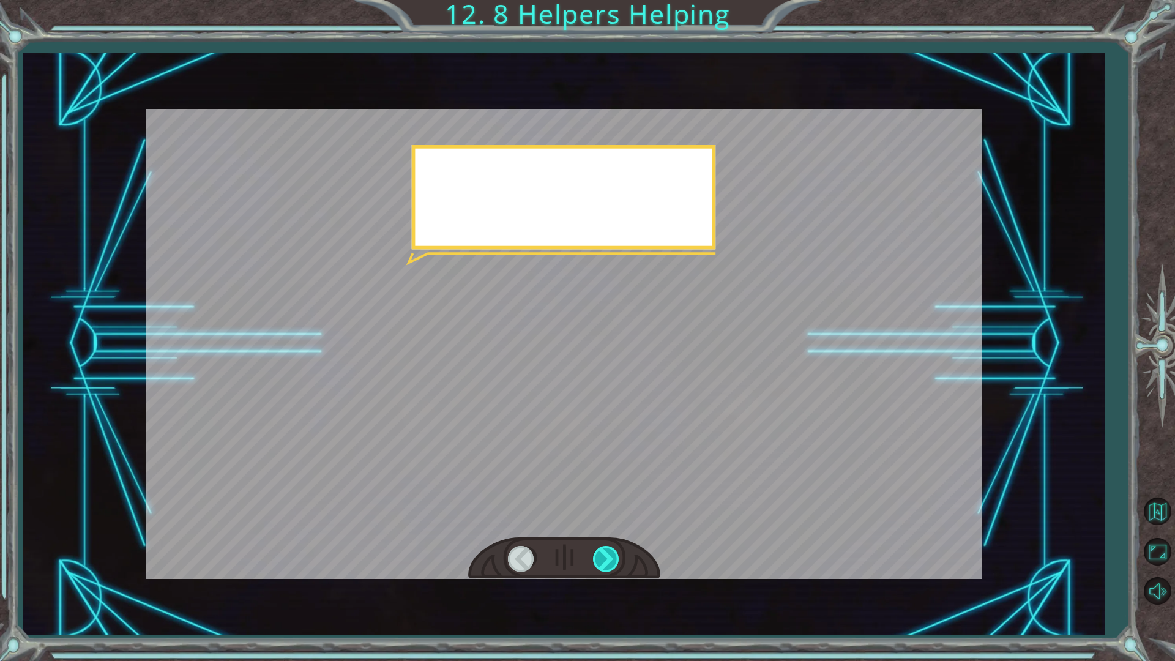
click at [613, 557] on div at bounding box center [607, 558] width 28 height 25
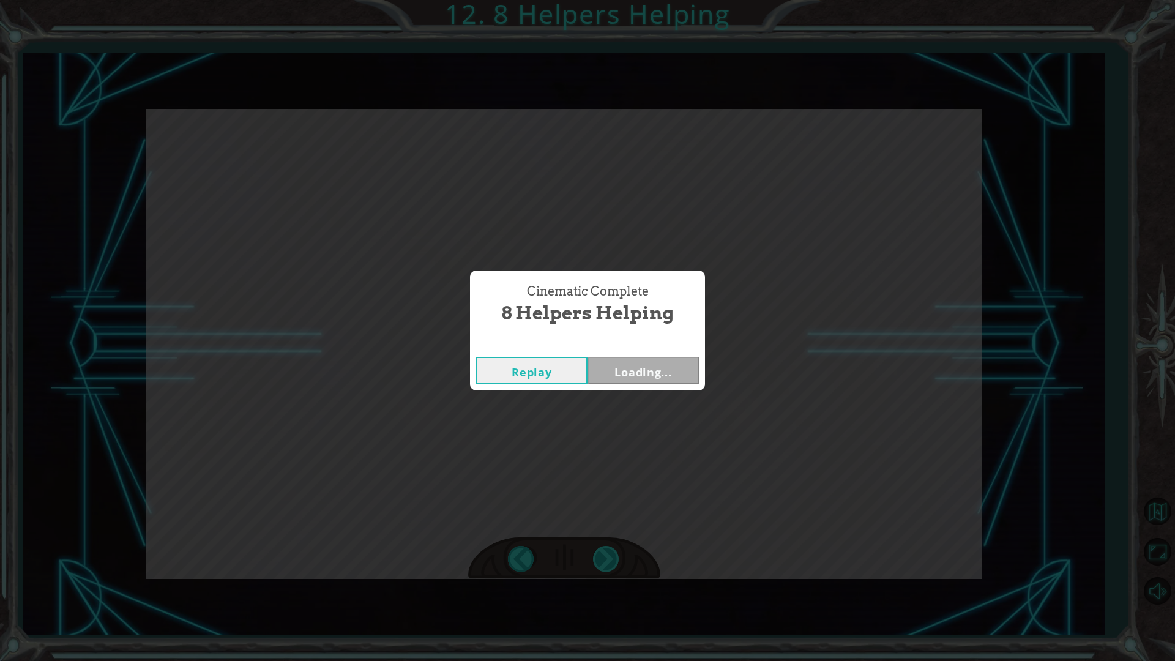
click at [612, 557] on div "Cinematic Complete 8 Helpers Helping Replay Loading..." at bounding box center [587, 330] width 1175 height 661
click at [660, 362] on button "Next" at bounding box center [643, 371] width 111 height 28
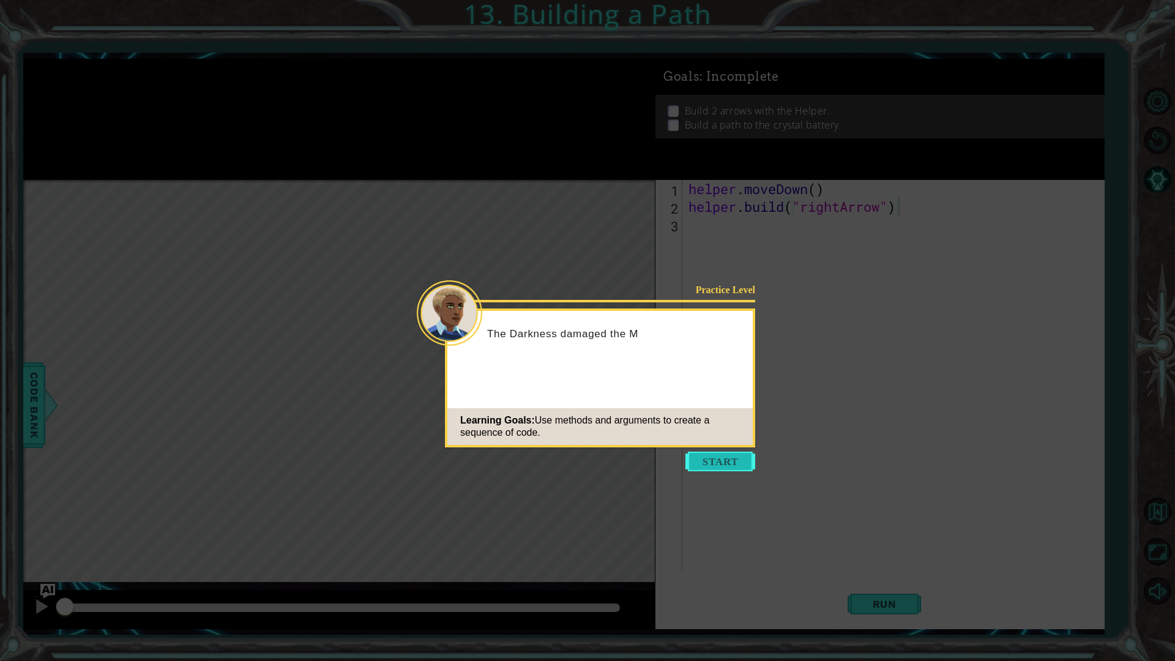
click at [729, 464] on button "Start" at bounding box center [720, 462] width 70 height 20
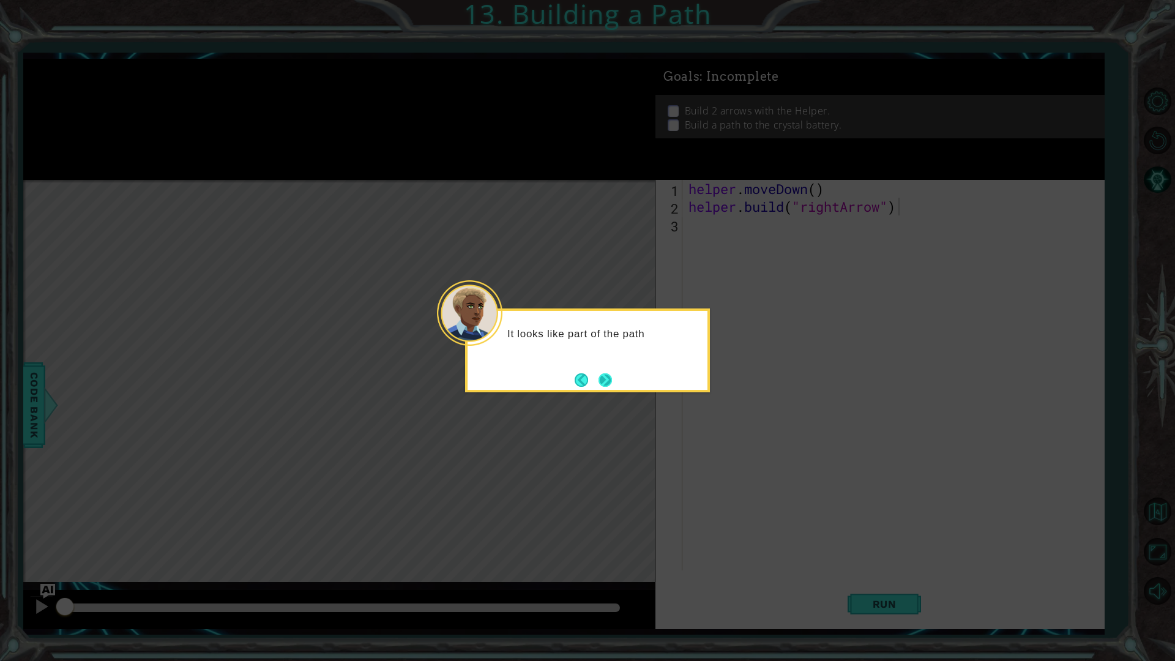
click at [610, 373] on button "Next" at bounding box center [605, 379] width 13 height 13
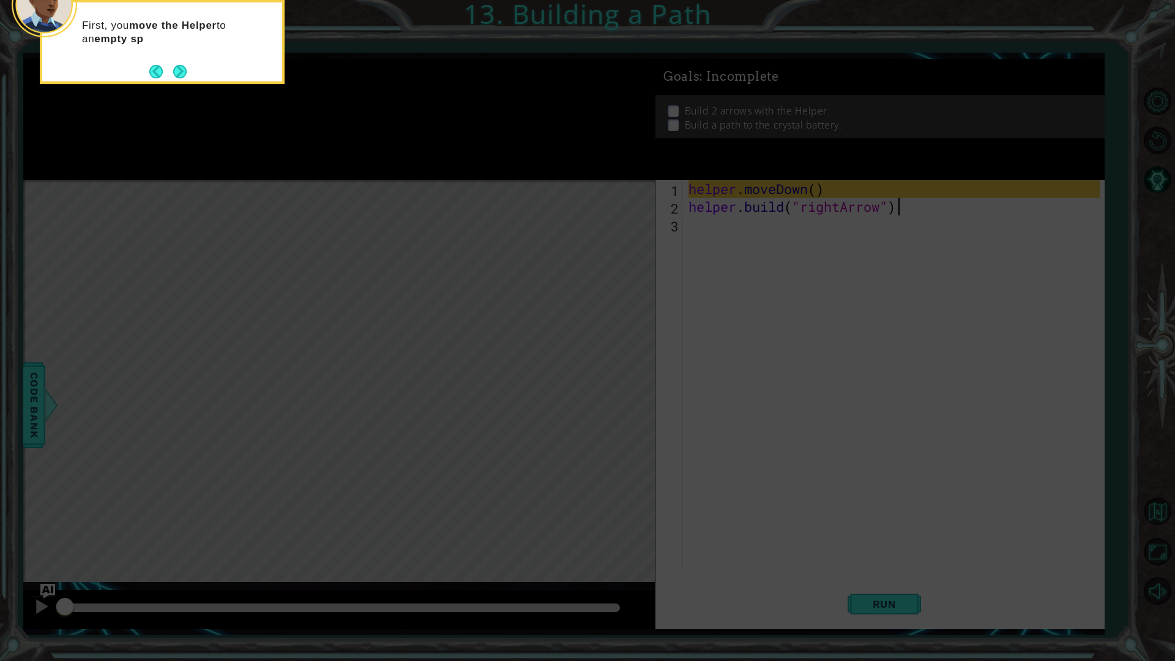
drag, startPoint x: 184, startPoint y: 39, endPoint x: 177, endPoint y: 61, distance: 22.5
click at [176, 64] on footer at bounding box center [167, 71] width 37 height 18
click at [176, 65] on button "Next" at bounding box center [179, 71] width 13 height 13
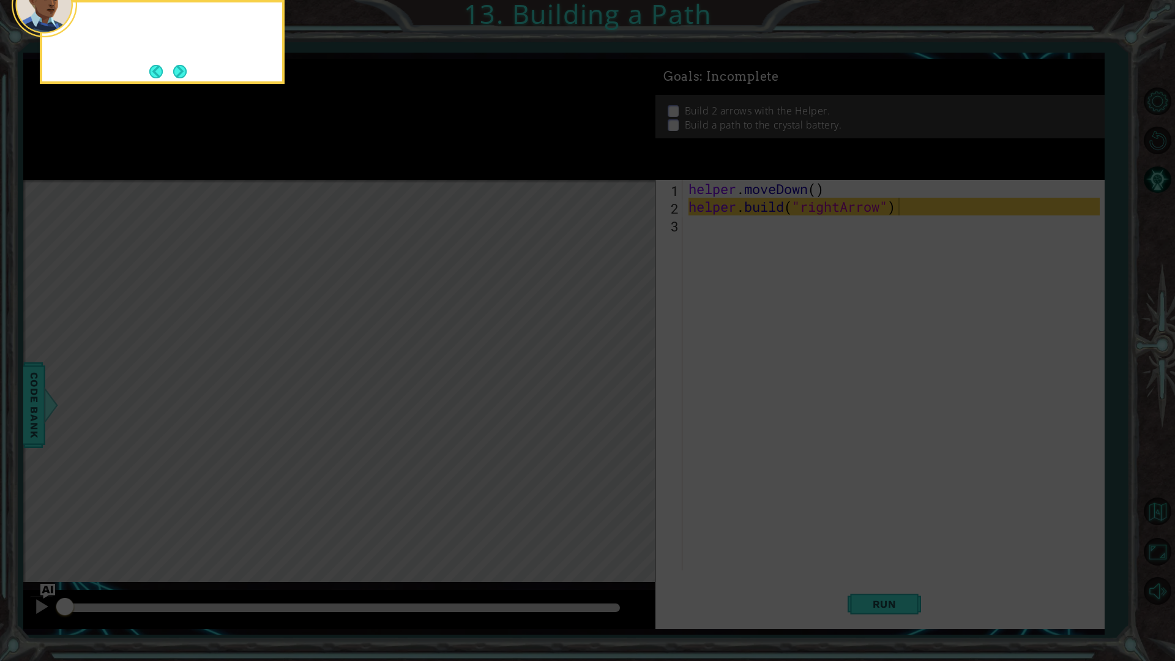
click at [176, 65] on button "Next" at bounding box center [179, 71] width 13 height 13
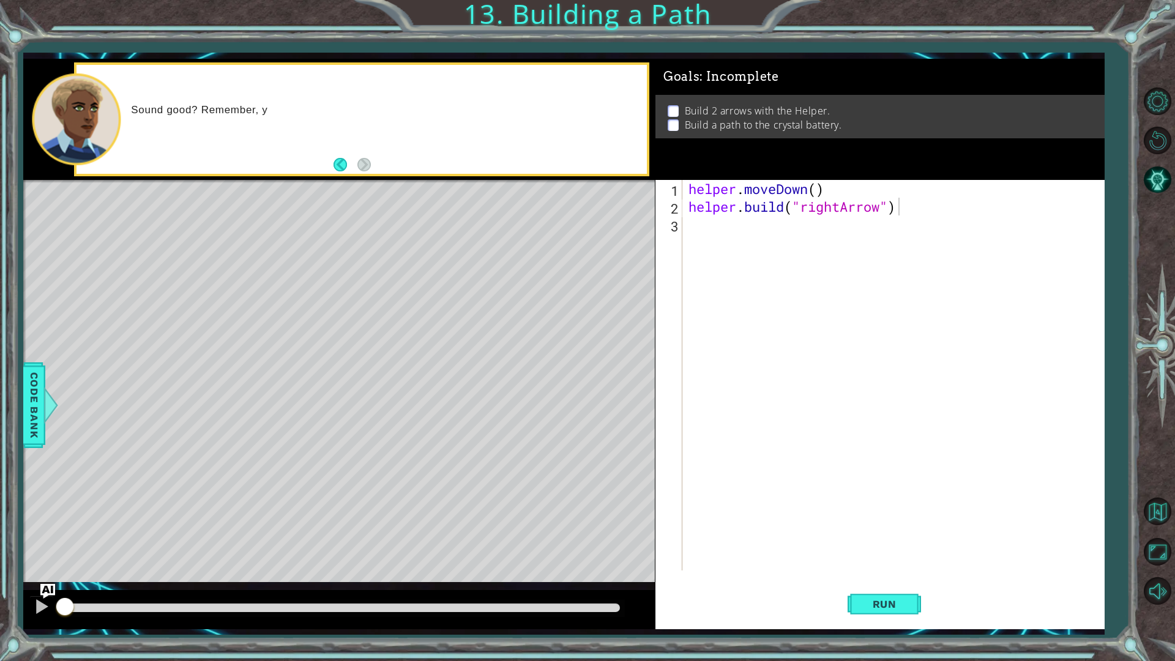
click at [837, 247] on div "helper . moveDown ( ) helper . build ( "rightArrow" )" at bounding box center [896, 393] width 420 height 426
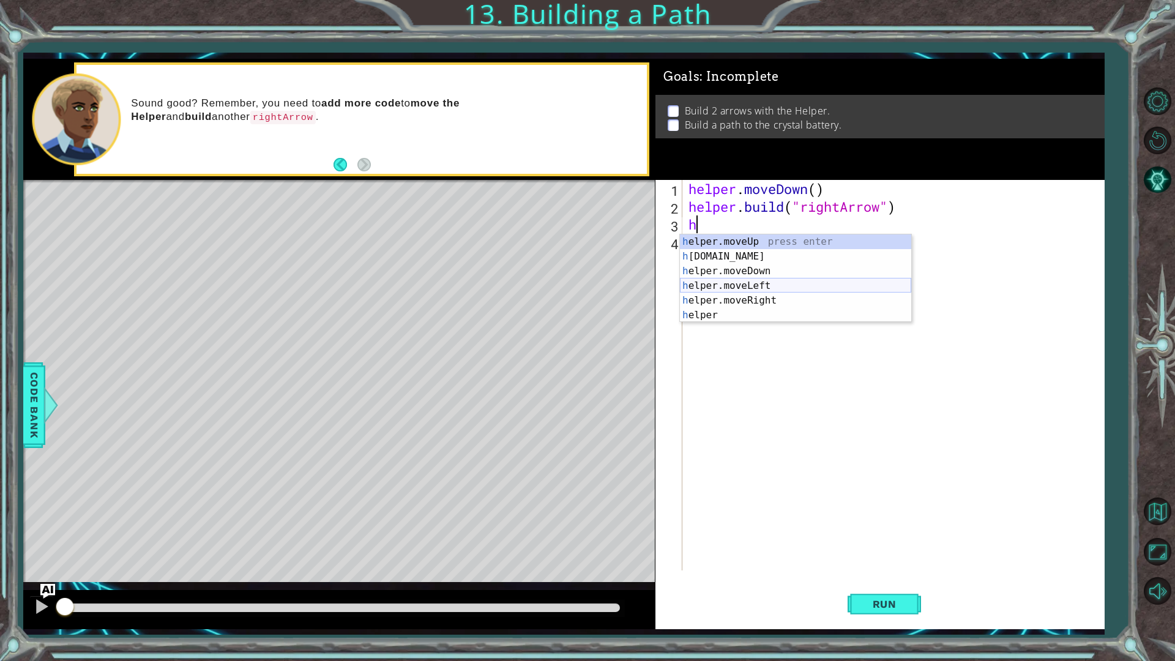
click at [800, 284] on div "h elper.moveUp press enter h [DOMAIN_NAME] press enter h elper.moveDown press e…" at bounding box center [795, 293] width 231 height 118
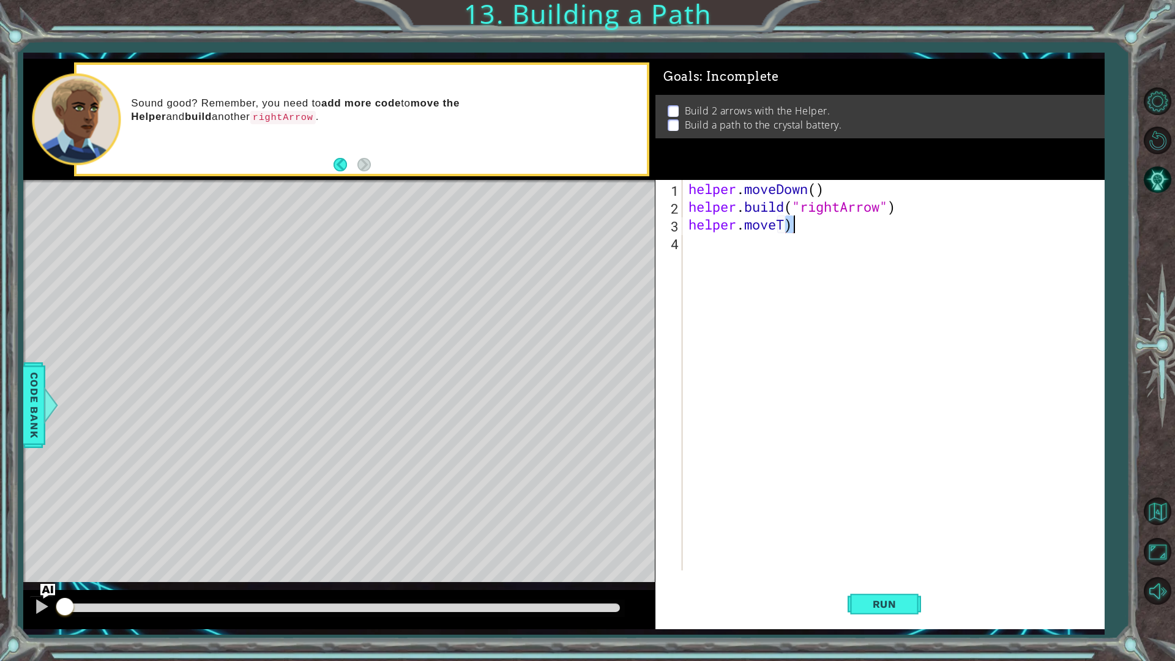
type textarea "helper.moveTR"
type textarea "helper.moveRight(3)"
click at [733, 253] on div "helper . moveDown ( ) helper . build ( "rightArrow" ) helper . moveRight ( 3 )" at bounding box center [896, 393] width 420 height 426
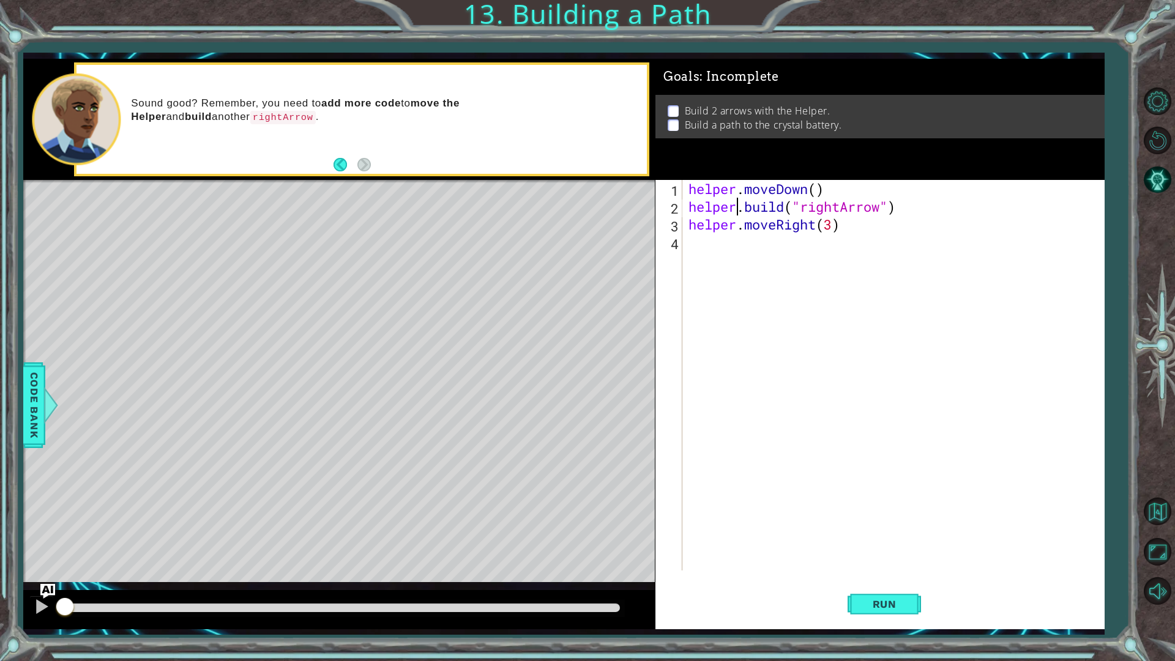
click at [734, 211] on div "helper . moveDown ( ) helper . build ( "rightArrow" ) helper . moveRight ( 3 )" at bounding box center [896, 393] width 420 height 426
paste textarea "colon"
click at [734, 220] on div "helper . moveDown ( ) helper . build ( "rightArrow" ) helper . moveRight ( 3 )" at bounding box center [896, 393] width 420 height 426
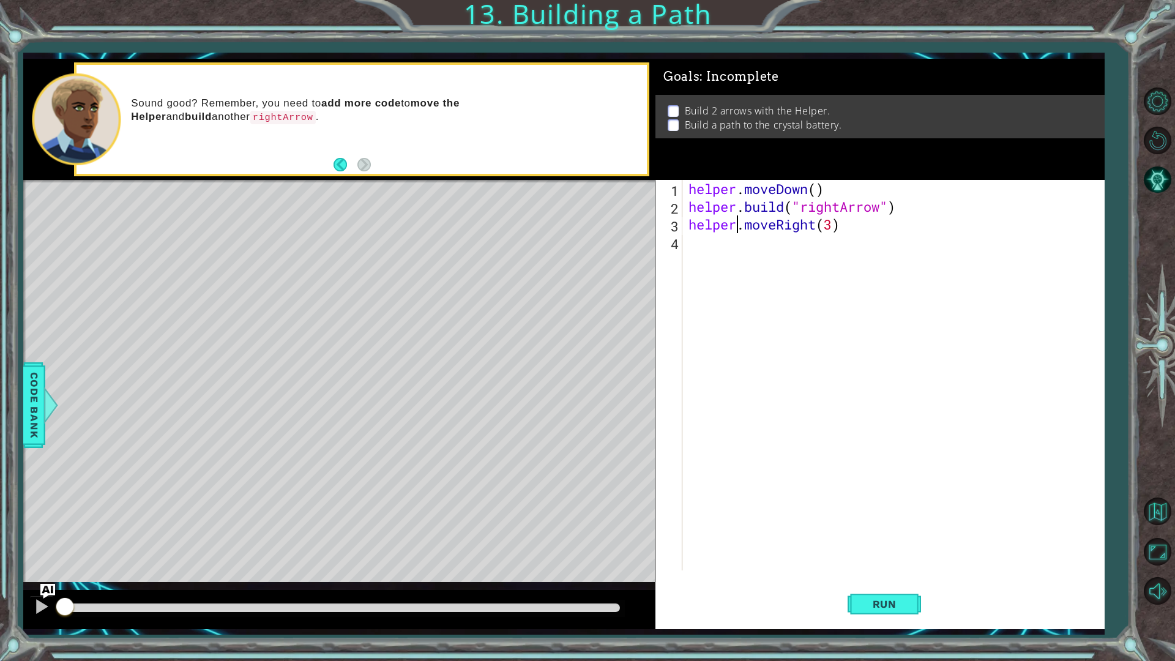
click at [740, 197] on div "helper . moveDown ( ) helper . build ( "rightArrow" ) helper . moveRight ( 3 )" at bounding box center [896, 393] width 420 height 426
click at [736, 212] on div "helper . moveDown ( ) helper . build ( "rightArrow" ) helper . moveRight ( 3 )" at bounding box center [896, 393] width 420 height 426
type textarea "[DOMAIN_NAME]("rightArrow") helper.moveRight(3)"
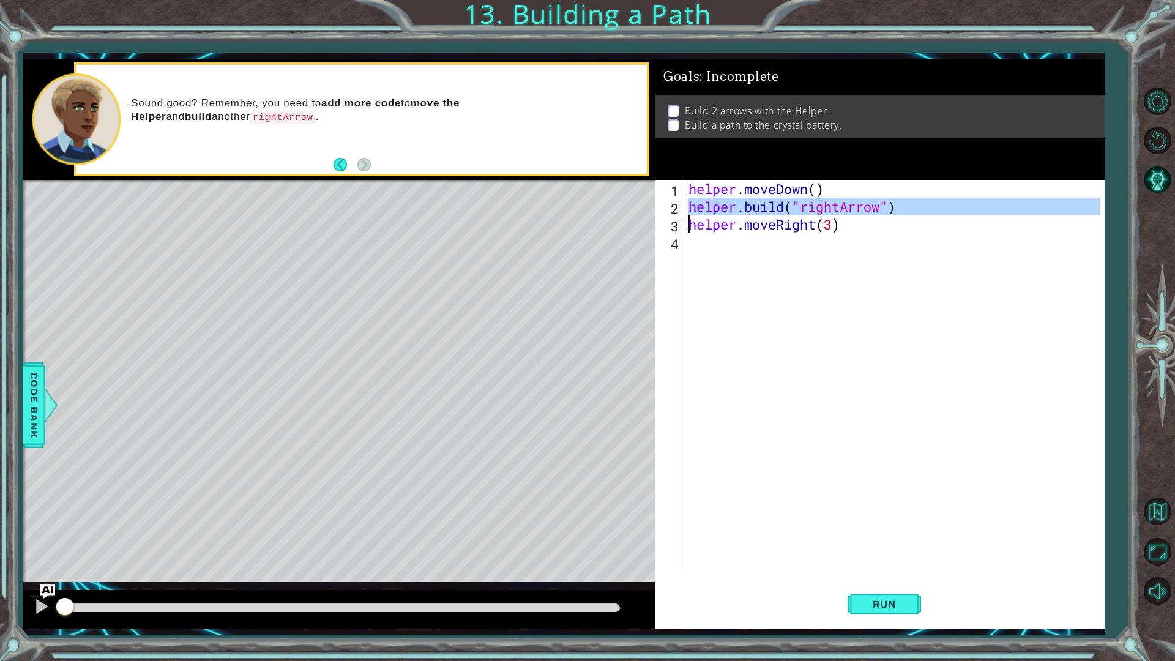
click at [725, 244] on div "helper . moveDown ( ) helper . build ( "rightArrow" ) helper . moveRight ( 3 )" at bounding box center [896, 393] width 420 height 426
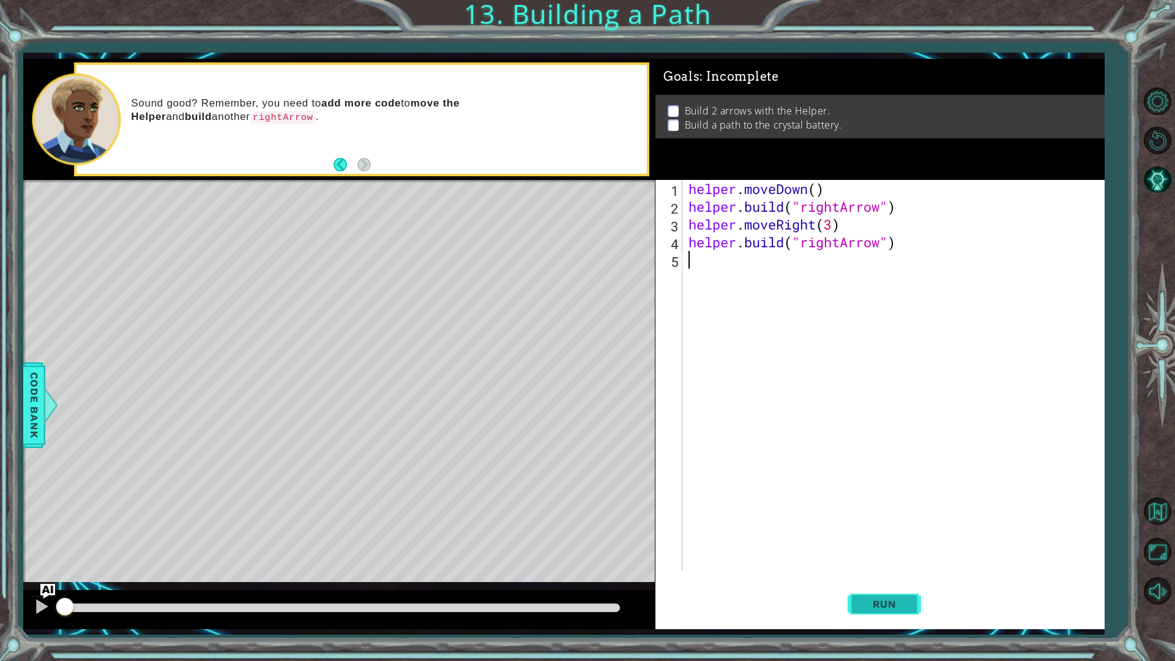
click at [865, 557] on button "Run" at bounding box center [884, 603] width 73 height 45
click at [867, 557] on button "Run" at bounding box center [884, 603] width 73 height 45
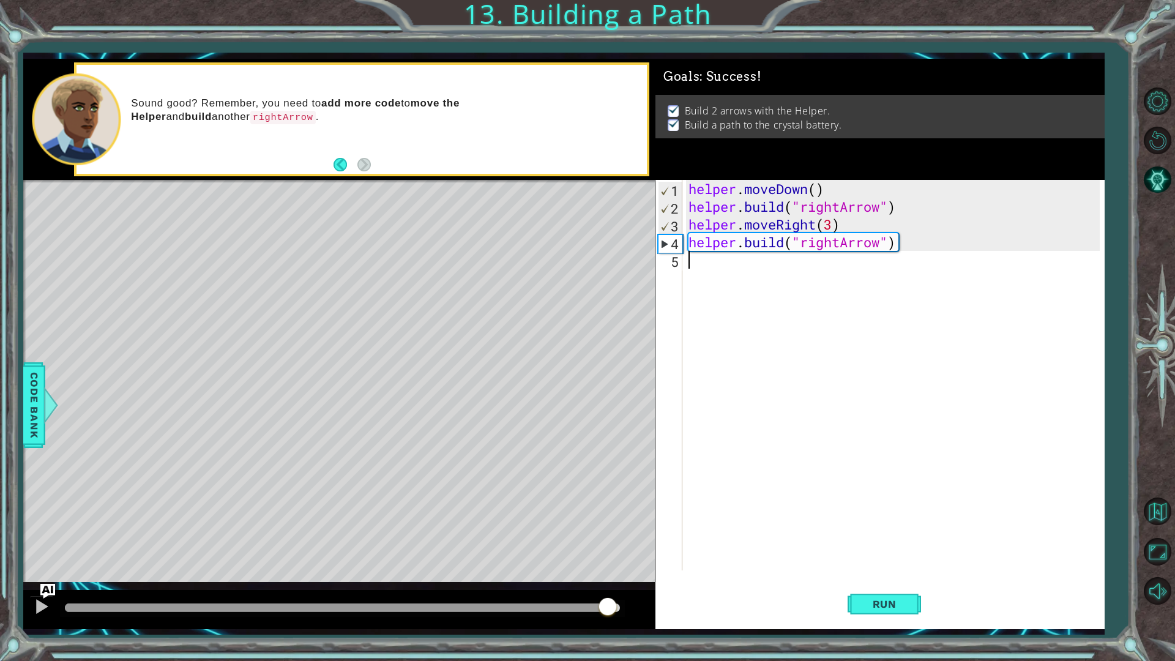
drag, startPoint x: 412, startPoint y: 605, endPoint x: 677, endPoint y: 592, distance: 264.7
click at [677, 557] on div "1 ההההההההההההההההההההההההההההההההההההההההההההההההההההההההההההההההההההההההההההה…" at bounding box center [563, 344] width 1081 height 570
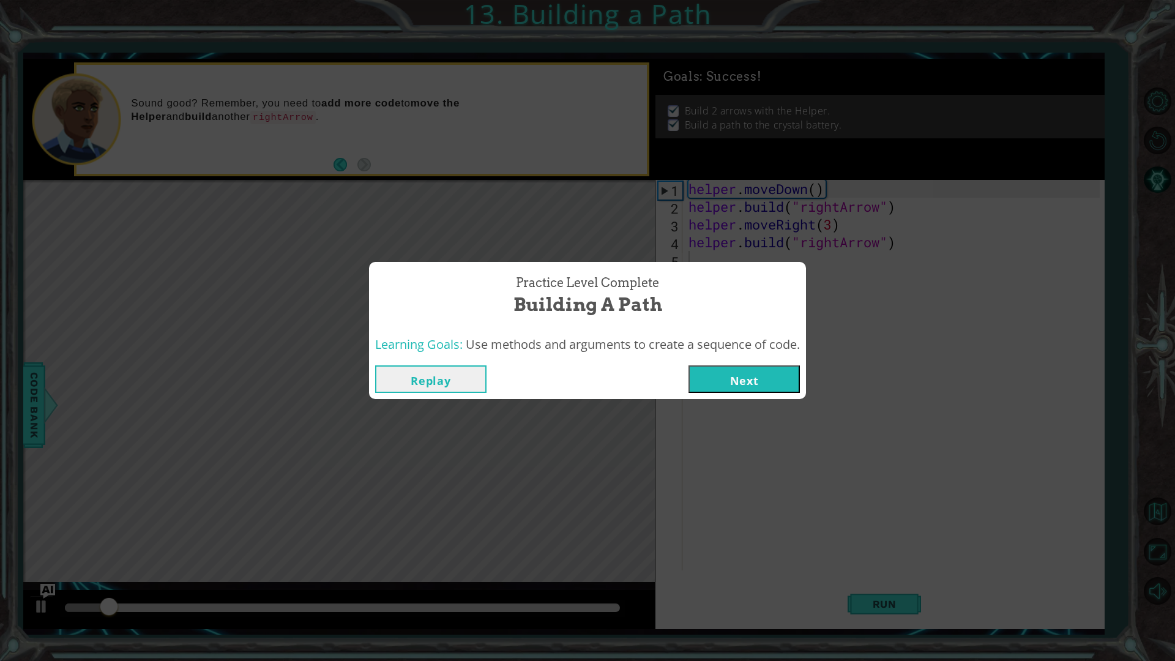
click at [724, 376] on button "Next" at bounding box center [744, 379] width 111 height 28
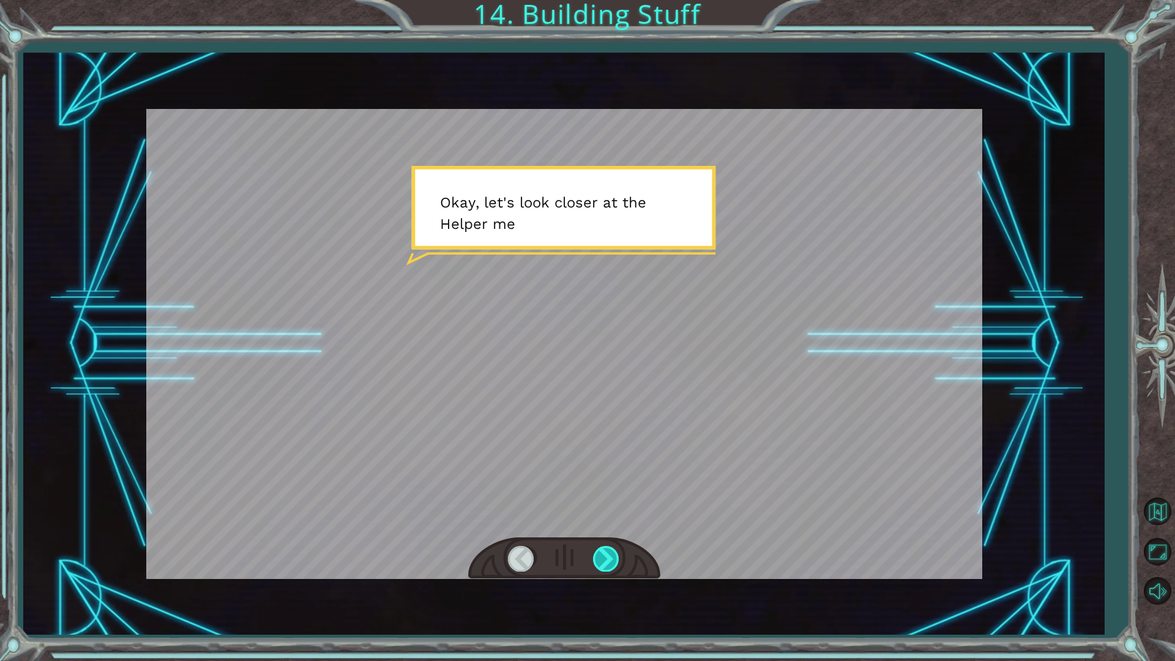
click at [608, 557] on div at bounding box center [607, 558] width 28 height 25
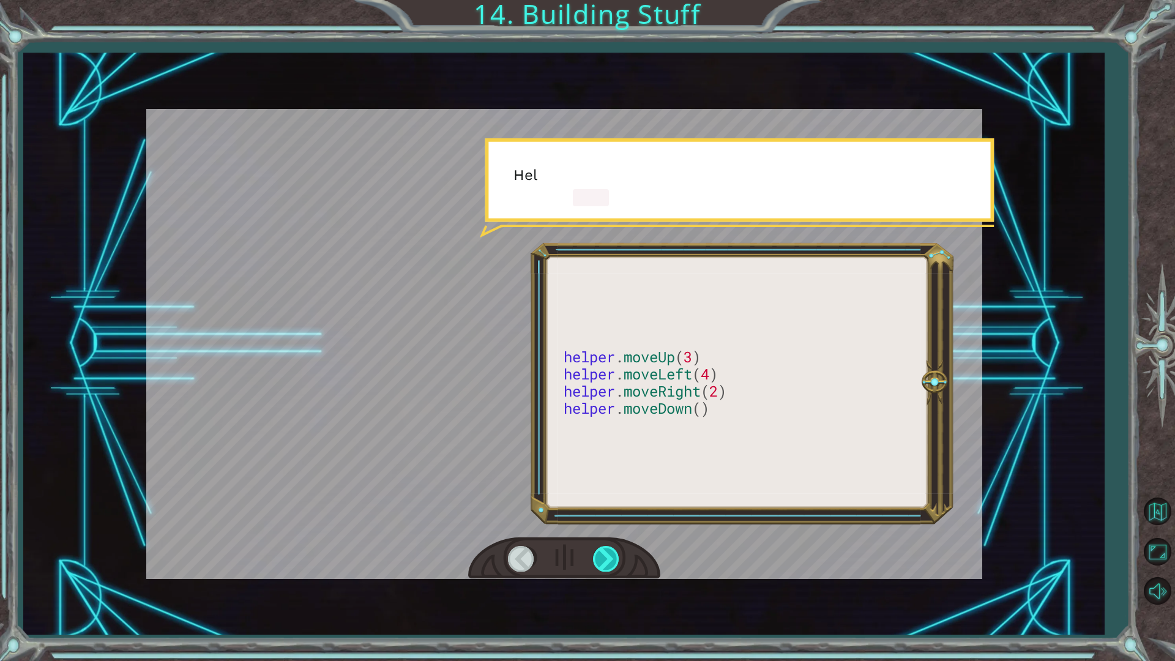
click at [608, 557] on div at bounding box center [607, 558] width 28 height 25
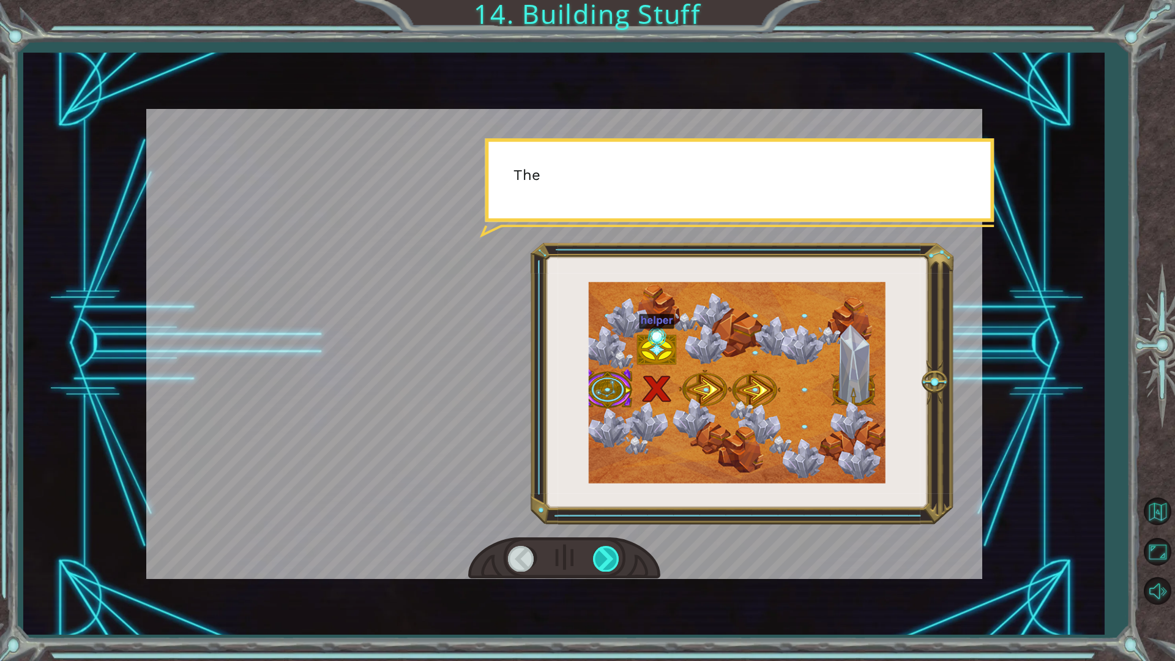
click at [608, 557] on div at bounding box center [607, 558] width 28 height 25
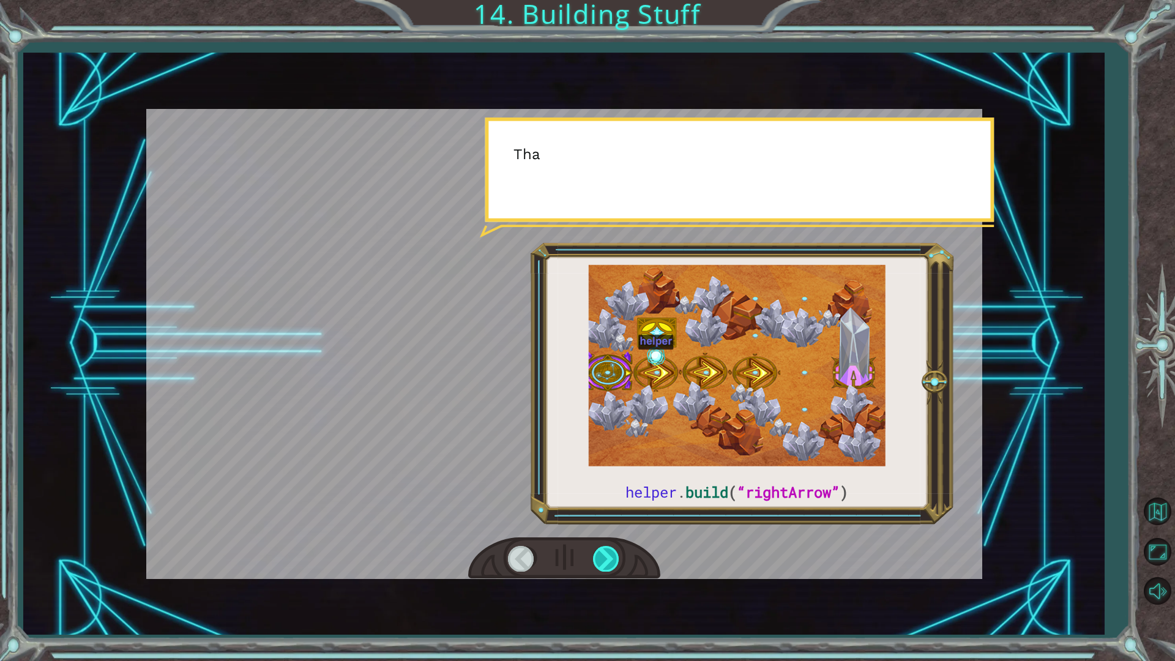
click at [608, 557] on div at bounding box center [607, 558] width 28 height 25
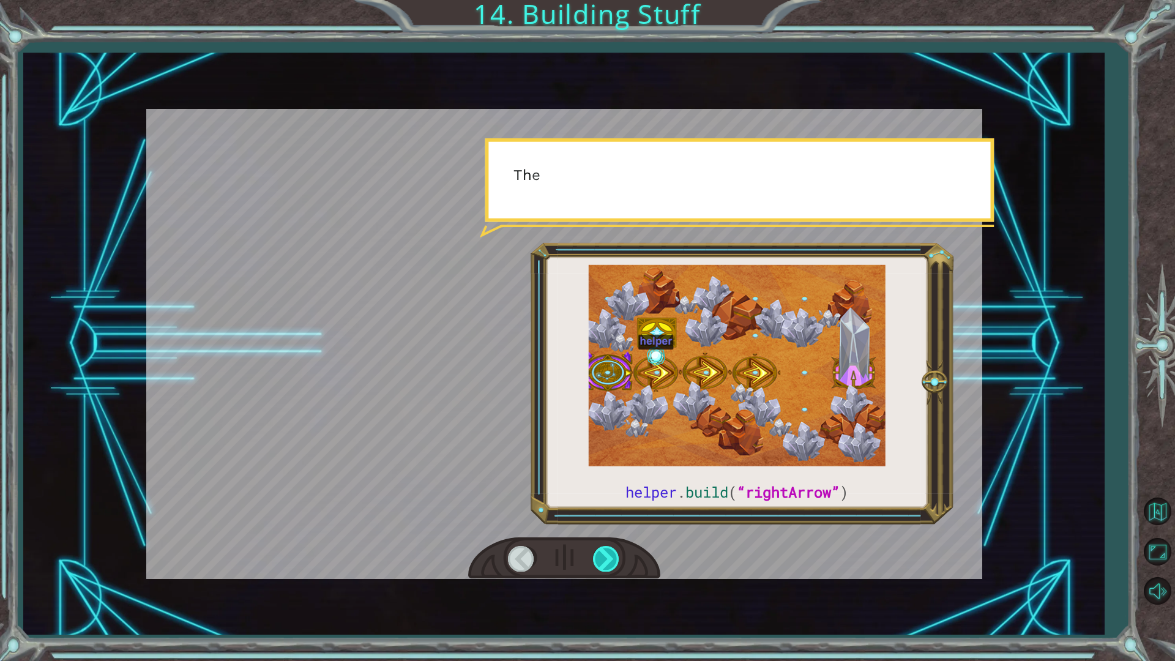
click at [608, 557] on div at bounding box center [607, 558] width 28 height 25
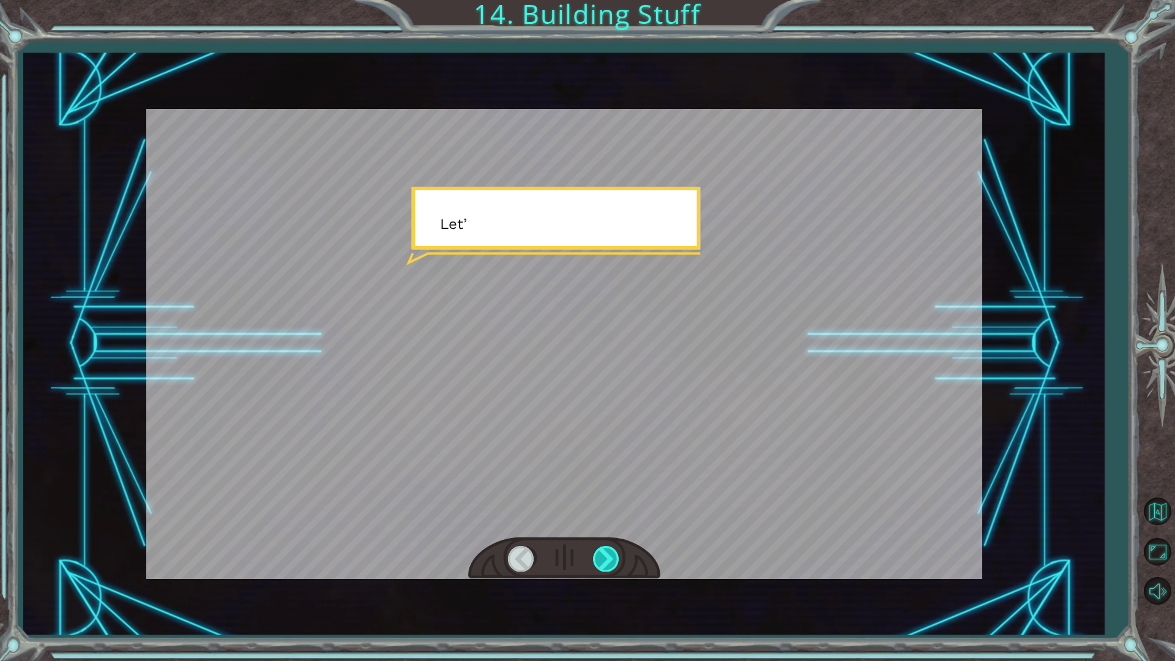
click at [608, 557] on div at bounding box center [607, 558] width 28 height 25
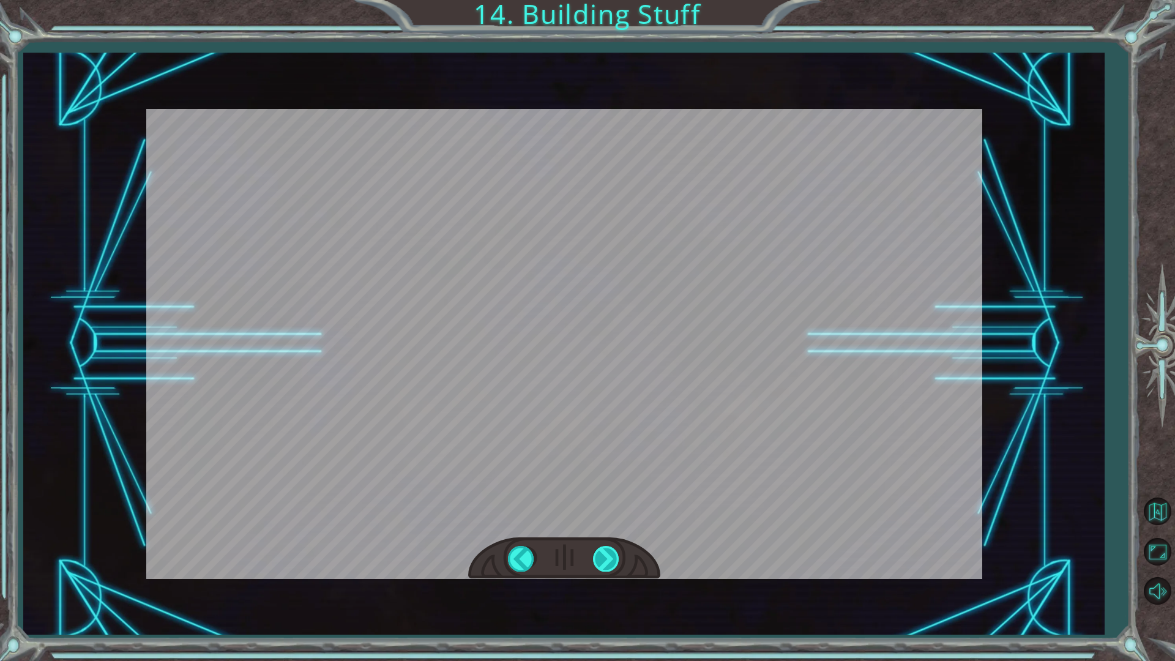
click at [608, 0] on div "helper . build ( “rightArrow” ) O k a y , l e t ' s l o o k c l o s e r a t t h…" at bounding box center [587, 0] width 1175 height 0
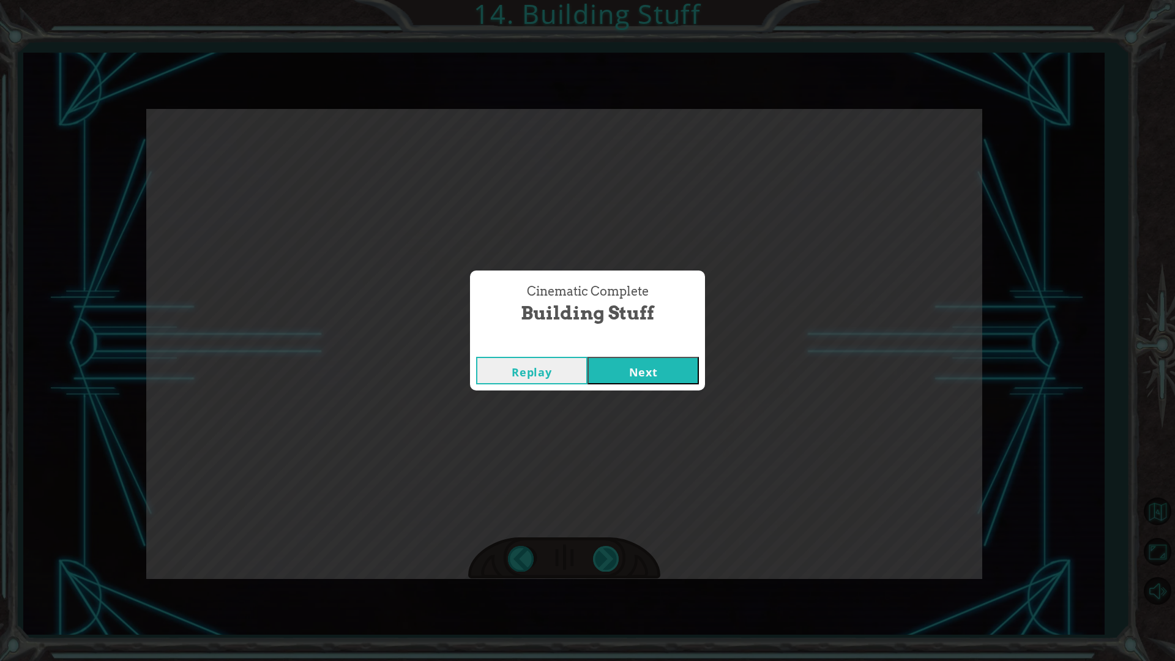
click at [608, 557] on div "Cinematic Complete Building Stuff Replay Next" at bounding box center [587, 330] width 1175 height 661
click at [628, 375] on button "Next" at bounding box center [643, 371] width 111 height 28
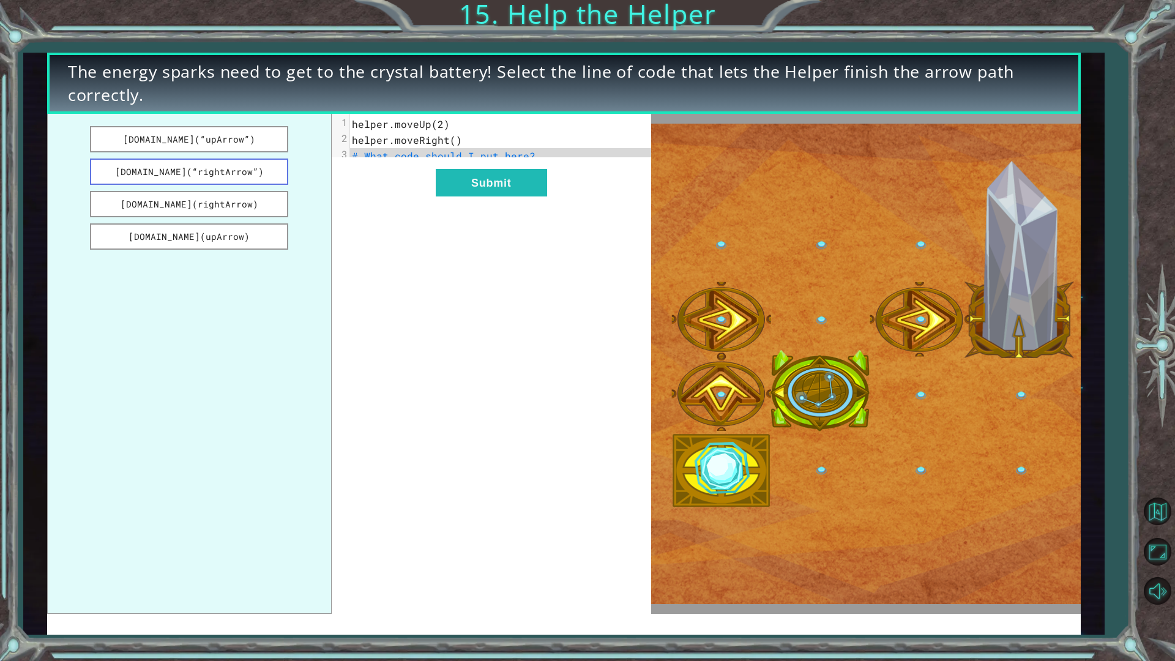
click at [246, 178] on button "[DOMAIN_NAME](“rightArrow”)" at bounding box center [189, 172] width 198 height 26
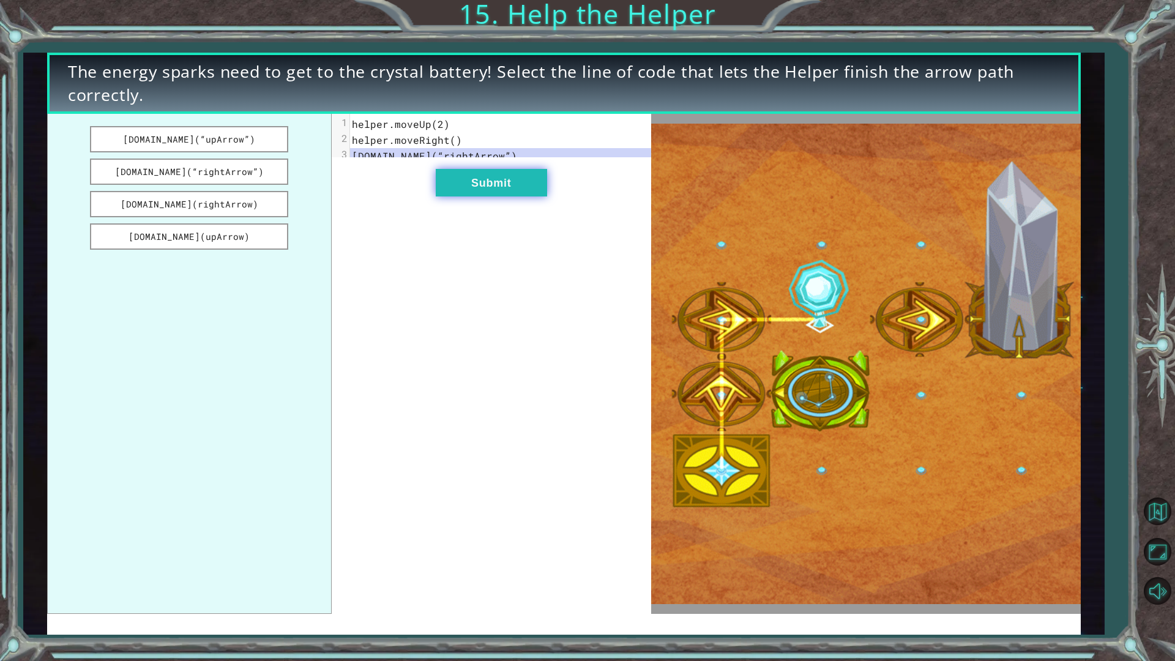
click at [483, 192] on button "Submit" at bounding box center [491, 183] width 111 height 28
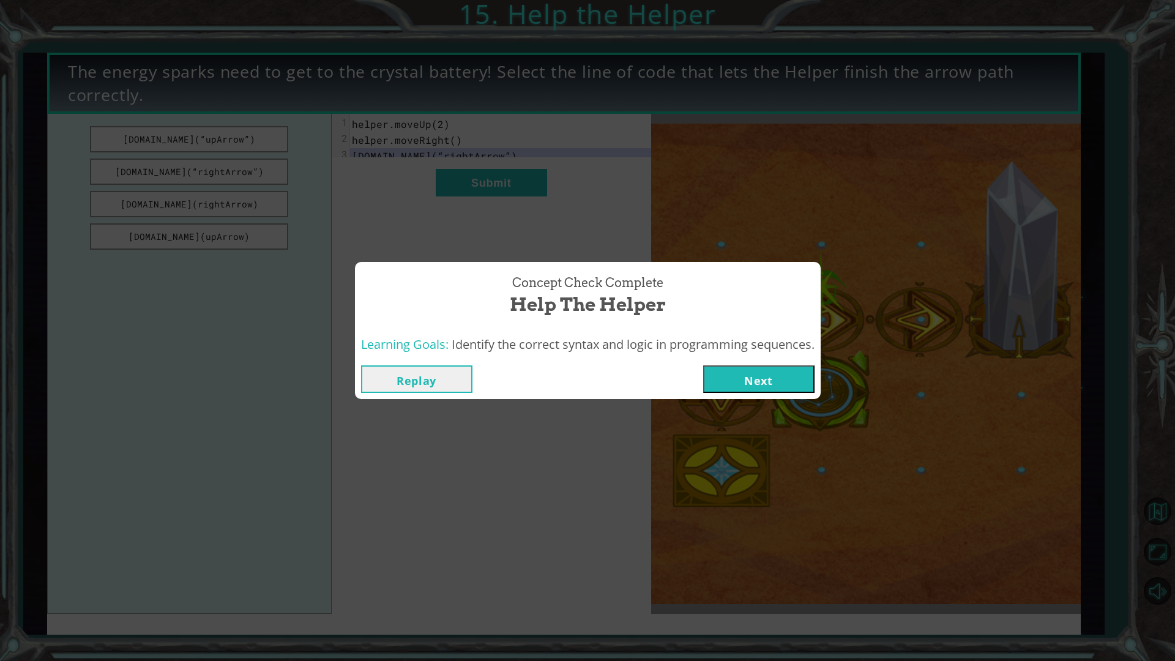
click at [775, 384] on button "Next" at bounding box center [758, 379] width 111 height 28
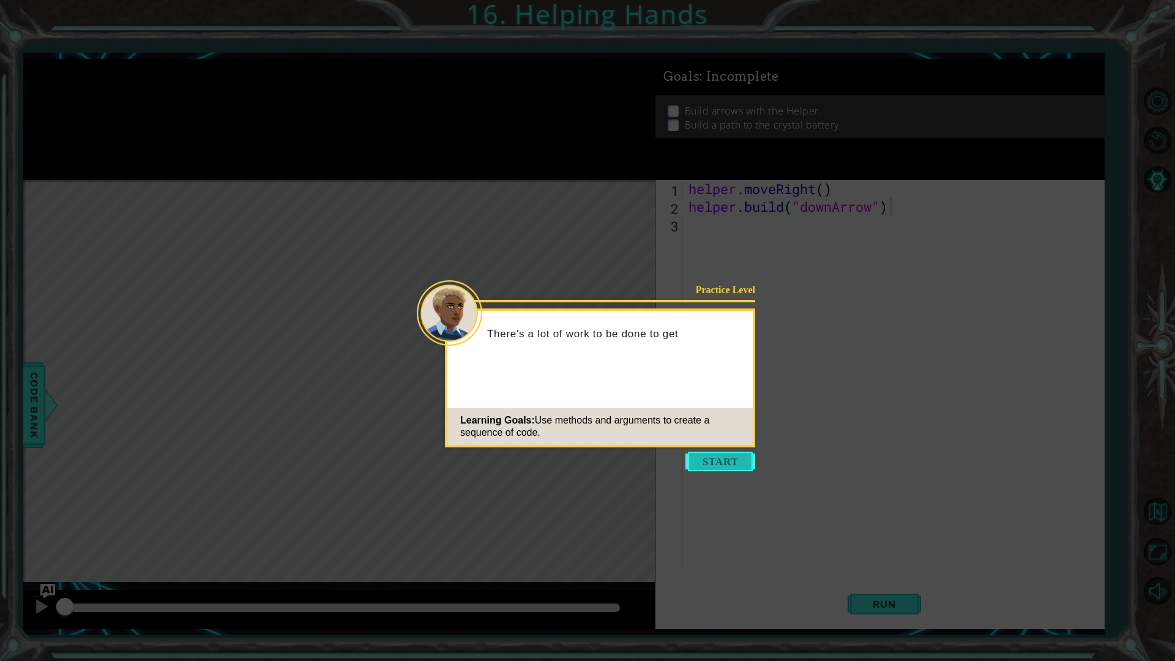
click at [717, 455] on button "Start" at bounding box center [720, 462] width 70 height 20
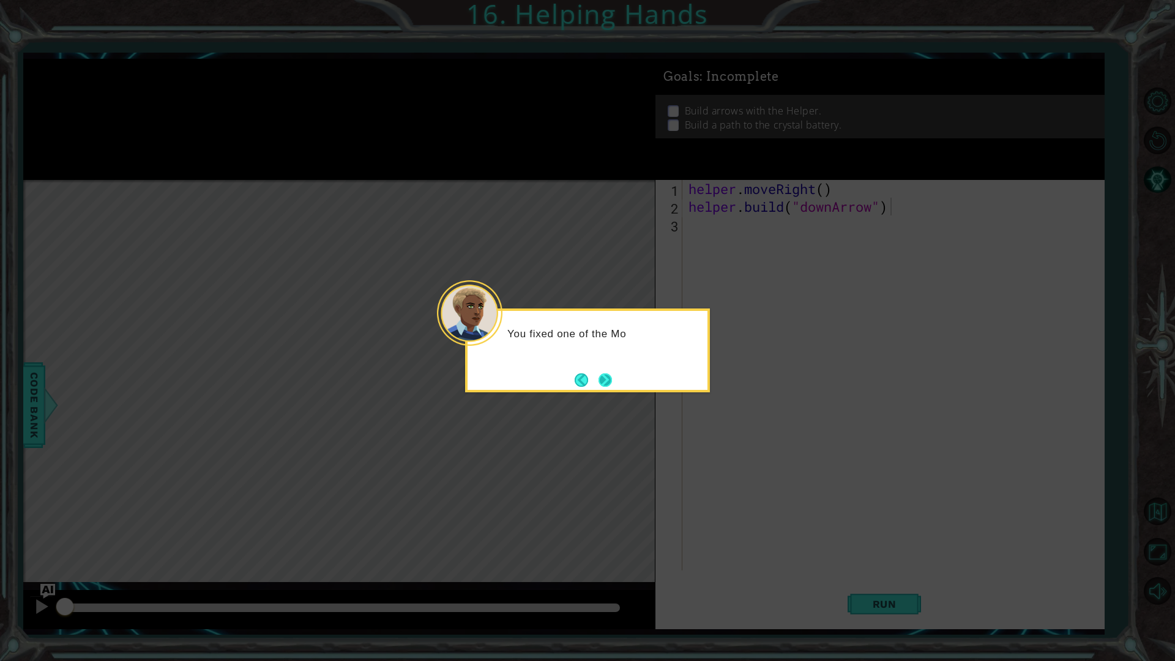
click at [608, 383] on button "Next" at bounding box center [605, 379] width 13 height 13
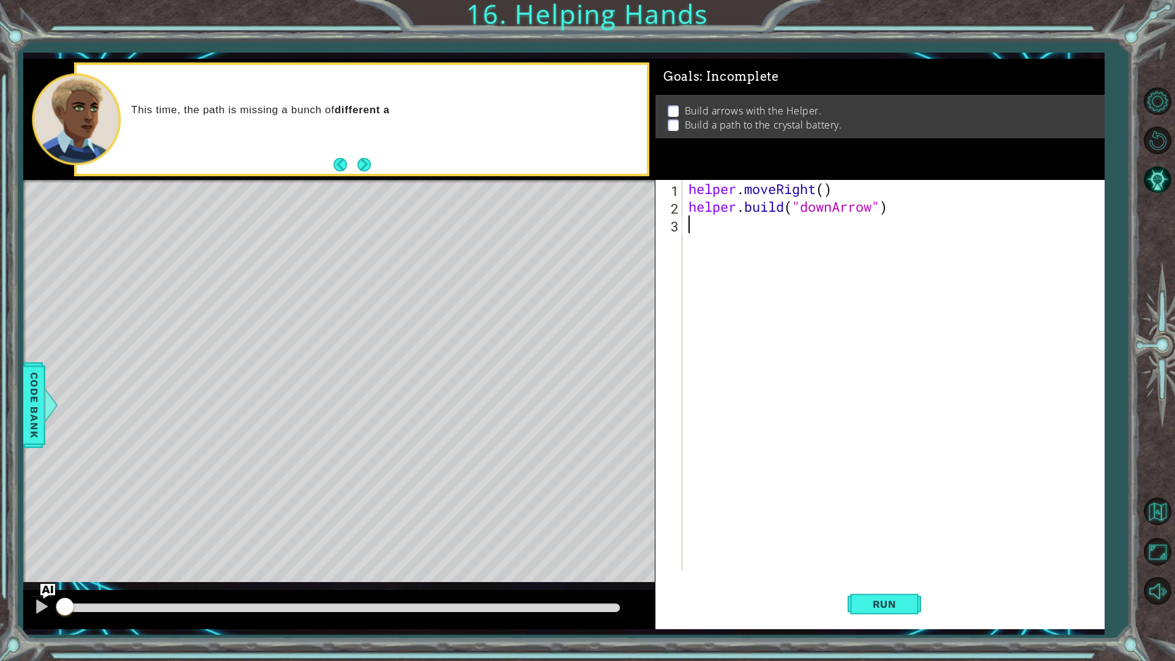
click at [735, 228] on div "helper . moveRight ( ) helper . build ( "downArrow" )" at bounding box center [896, 393] width 420 height 426
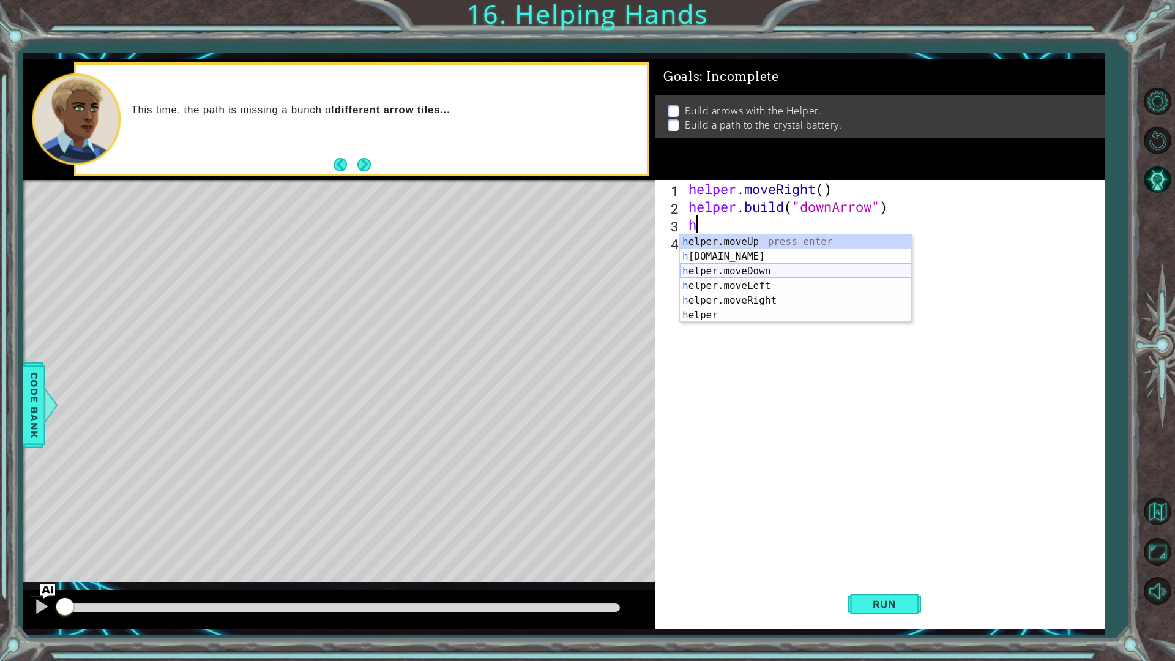
click at [771, 271] on div "h elper.moveUp press enter h [DOMAIN_NAME] press enter h elper.moveDown press e…" at bounding box center [795, 293] width 231 height 118
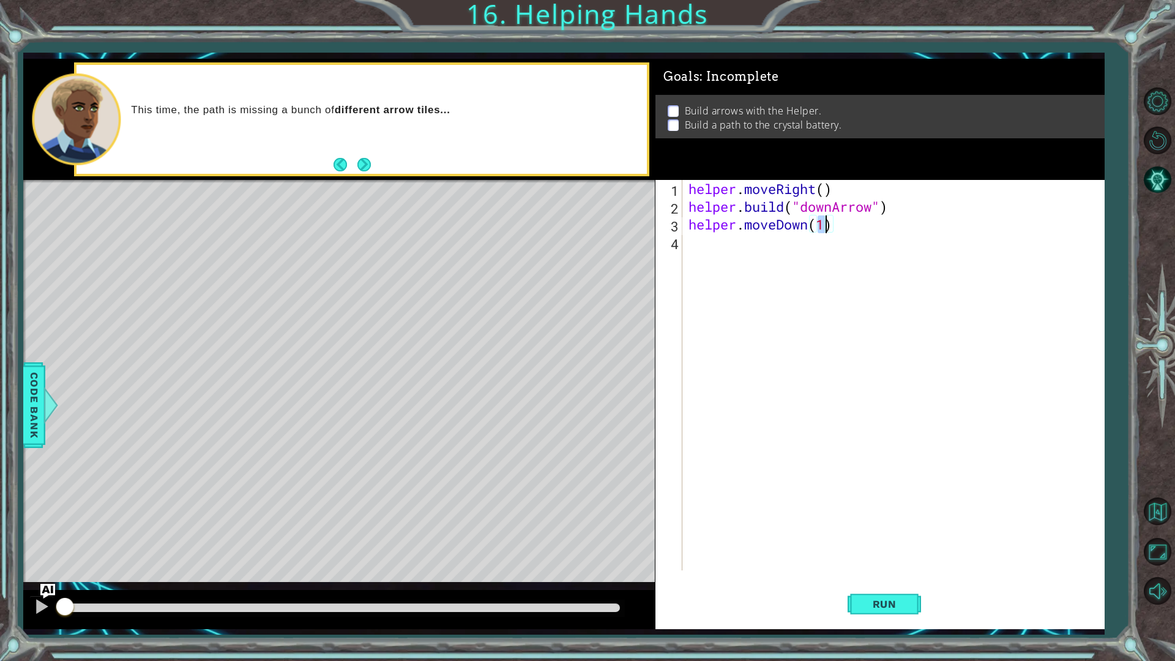
click at [812, 239] on div "helper . moveRight ( ) helper . build ( "downArrow" ) helper . moveDown ( 1 )" at bounding box center [896, 393] width 420 height 426
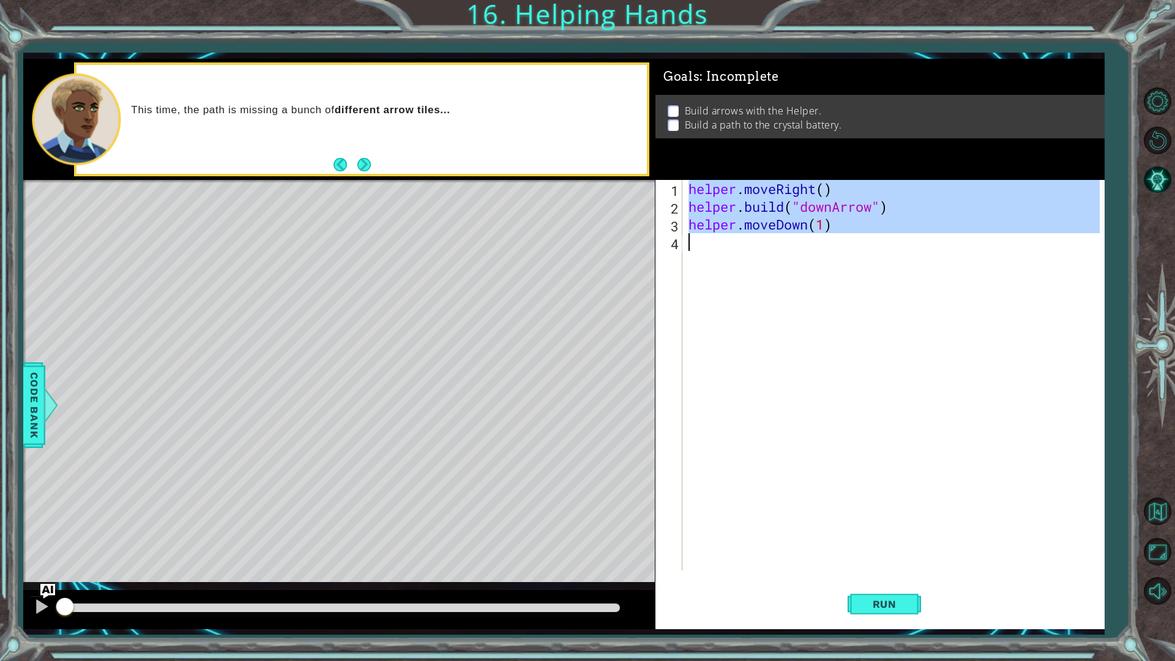
type textarea "helper.moveDown(1)"
click at [796, 242] on div "helper . moveRight ( ) helper . build ( "downArrow" ) helper . moveDown ( 1 )" at bounding box center [893, 375] width 414 height 390
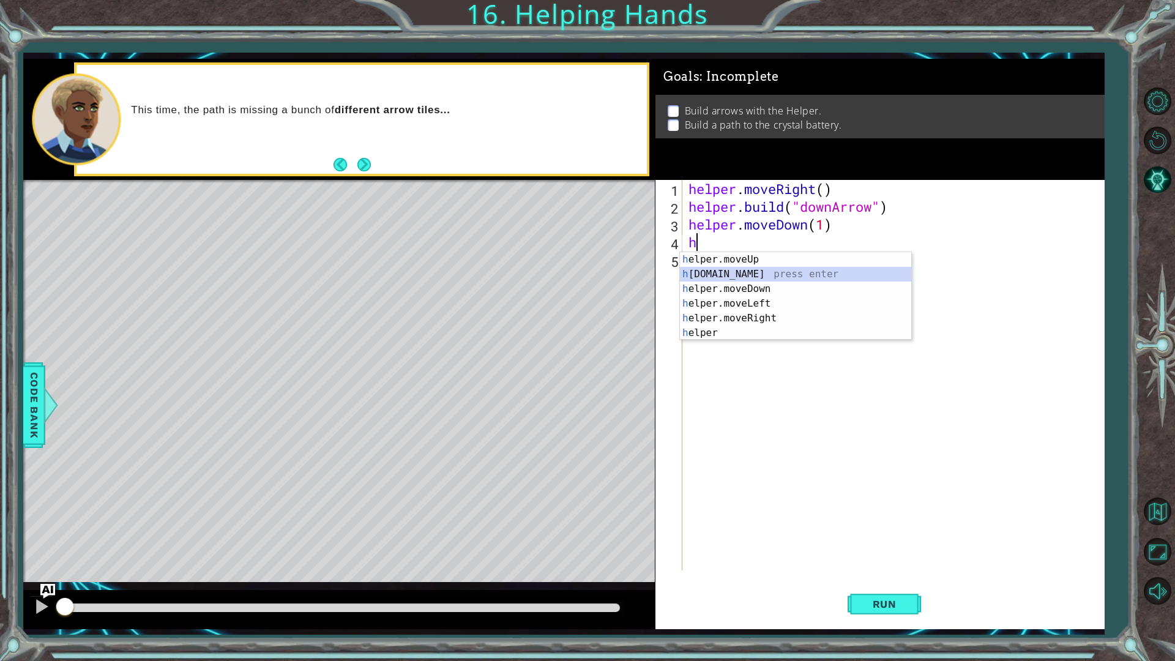
click at [762, 277] on div "h elper.moveUp press enter h [DOMAIN_NAME] press enter h elper.moveDown press e…" at bounding box center [795, 311] width 231 height 118
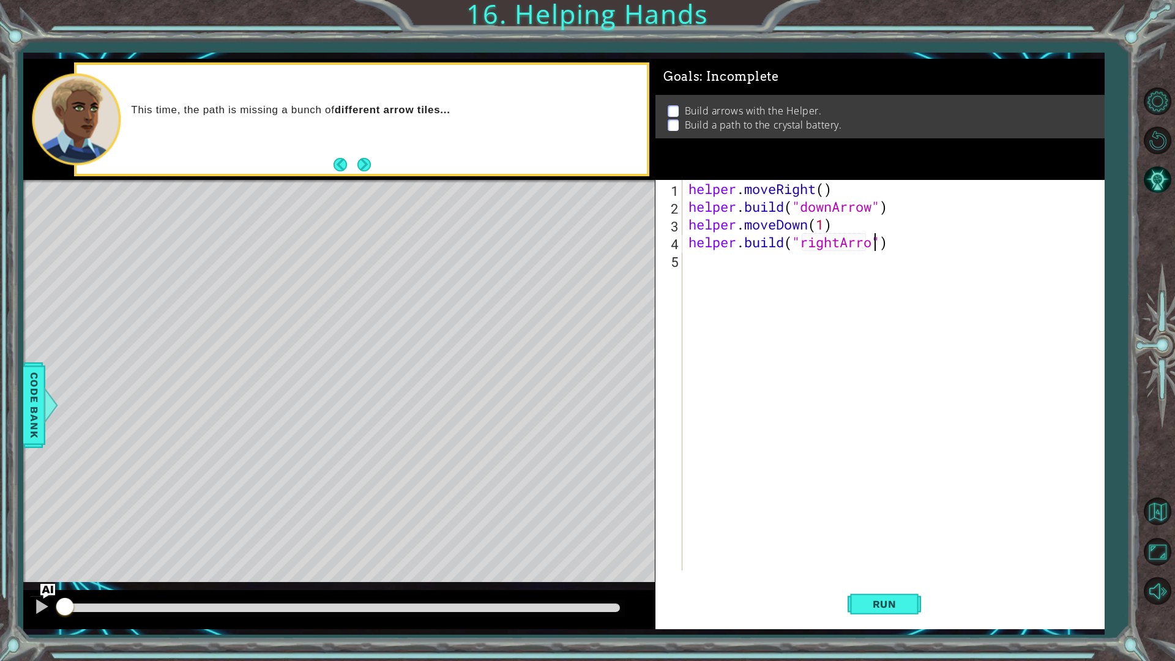
scroll to position [0, 9]
type textarea "[DOMAIN_NAME]("rightArrow")"
click at [884, 557] on button "Run" at bounding box center [884, 603] width 73 height 45
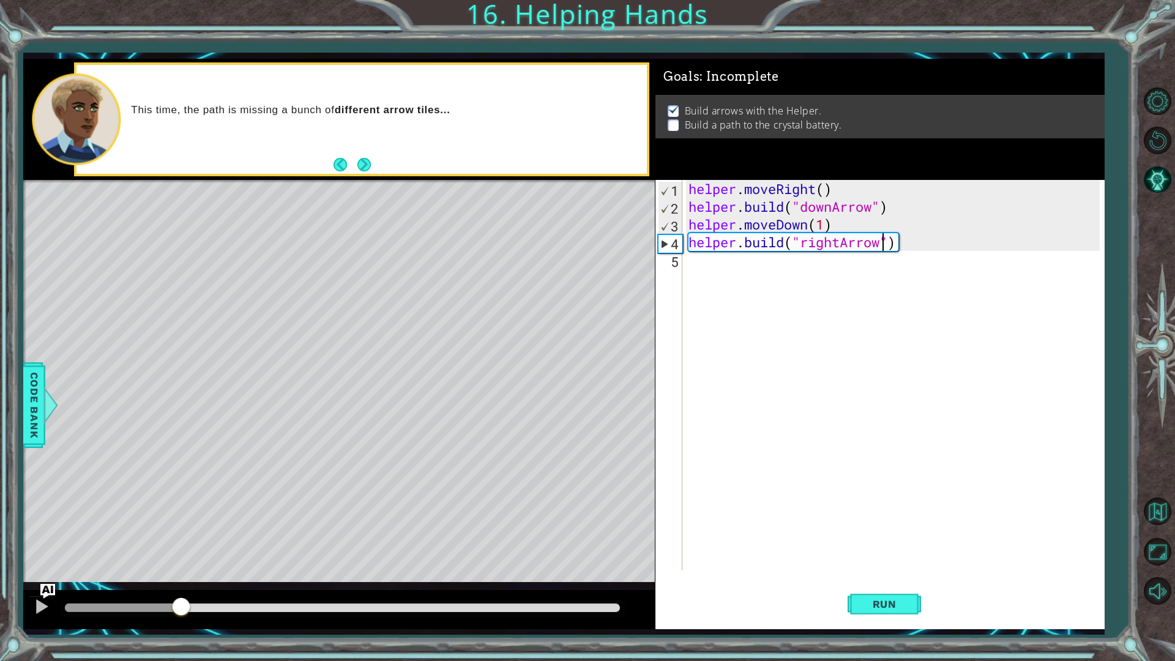
drag, startPoint x: 95, startPoint y: 602, endPoint x: 182, endPoint y: 608, distance: 87.2
click at [182, 557] on div at bounding box center [181, 608] width 22 height 22
click at [46, 557] on div at bounding box center [42, 607] width 16 height 16
click at [705, 291] on div "helper . moveRight ( ) helper . build ( "downArrow" ) helper . moveDown ( 1 ) h…" at bounding box center [896, 393] width 420 height 426
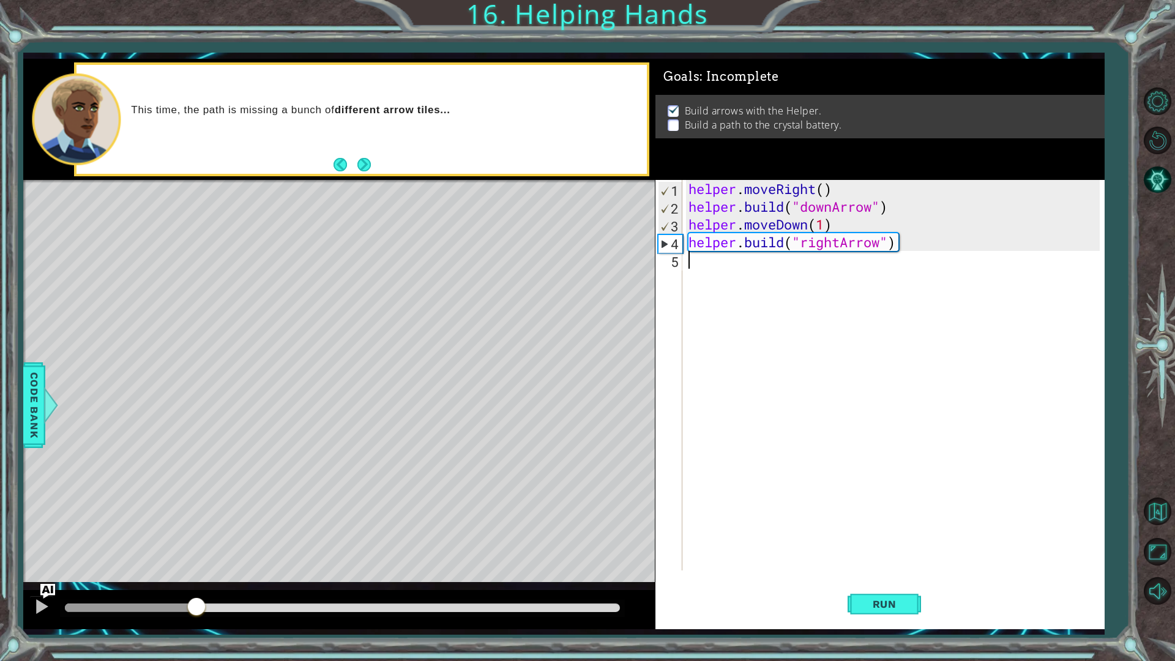
click at [856, 211] on div "helper . moveRight ( ) helper . build ( "downArrow" ) helper . moveDown ( 1 ) h…" at bounding box center [896, 393] width 420 height 426
click at [854, 222] on div "helper . moveRight ( ) helper . build ( "downArrow" ) helper . moveDown ( 1 ) h…" at bounding box center [896, 393] width 420 height 426
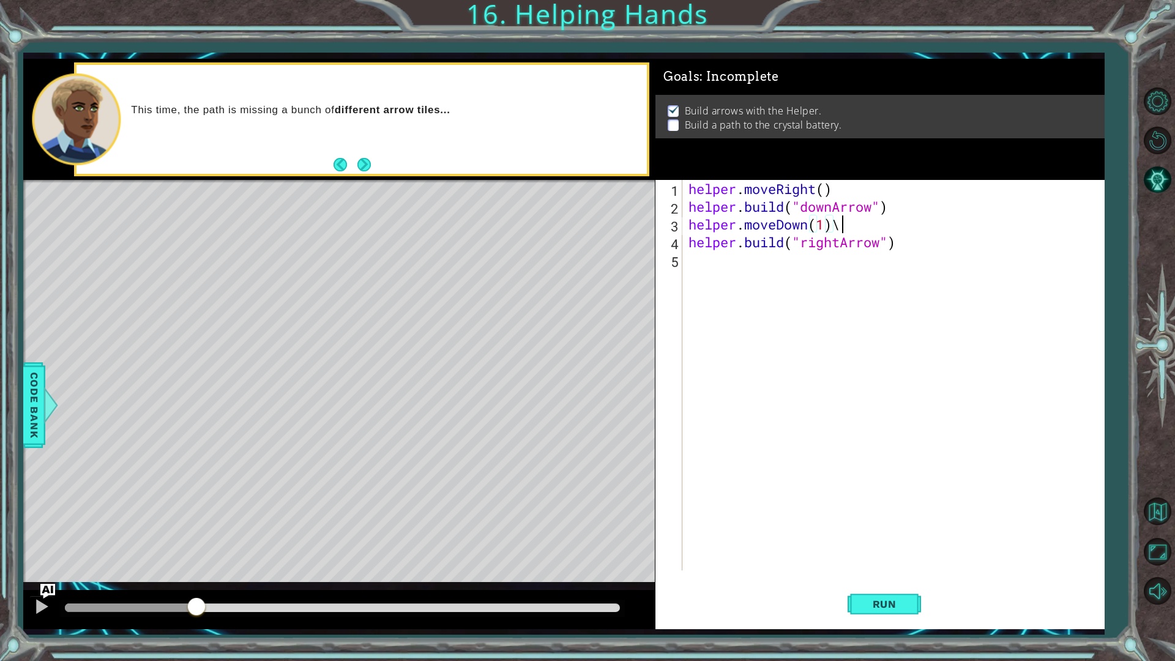
scroll to position [0, 6]
type textarea "helper.moveDown(1)"
type textarea "[DOMAIN_NAME]("rightArrow")"
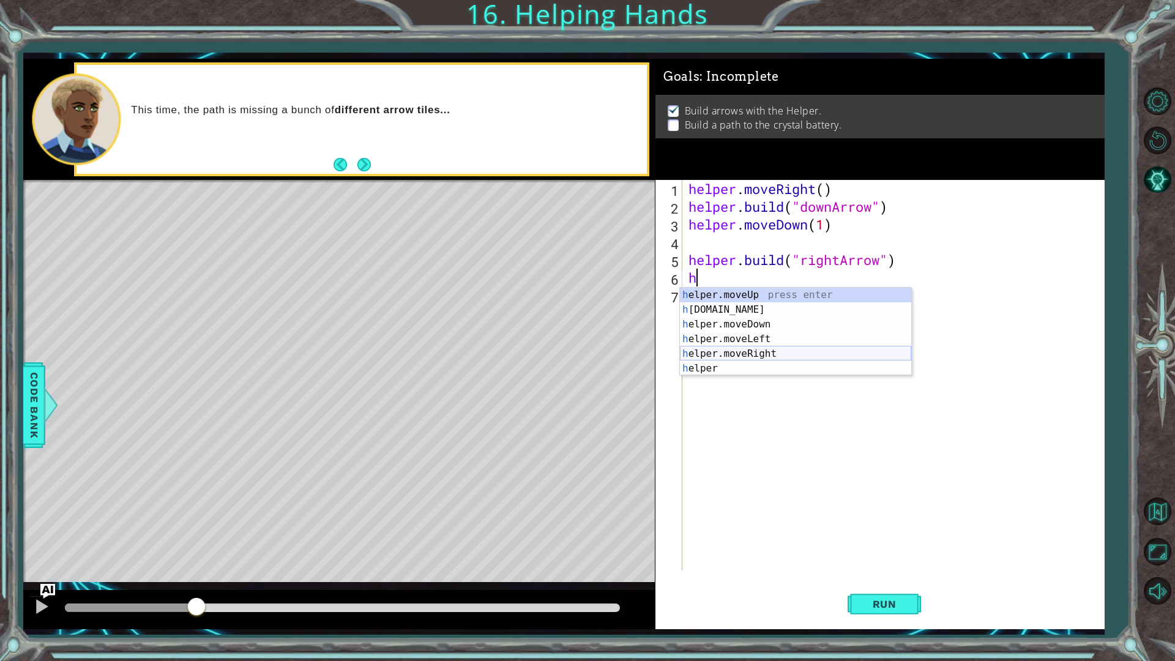
click at [778, 359] on div "h elper.moveUp press enter h [DOMAIN_NAME] press enter h elper.moveDown press e…" at bounding box center [795, 347] width 231 height 118
type textarea "helper.moveRight(1)"
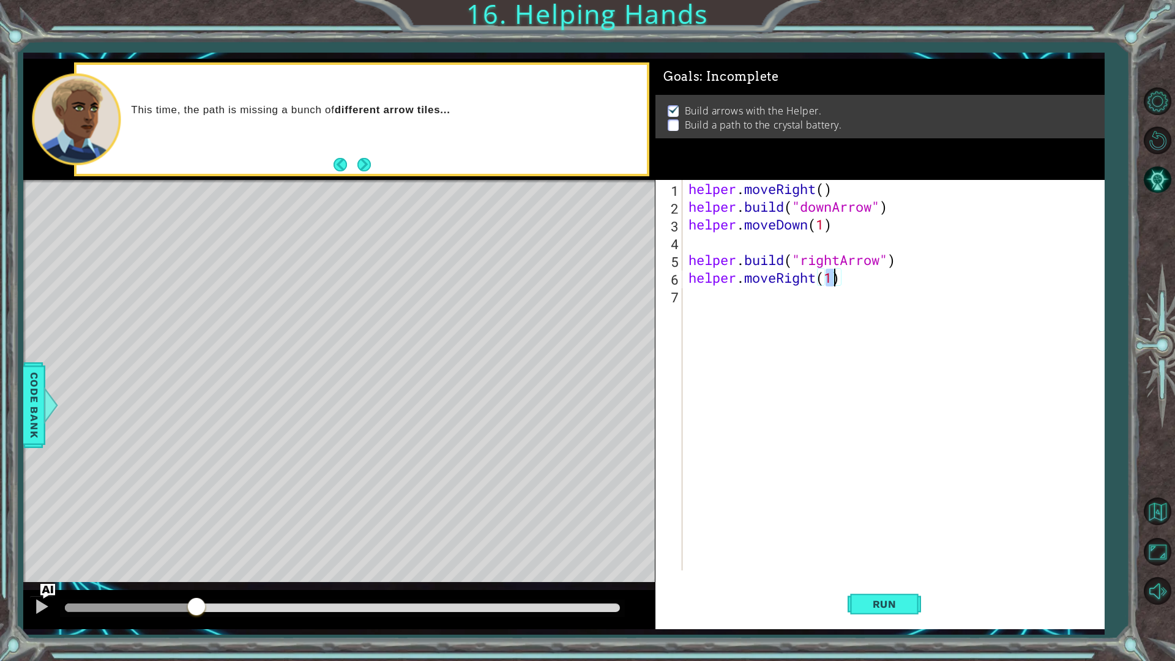
click at [716, 306] on div "helper . moveRight ( ) helper . build ( "downArrow" ) helper . moveDown ( 1 ) h…" at bounding box center [896, 393] width 420 height 426
drag, startPoint x: 689, startPoint y: 276, endPoint x: 946, endPoint y: 265, distance: 256.7
click at [946, 265] on div "helper . moveRight ( ) helper . build ( "downArrow" ) helper . moveDown ( 1 ) h…" at bounding box center [896, 393] width 420 height 426
click at [898, 312] on div "helper . moveRight ( ) helper . build ( "downArrow" ) helper . moveDown ( 1 ) h…" at bounding box center [896, 393] width 420 height 426
type textarea "f"
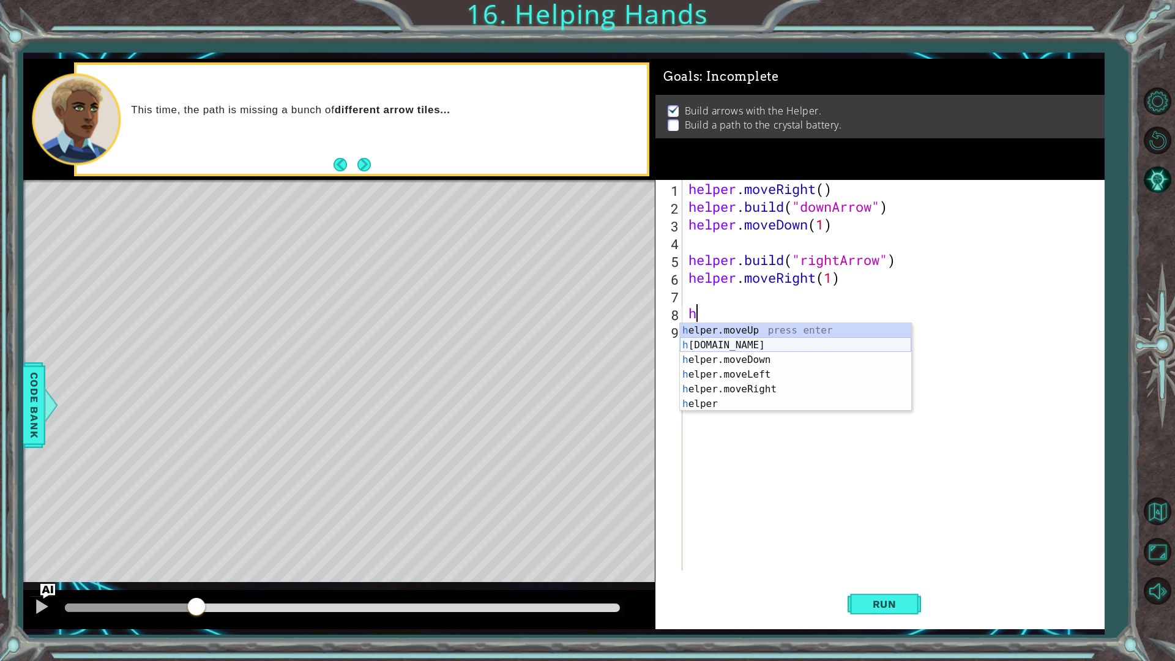
click at [763, 343] on div "h elper.moveUp press enter h [DOMAIN_NAME] press enter h elper.moveDown press e…" at bounding box center [795, 382] width 231 height 118
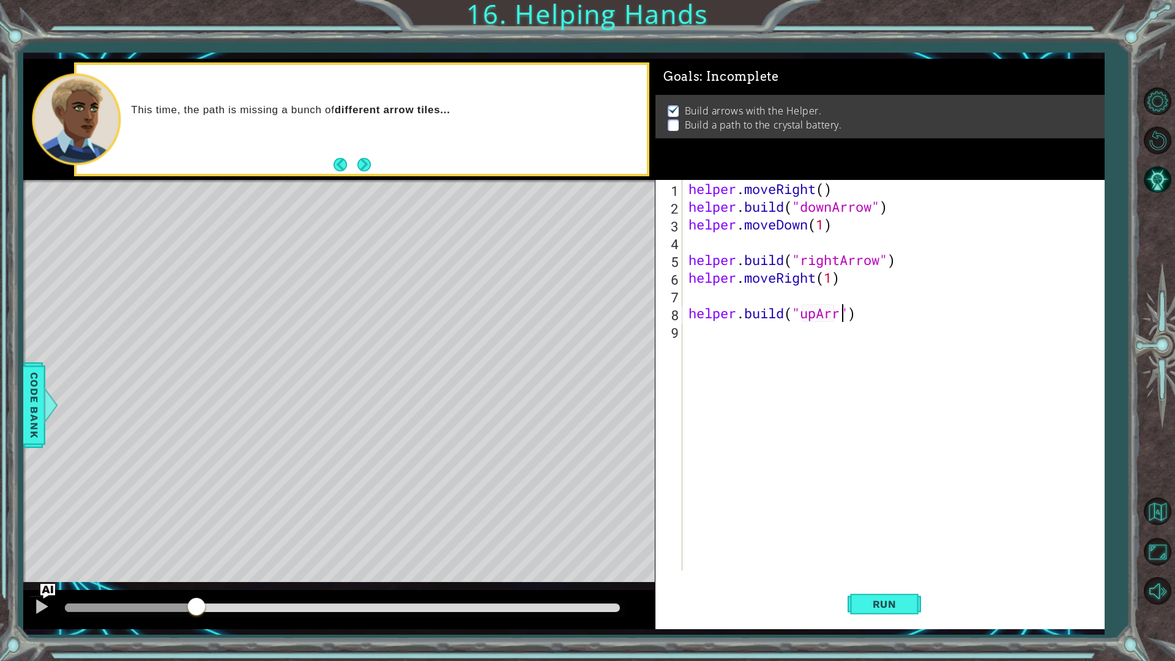
scroll to position [0, 7]
type textarea "[DOMAIN_NAME]("upArrow")"
click at [721, 238] on div "helper . moveRight ( ) helper . build ( "downArrow" ) helper . moveDown ( 1 ) h…" at bounding box center [896, 393] width 420 height 426
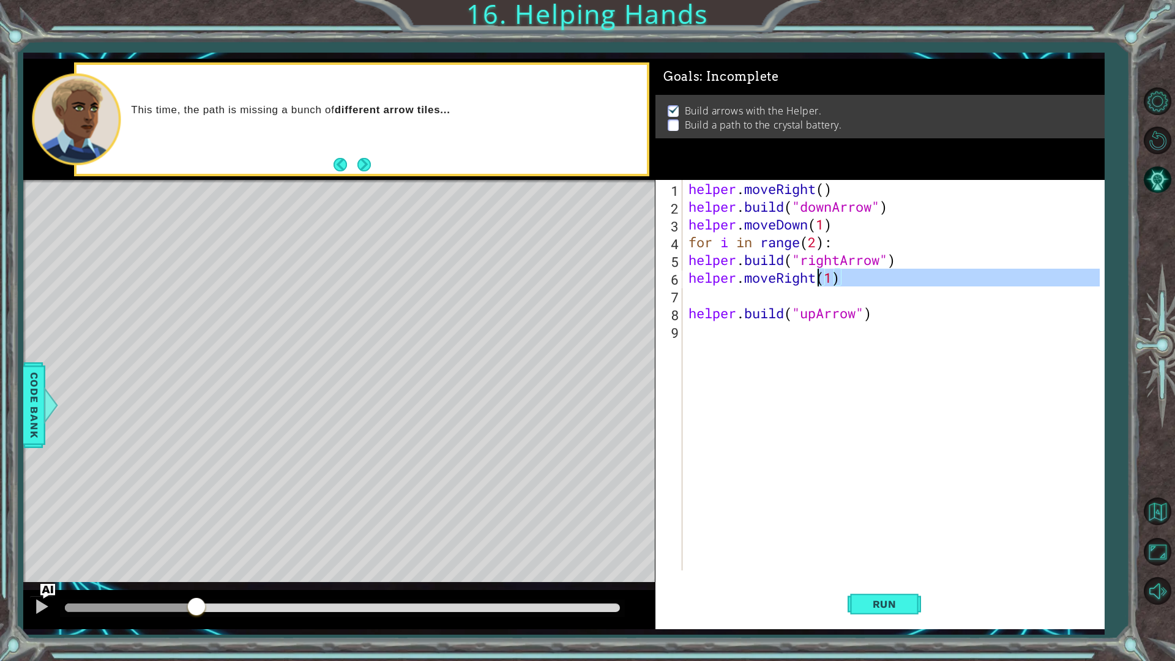
drag, startPoint x: 866, startPoint y: 289, endPoint x: 755, endPoint y: 264, distance: 114.2
click at [799, 271] on div "helper . moveRight ( ) helper . build ( "downArrow" ) helper . moveDown ( 1 ) f…" at bounding box center [896, 393] width 420 height 426
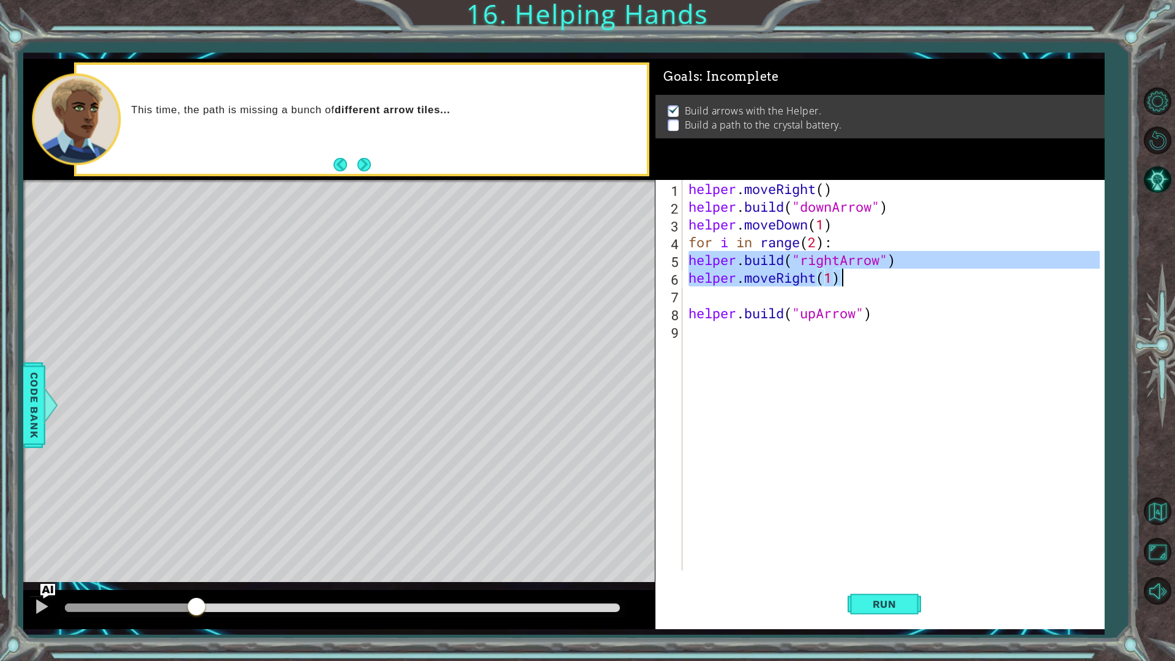
drag, startPoint x: 686, startPoint y: 256, endPoint x: 909, endPoint y: 285, distance: 224.7
click at [909, 285] on div "helper . moveRight ( ) helper . build ( "downArrow" ) helper . moveDown ( 1 ) f…" at bounding box center [896, 393] width 420 height 426
click at [882, 557] on span "Run" at bounding box center [884, 604] width 48 height 12
type textarea "helper.moveRight(1)"
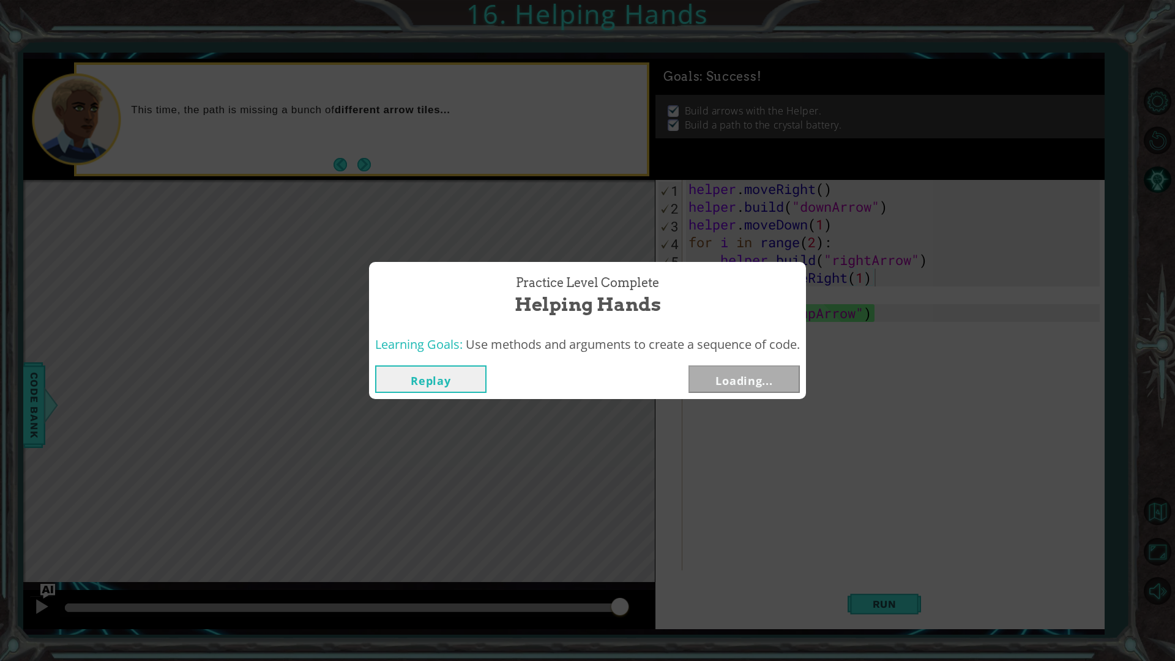
click at [913, 557] on div "Practice Level Complete Helping Hands Learning Goals: Use methods and arguments…" at bounding box center [587, 330] width 1175 height 661
click at [771, 384] on button "Next" at bounding box center [744, 379] width 111 height 28
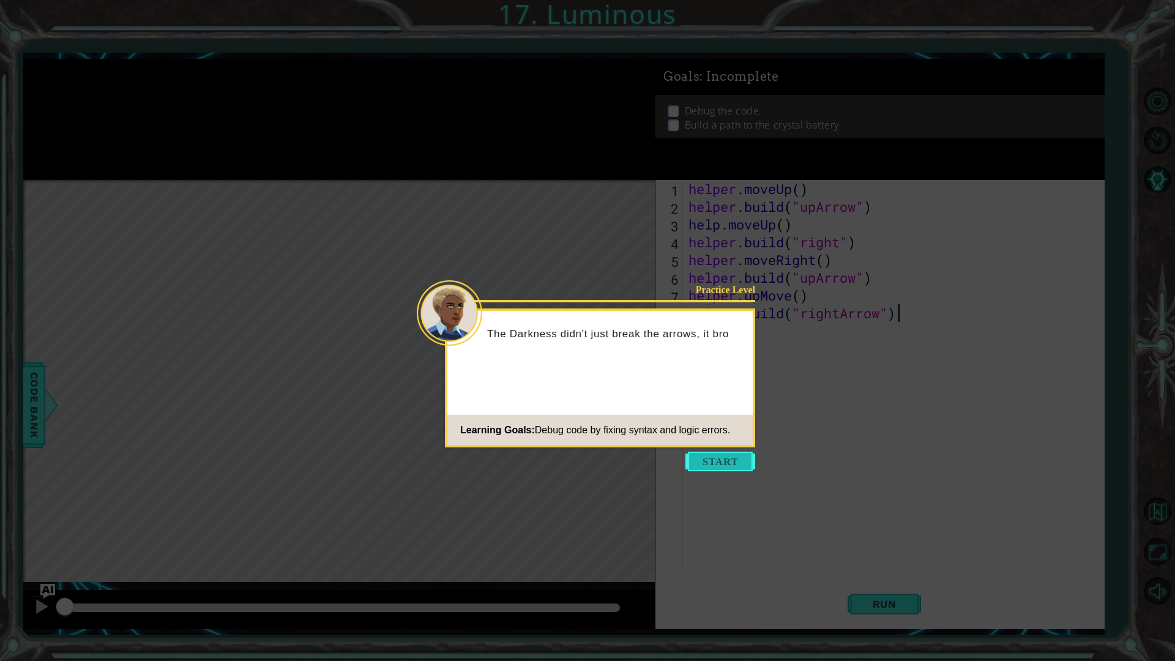
click at [730, 458] on button "Start" at bounding box center [720, 462] width 70 height 20
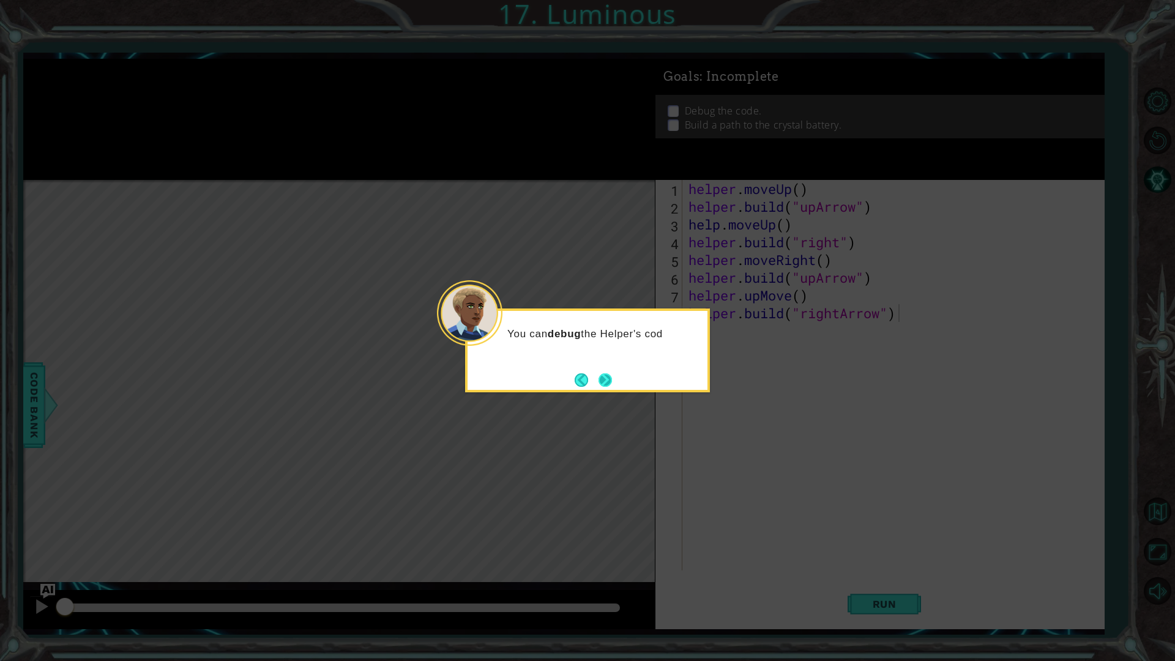
click at [611, 374] on button "Next" at bounding box center [605, 379] width 13 height 13
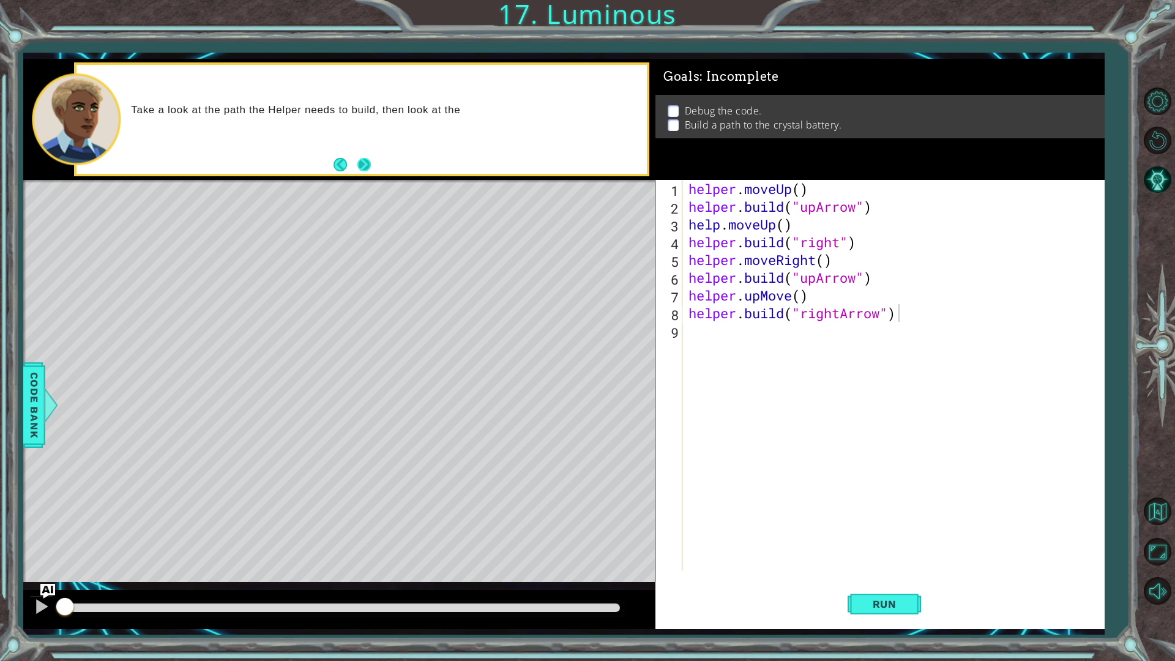
click at [363, 162] on button "Next" at bounding box center [363, 164] width 13 height 13
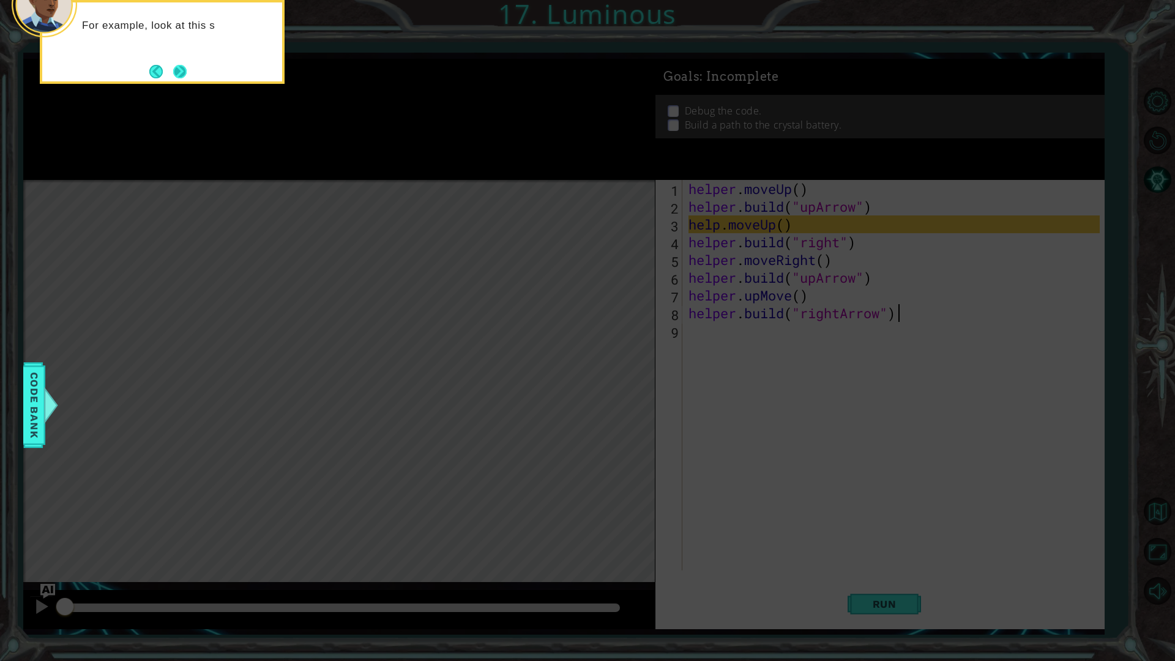
click at [184, 74] on button "Next" at bounding box center [179, 71] width 13 height 13
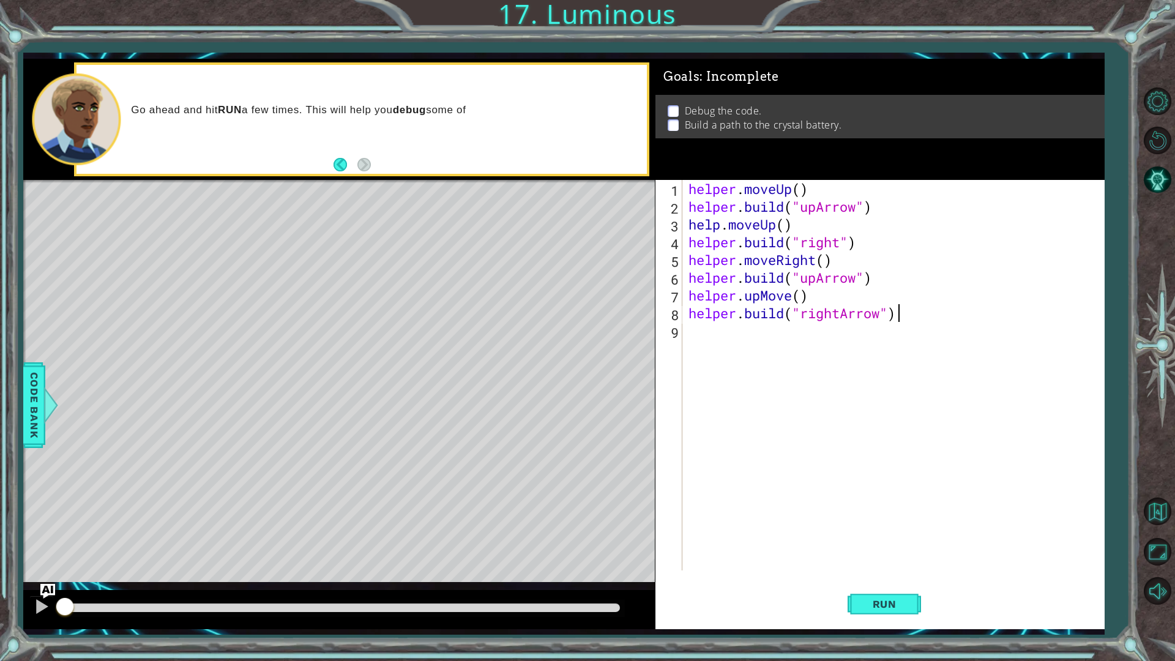
click at [802, 360] on div "helper . moveUp ( ) helper . build ( "upArrow" ) help . moveUp ( ) helper . bui…" at bounding box center [896, 393] width 420 height 426
drag, startPoint x: 818, startPoint y: 204, endPoint x: 856, endPoint y: 202, distance: 38.6
click at [856, 202] on div "helper . moveUp ( ) helper . build ( "upArrow" ) help . moveUp ( ) helper . bui…" at bounding box center [896, 393] width 420 height 426
click at [840, 245] on div "helper . moveUp ( ) helper . build ( "upArrow" ) help . moveUp ( ) helper . bui…" at bounding box center [896, 393] width 420 height 426
paste textarea "Arrow"
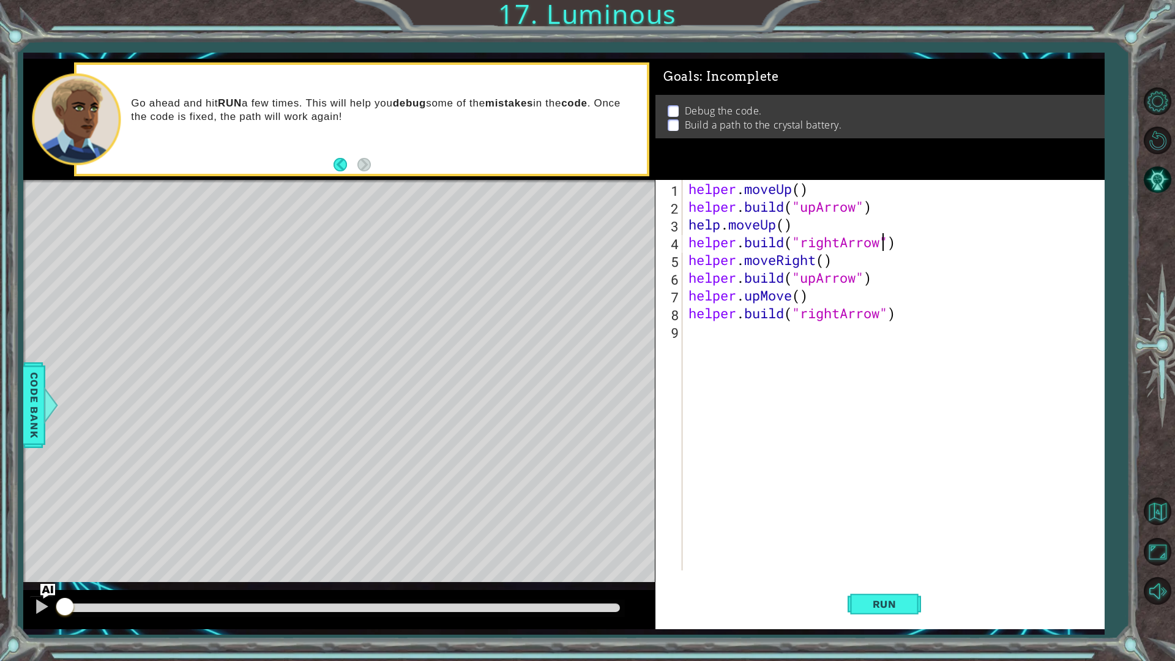
click at [813, 280] on div "helper . moveUp ( ) helper . build ( "upArrow" ) help . moveUp ( ) helper . bui…" at bounding box center [896, 393] width 420 height 426
click at [816, 280] on div "helper . moveUp ( ) helper . build ( "upArrow" ) help . moveUp ( ) helper . bui…" at bounding box center [896, 393] width 420 height 426
click at [799, 277] on div "helper . moveUp ( ) helper . build ( "upArrow" ) help . moveUp ( ) helper . bui…" at bounding box center [896, 393] width 420 height 426
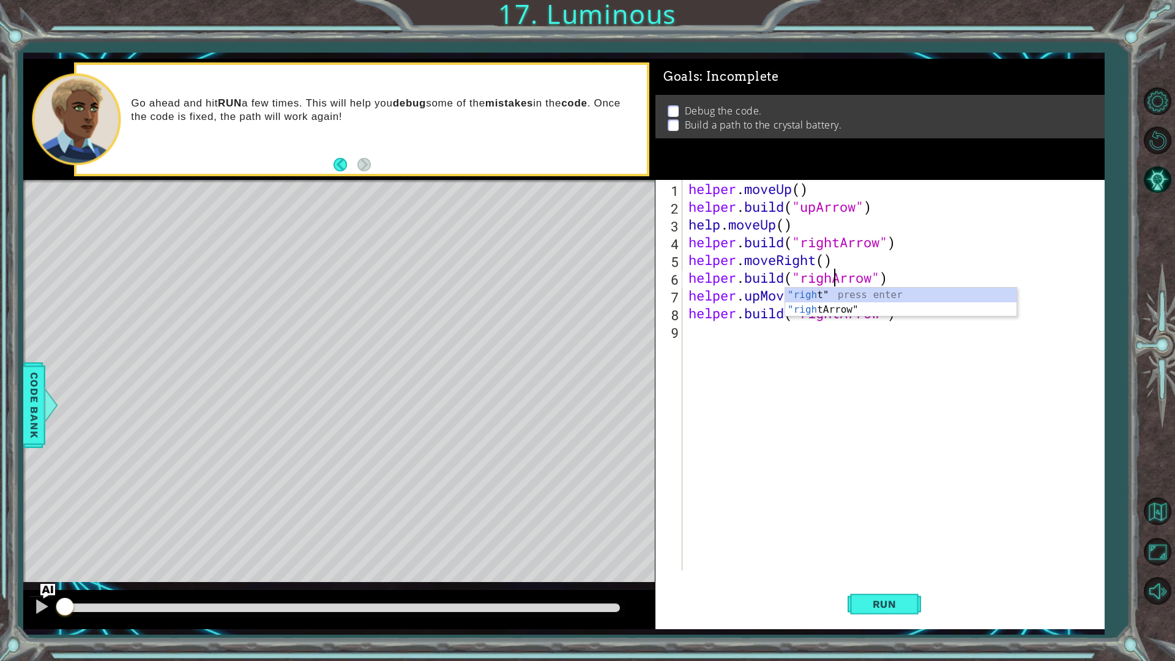
type textarea "[DOMAIN_NAME]("rightArrow")"
click at [1051, 422] on div "helper . moveUp ( ) helper . build ( "upArrow" ) help . moveUp ( ) helper . bui…" at bounding box center [896, 393] width 420 height 426
click at [893, 289] on div "helper . moveUp ( ) helper . build ( "upArrow" ) help . moveUp ( ) helper . bui…" at bounding box center [896, 393] width 420 height 426
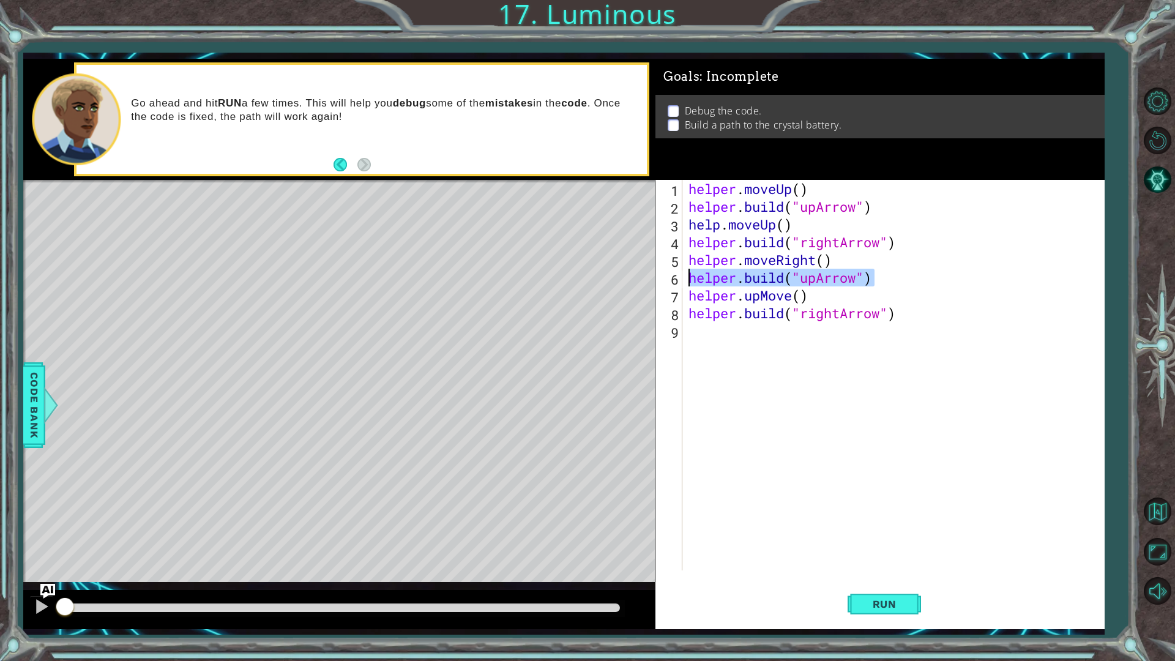
click at [608, 269] on div "1 ההההההההההההההההההההההההההההההההההההההההההההההההההההההההההההההההההההההההההההה…" at bounding box center [563, 344] width 1081 height 570
type textarea "[DOMAIN_NAME]("upArrow")"
click at [690, 335] on div "helper . moveUp ( ) helper . build ( "upArrow" ) help . moveUp ( ) helper . bui…" at bounding box center [896, 393] width 420 height 426
paste textarea "[DOMAIN_NAME]("upArrow")"
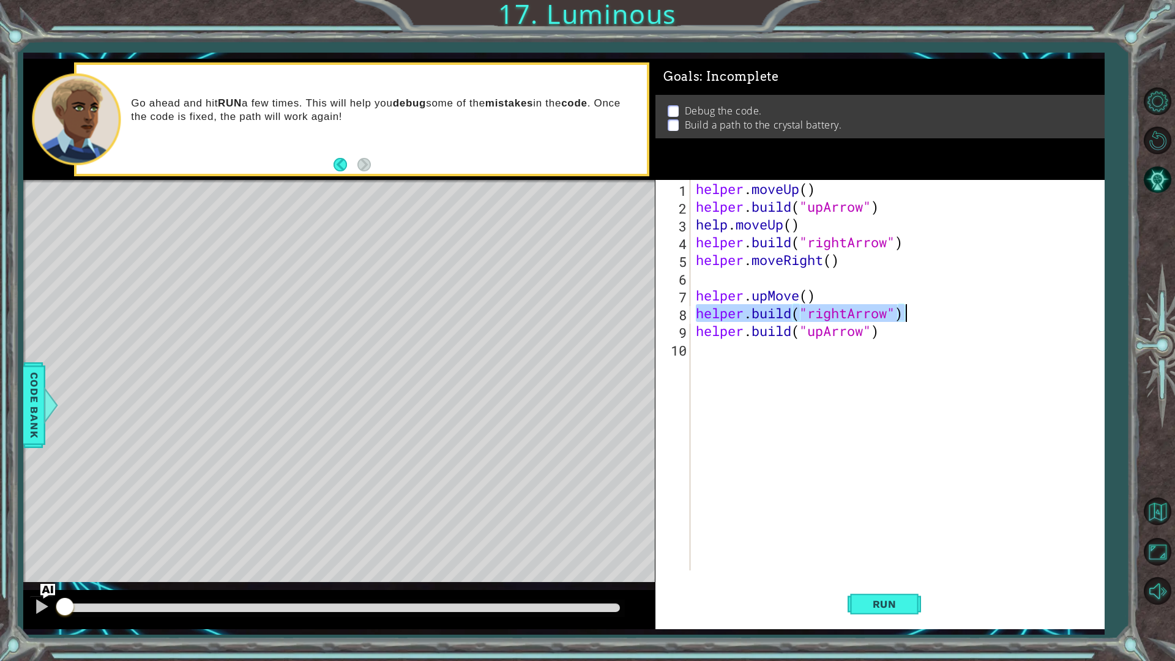
drag, startPoint x: 698, startPoint y: 312, endPoint x: 926, endPoint y: 313, distance: 228.3
click at [926, 313] on div "helper . moveUp ( ) helper . build ( "upArrow" ) help . moveUp ( ) helper . bui…" at bounding box center [899, 393] width 413 height 426
type textarea "[DOMAIN_NAME]("rightArrow")"
click at [715, 278] on div "helper . moveUp ( ) helper . build ( "upArrow" ) help . moveUp ( ) helper . bui…" at bounding box center [899, 393] width 413 height 426
paste textarea "[DOMAIN_NAME]("rightArrow")"
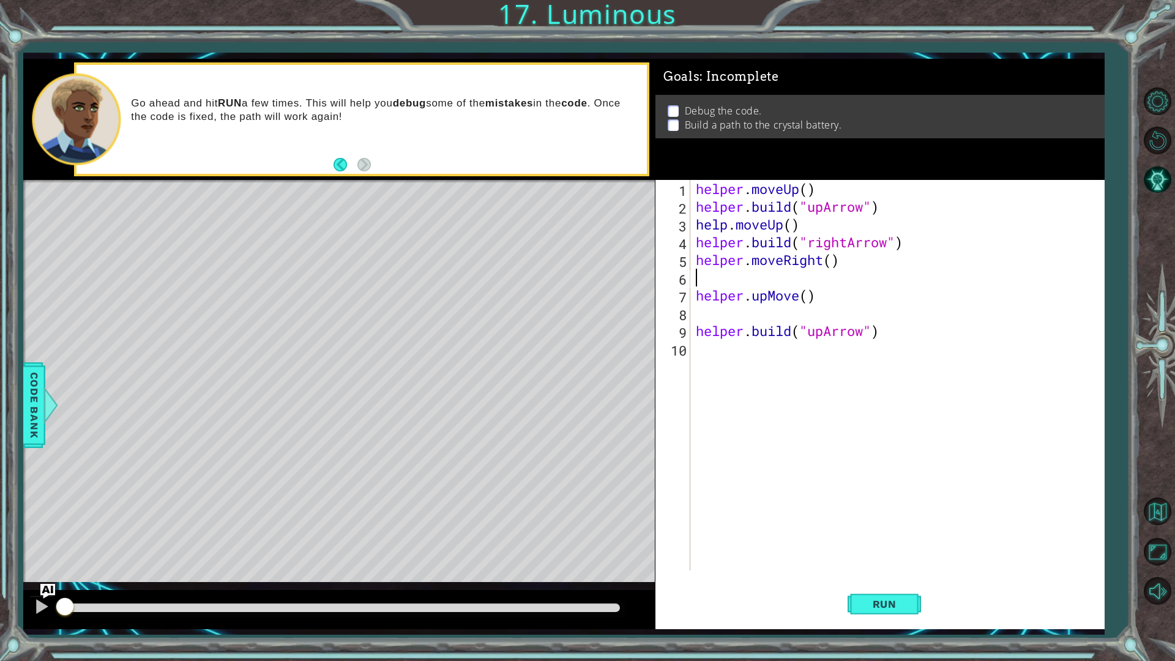
type textarea "[DOMAIN_NAME]("rightArrow")"
click at [700, 351] on div "helper . moveUp ( ) helper . build ( "upArrow" ) help . moveUp ( ) helper . bui…" at bounding box center [899, 393] width 413 height 426
click at [692, 330] on div "1 2 3 4 5 6 7 8 9 10 helper . moveUp ( ) helper . build ( "upArrow" ) help . mo…" at bounding box center [877, 375] width 445 height 390
click at [693, 330] on div "1 2 3 4 5 6 7 8 9 10 helper . moveUp ( ) helper . build ( "upArrow" ) help . mo…" at bounding box center [877, 375] width 445 height 390
click at [697, 330] on div "helper . moveUp ( ) helper . build ( "upArrow" ) help . moveUp ( ) helper . bui…" at bounding box center [899, 393] width 413 height 426
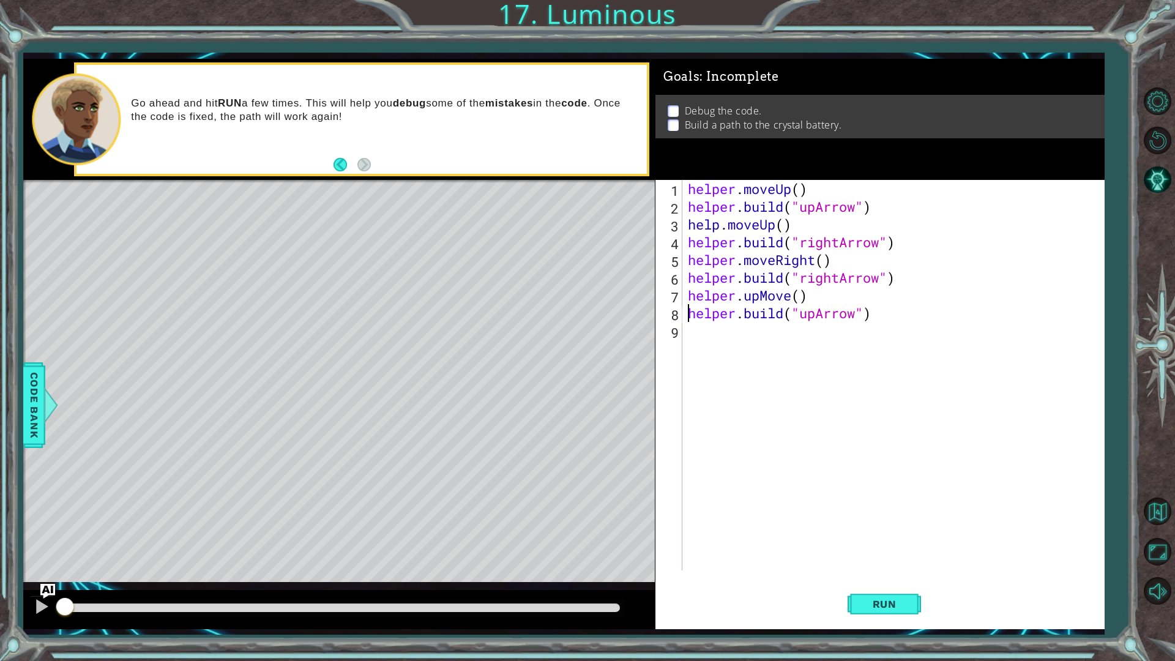
click at [696, 324] on div "helper . moveUp ( ) helper . build ( "upArrow" ) help . moveUp ( ) helper . bui…" at bounding box center [895, 393] width 421 height 426
type textarea "[DOMAIN_NAME]("upArrow")"
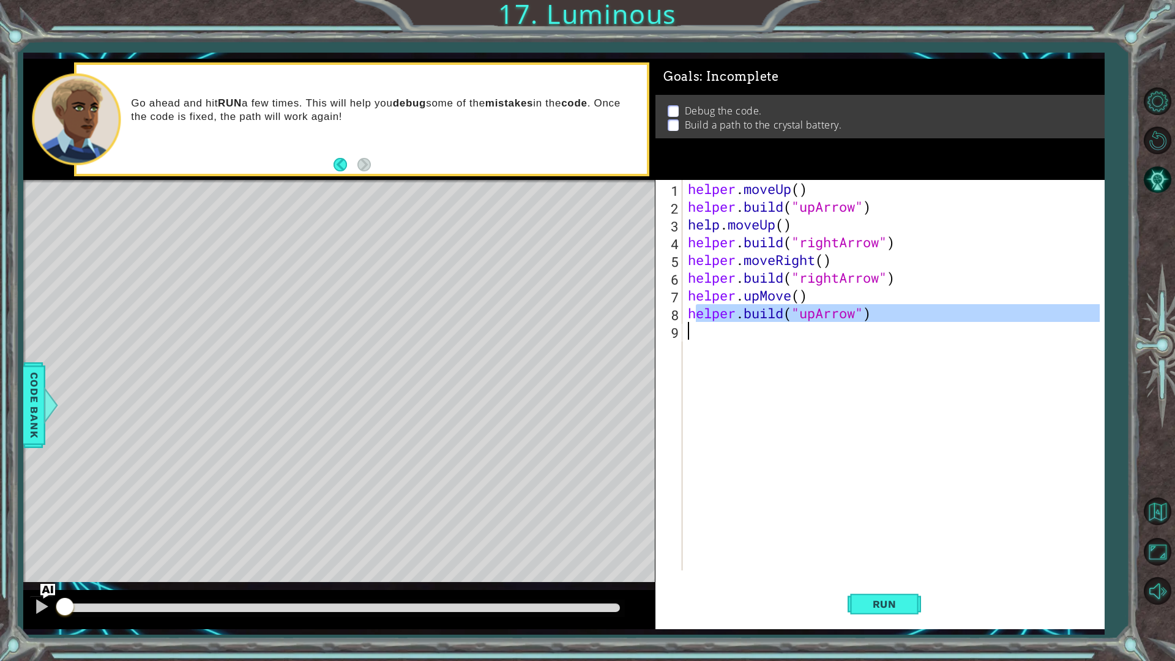
click at [694, 334] on div "helper . moveUp ( ) helper . build ( "upArrow" ) help . moveUp ( ) helper . bui…" at bounding box center [892, 375] width 414 height 390
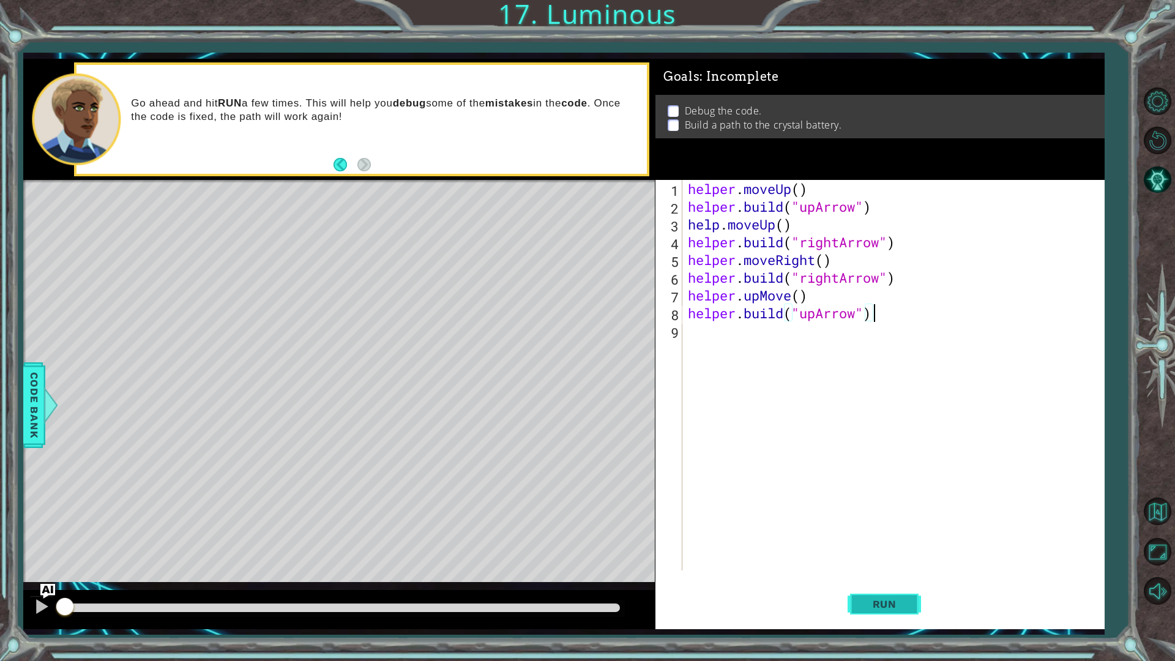
click at [897, 557] on button "Run" at bounding box center [884, 603] width 73 height 45
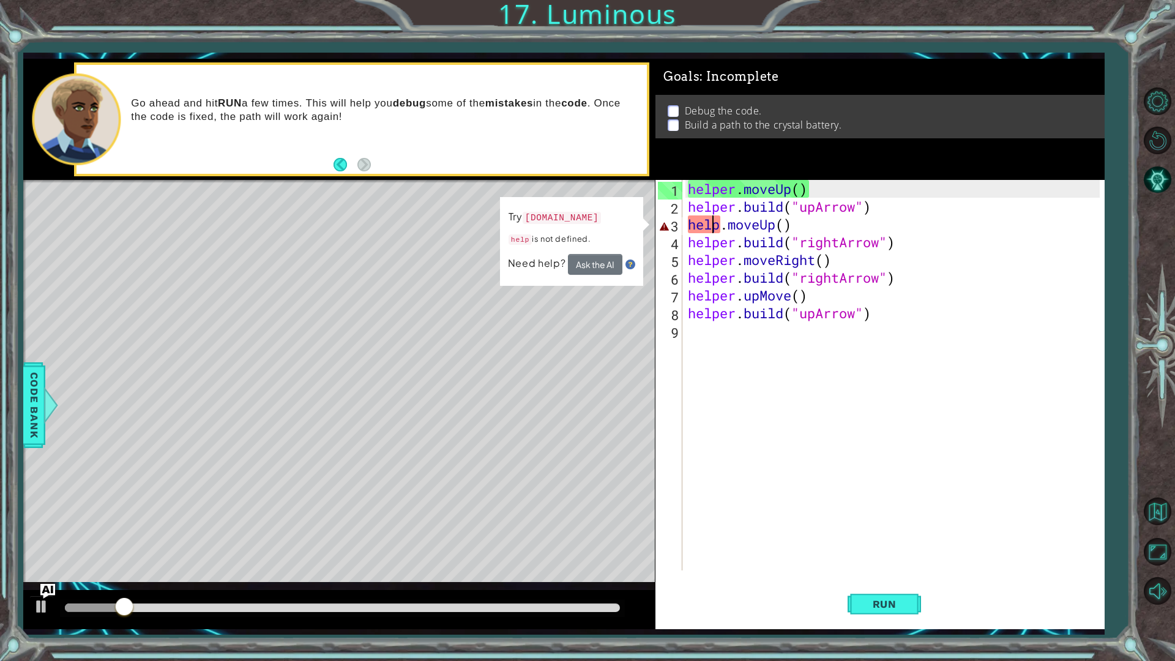
click at [713, 230] on div "helper . moveUp ( ) helper . build ( "upArrow" ) help . moveUp ( ) helper . bui…" at bounding box center [895, 393] width 421 height 426
click at [718, 226] on div "helper . moveUp ( ) helper . build ( "upArrow" ) help . moveUp ( ) helper . bui…" at bounding box center [895, 393] width 421 height 426
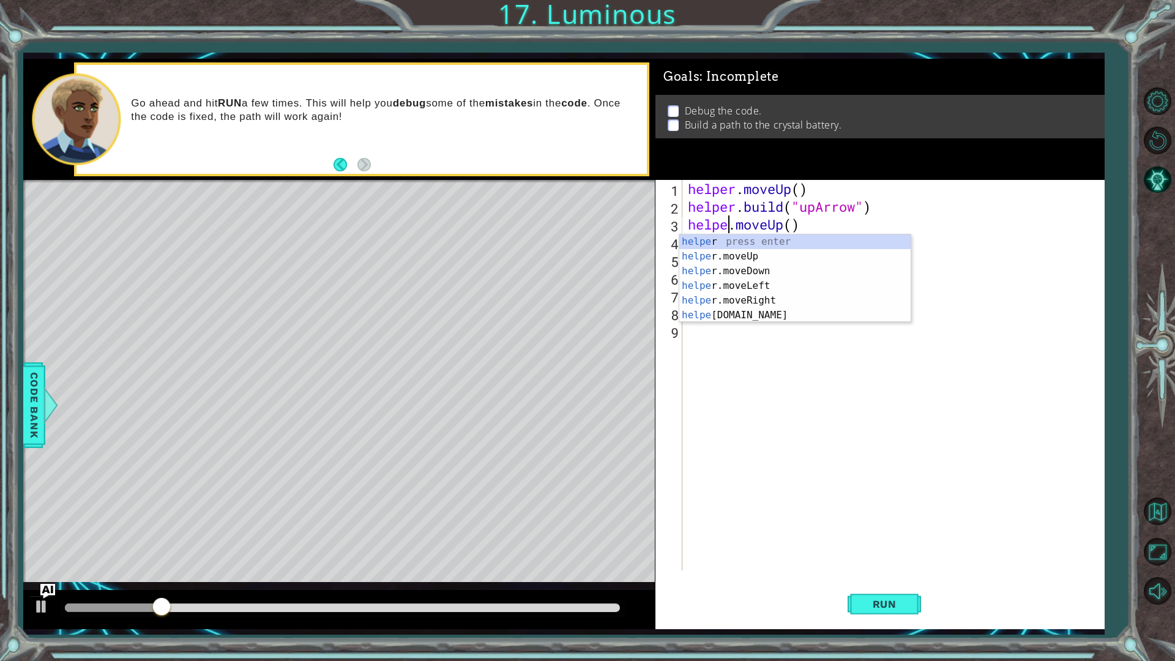
scroll to position [0, 2]
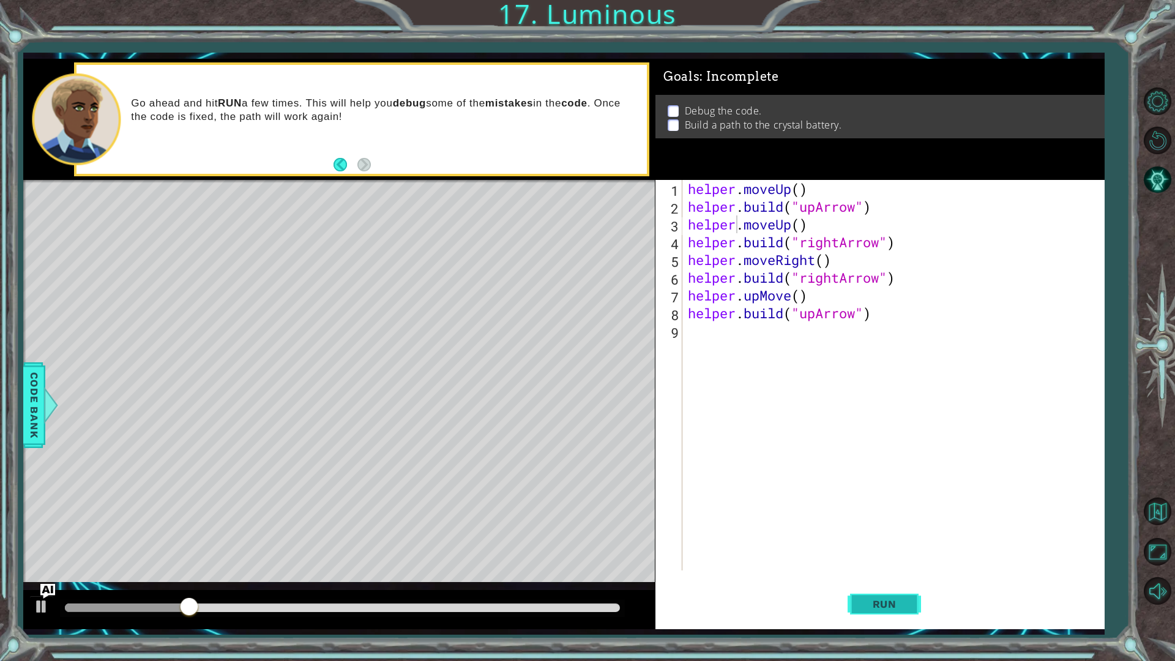
click at [865, 557] on button "Run" at bounding box center [884, 603] width 73 height 45
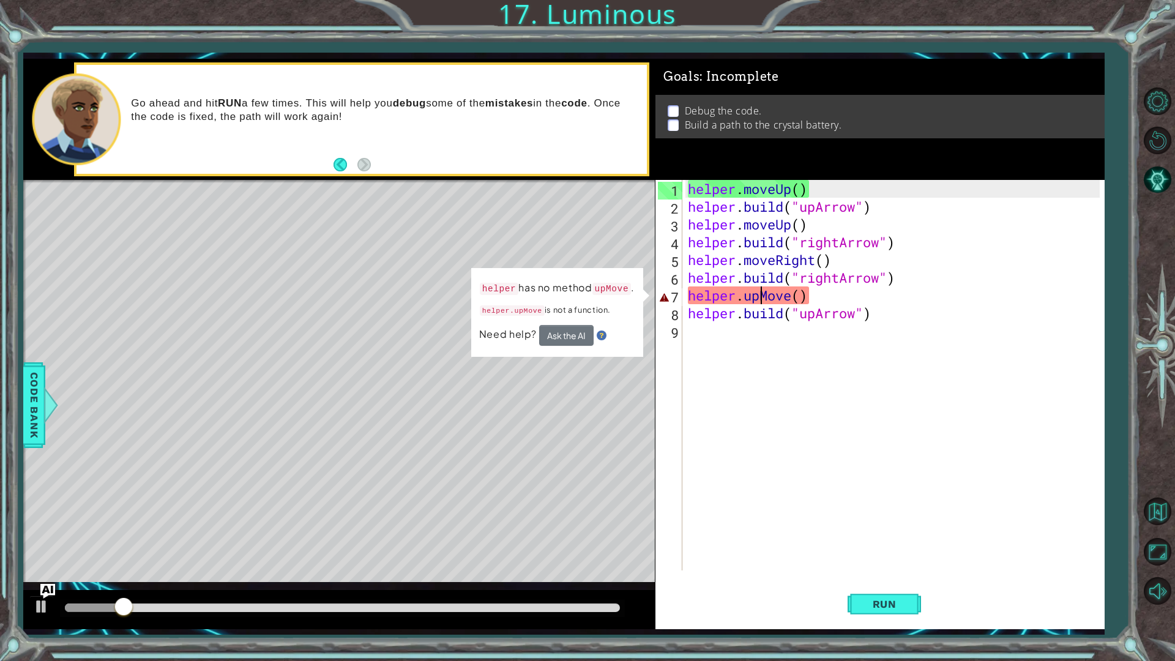
click at [757, 296] on div "helper . moveUp ( ) helper . build ( "upArrow" ) helper . moveUp ( ) helper . b…" at bounding box center [895, 393] width 421 height 426
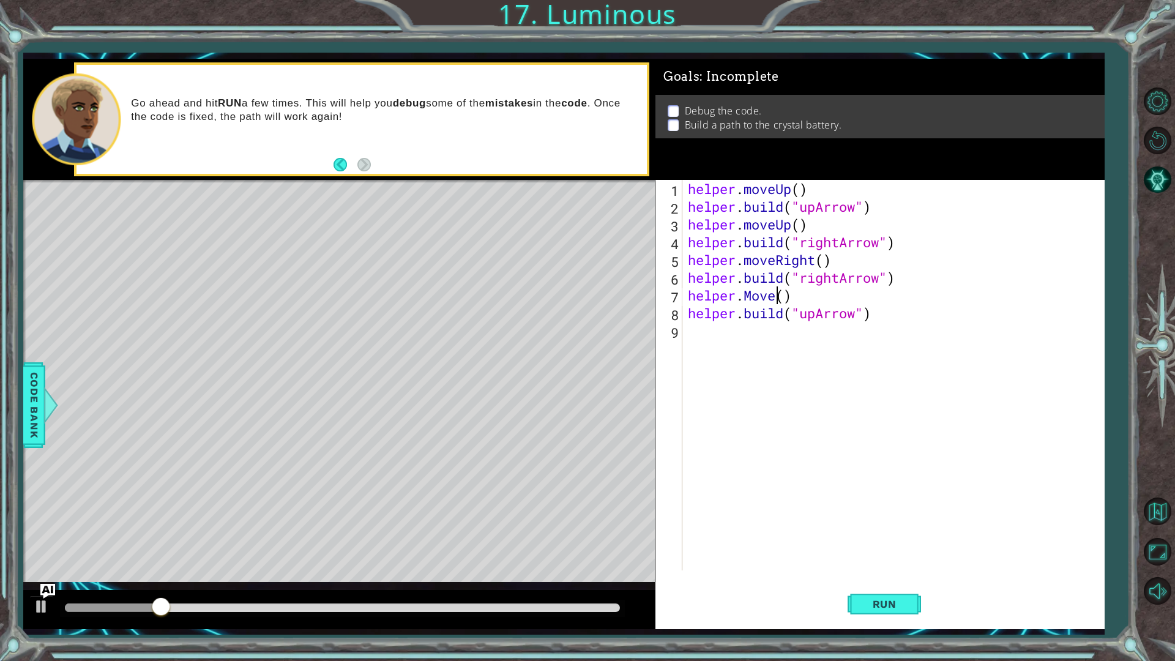
click at [776, 297] on div "helper . moveUp ( ) helper . build ( "upArrow" ) helper . moveUp ( ) helper . b…" at bounding box center [895, 393] width 421 height 426
click at [871, 557] on span "Run" at bounding box center [884, 604] width 48 height 12
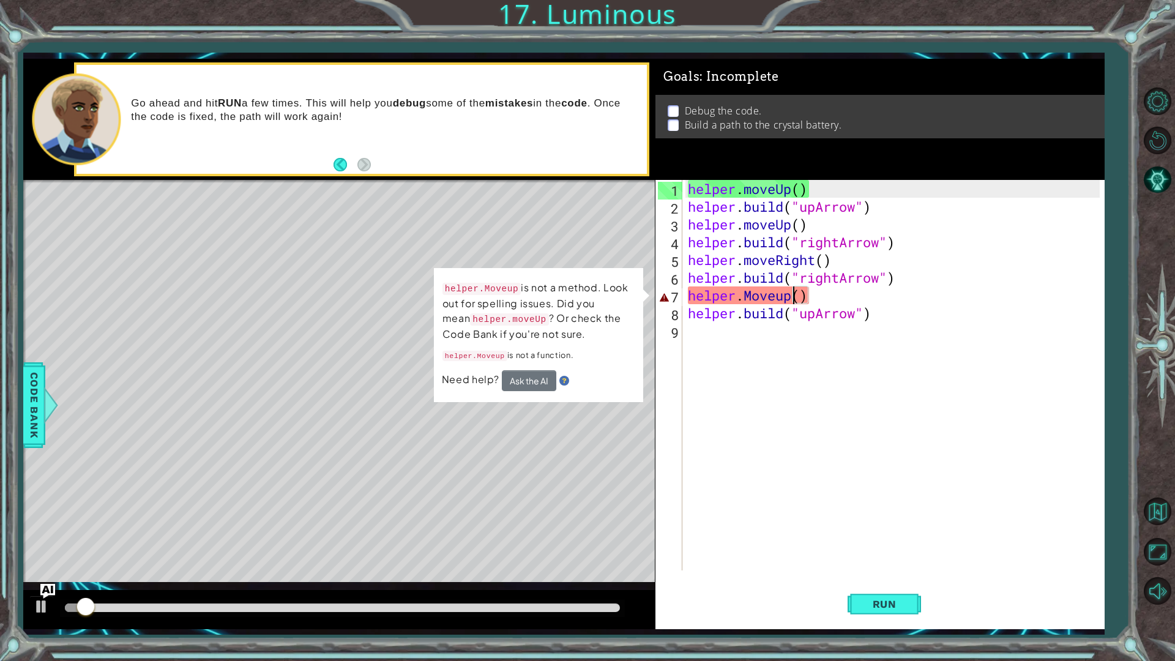
click at [784, 289] on div "helper . moveUp ( ) helper . build ( "upArrow" ) helper . moveUp ( ) helper . b…" at bounding box center [895, 393] width 421 height 426
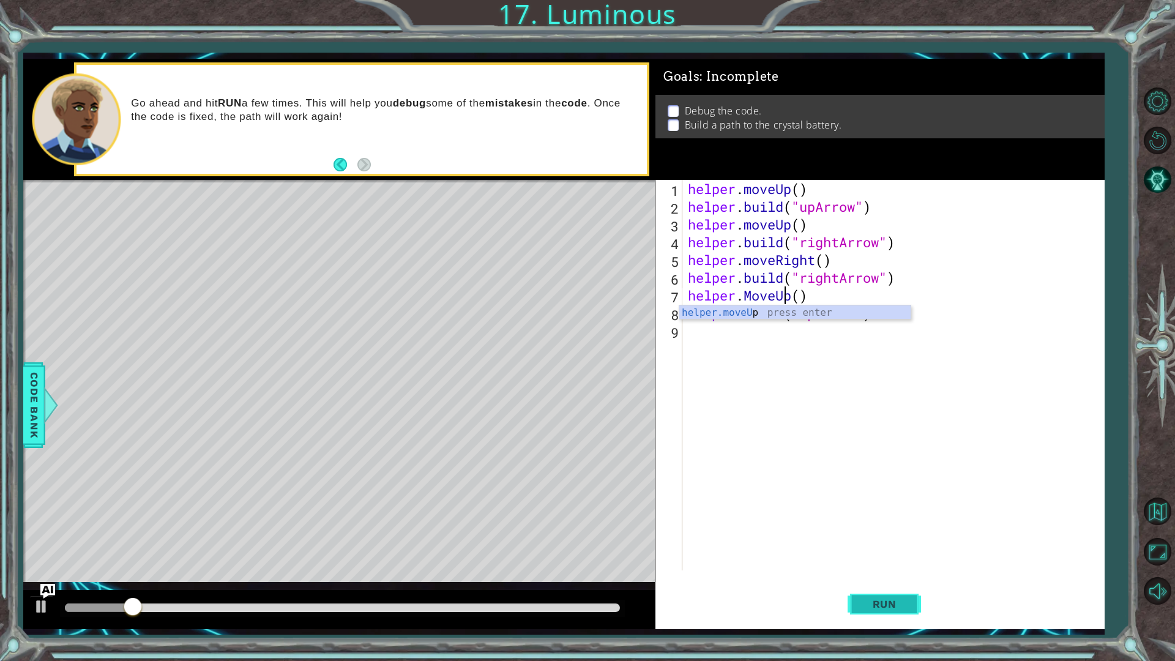
click at [887, 557] on span "Run" at bounding box center [884, 604] width 48 height 12
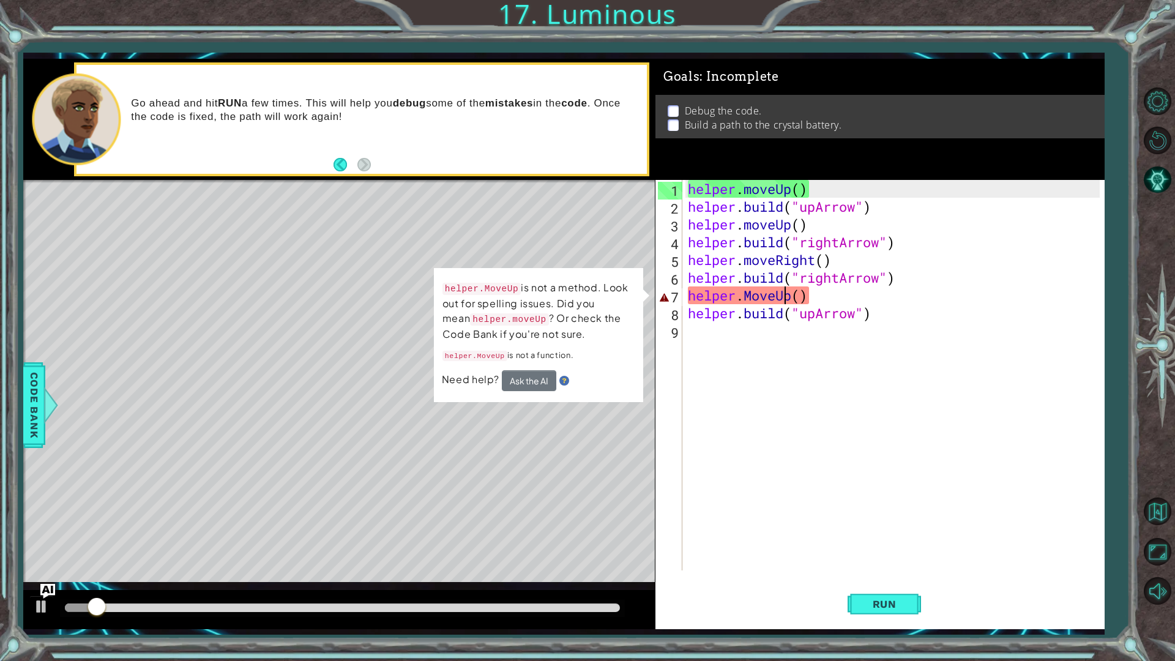
click at [754, 296] on div "helper . moveUp ( ) helper . build ( "upArrow" ) helper . moveUp ( ) helper . b…" at bounding box center [895, 393] width 421 height 426
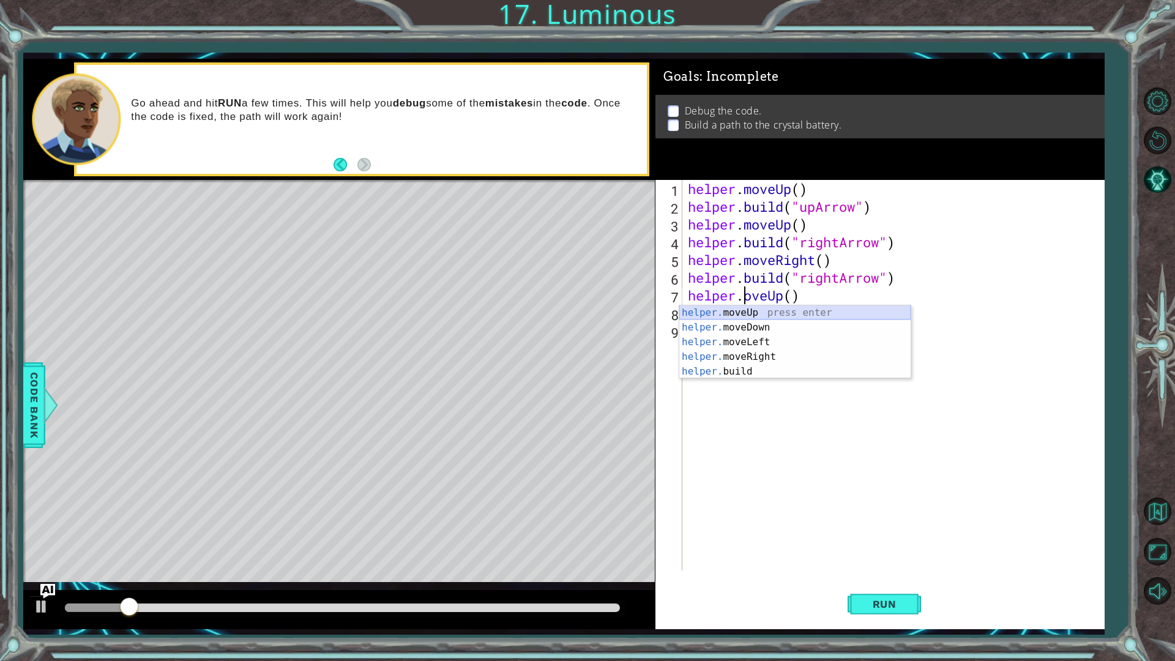
scroll to position [0, 2]
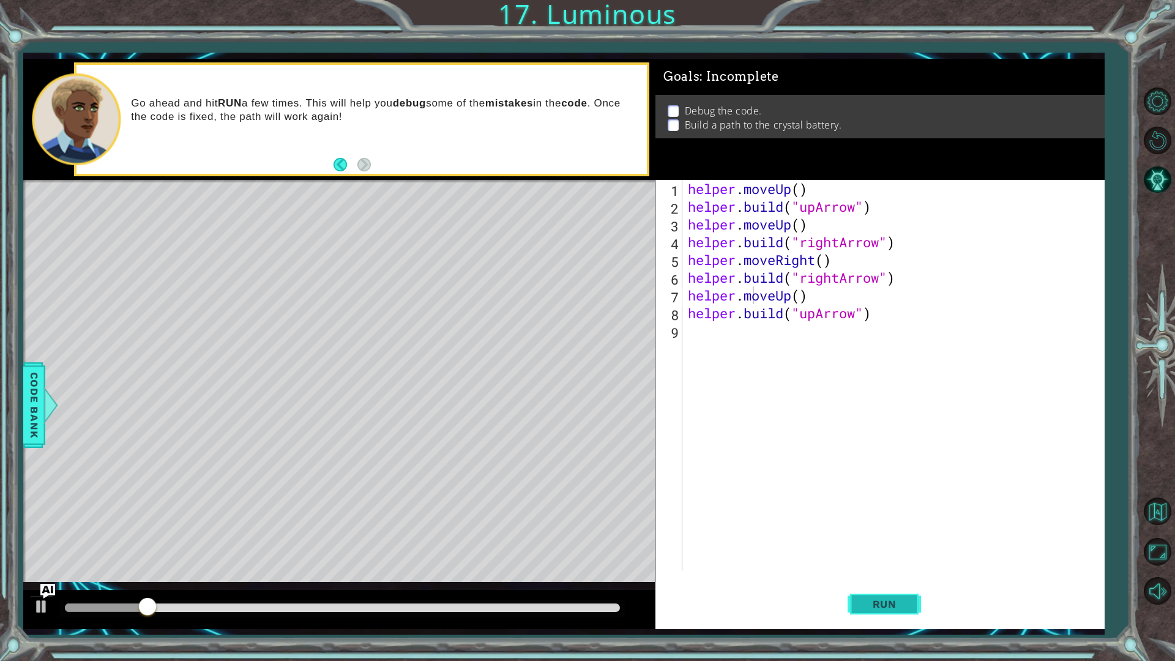
click at [870, 557] on button "Run" at bounding box center [884, 603] width 73 height 45
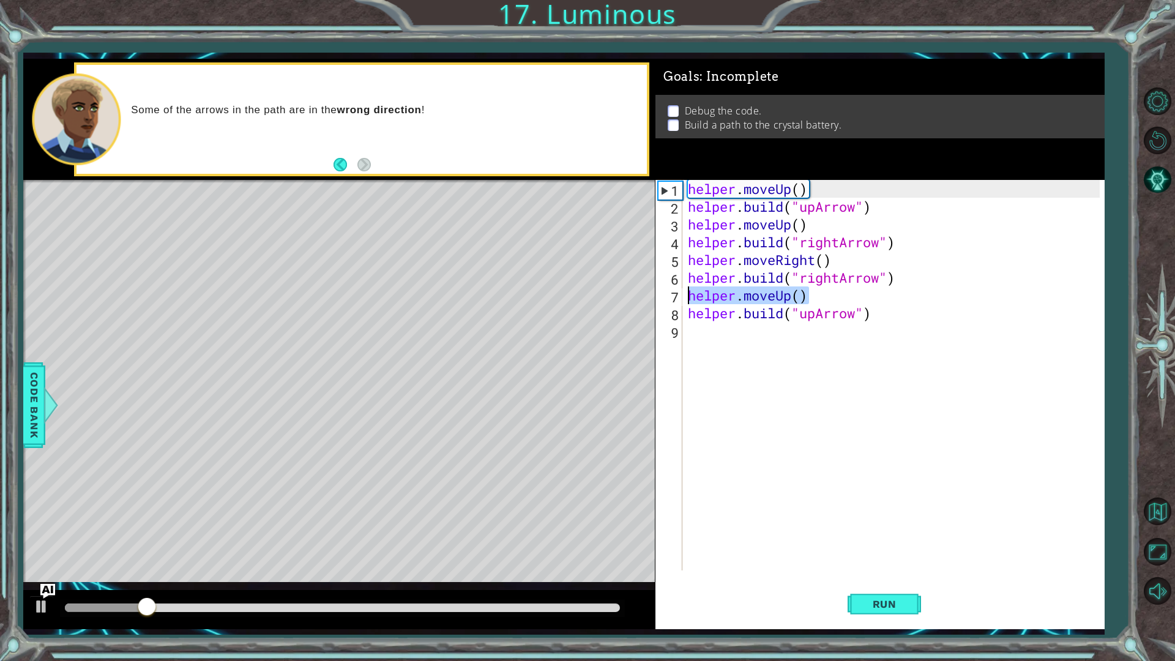
drag, startPoint x: 827, startPoint y: 299, endPoint x: 690, endPoint y: 299, distance: 137.1
click at [690, 299] on div "helper . moveUp ( ) helper . build ( "upArrow" ) helper . moveUp ( ) helper . b…" at bounding box center [895, 393] width 421 height 426
click at [788, 296] on div "helper . moveUp ( ) helper . build ( "upArrow" ) helper . moveUp ( ) helper . b…" at bounding box center [895, 393] width 421 height 426
click at [793, 297] on div "helper . moveUp ( ) helper . build ( "upArrow" ) helper . moveUp ( ) helper . b…" at bounding box center [892, 375] width 414 height 390
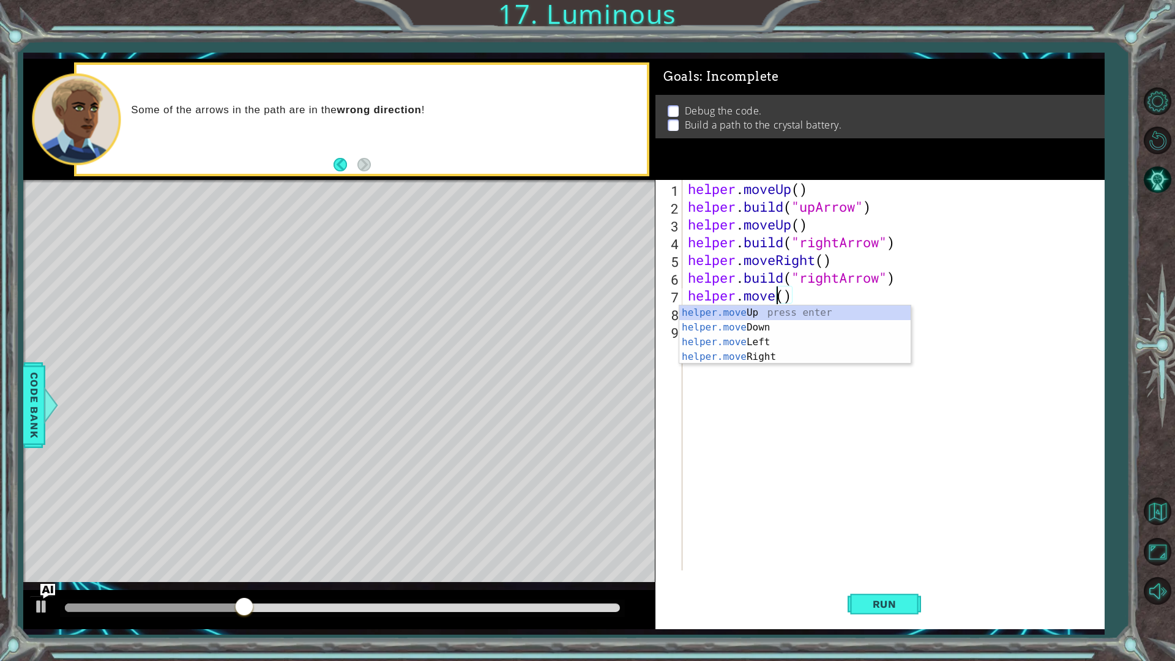
scroll to position [0, 4]
click at [793, 316] on div "helper.moveRi ght press enter" at bounding box center [794, 327] width 231 height 44
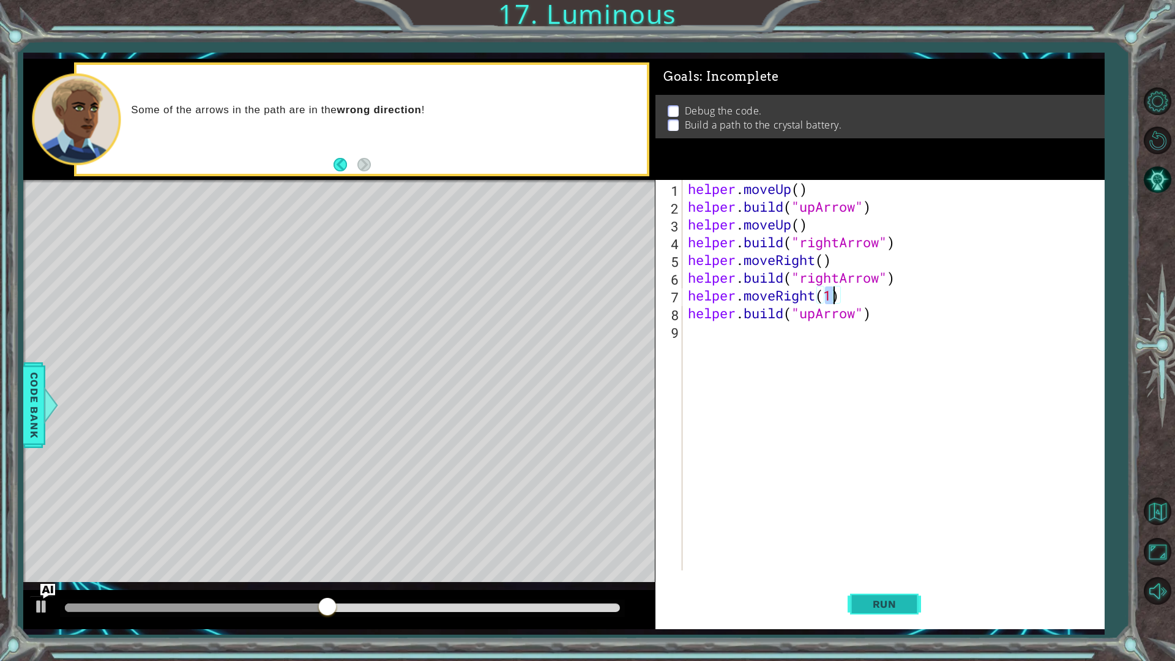
type textarea "helper.moveRight(1)"
click at [882, 557] on button "Run" at bounding box center [884, 603] width 73 height 45
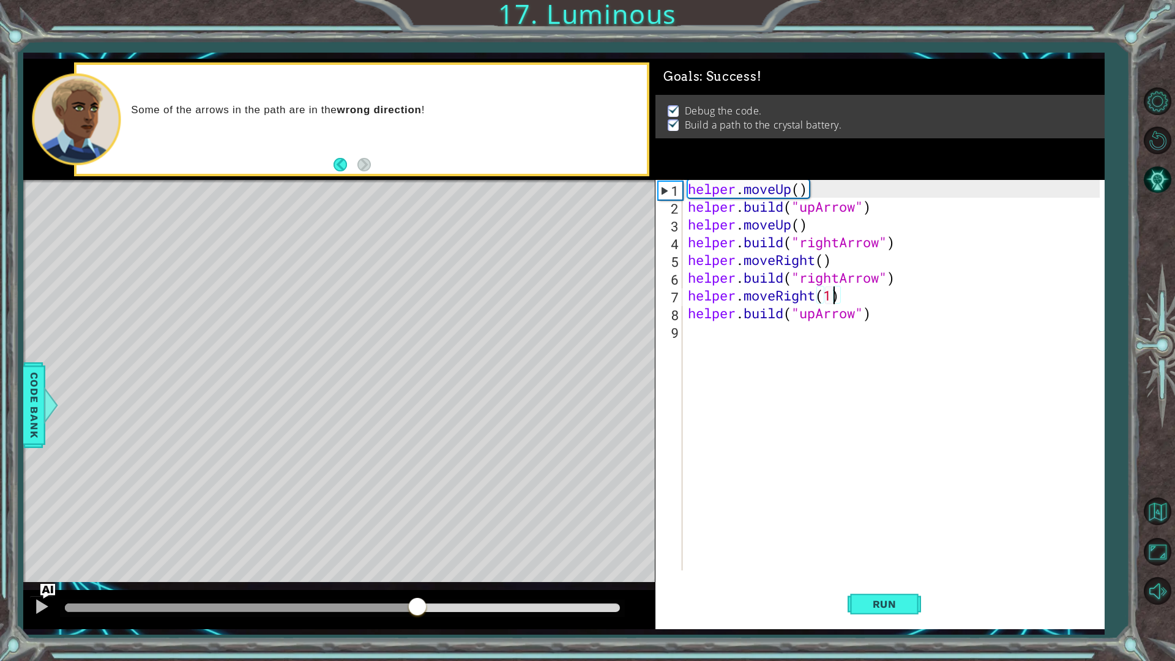
drag, startPoint x: 157, startPoint y: 613, endPoint x: 730, endPoint y: 608, distance: 573.5
click at [417, 557] on div at bounding box center [241, 607] width 352 height 9
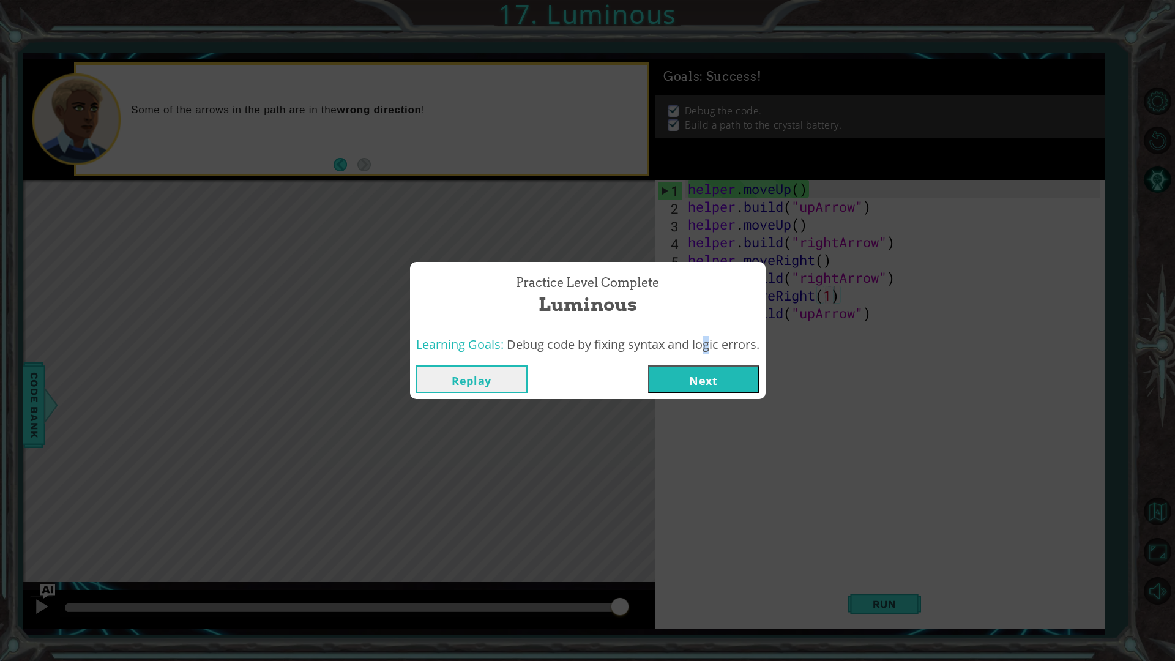
drag, startPoint x: 700, startPoint y: 353, endPoint x: 692, endPoint y: 368, distance: 16.4
click at [696, 357] on div "Learning Goals: Debug code by fixing syntax and logic errors." at bounding box center [588, 345] width 356 height 30
click at [689, 387] on button "Next" at bounding box center [703, 379] width 111 height 28
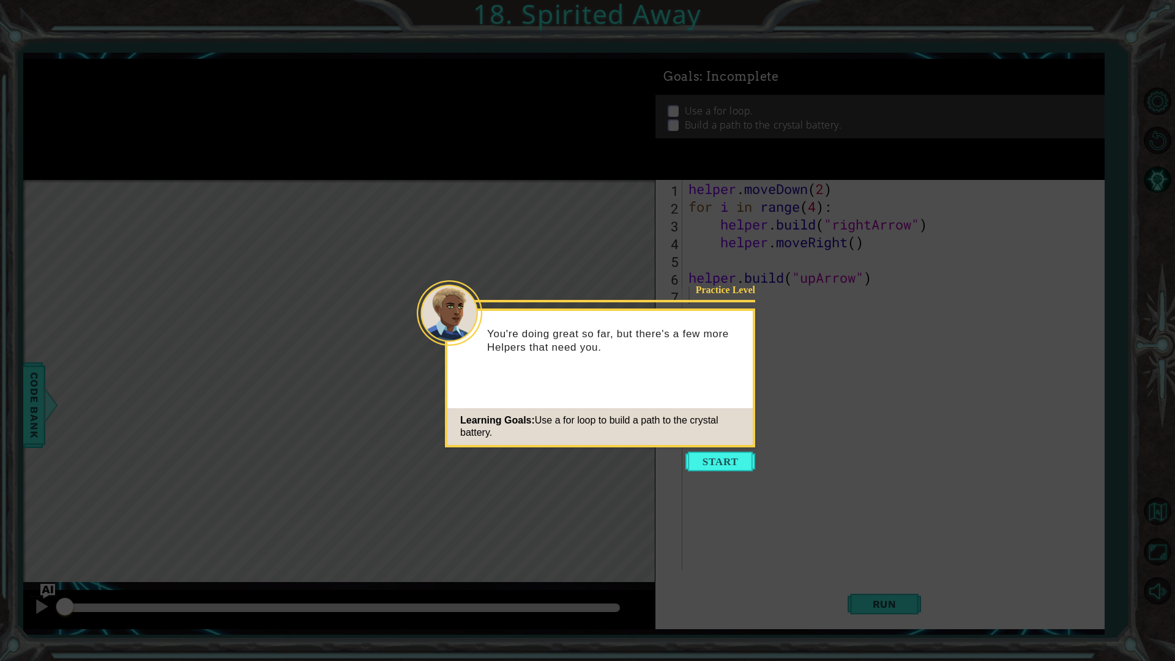
click at [720, 450] on icon at bounding box center [587, 330] width 1175 height 661
drag, startPoint x: 724, startPoint y: 466, endPoint x: 726, endPoint y: 459, distance: 7.7
click at [725, 466] on button "Start" at bounding box center [720, 462] width 70 height 20
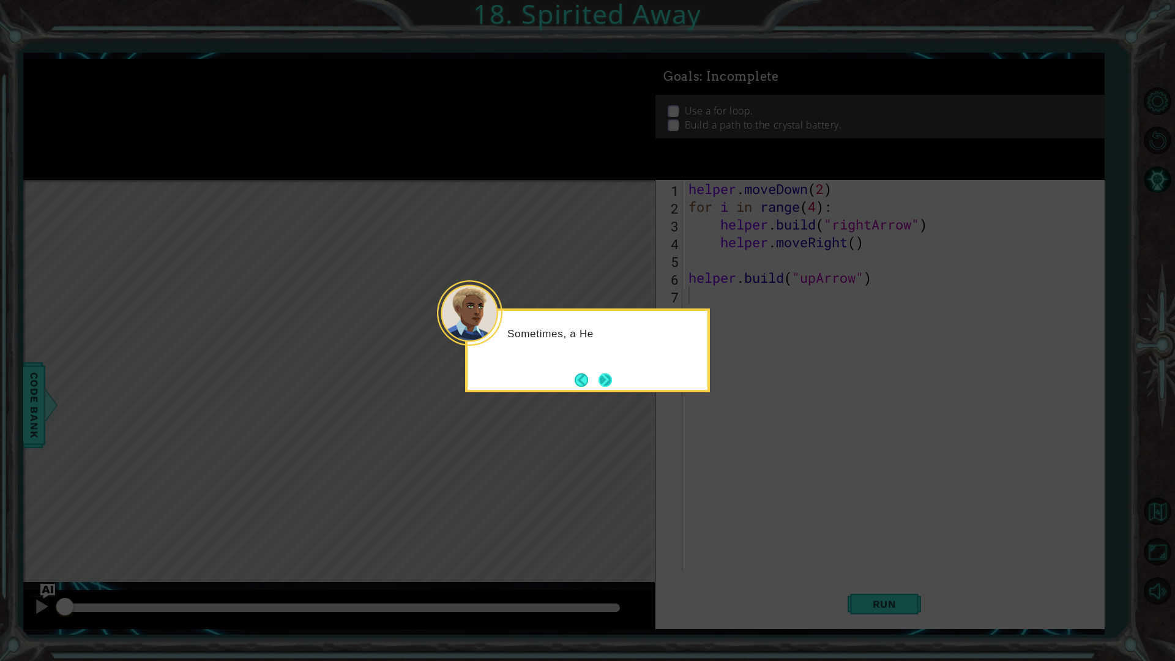
click at [600, 381] on button "Next" at bounding box center [605, 379] width 13 height 13
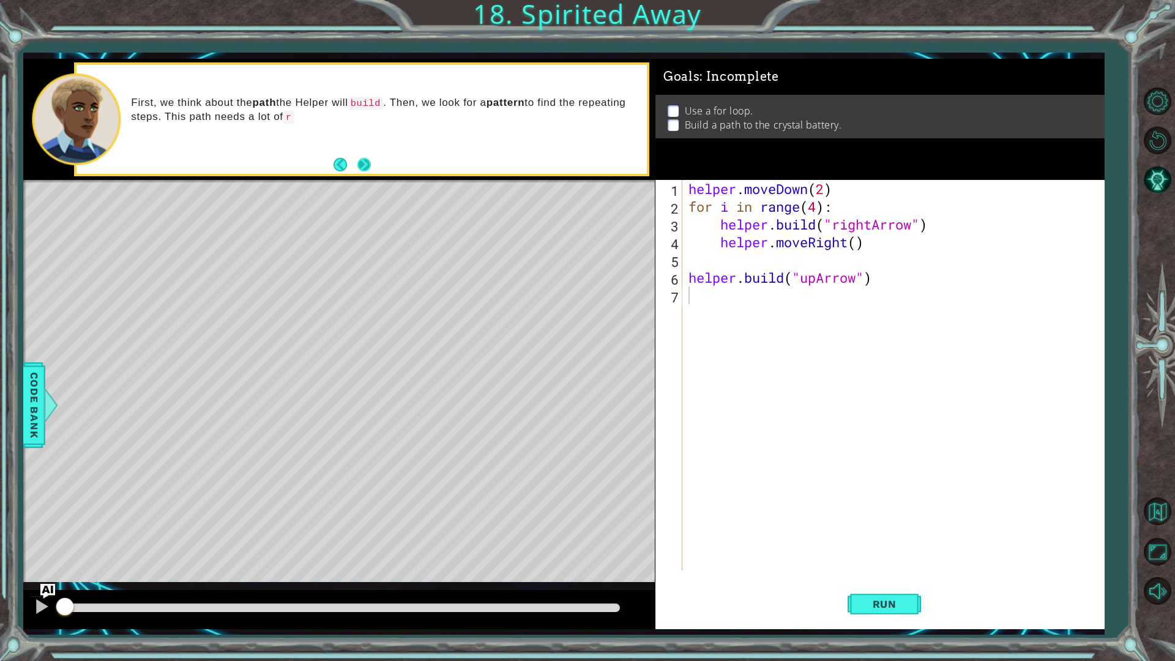
click at [365, 171] on button "Next" at bounding box center [363, 164] width 13 height 13
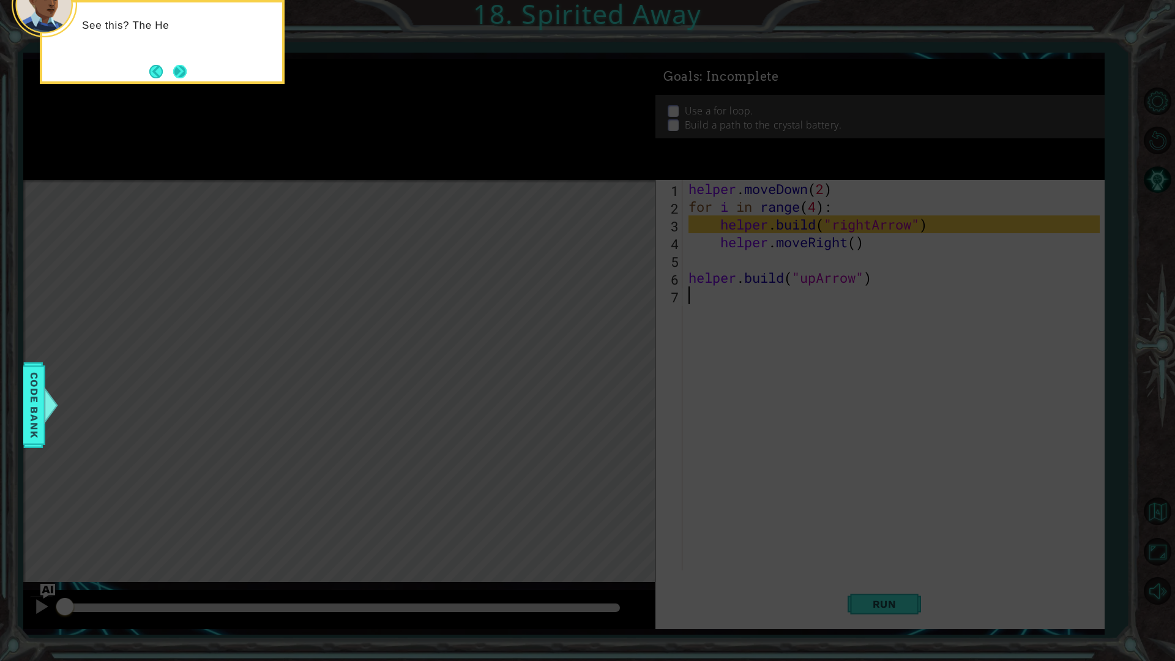
click at [179, 65] on button "Next" at bounding box center [179, 71] width 13 height 13
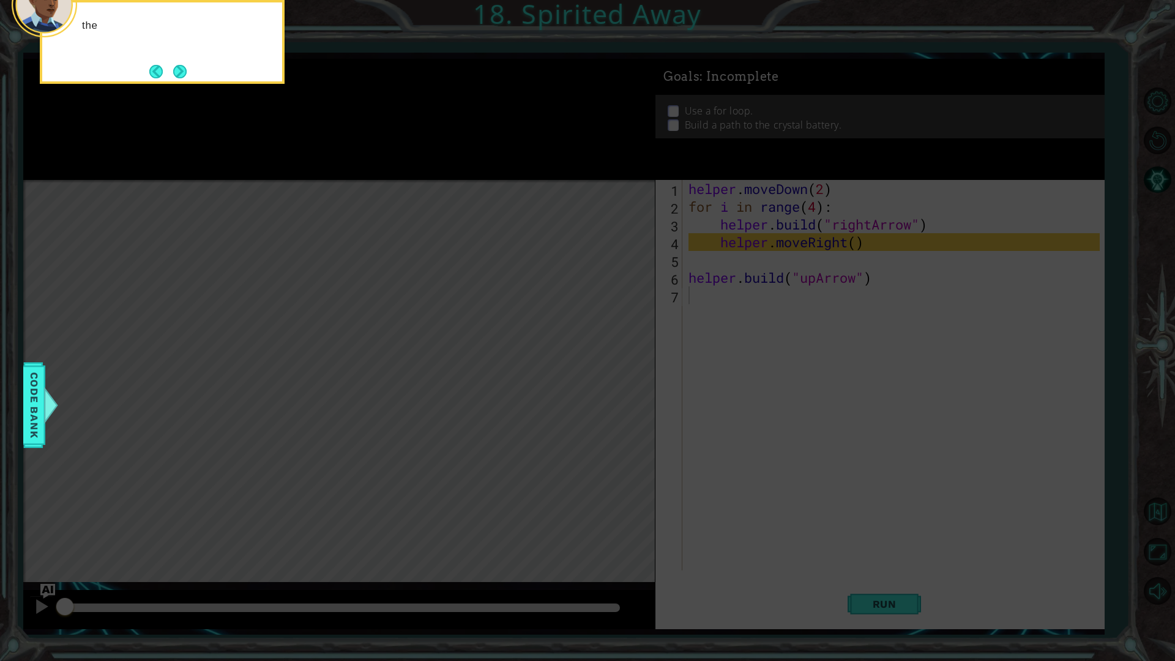
click at [179, 67] on button "Next" at bounding box center [179, 71] width 13 height 13
click at [187, 75] on button "Next" at bounding box center [179, 71] width 13 height 13
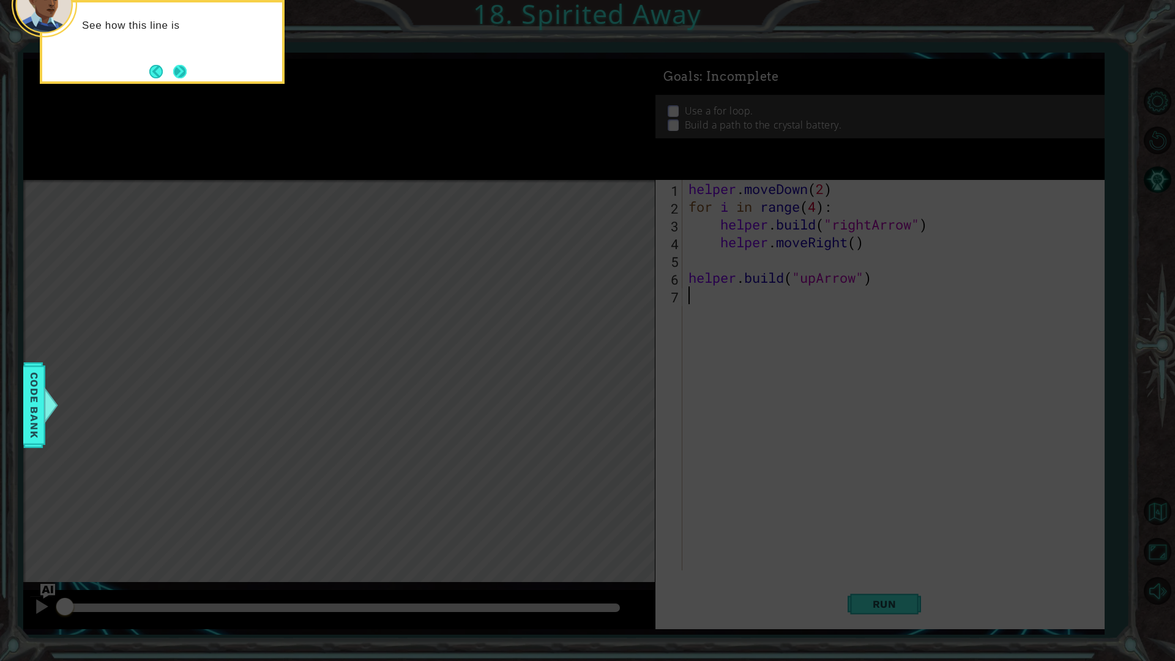
click at [175, 74] on button "Next" at bounding box center [179, 71] width 13 height 13
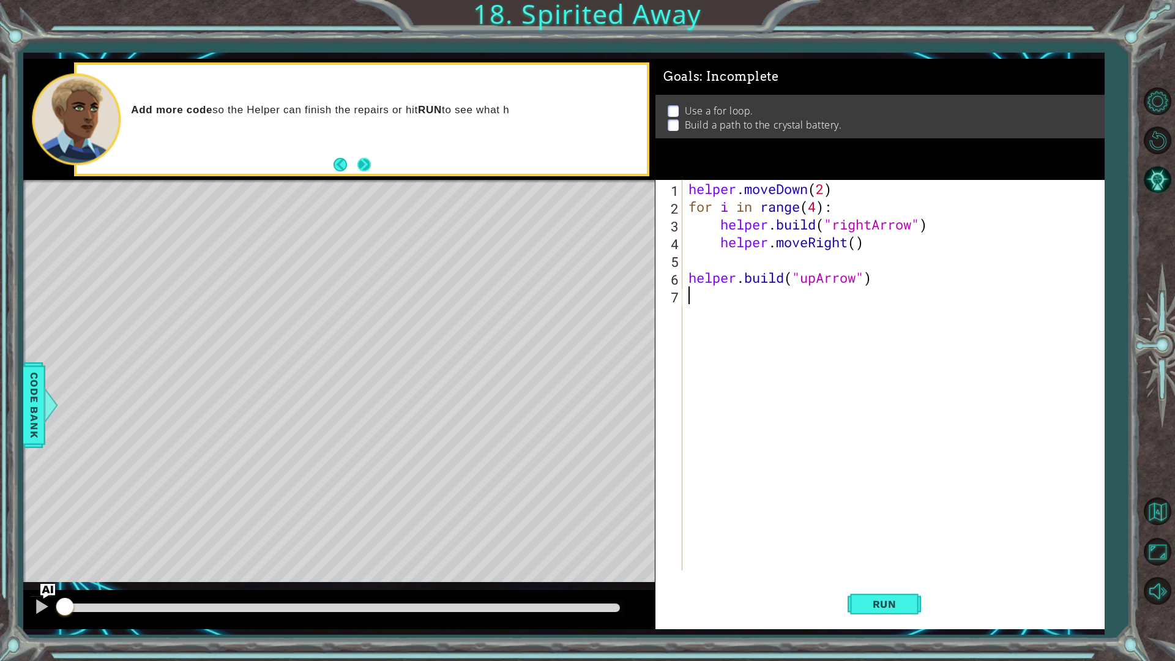
click at [363, 160] on button "Next" at bounding box center [363, 164] width 13 height 13
click at [886, 557] on button "Run" at bounding box center [884, 603] width 73 height 45
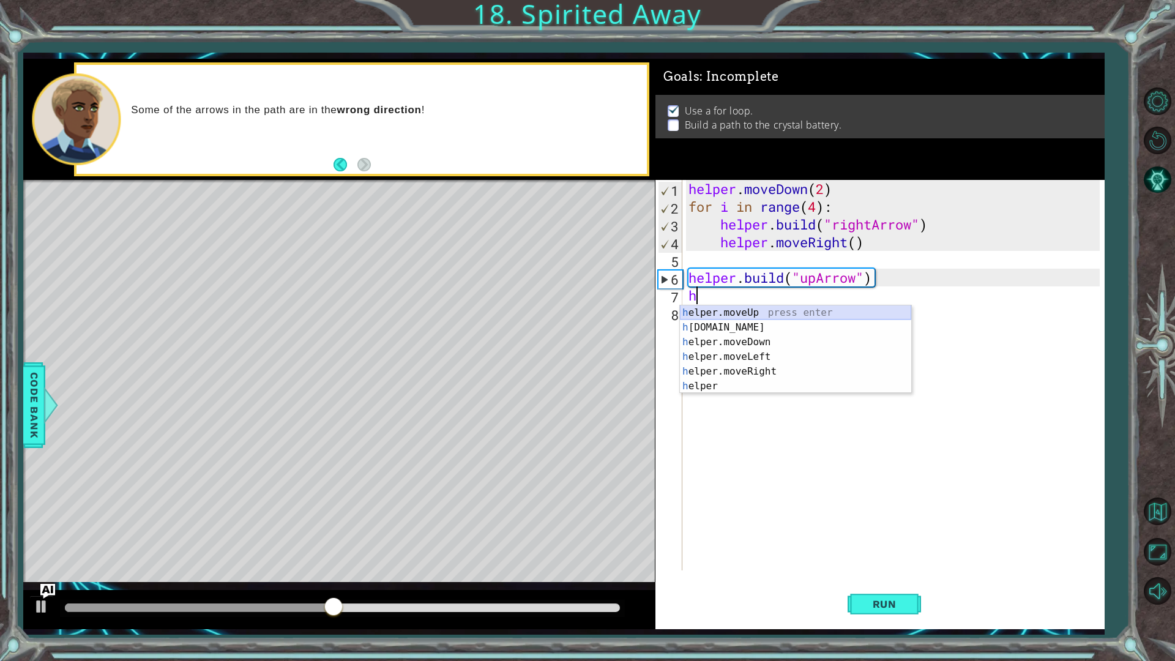
click at [772, 315] on div "h elper.moveUp press enter h [DOMAIN_NAME] press enter h elper.moveDown press e…" at bounding box center [795, 364] width 231 height 118
type textarea "helper.moveUp(1)"
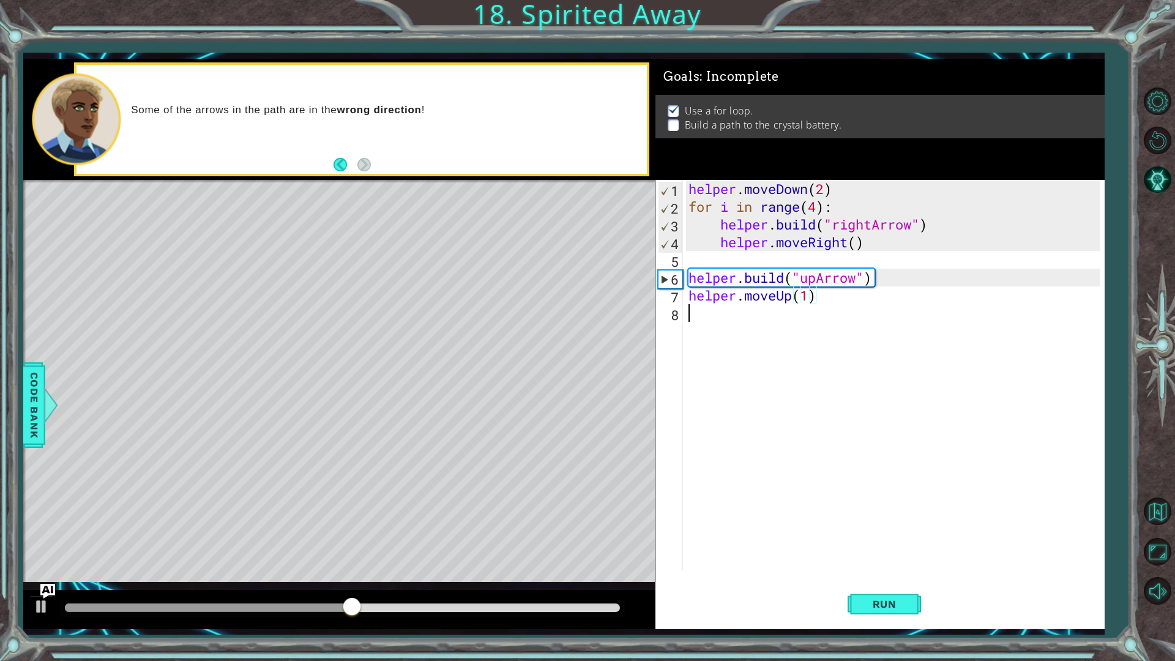
click at [772, 315] on div "helper . moveDown ( 2 ) for i in range ( 4 ) : helper . build ( "rightArrow" ) …" at bounding box center [896, 393] width 420 height 426
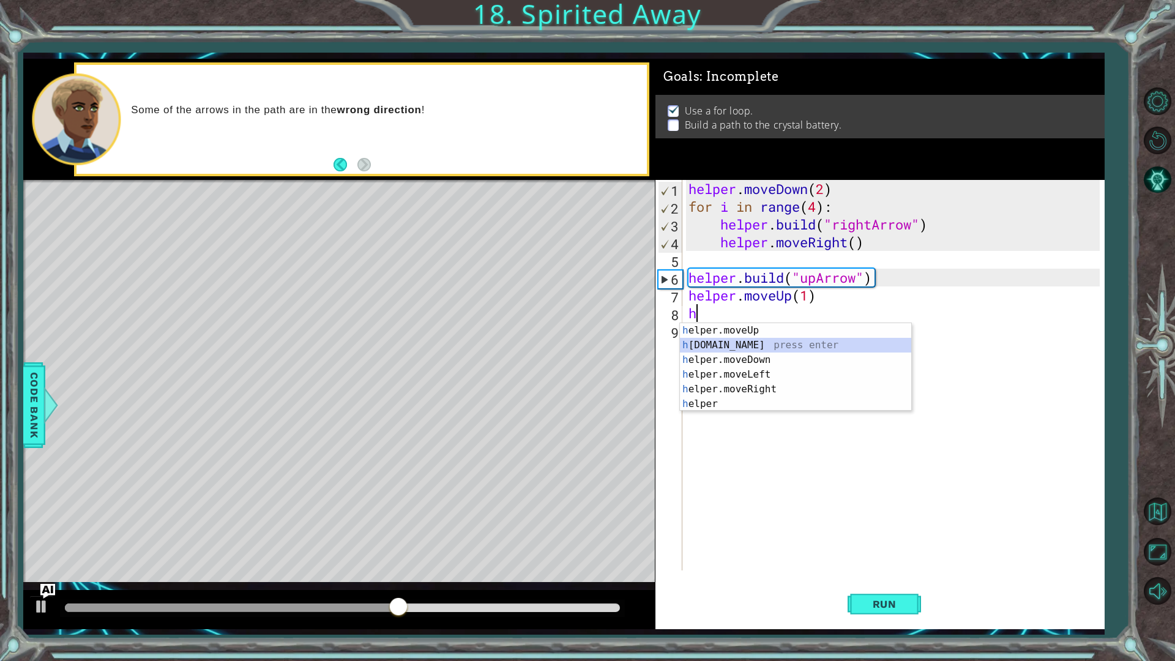
click at [771, 350] on div "h elper.moveUp press enter h [DOMAIN_NAME] press enter h elper.moveDown press e…" at bounding box center [795, 382] width 231 height 118
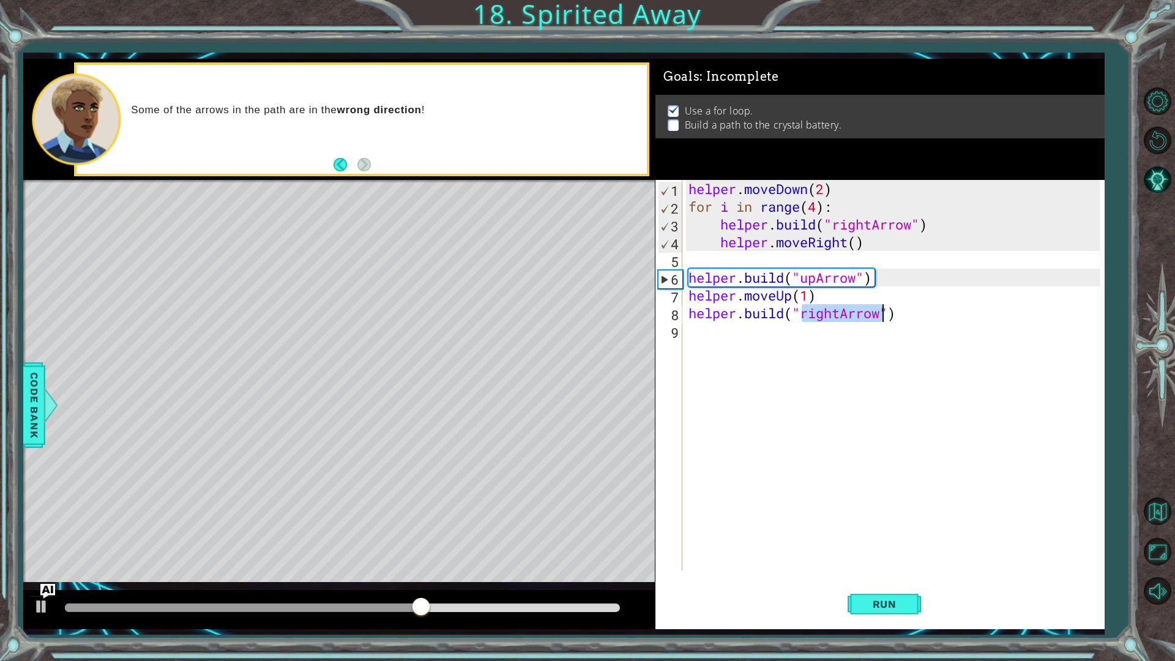
scroll to position [0, 6]
click at [822, 330] on div ""u [PERSON_NAME]" press enter" at bounding box center [900, 345] width 231 height 44
type textarea "[DOMAIN_NAME]("upArrow")"
click at [854, 557] on button "Run" at bounding box center [884, 603] width 73 height 45
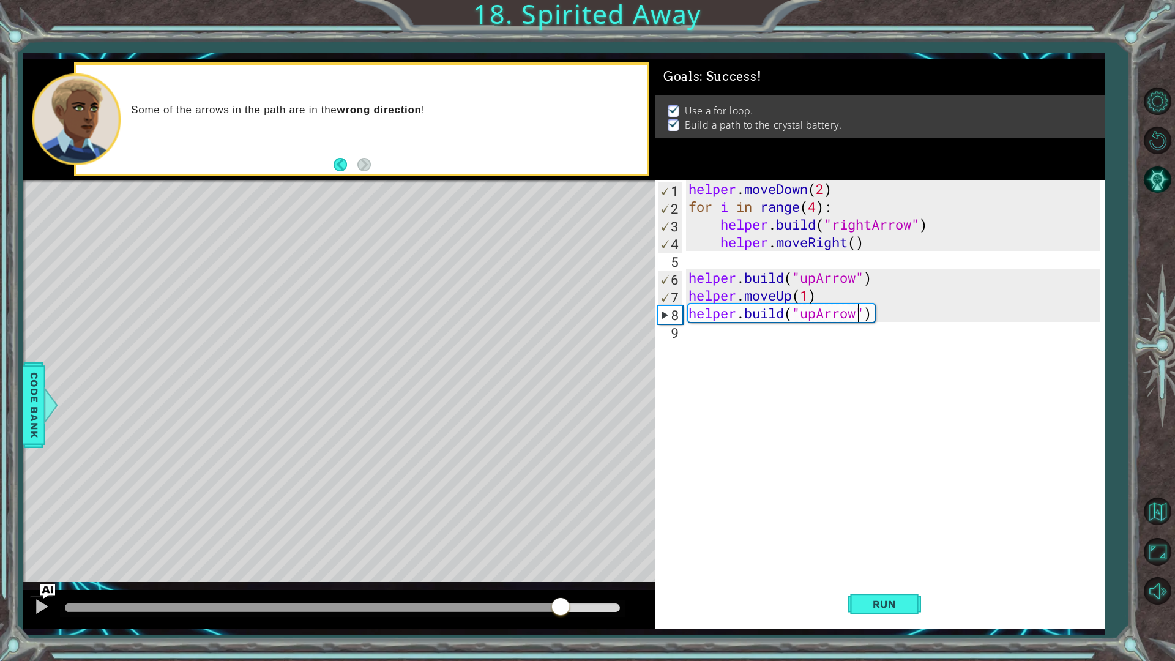
drag, startPoint x: 119, startPoint y: 605, endPoint x: 575, endPoint y: 625, distance: 456.4
click at [575, 557] on div at bounding box center [339, 609] width 632 height 39
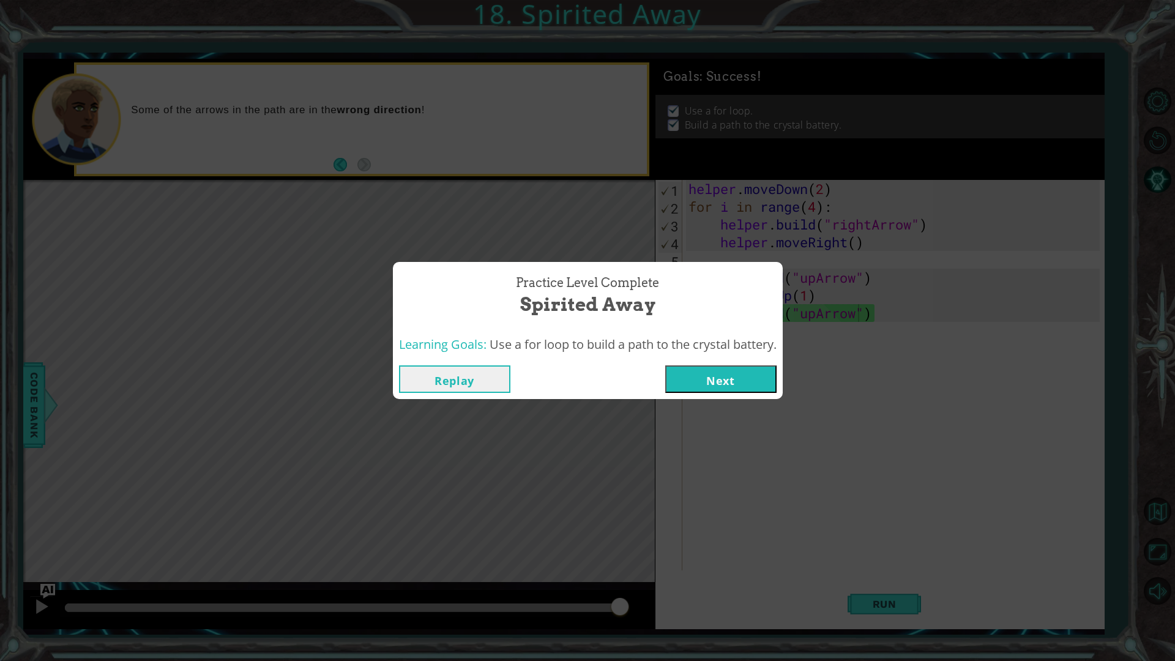
drag, startPoint x: 616, startPoint y: 613, endPoint x: 955, endPoint y: 604, distance: 338.5
click at [955, 557] on body "1 ההההההההההההההההההההההההההההההההההההההההההההההההההההההההההההההההההההההההההההה…" at bounding box center [587, 330] width 1175 height 661
click at [689, 386] on button "Next" at bounding box center [720, 379] width 111 height 28
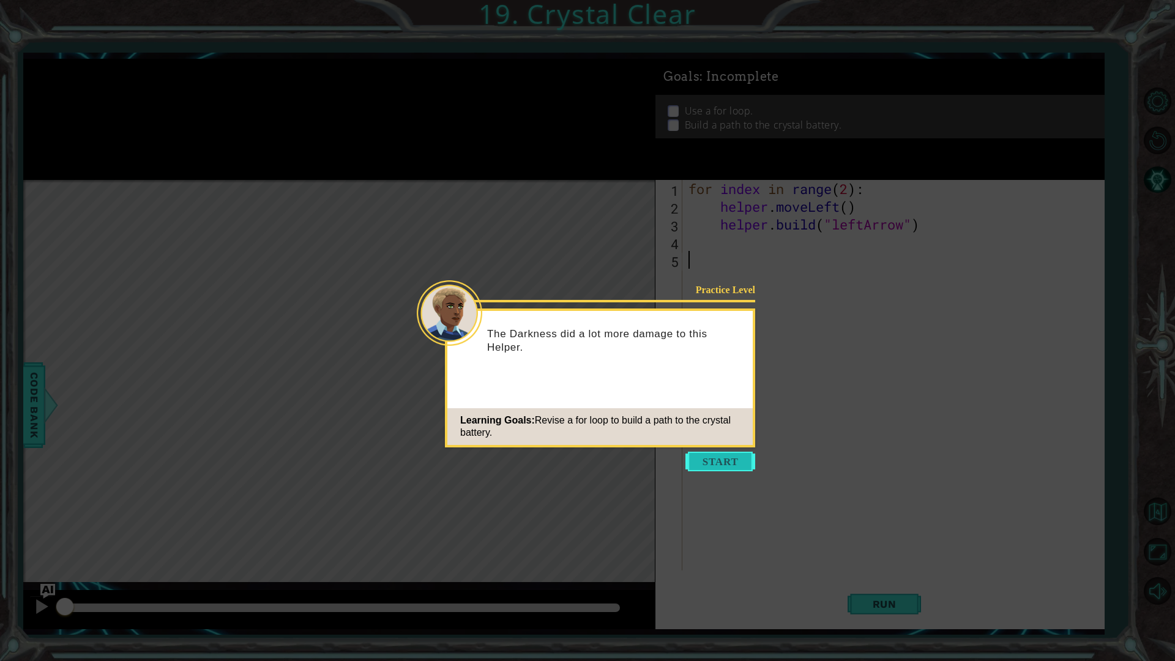
click at [726, 464] on button "Start" at bounding box center [720, 462] width 70 height 20
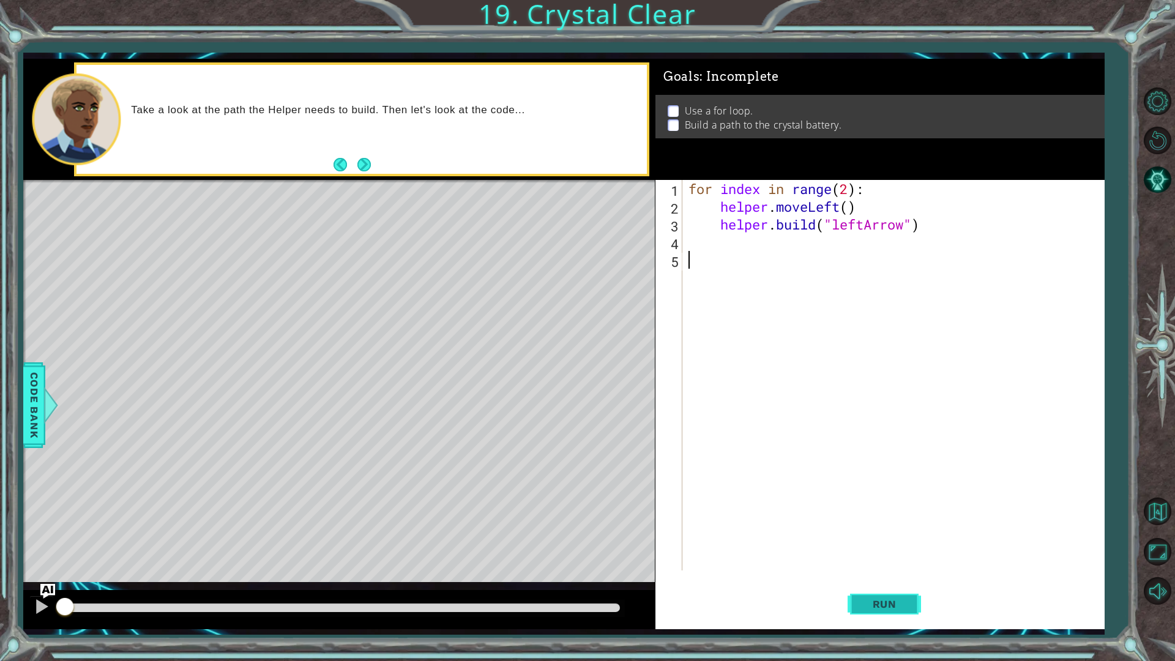
click at [874, 557] on span "Run" at bounding box center [884, 604] width 48 height 12
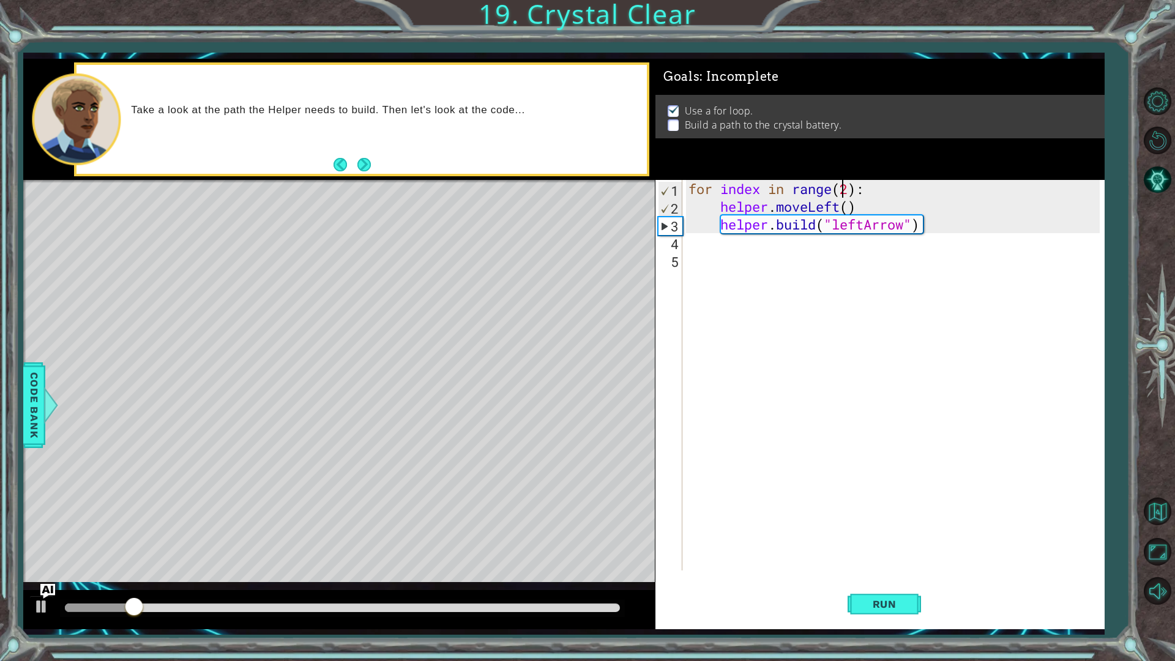
click at [846, 190] on div "for index in range ( 2 ) : helper . moveLeft ( ) helper . build ( "leftArrow" )" at bounding box center [896, 393] width 420 height 426
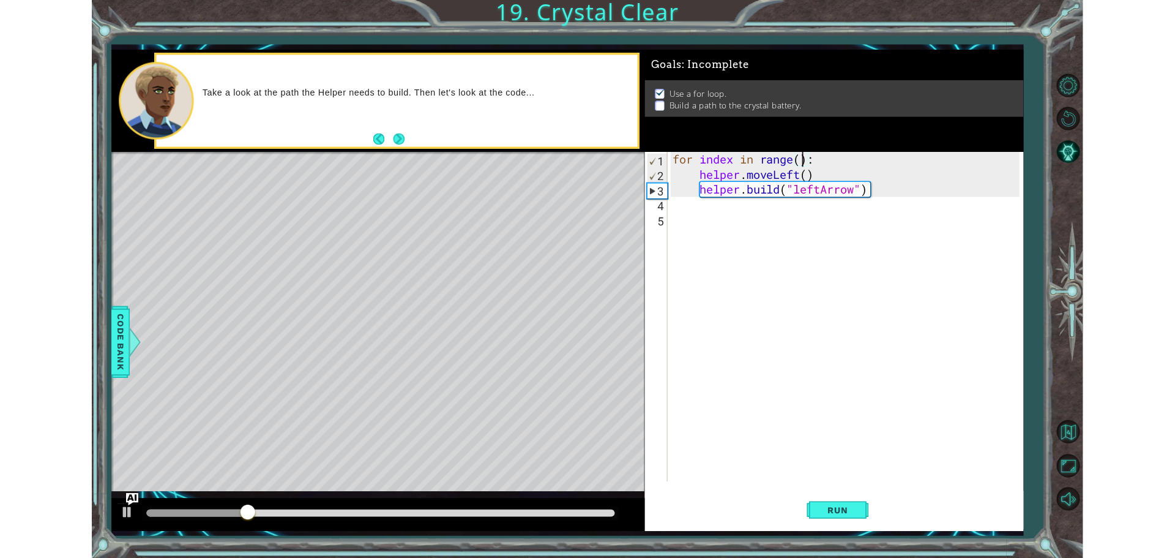
scroll to position [0, 7]
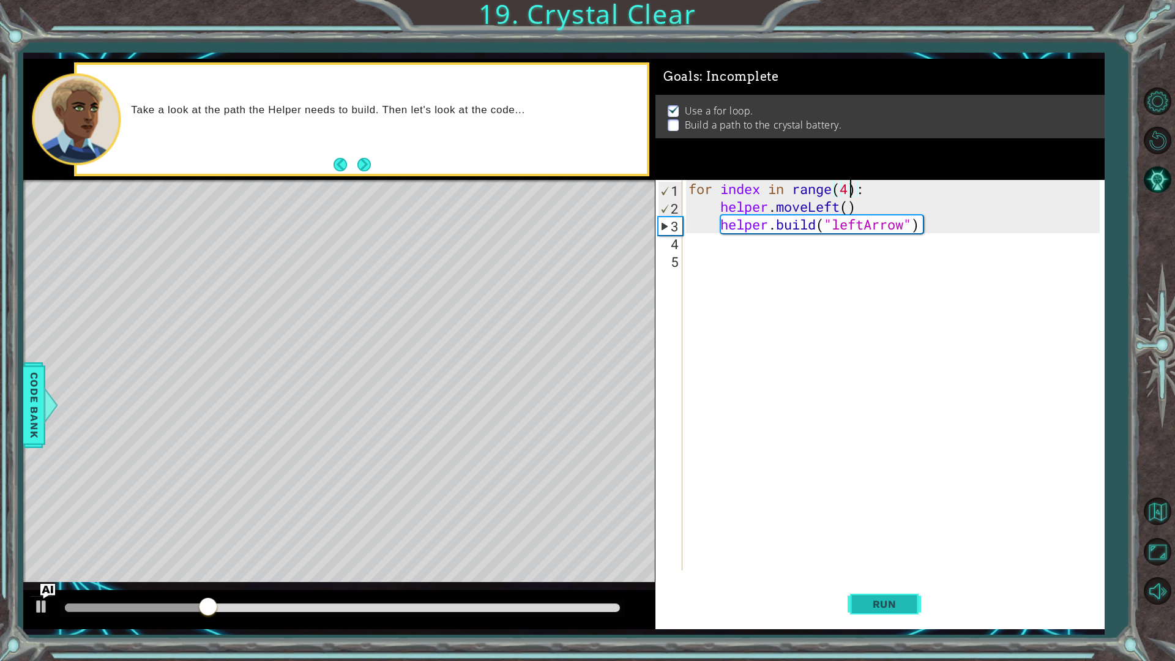
type textarea "for index in range(4):"
click at [889, 557] on button "Run" at bounding box center [884, 603] width 73 height 45
drag, startPoint x: 122, startPoint y: 594, endPoint x: 122, endPoint y: 601, distance: 7.4
click at [122, 557] on div at bounding box center [339, 609] width 632 height 39
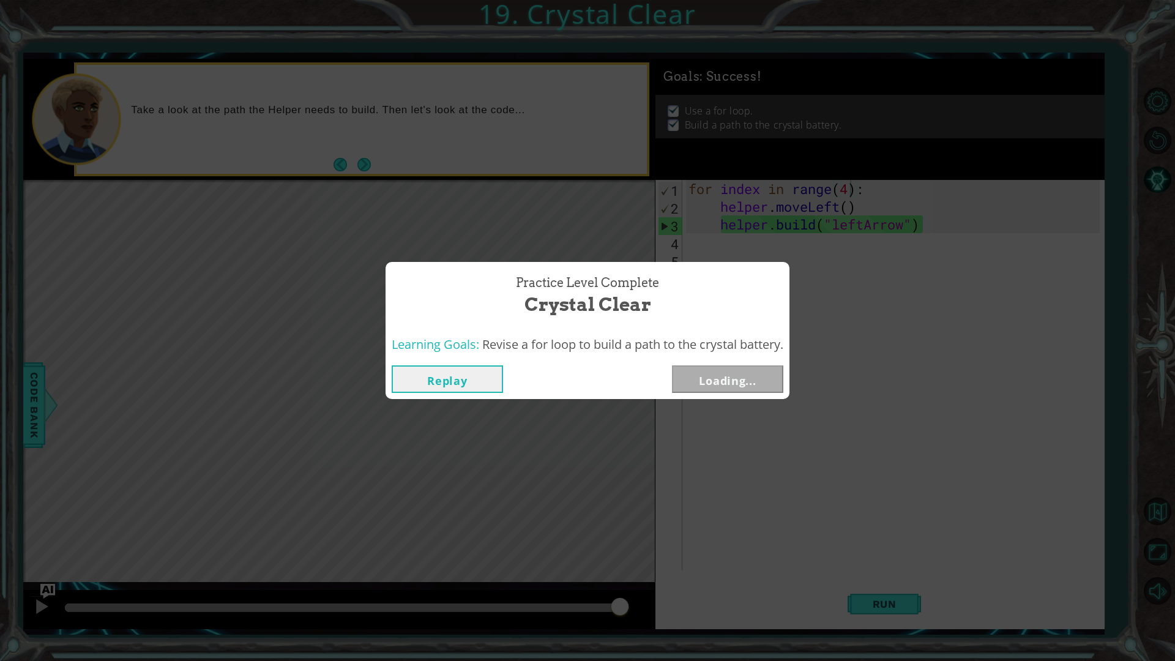
drag, startPoint x: 141, startPoint y: 608, endPoint x: 813, endPoint y: 626, distance: 672.2
click at [813, 557] on body "1 ההההההההההההההההההההההההההההההההההההההההההההההההההההההההההההההההההההההההההההה…" at bounding box center [587, 330] width 1175 height 661
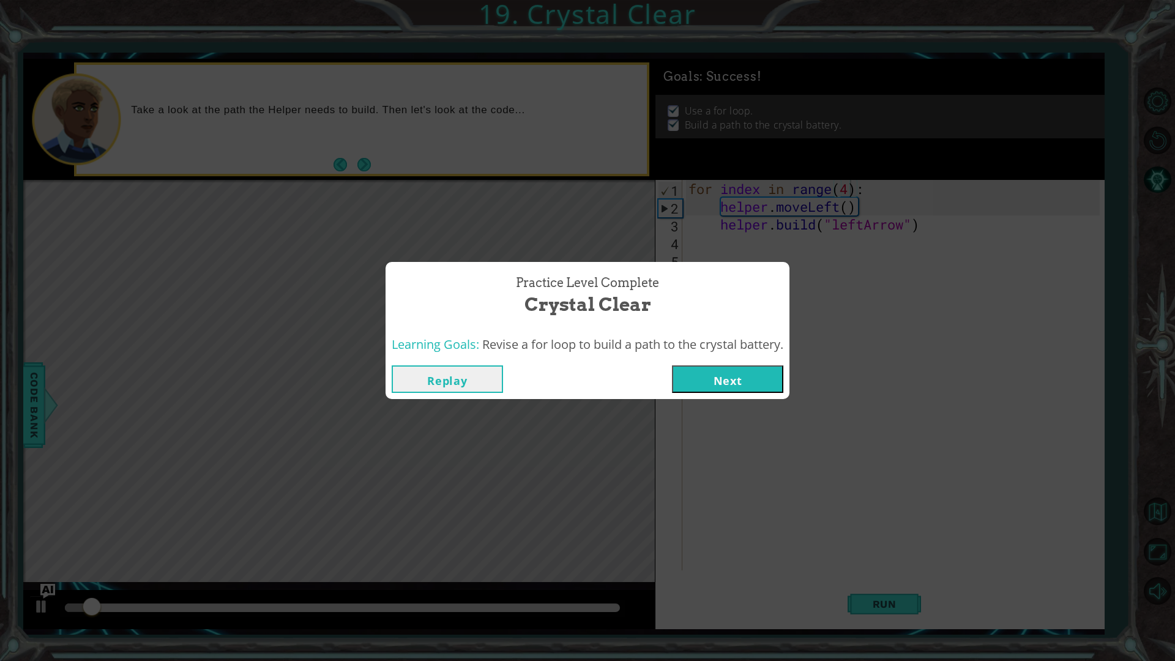
click at [737, 381] on button "Next" at bounding box center [727, 379] width 111 height 28
